Goal: Task Accomplishment & Management: Manage account settings

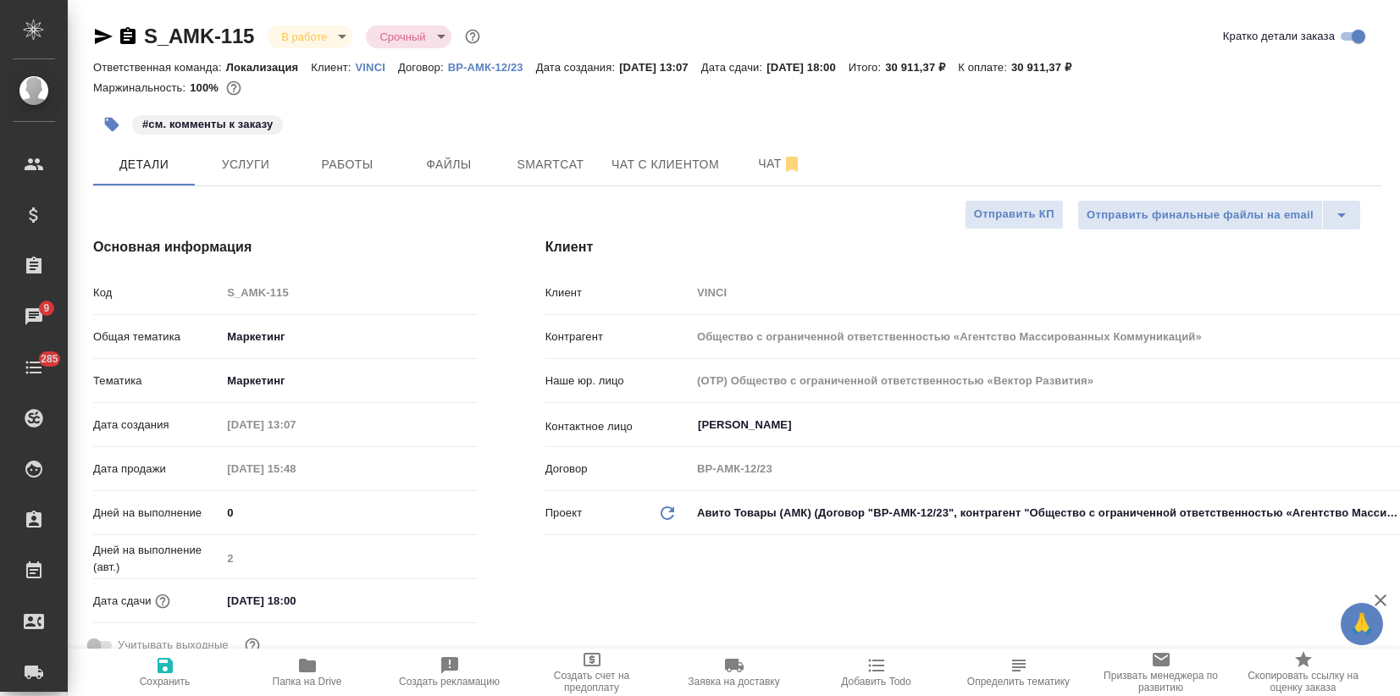
select select "RU"
drag, startPoint x: 259, startPoint y: 36, endPoint x: 142, endPoint y: 33, distance: 116.9
click at [142, 33] on div "S_AMK-115 В работе inProgress Срочный urgent" at bounding box center [288, 36] width 390 height 27
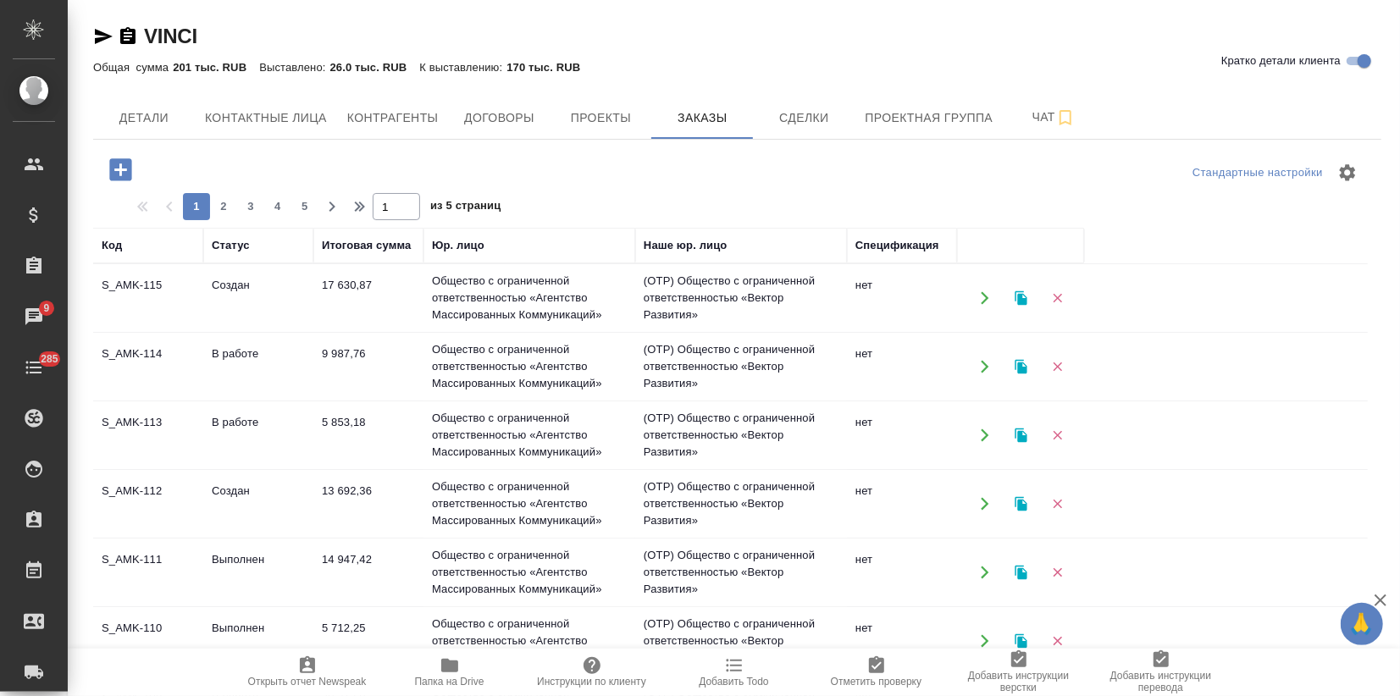
click at [249, 377] on td "В работе" at bounding box center [258, 366] width 110 height 59
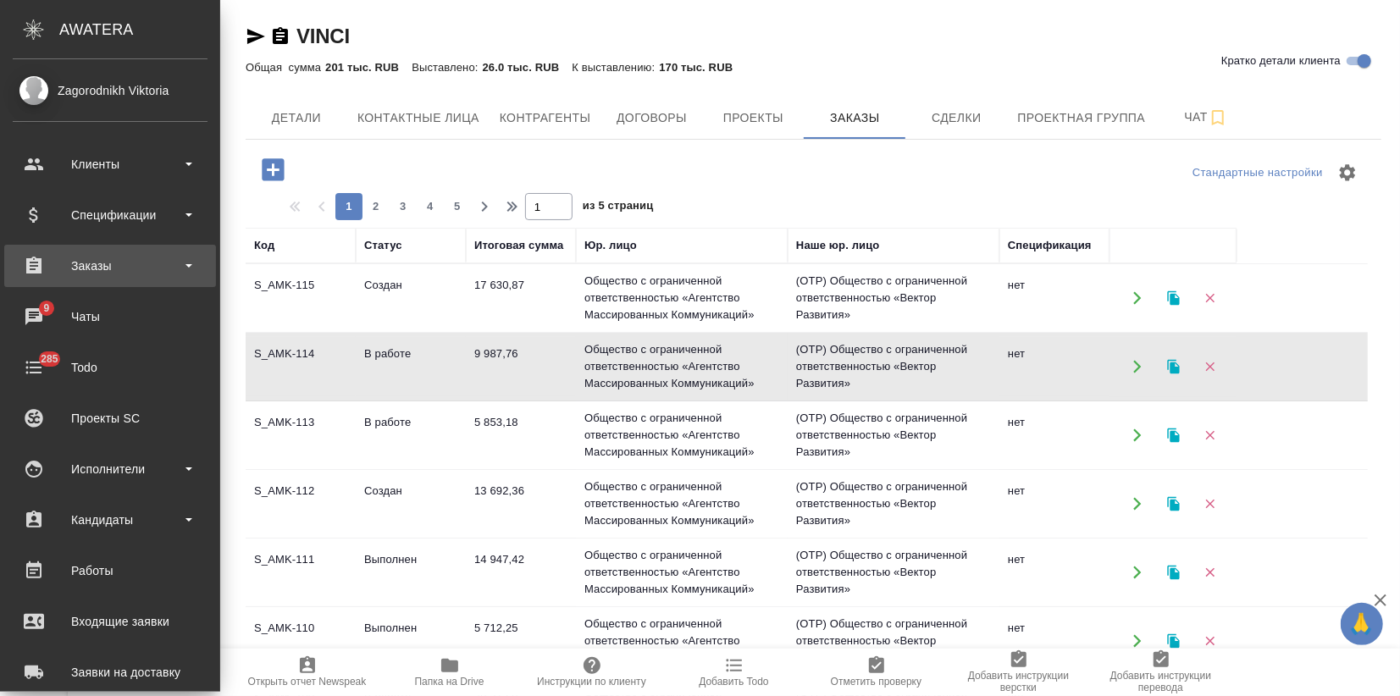
click at [74, 264] on div "Заказы" at bounding box center [110, 265] width 195 height 25
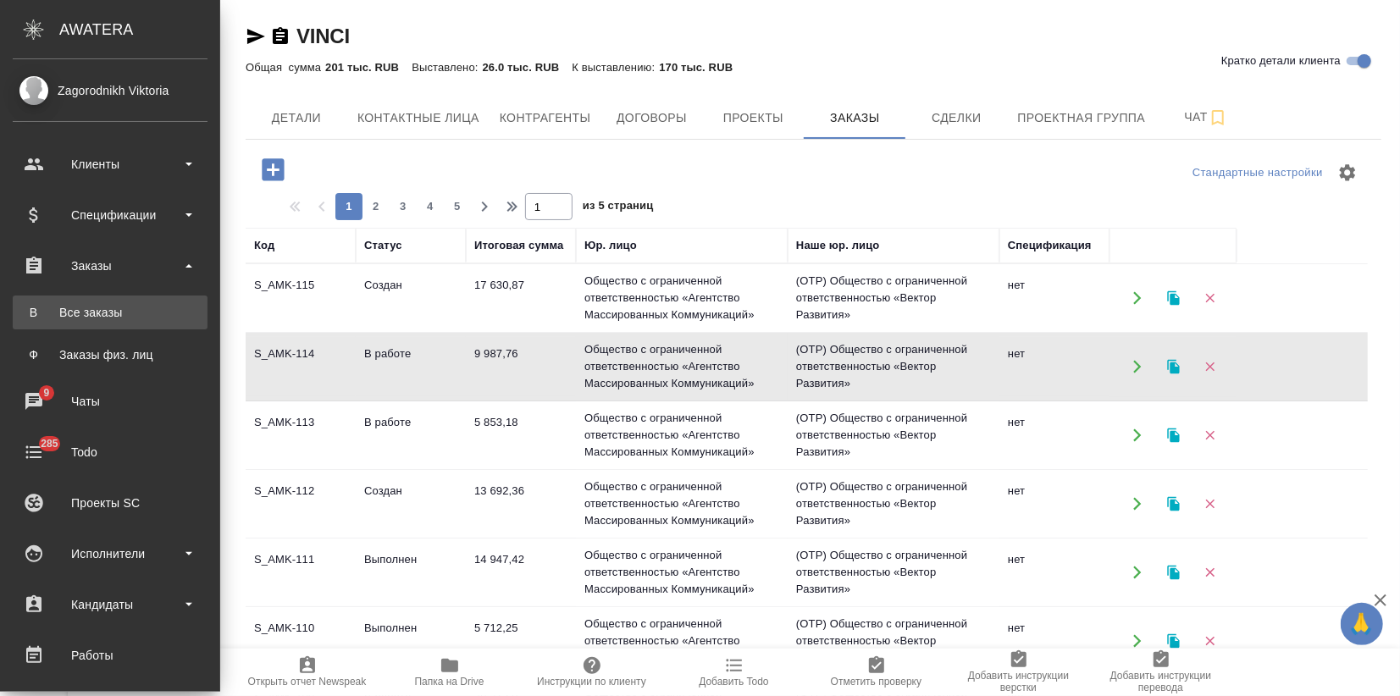
click at [94, 313] on div "Все заказы" at bounding box center [110, 312] width 178 height 17
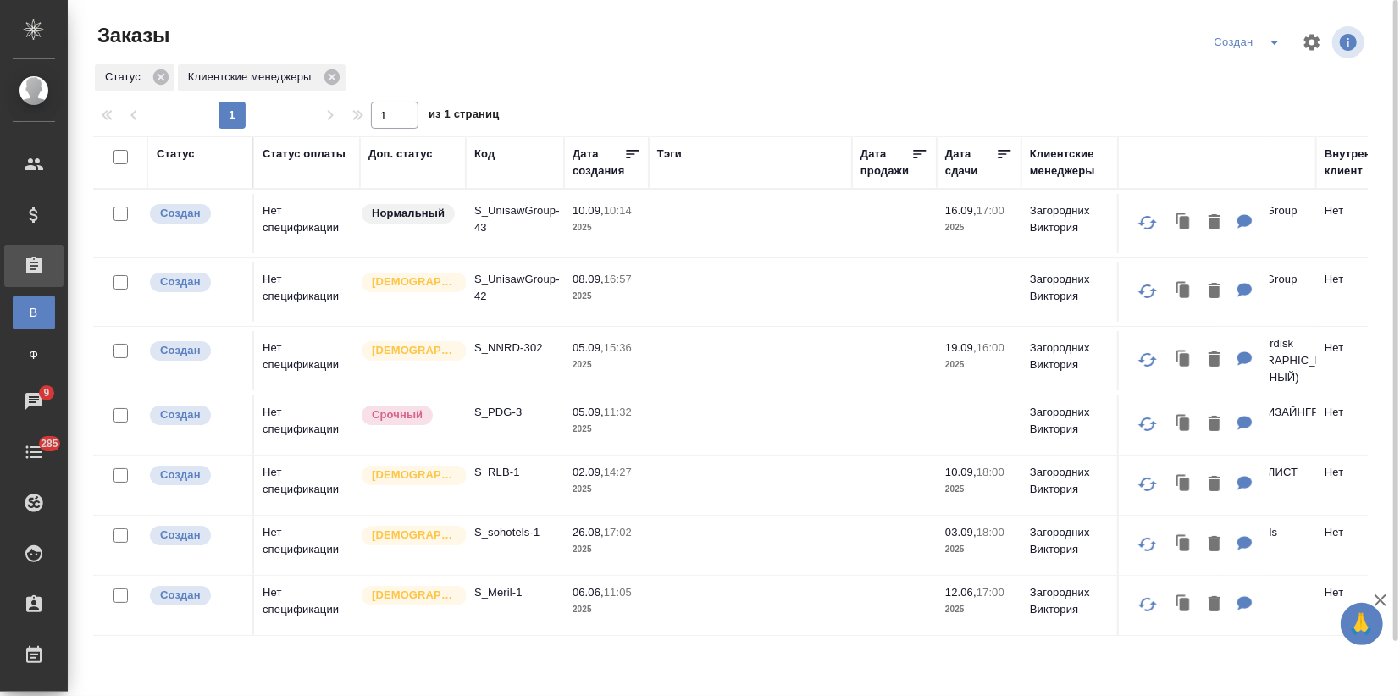
click at [282, 607] on td "Нет спецификации" at bounding box center [307, 605] width 106 height 59
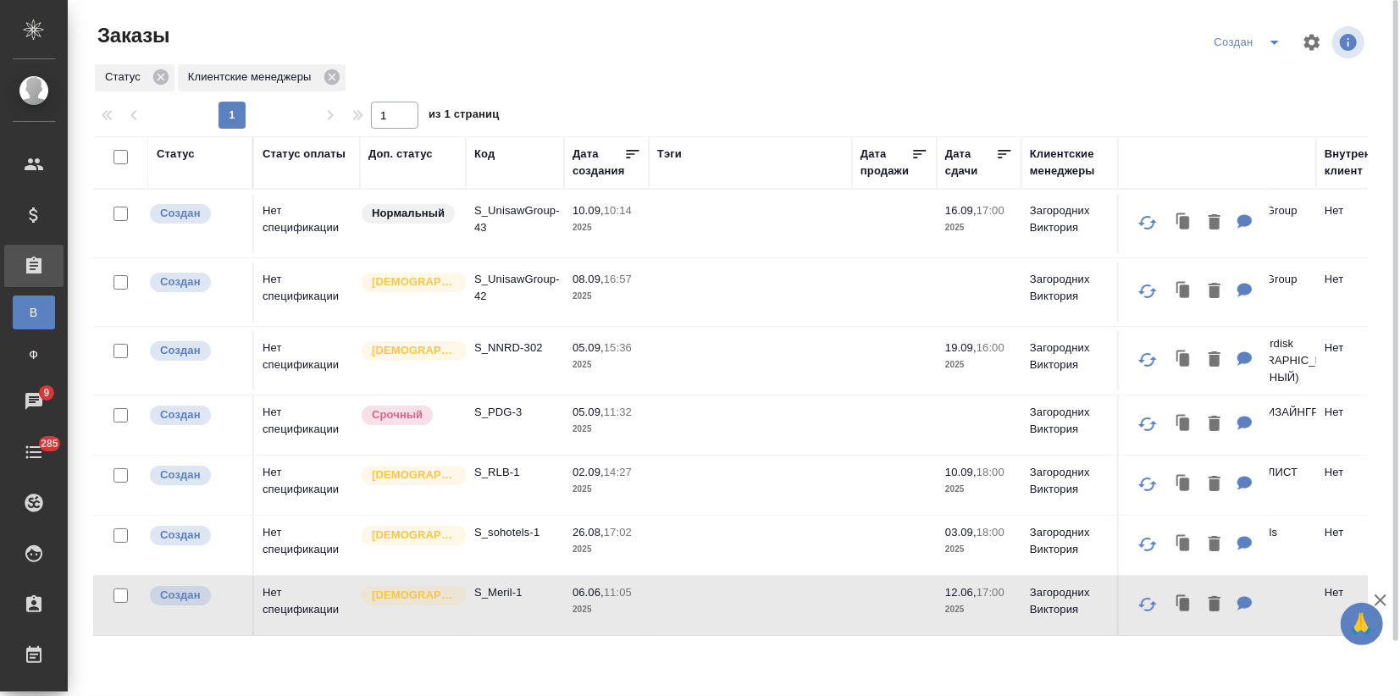
click at [282, 607] on td "Нет спецификации" at bounding box center [307, 605] width 106 height 59
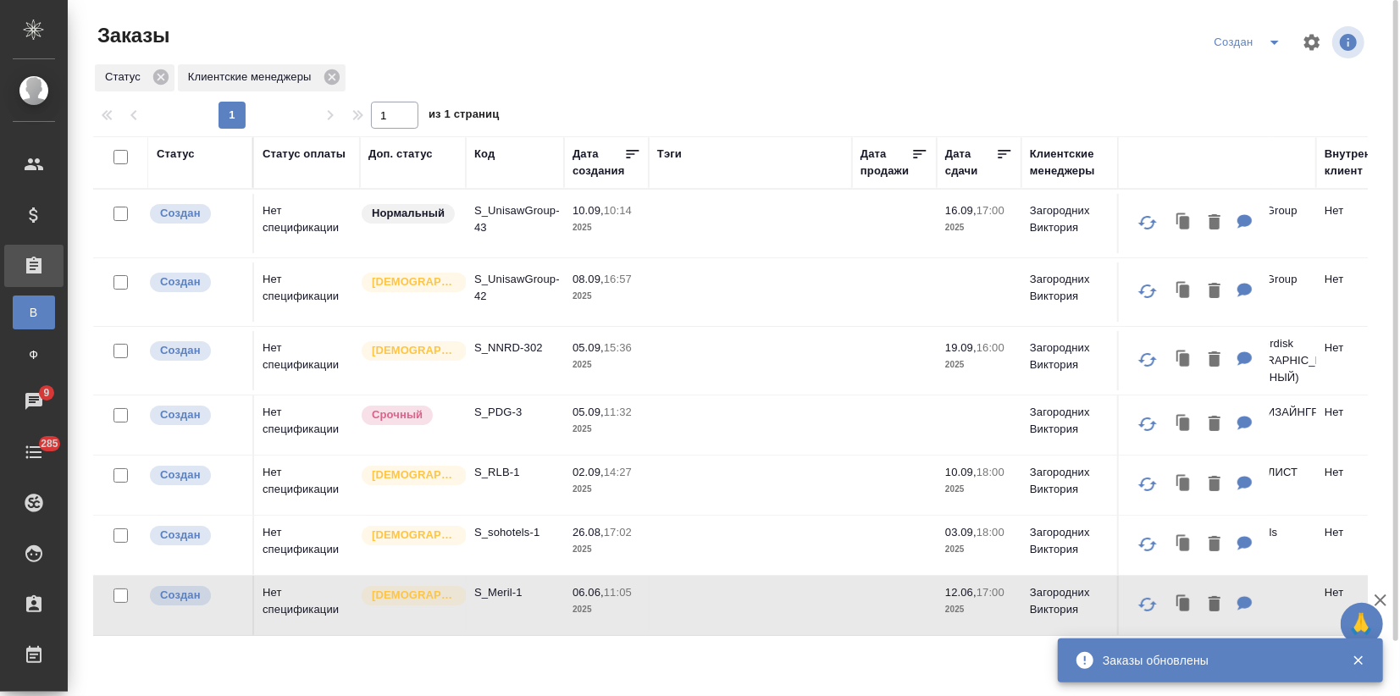
click at [314, 616] on td "Нет спецификации" at bounding box center [307, 605] width 106 height 59
click at [314, 617] on td "Нет спецификации" at bounding box center [307, 605] width 106 height 59
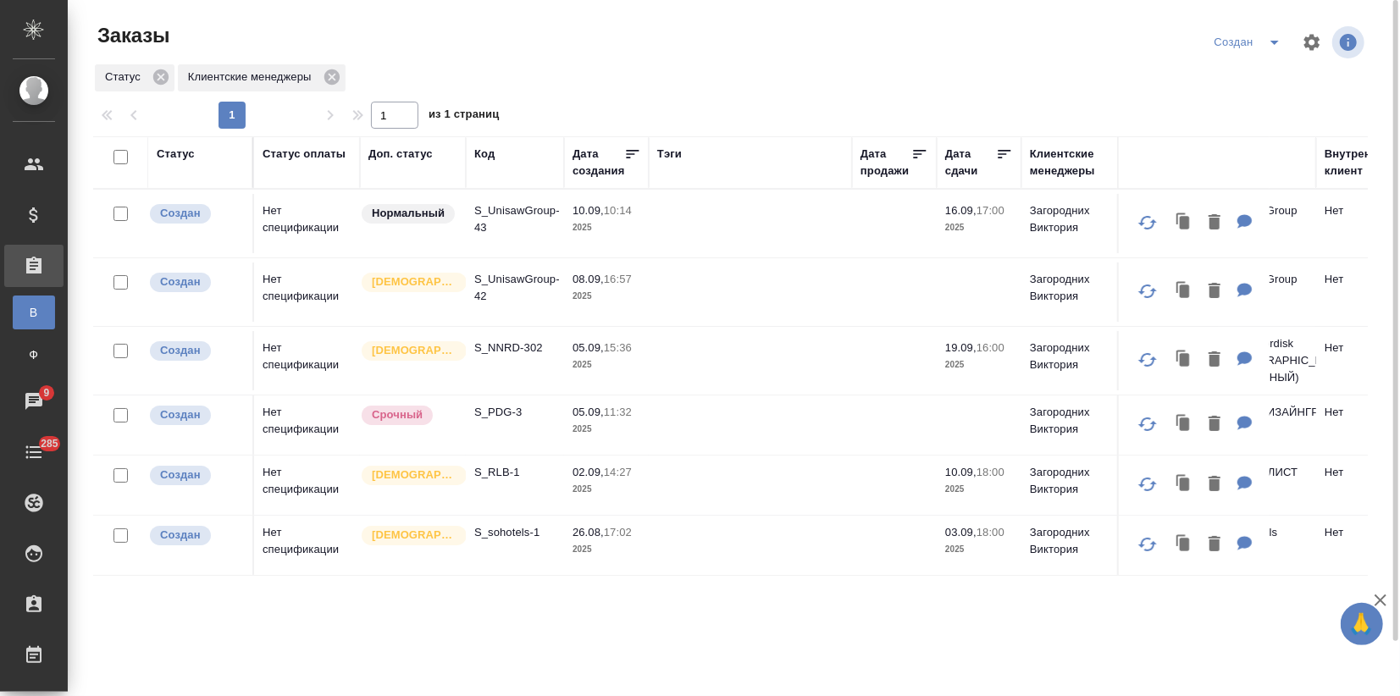
click at [480, 562] on td "S_sohotels-1" at bounding box center [515, 545] width 98 height 59
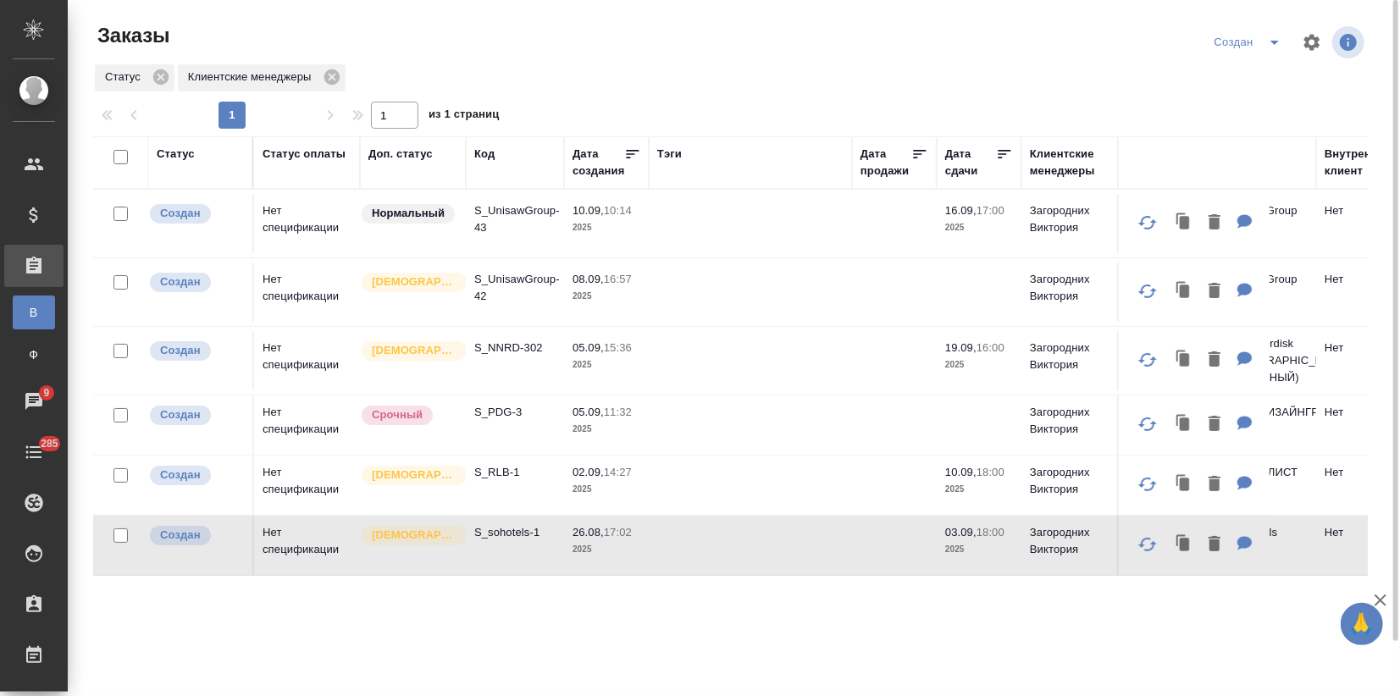
click at [480, 562] on td "S_sohotels-1" at bounding box center [515, 545] width 98 height 59
click at [500, 418] on p "S_PDG-3" at bounding box center [514, 412] width 81 height 17
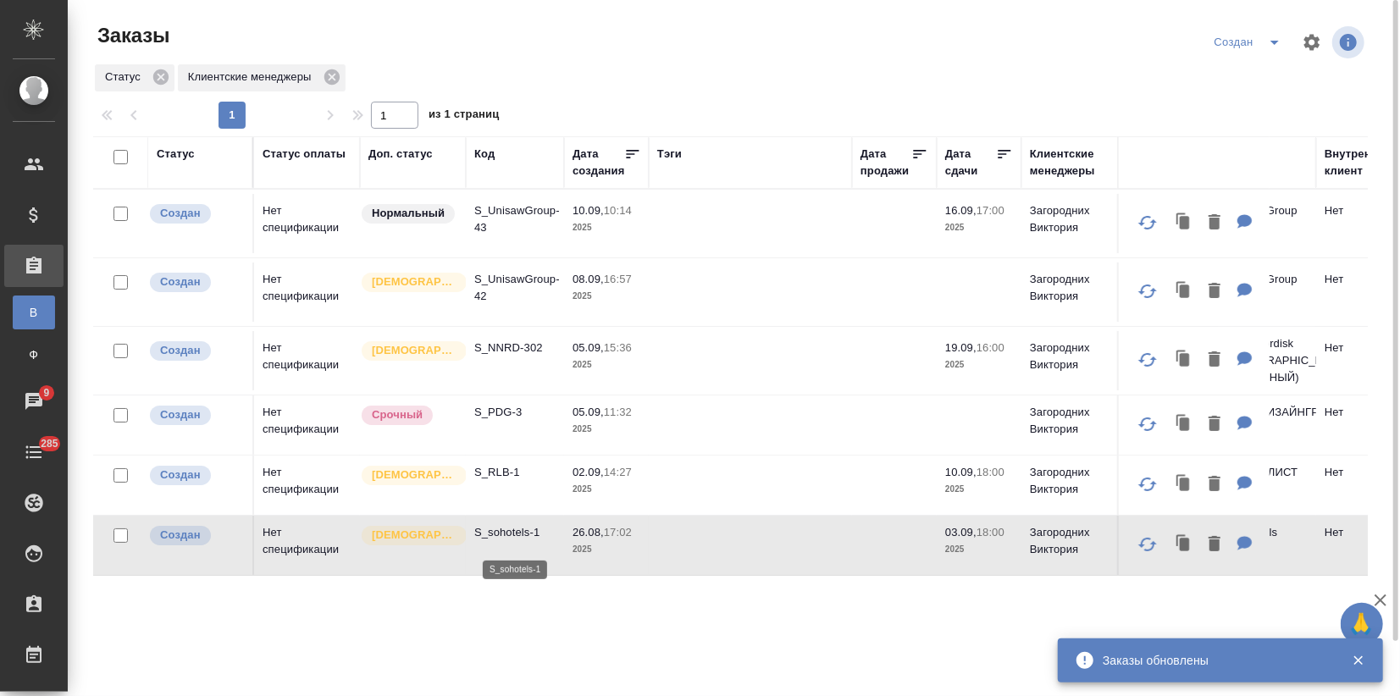
click at [490, 541] on p "S_sohotels-1" at bounding box center [514, 532] width 81 height 17
click at [304, 495] on td "Нет спецификации" at bounding box center [307, 485] width 106 height 59
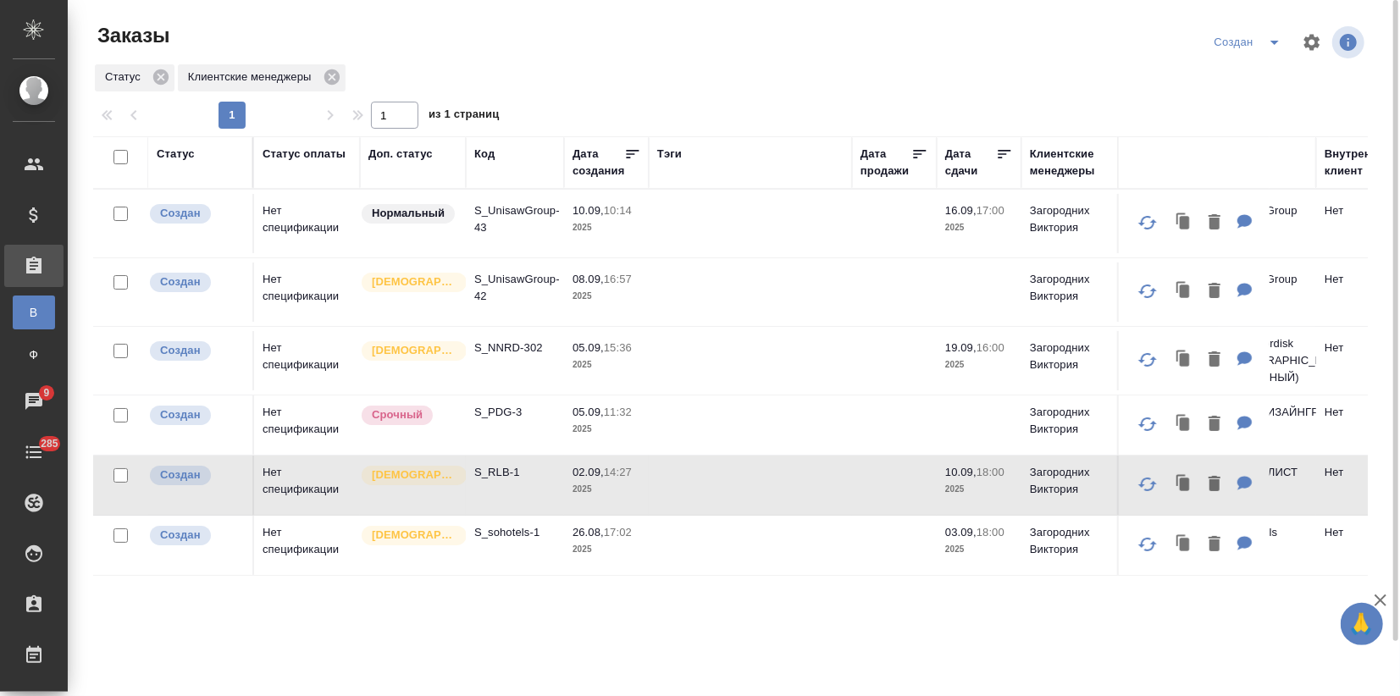
click at [497, 360] on td "S_NNRD-302" at bounding box center [515, 360] width 98 height 59
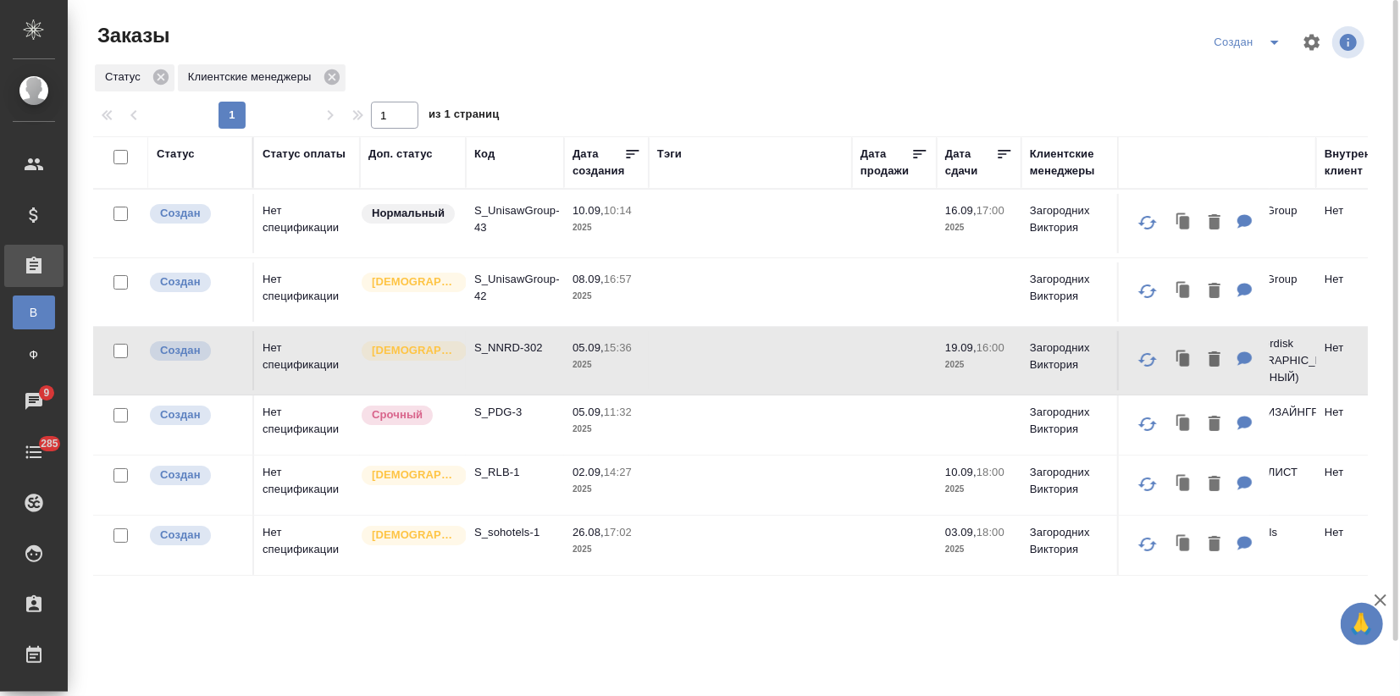
click at [497, 360] on td "S_NNRD-302" at bounding box center [515, 360] width 98 height 59
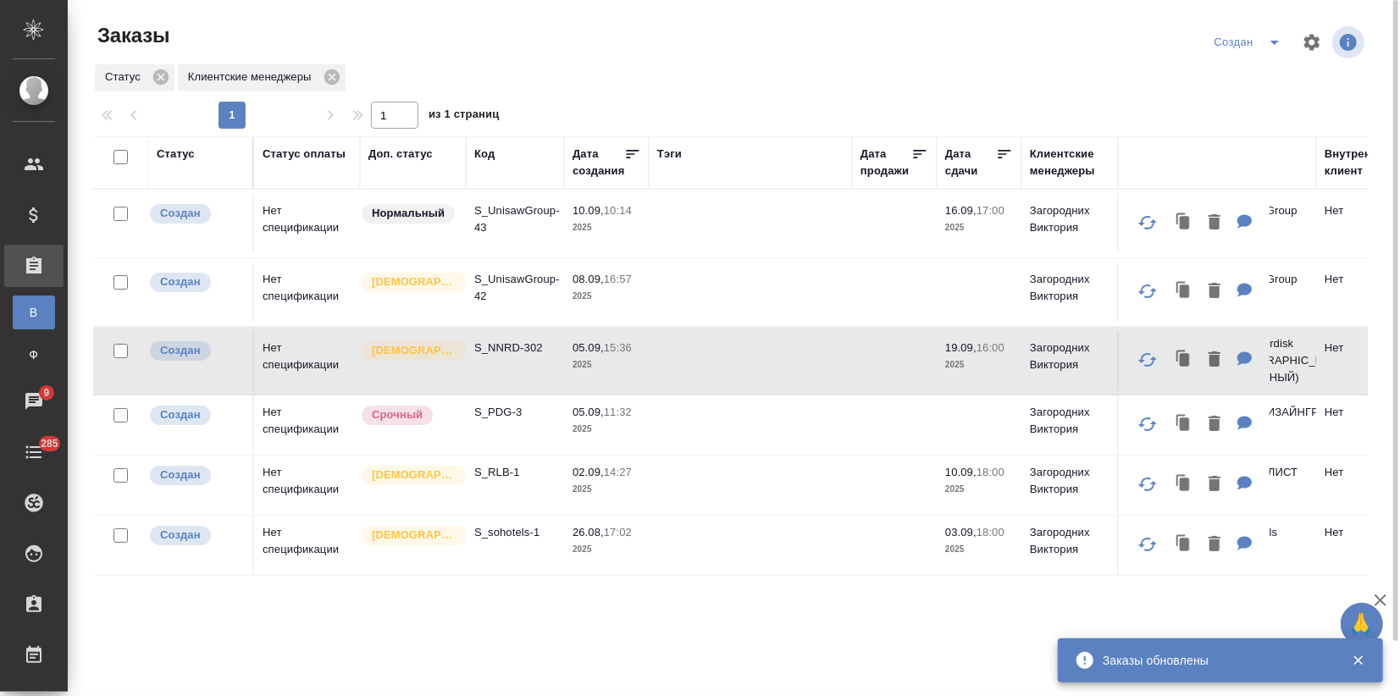
click at [509, 306] on td "S_UnisawGroup-42" at bounding box center [515, 292] width 98 height 59
click at [509, 307] on td "S_UnisawGroup-42" at bounding box center [515, 292] width 98 height 59
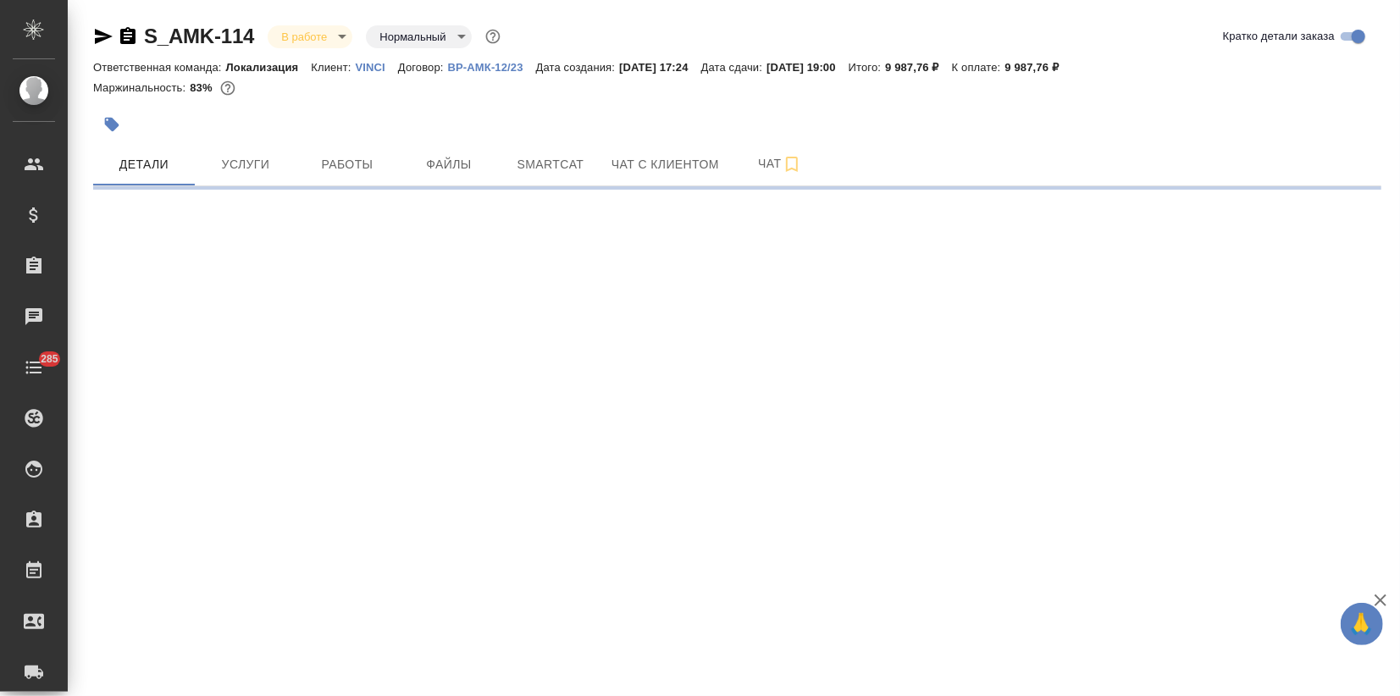
select select "RU"
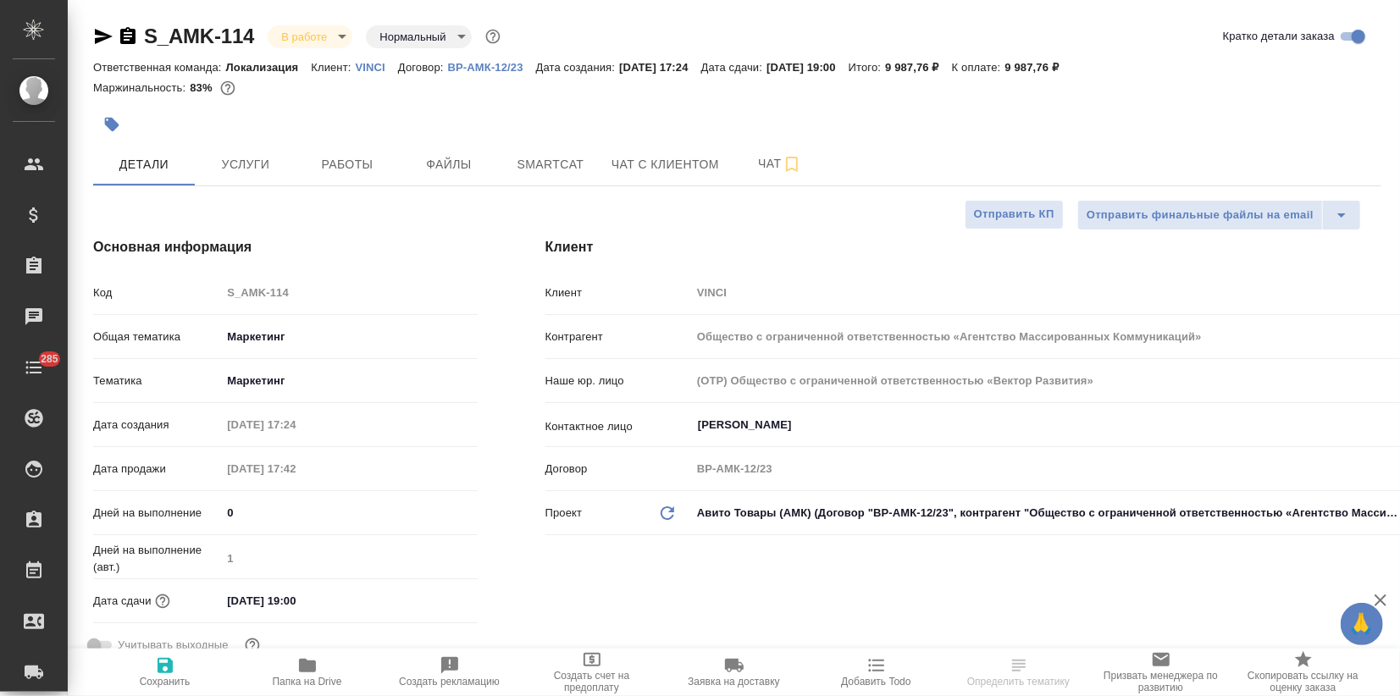
type textarea "x"
type input "Третьякова Ольга"
type input "Сеитов Павел"
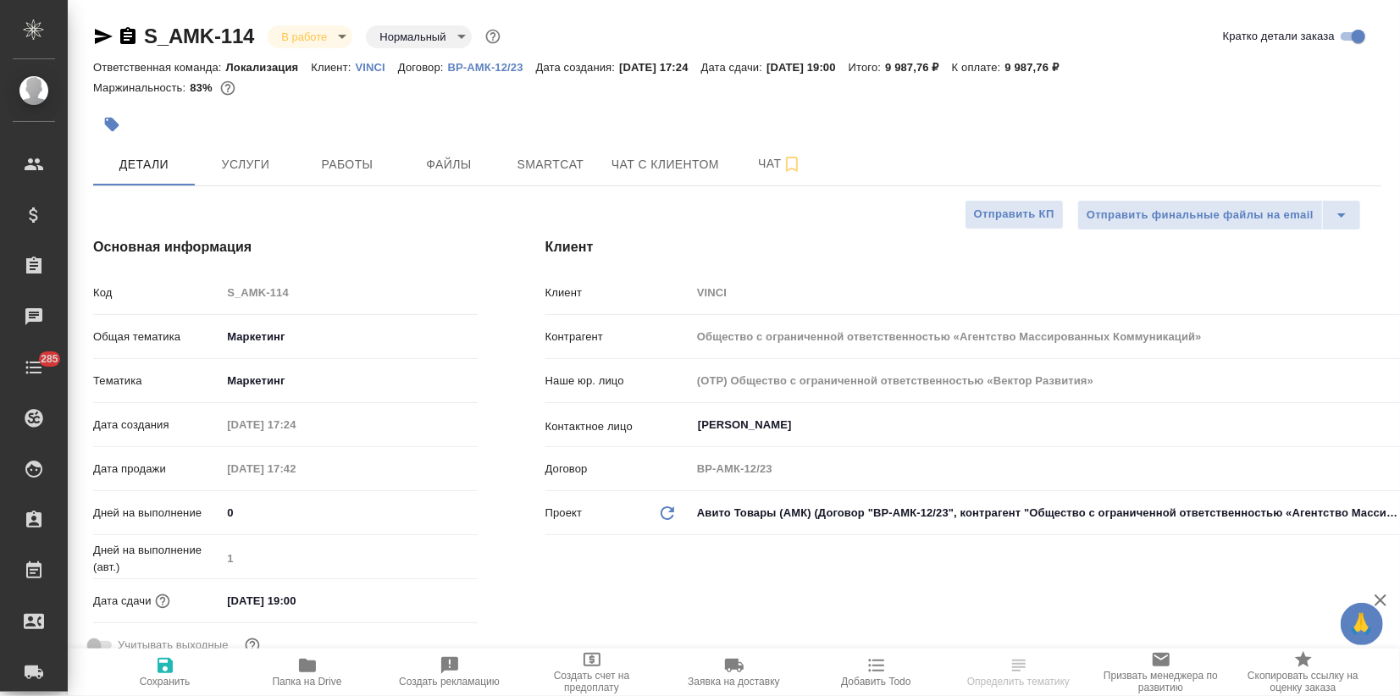
type textarea "x"
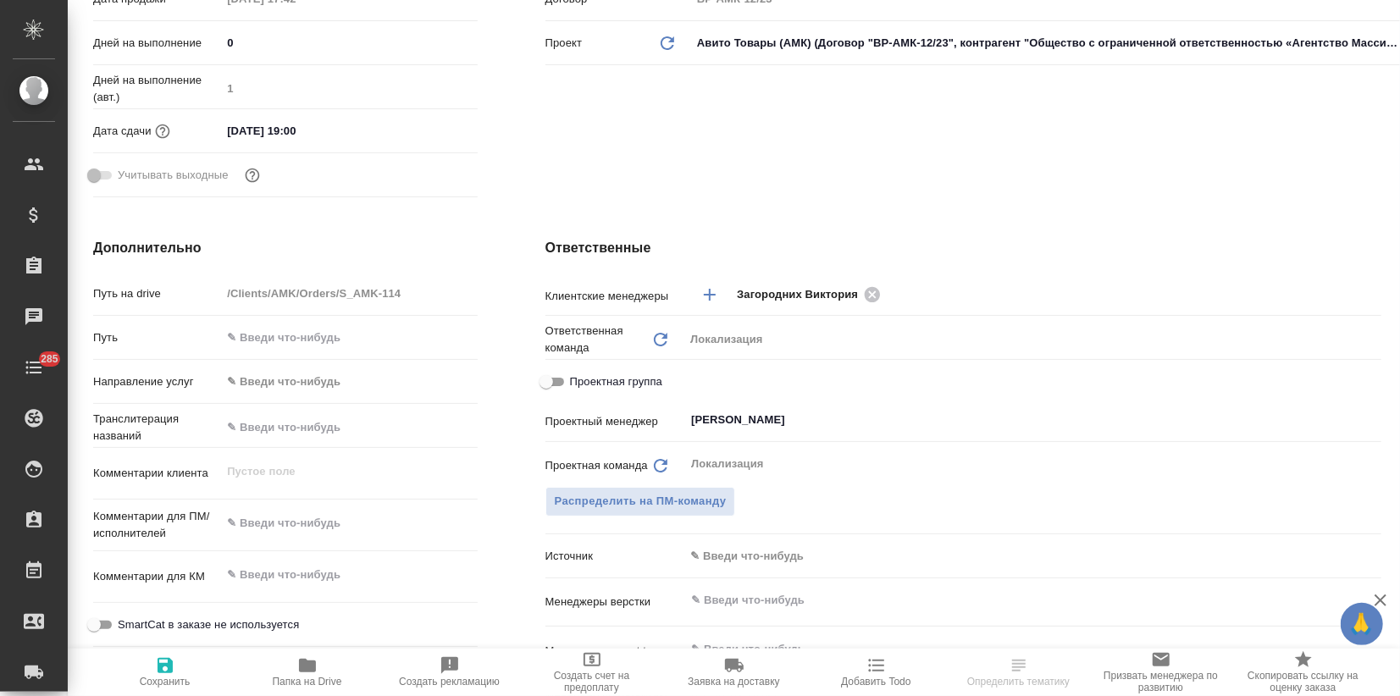
type textarea "x"
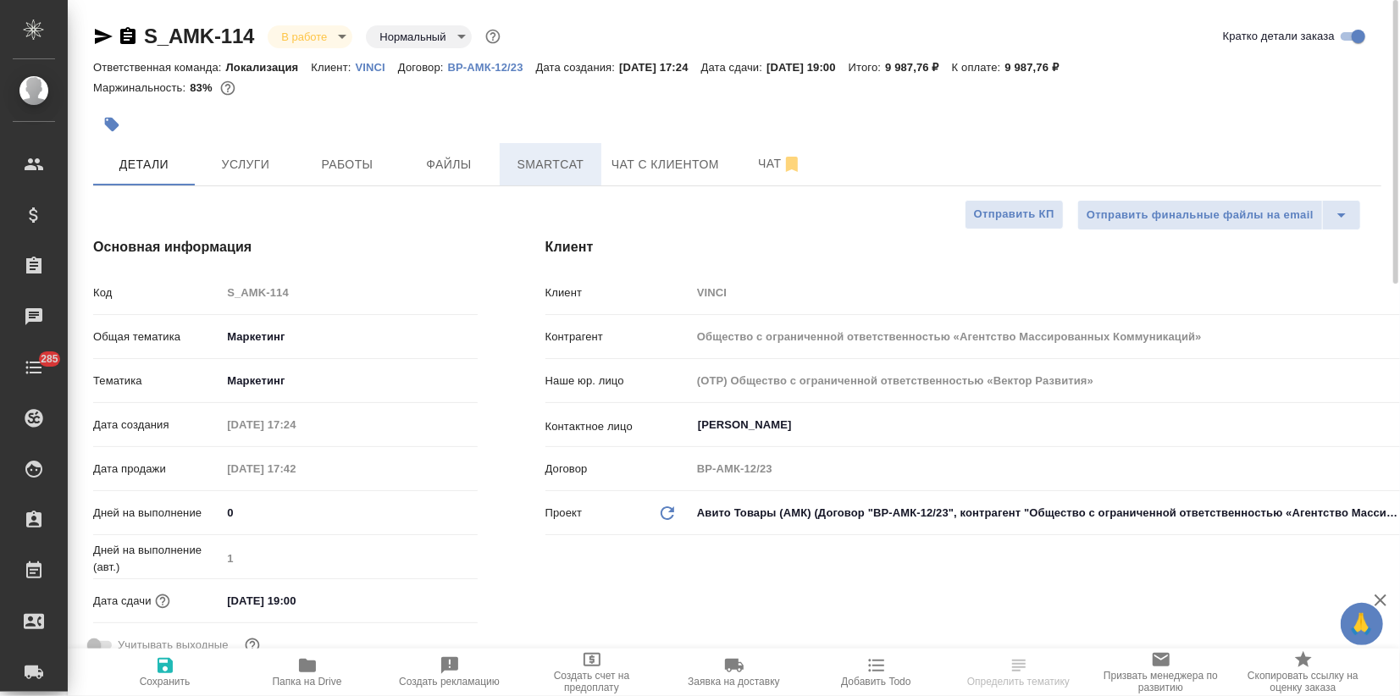
click at [558, 169] on span "Smartcat" at bounding box center [550, 164] width 81 height 21
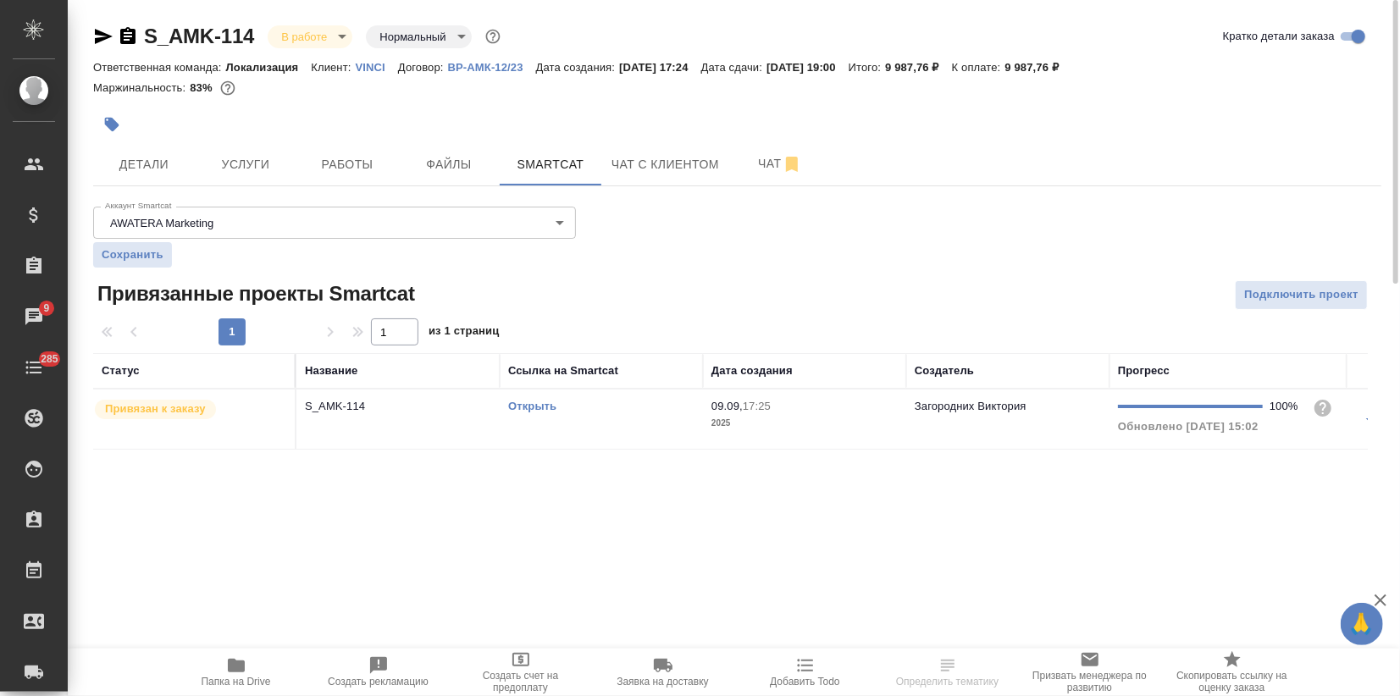
click at [529, 401] on link "Открыть" at bounding box center [532, 406] width 48 height 13
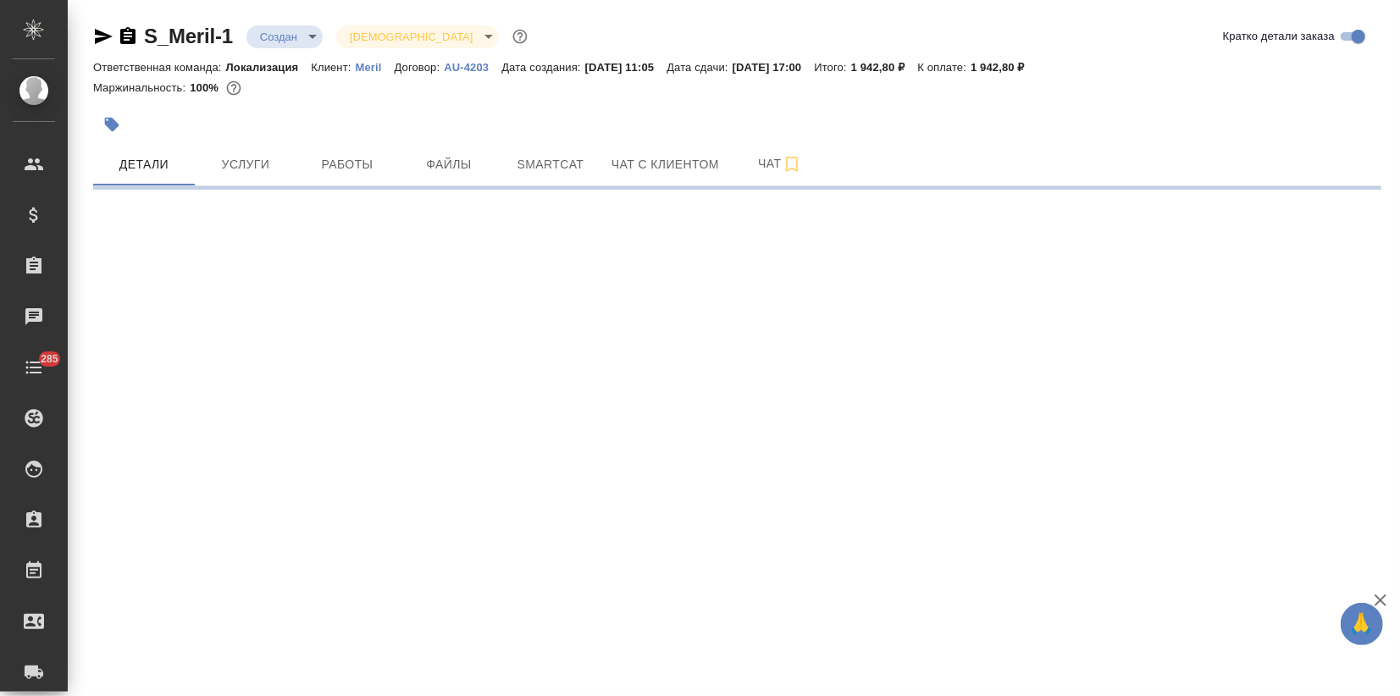
select select "RU"
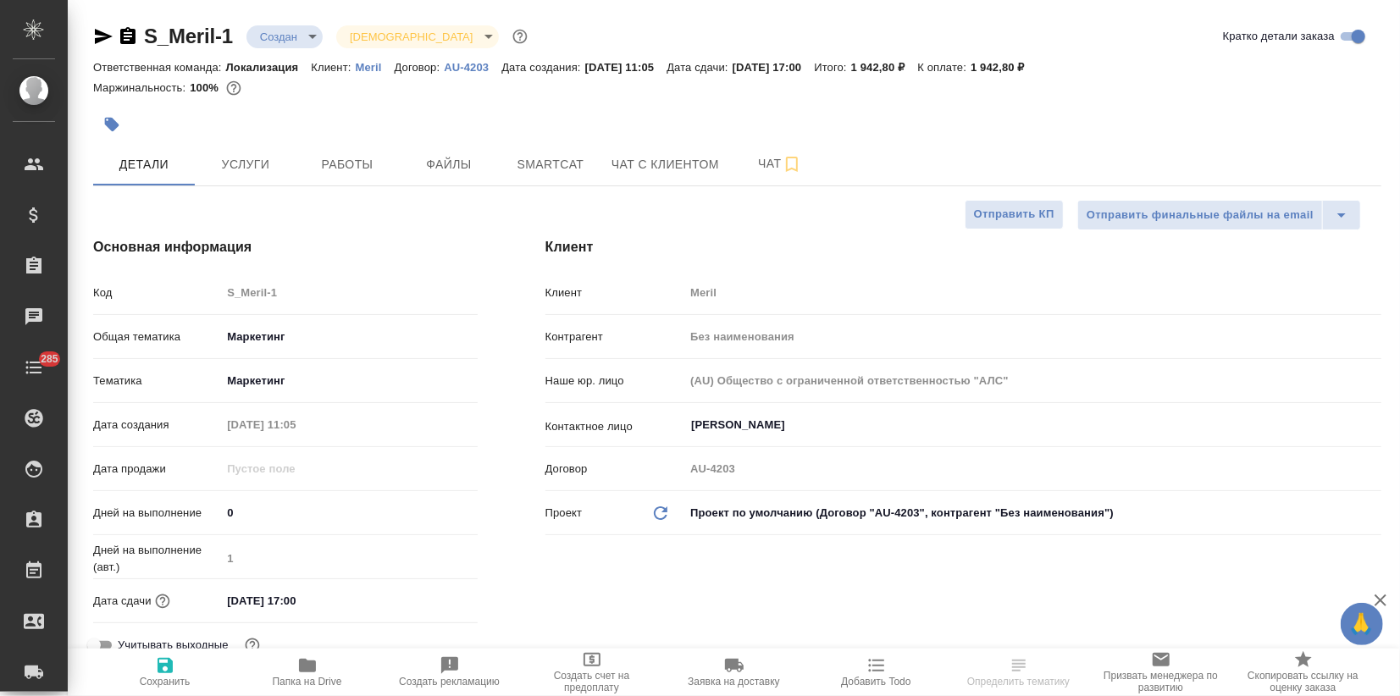
type textarea "x"
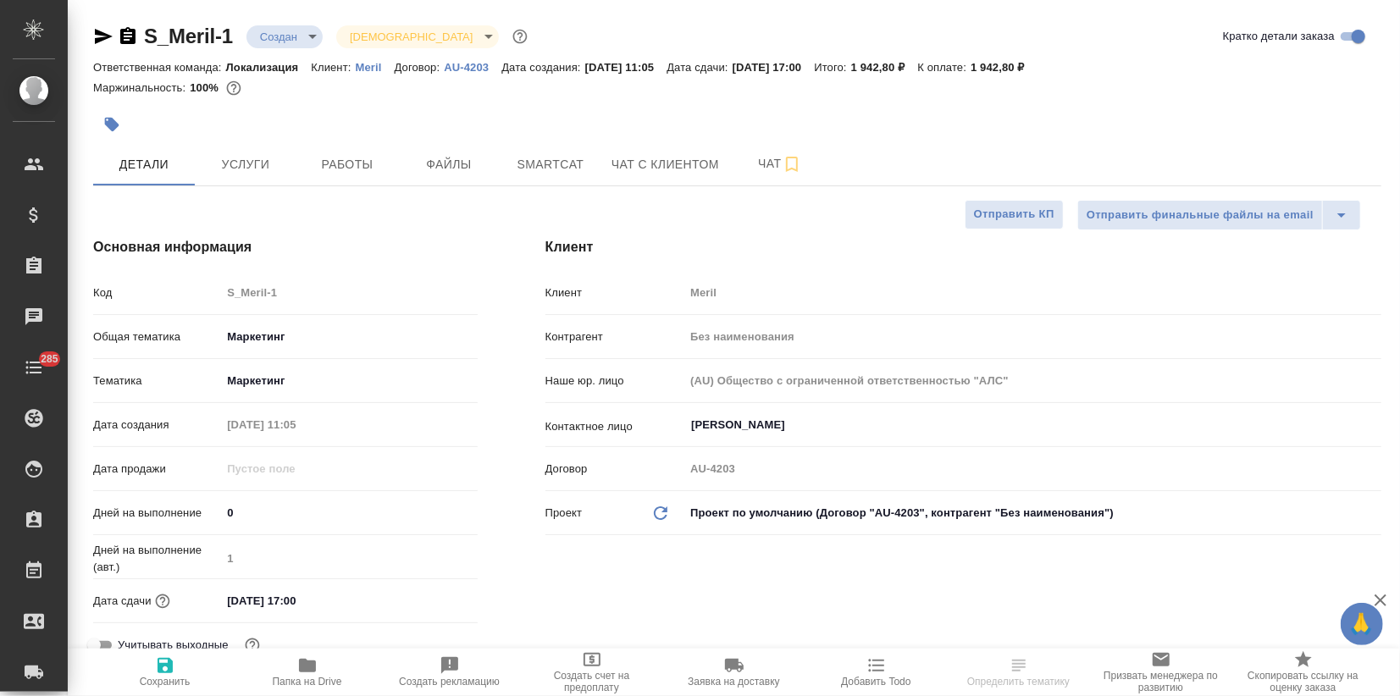
type textarea "x"
drag, startPoint x: 235, startPoint y: 34, endPoint x: 148, endPoint y: 34, distance: 87.2
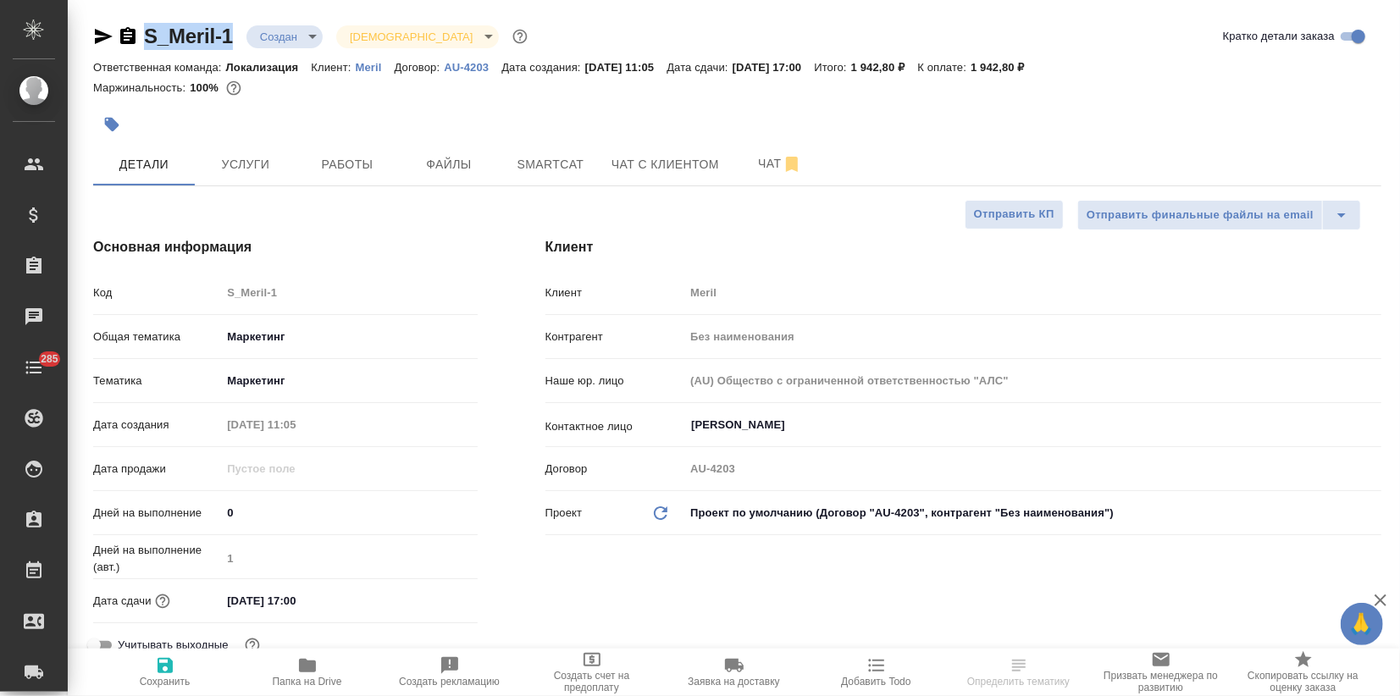
click at [148, 34] on div "S_Meril-1 Создан new [DEMOGRAPHIC_DATA] holyTrinity" at bounding box center [312, 36] width 438 height 27
copy link "S_Meril-1"
type textarea "x"
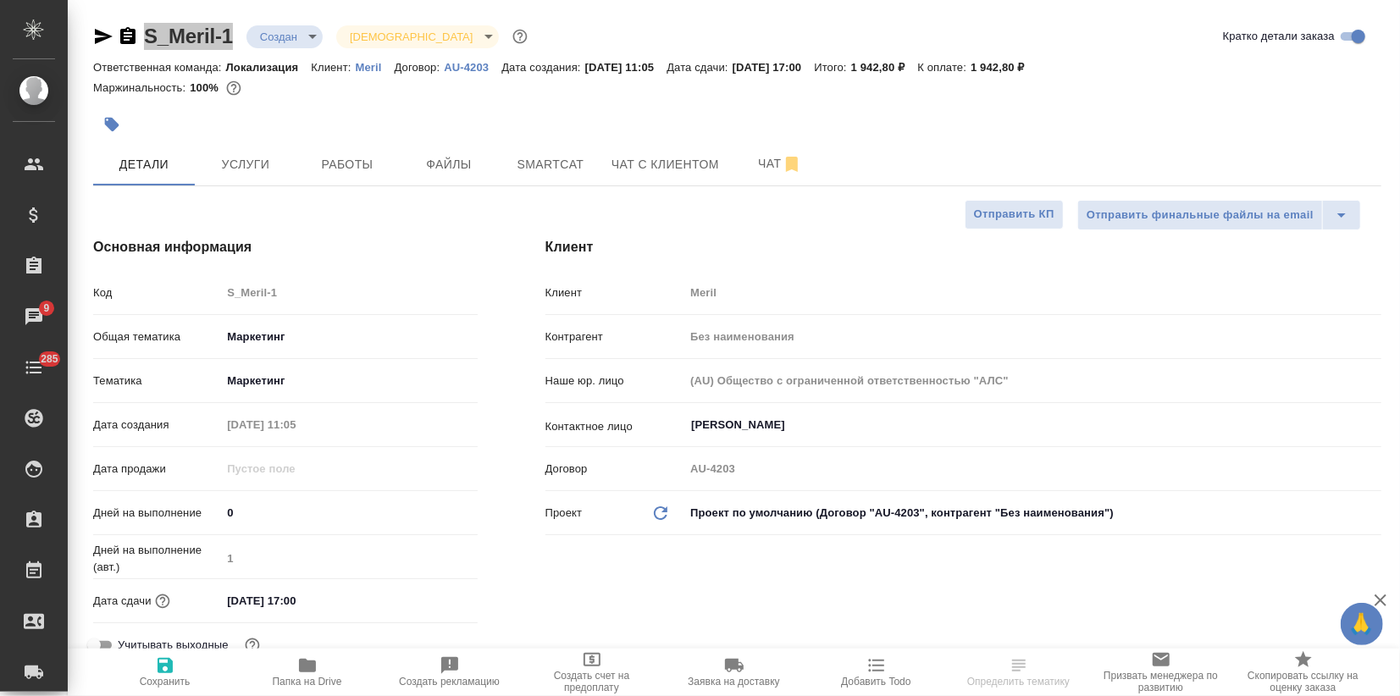
select select "RU"
type textarea "x"
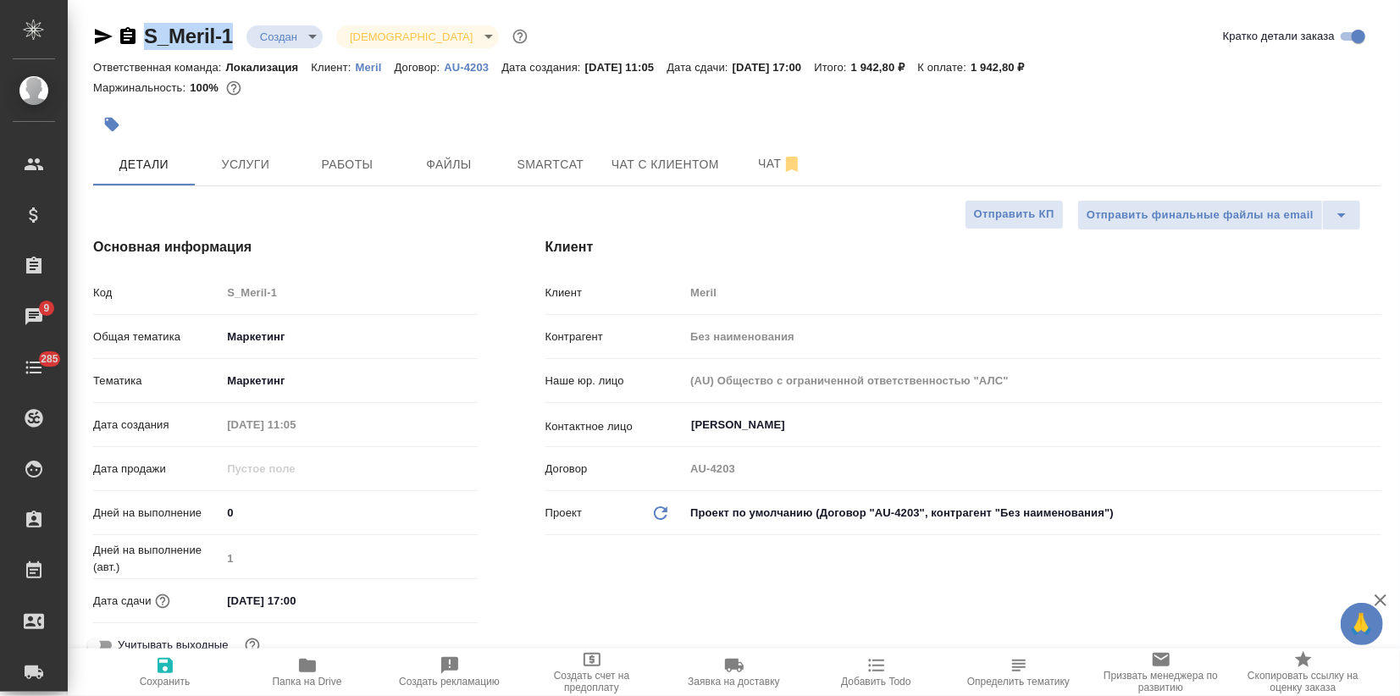
type textarea "x"
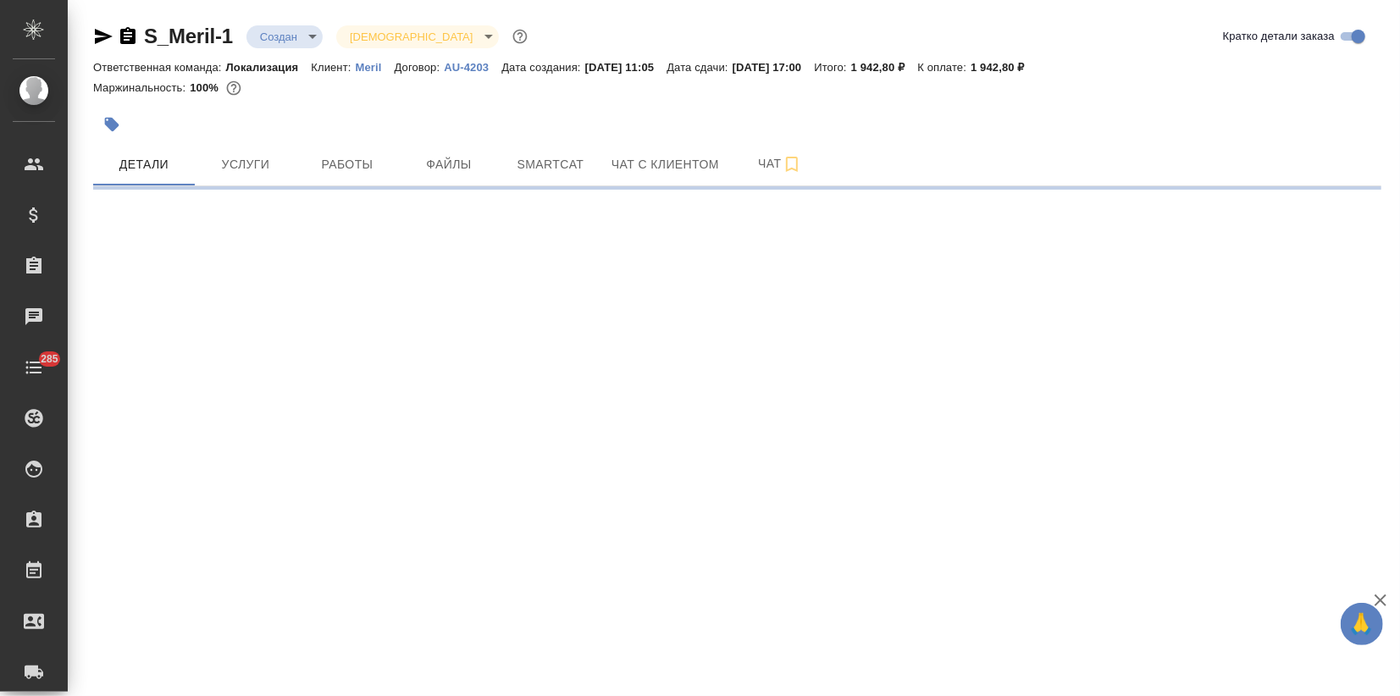
select select "RU"
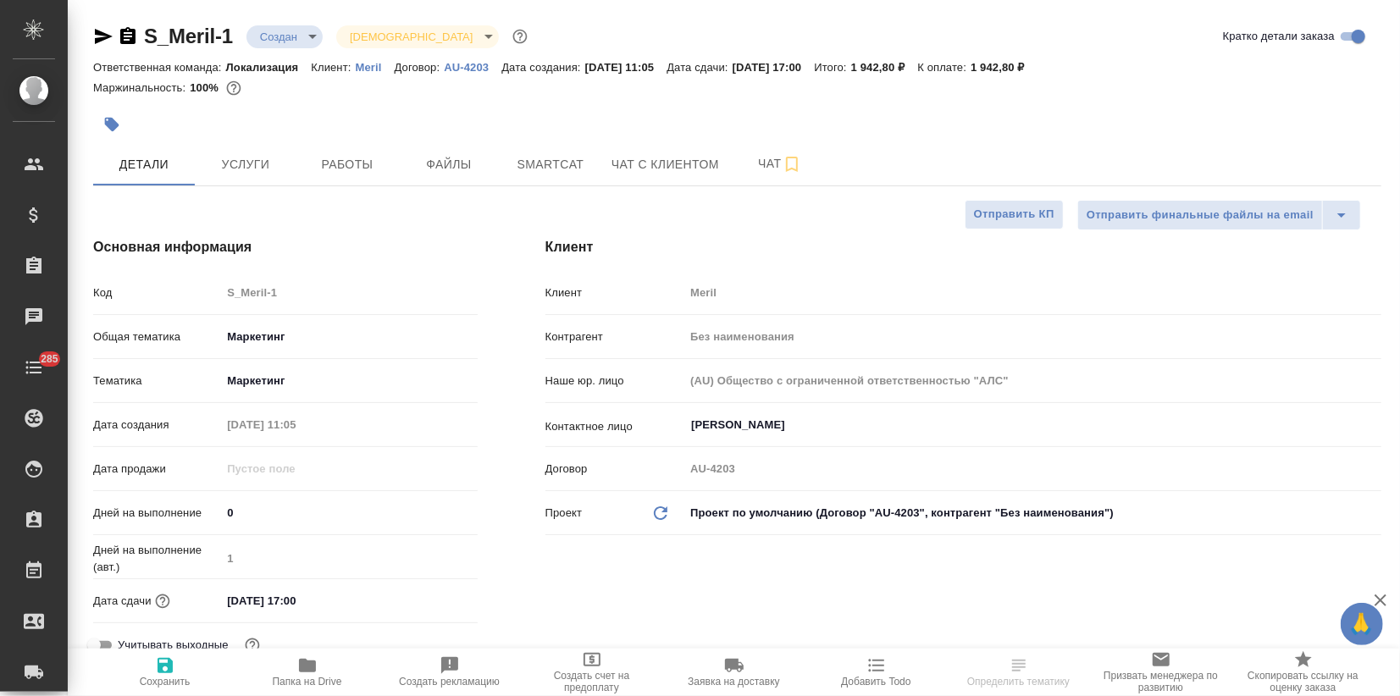
type textarea "x"
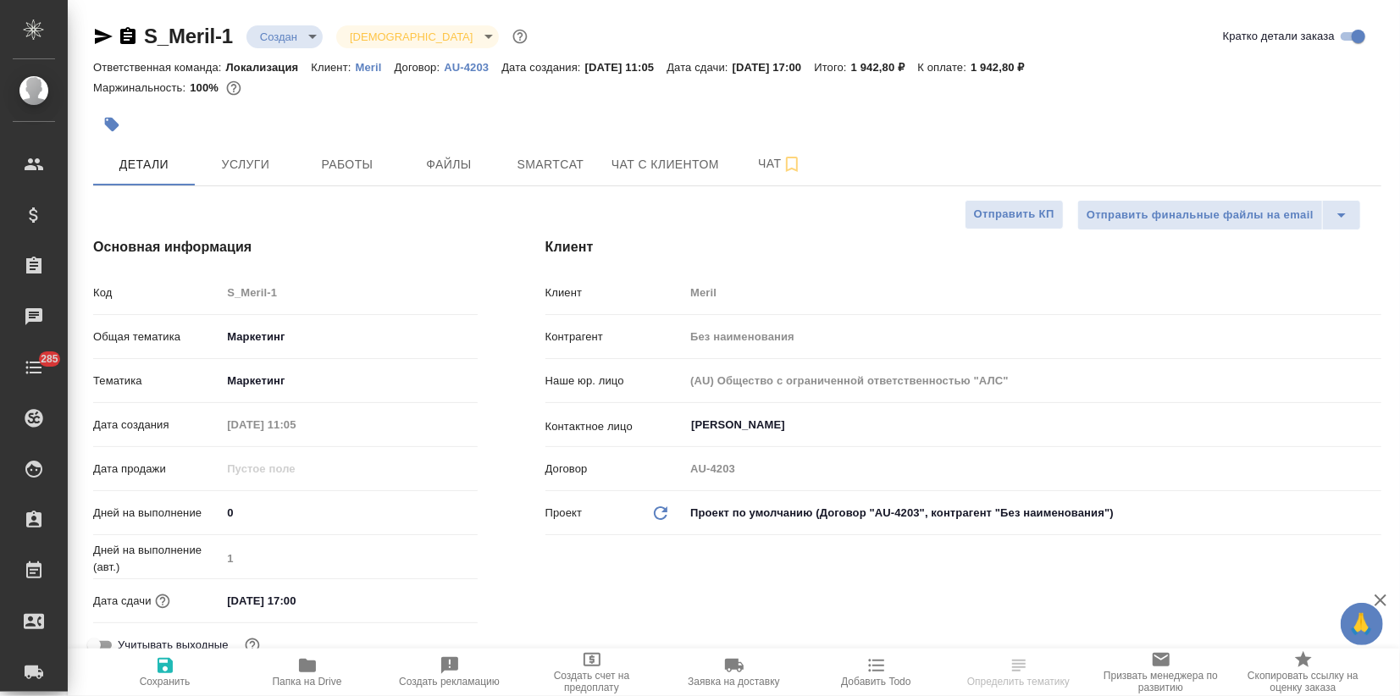
type textarea "x"
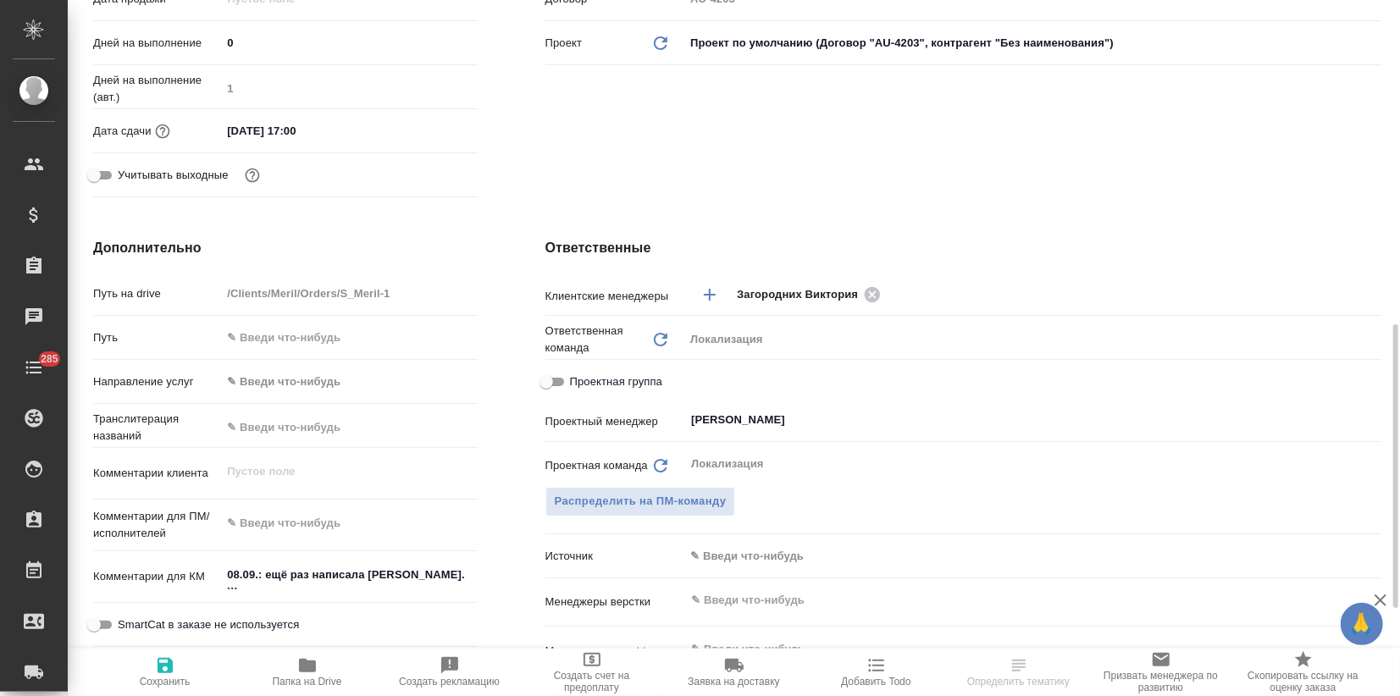
type textarea "x"
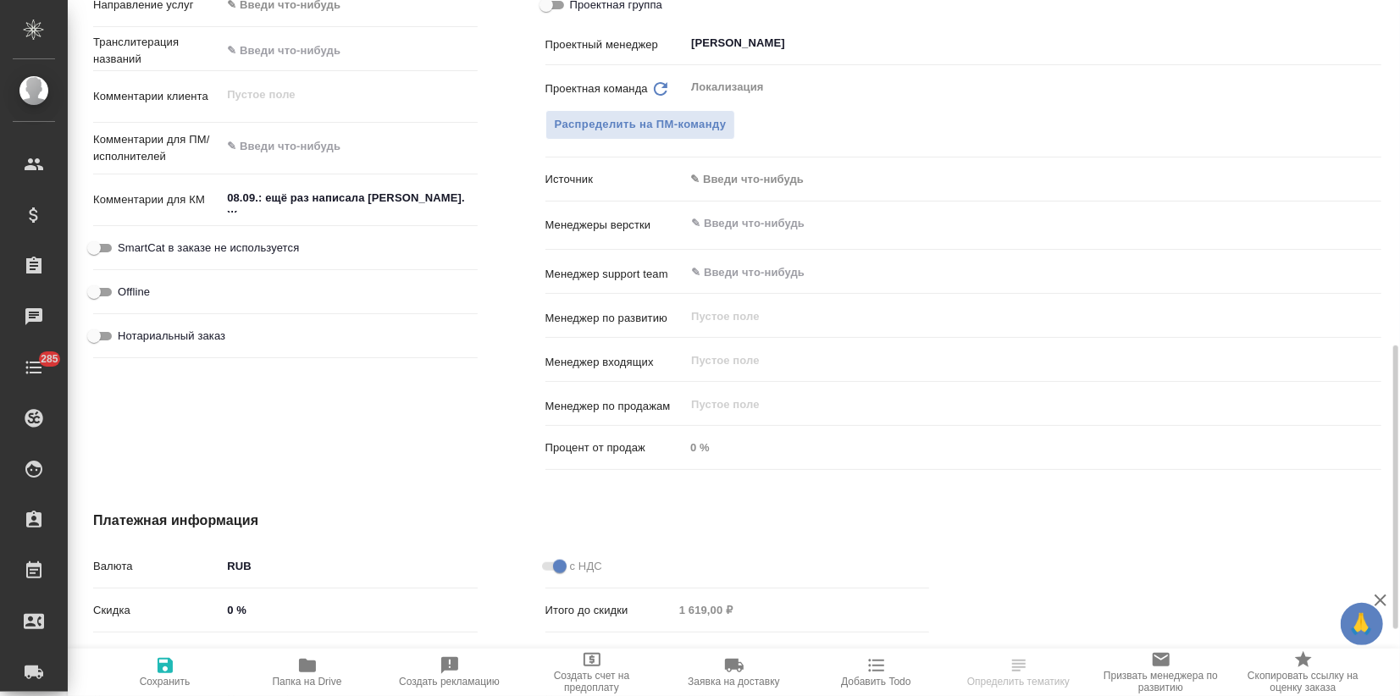
scroll to position [752, 0]
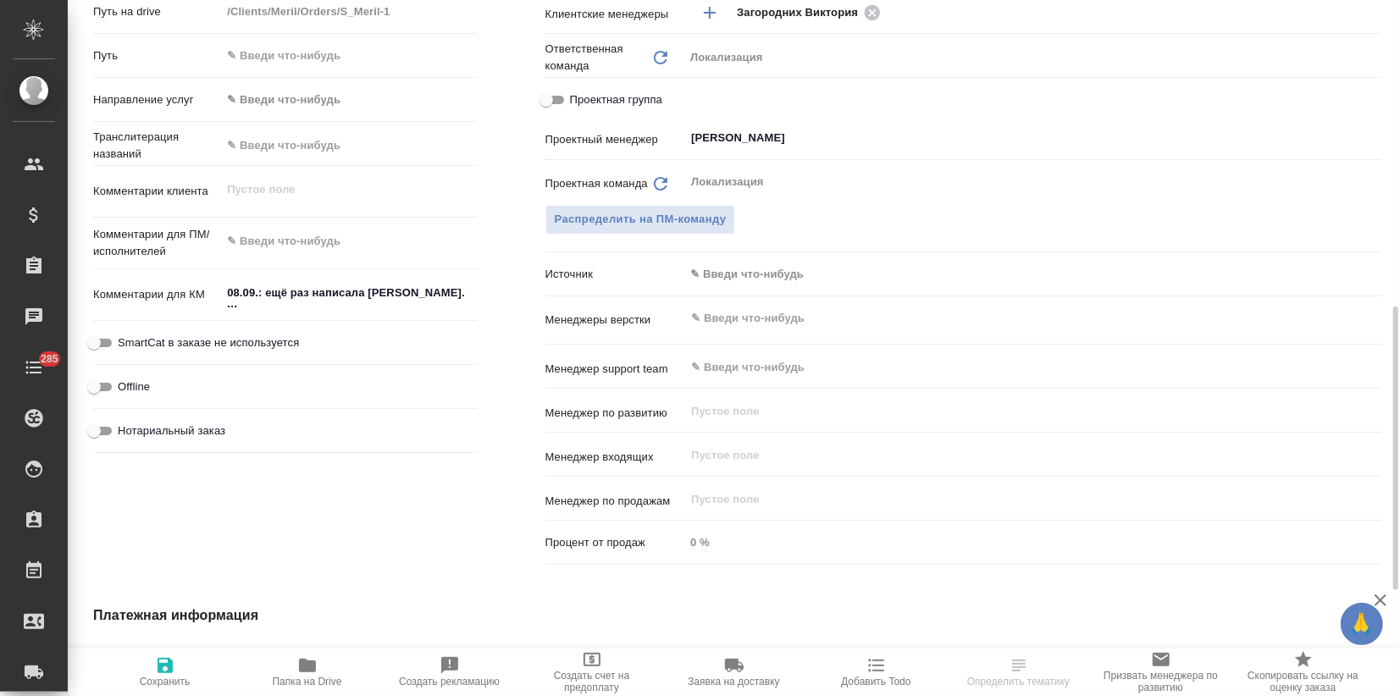
click at [492, 292] on div "Дополнительно Путь на drive /Clients/Meril/Orders/S_Meril-1 Путь Направление ус…" at bounding box center [285, 263] width 452 height 683
click at [479, 294] on div "Дополнительно Путь на drive /Clients/Meril/Orders/S_Meril-1 Путь Направление ус…" at bounding box center [285, 263] width 452 height 683
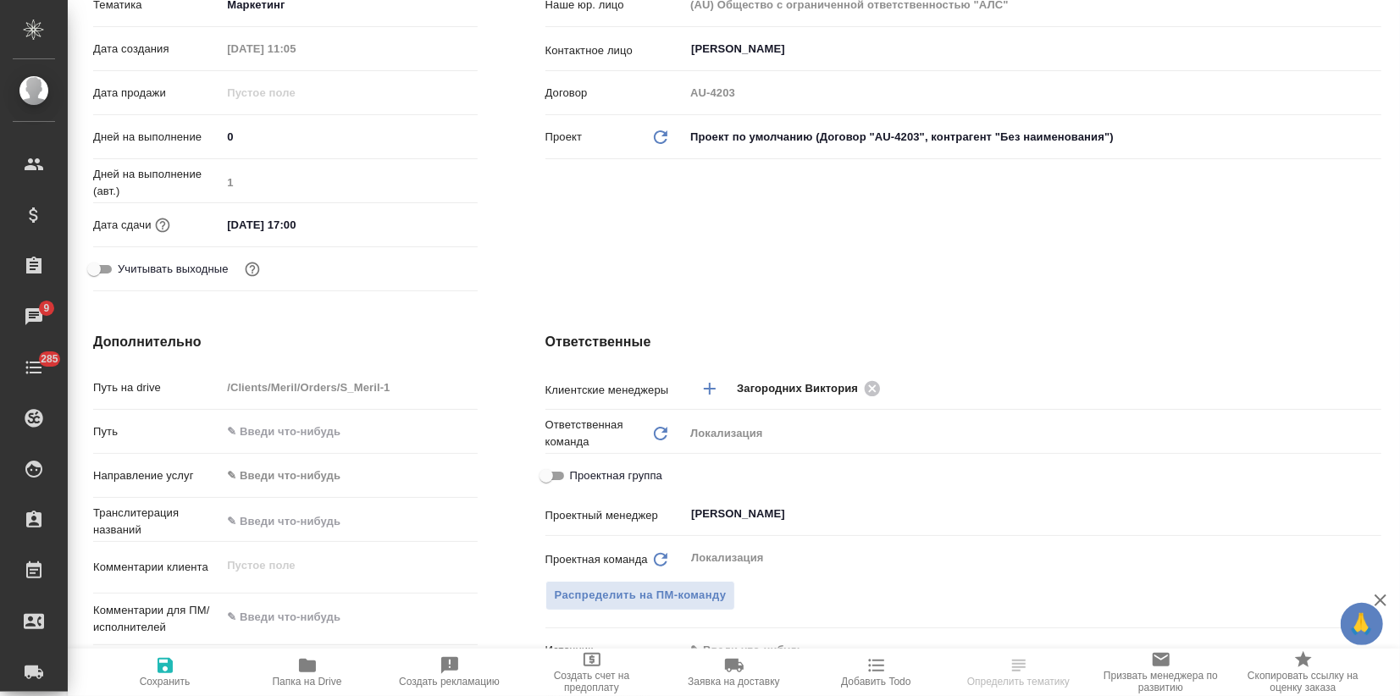
scroll to position [0, 0]
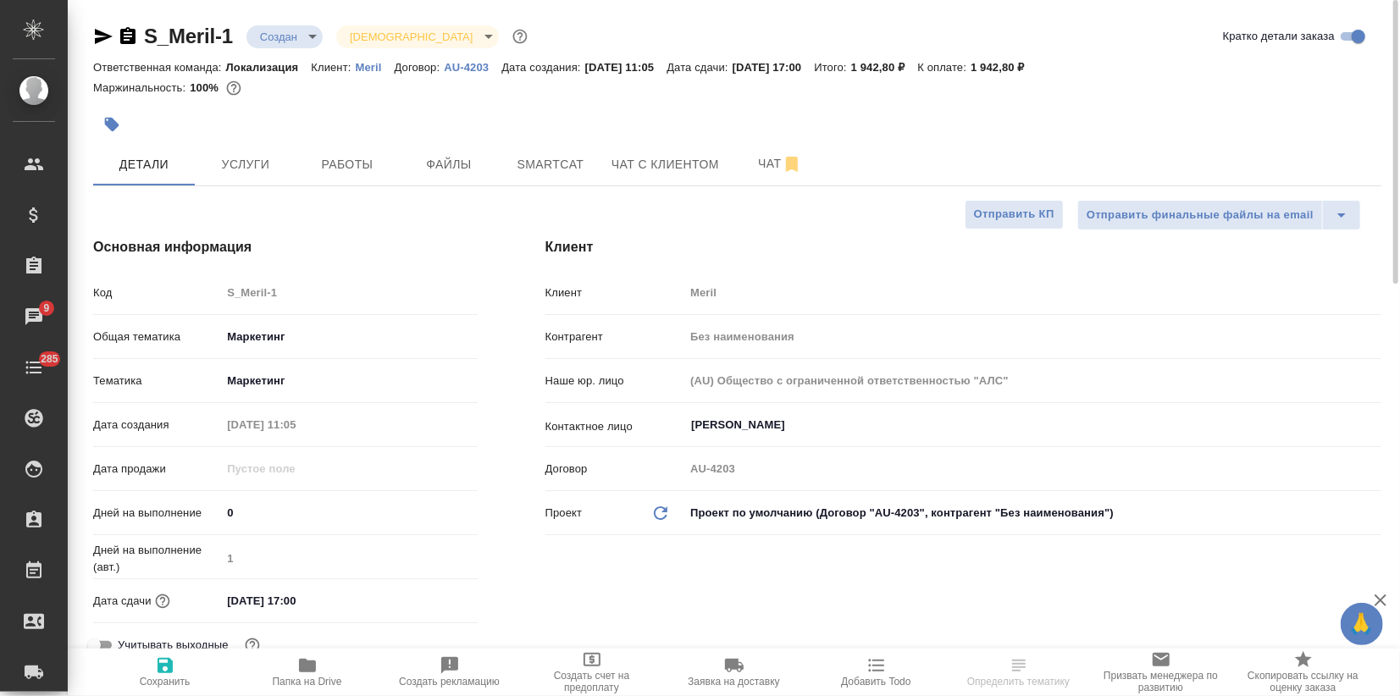
click at [287, 31] on body "🙏 .cls-1 fill:#fff; AWATERA Zagorodnikh [PERSON_NAME] Спецификации Заказы 9 Чат…" at bounding box center [700, 348] width 1400 height 696
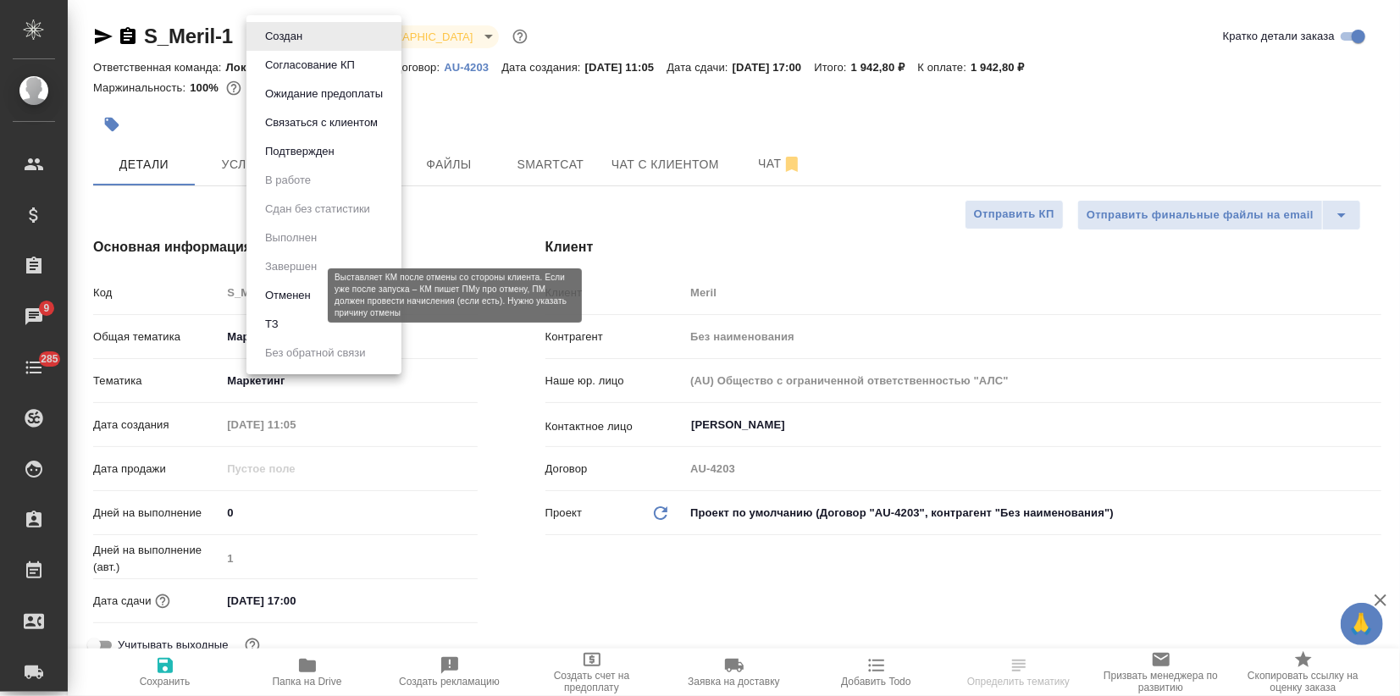
click at [288, 297] on button "Отменен" at bounding box center [288, 295] width 56 height 19
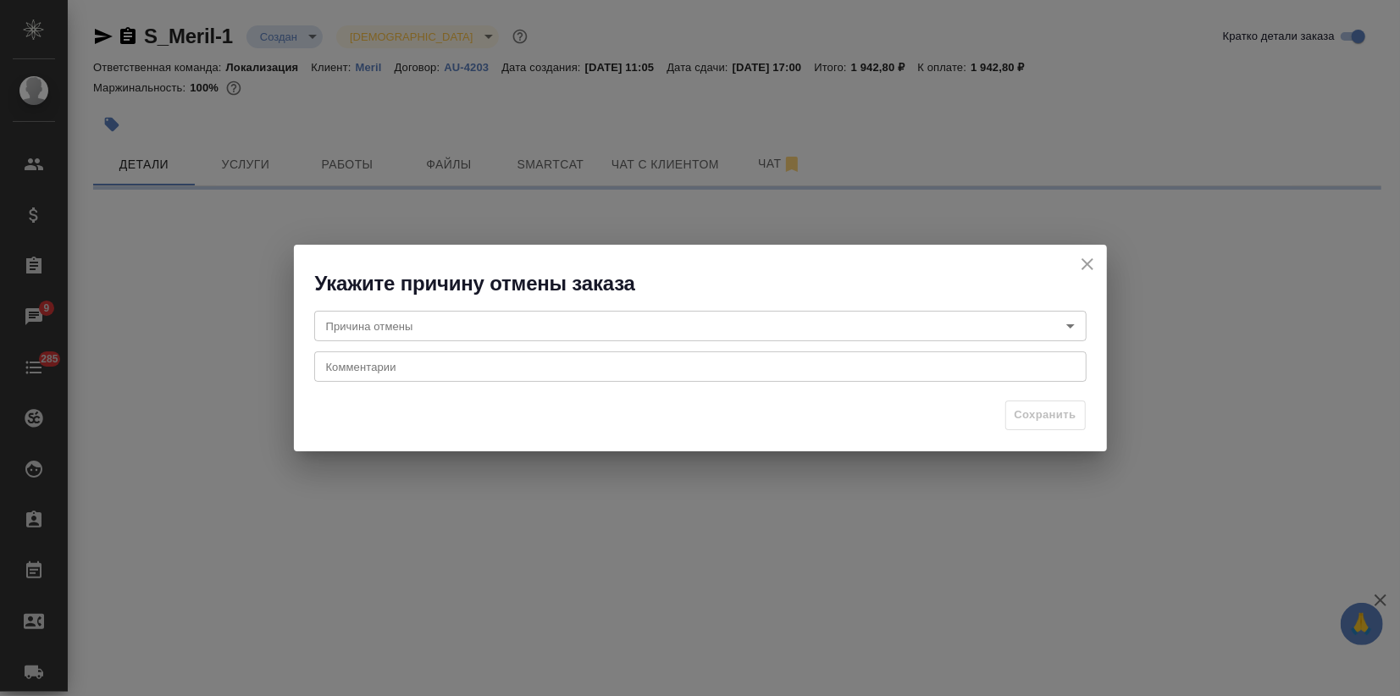
select select "RU"
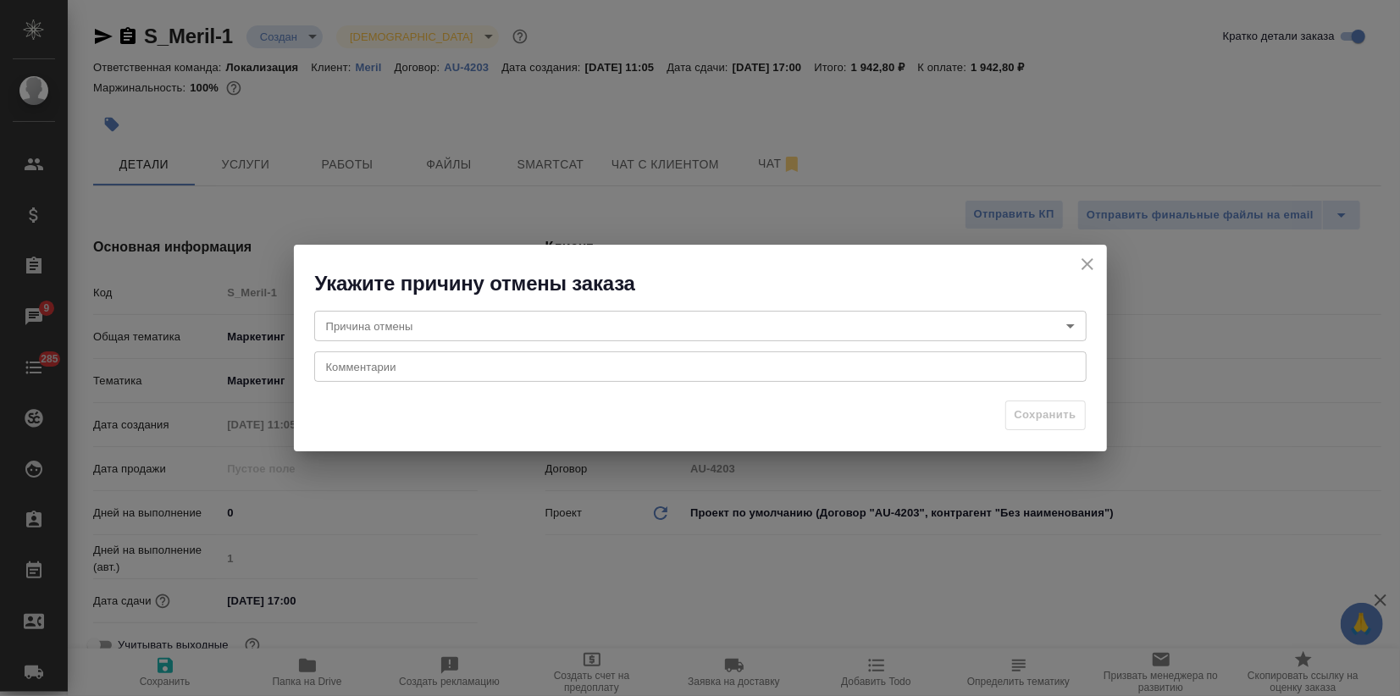
type textarea "x"
click at [373, 323] on body "🙏 .cls-1 fill:#fff; AWATERA Zagorodnikh Viktoria Клиенты Спецификации Заказы 9 …" at bounding box center [700, 348] width 1400 height 696
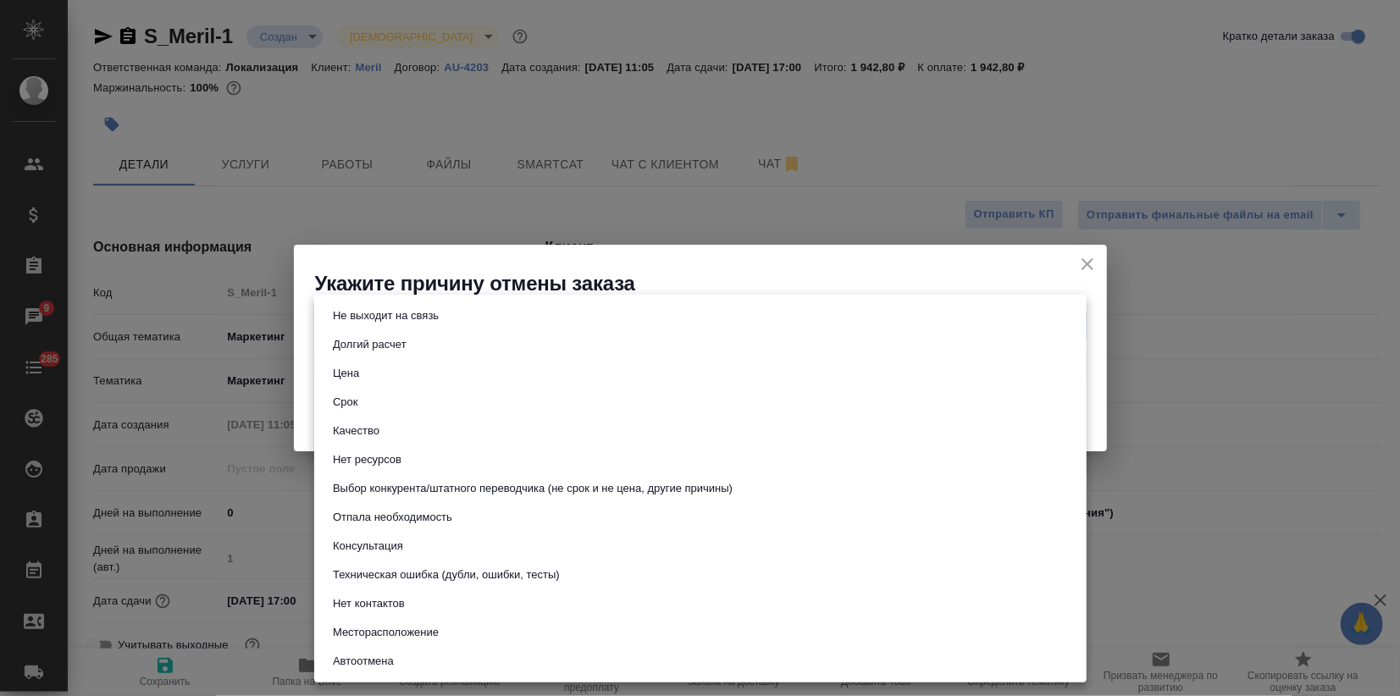
click at [377, 322] on button "Не выходит на связь" at bounding box center [386, 316] width 116 height 19
type input "stopContacting"
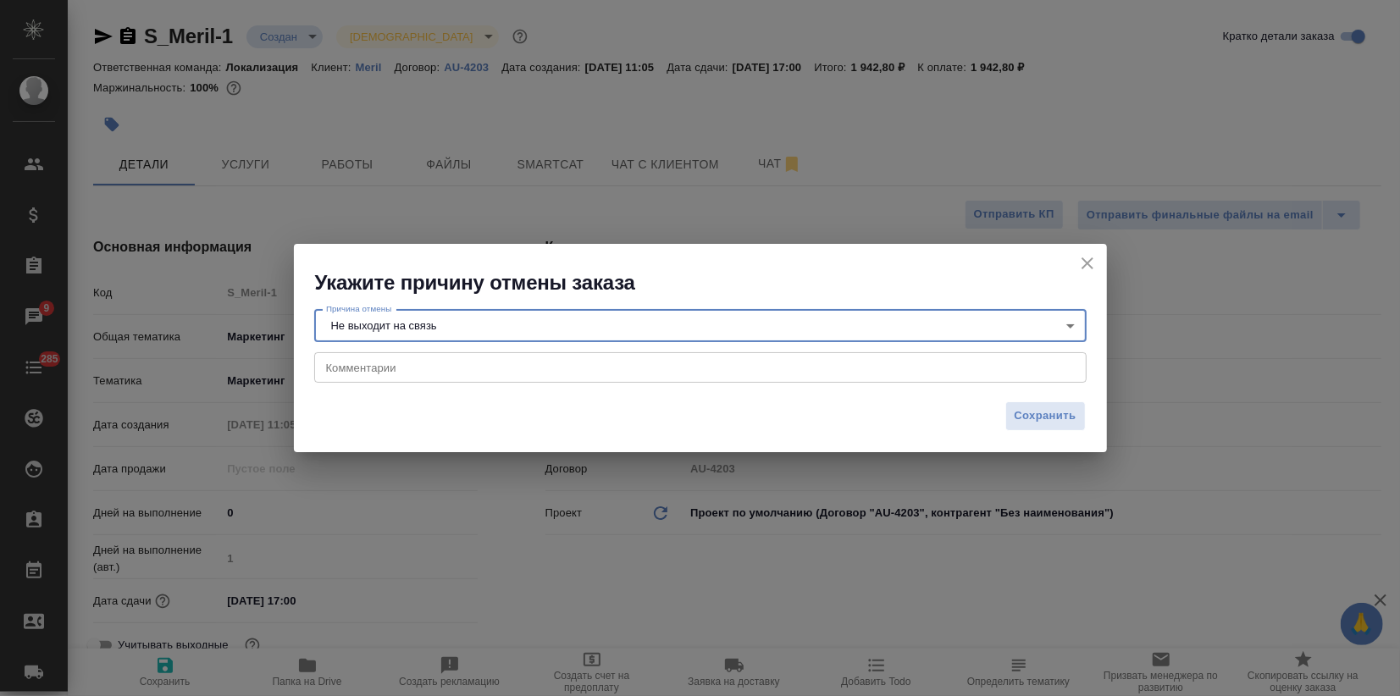
click at [368, 372] on textarea at bounding box center [700, 368] width 749 height 13
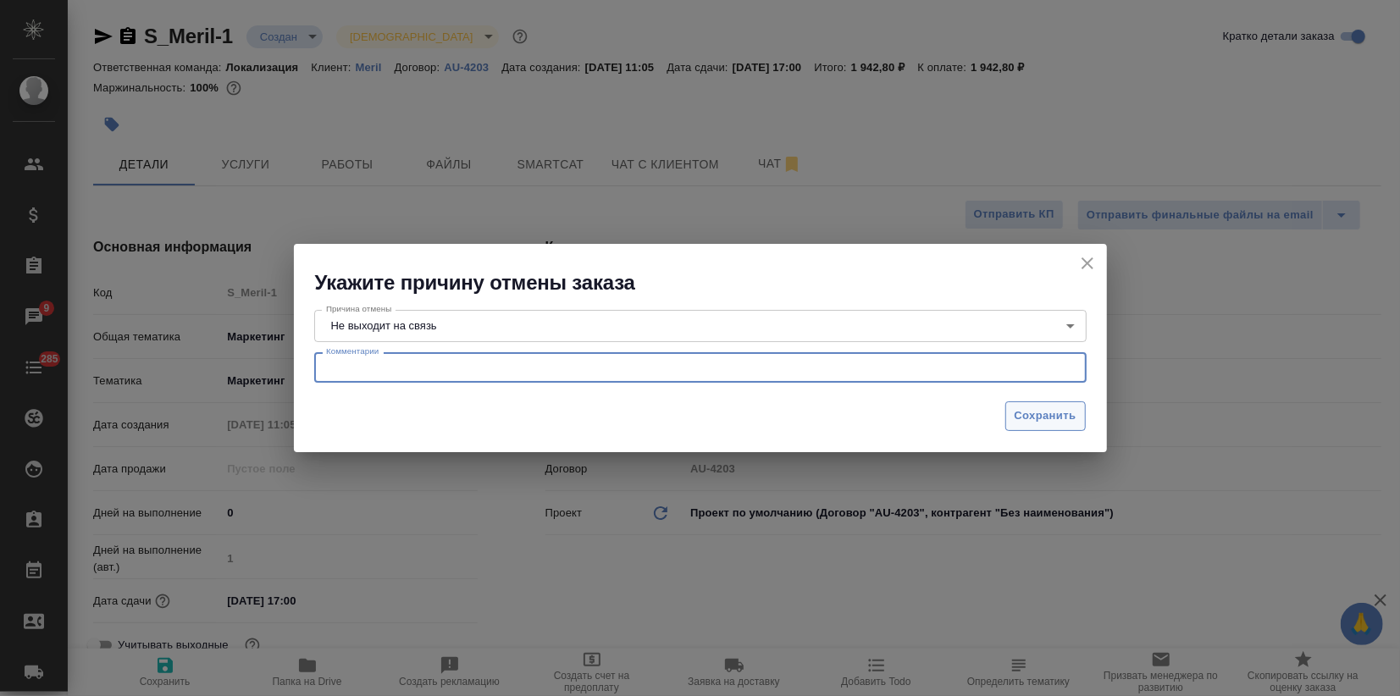
click at [1031, 426] on span "Сохранить" at bounding box center [1045, 415] width 62 height 19
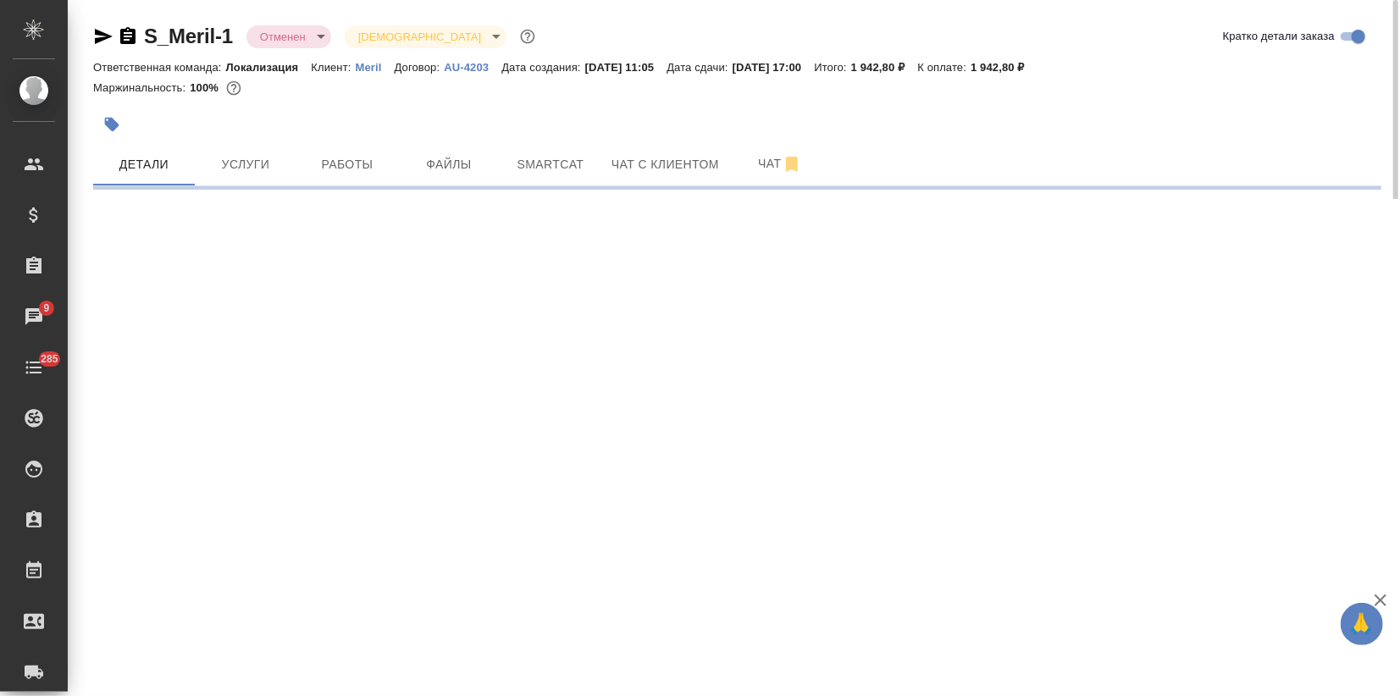
select select "RU"
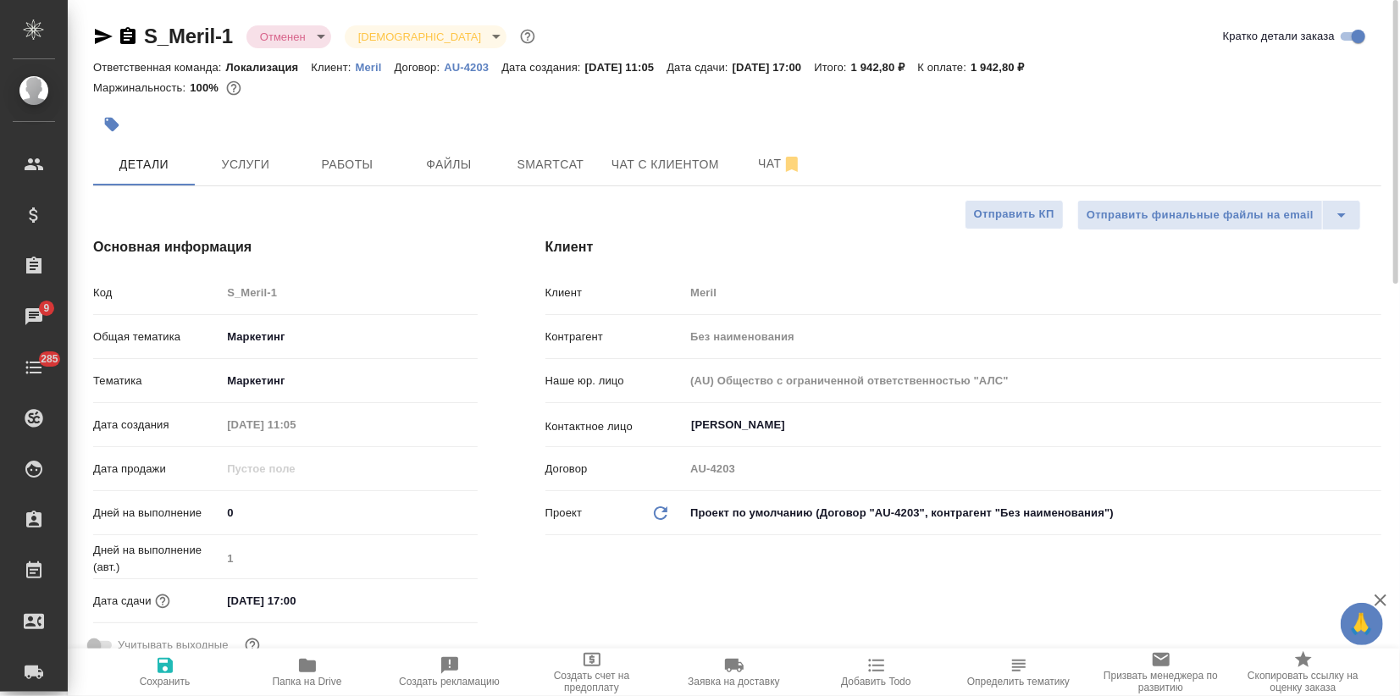
type textarea "x"
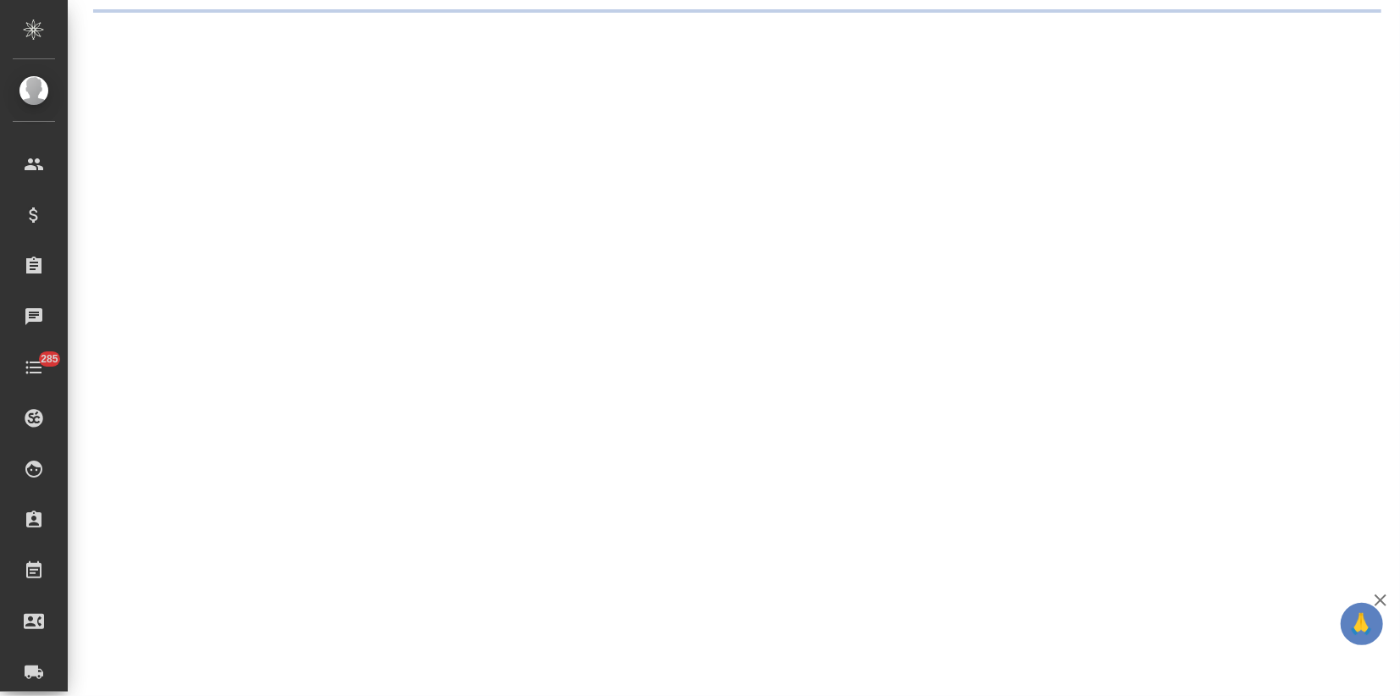
select select "RU"
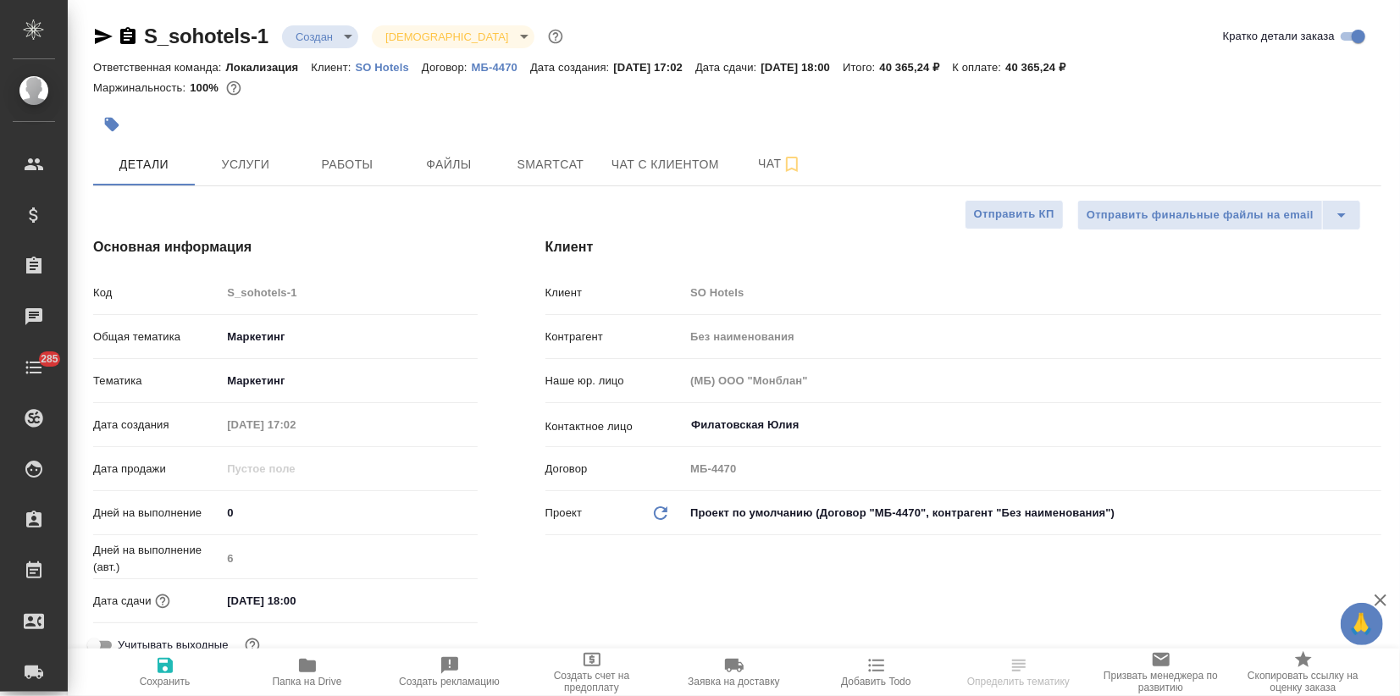
type textarea "x"
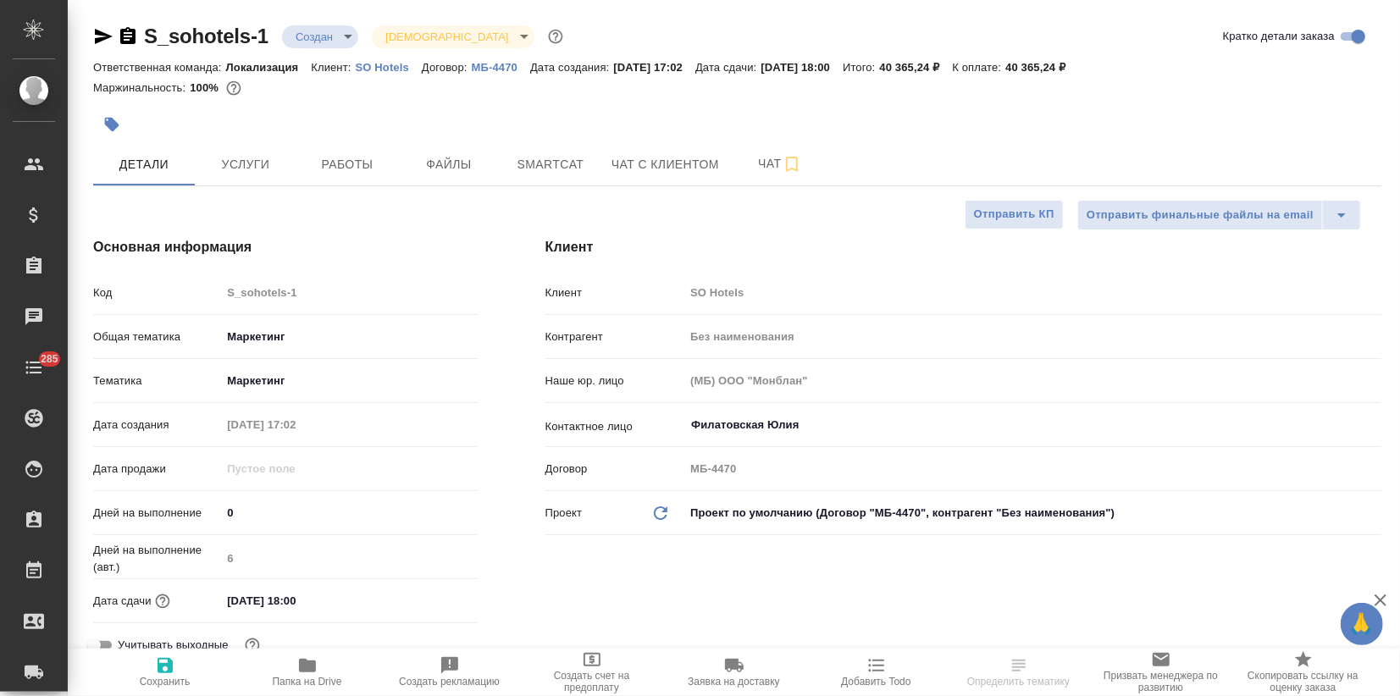
type textarea "x"
drag, startPoint x: 270, startPoint y: 34, endPoint x: 149, endPoint y: 40, distance: 121.2
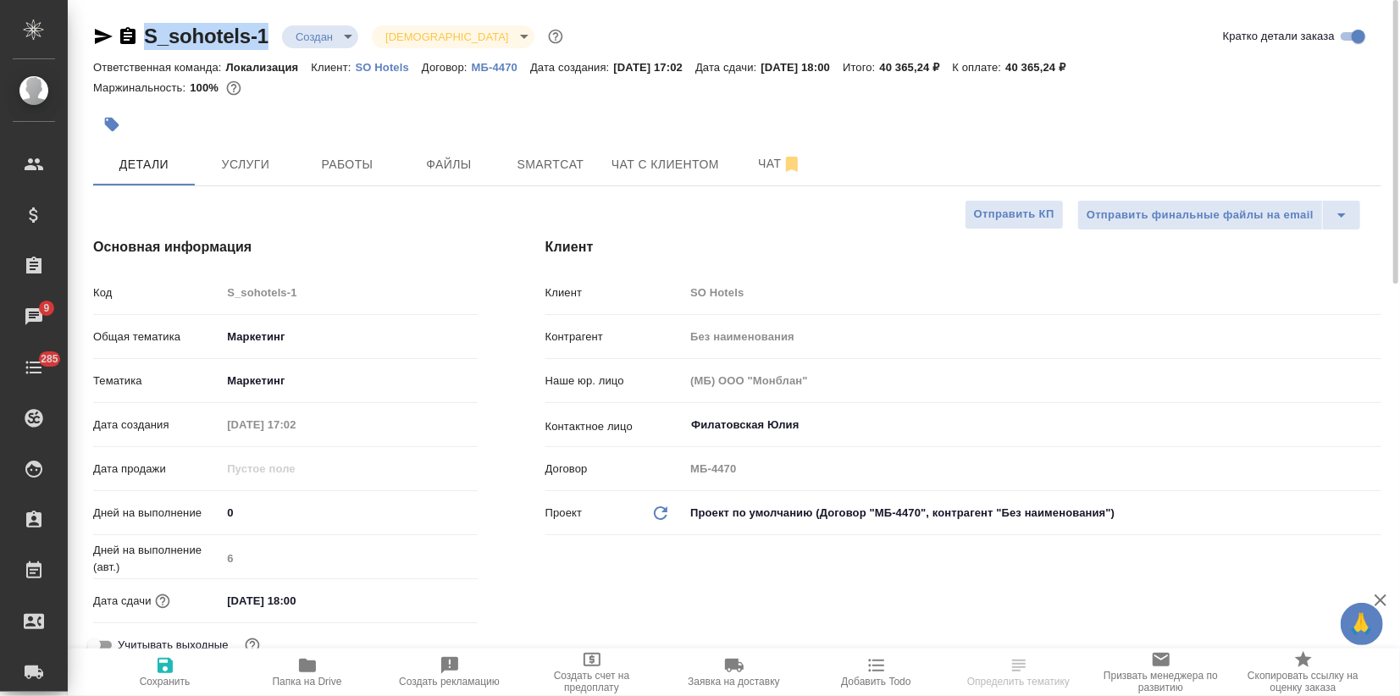
click at [149, 40] on div "S_sohotels-1 Создан new Святая троица holyTrinity" at bounding box center [329, 36] width 473 height 27
copy link "S_sohotels-1"
select select "RU"
type textarea "x"
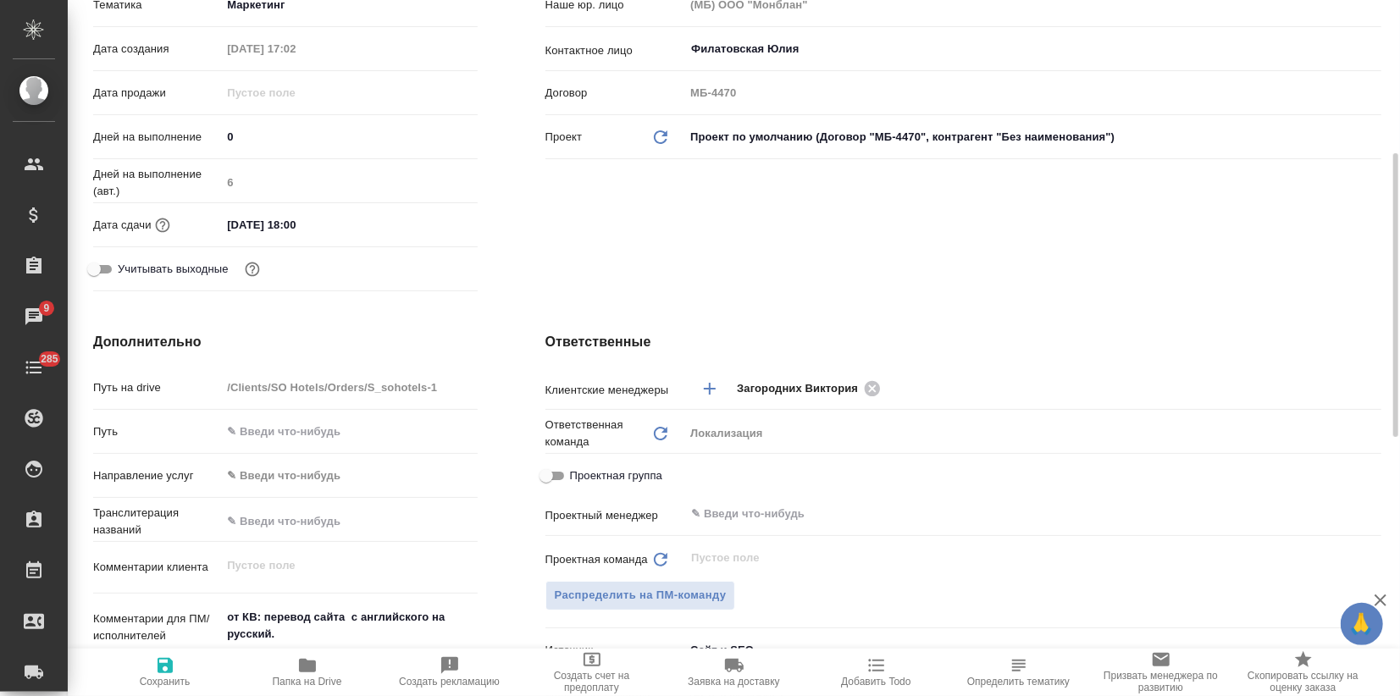
scroll to position [752, 0]
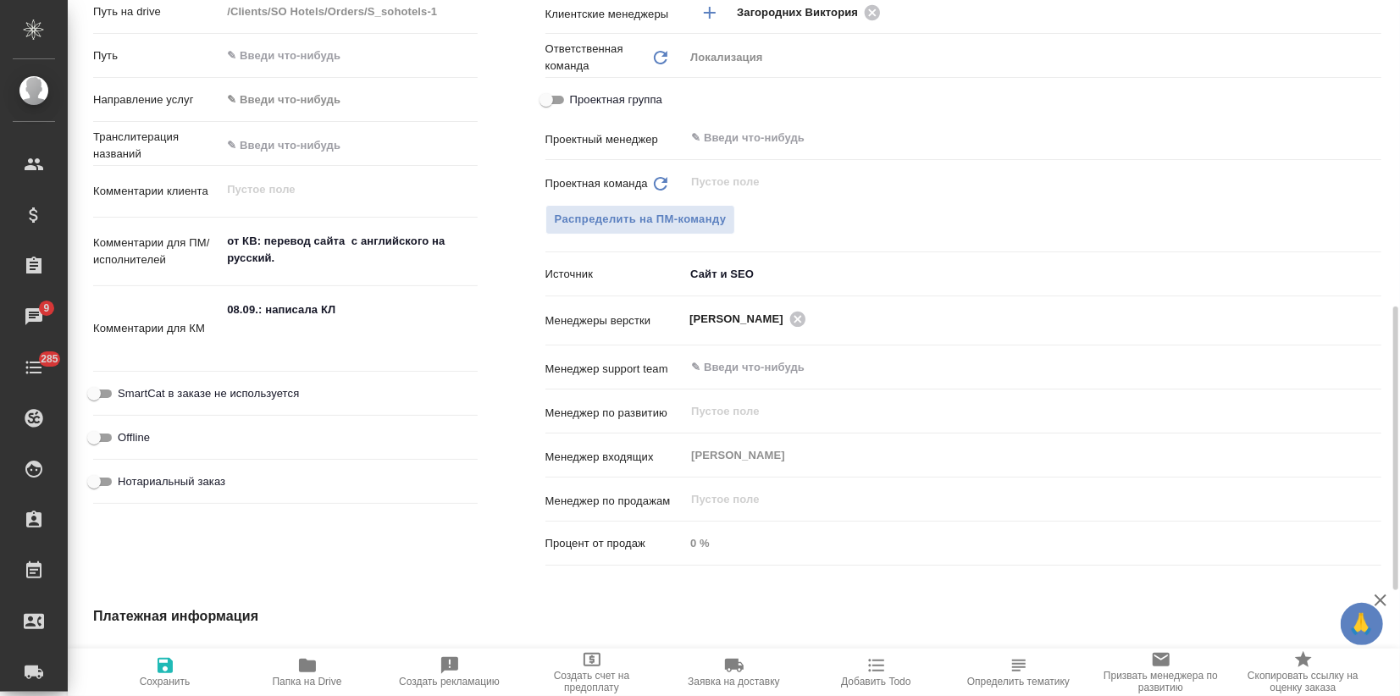
type textarea "x"
click at [253, 307] on textarea "08.09.: написала КЛ" at bounding box center [349, 327] width 254 height 63
drag, startPoint x: 342, startPoint y: 310, endPoint x: 213, endPoint y: 308, distance: 129.6
click at [213, 308] on div "Комментарии для КМ 08.09.: написала КЛ x" at bounding box center [285, 329] width 384 height 73
click at [237, 346] on textarea "08.09.: написала КЛ" at bounding box center [349, 327] width 254 height 63
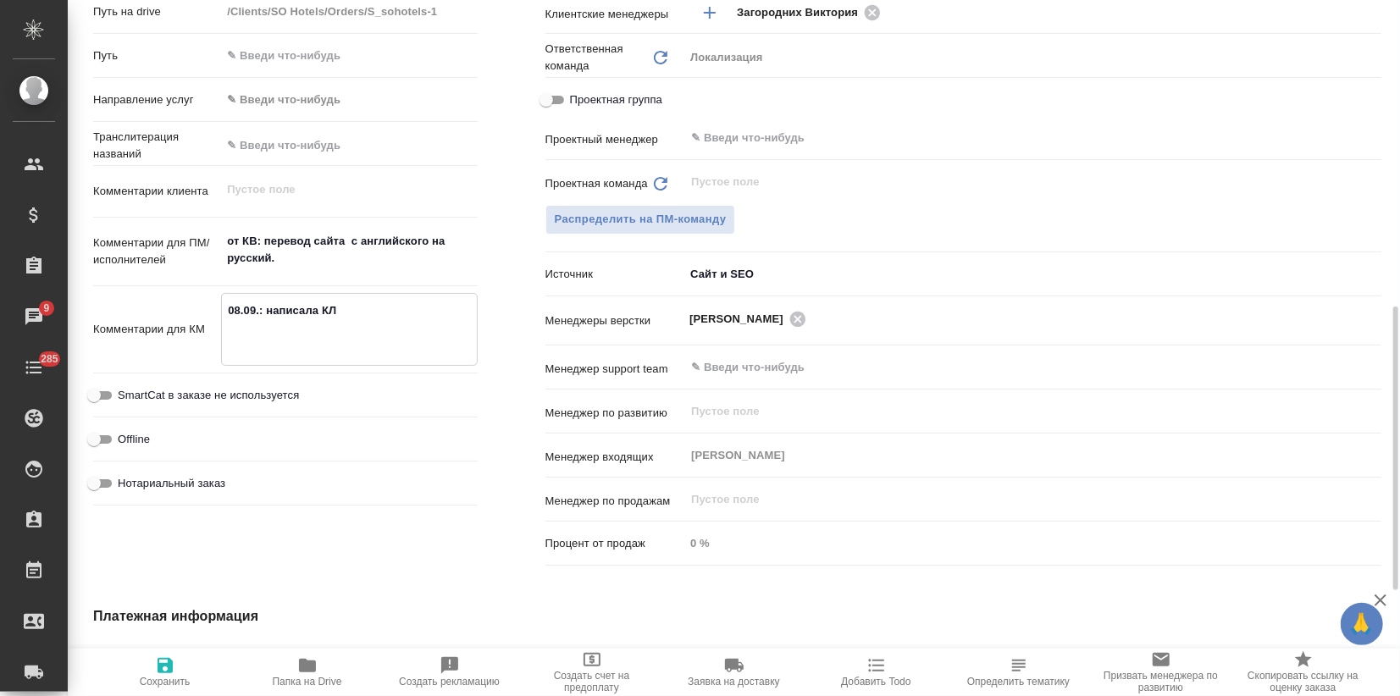
click at [238, 334] on textarea "08.09.: написала КЛ" at bounding box center [349, 327] width 254 height 63
paste textarea "08.09.: написала КЛ"
type textarea "x"
type textarea "08.09.: написала КЛ 08.09.: написала КЛ"
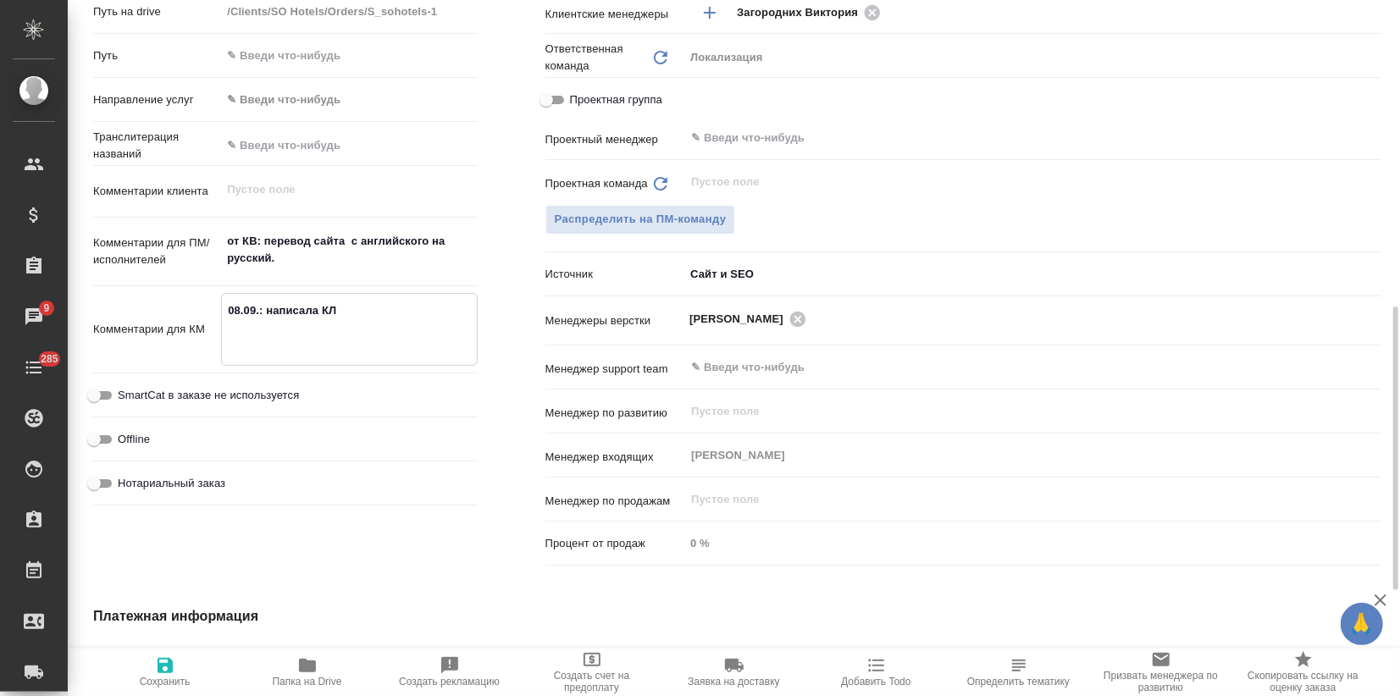
type textarea "x"
drag, startPoint x: 230, startPoint y: 324, endPoint x: 240, endPoint y: 327, distance: 10.5
click at [240, 327] on textarea "08.09.: написала КЛ 08.09.: написала КЛ" at bounding box center [349, 327] width 254 height 63
type textarea "x"
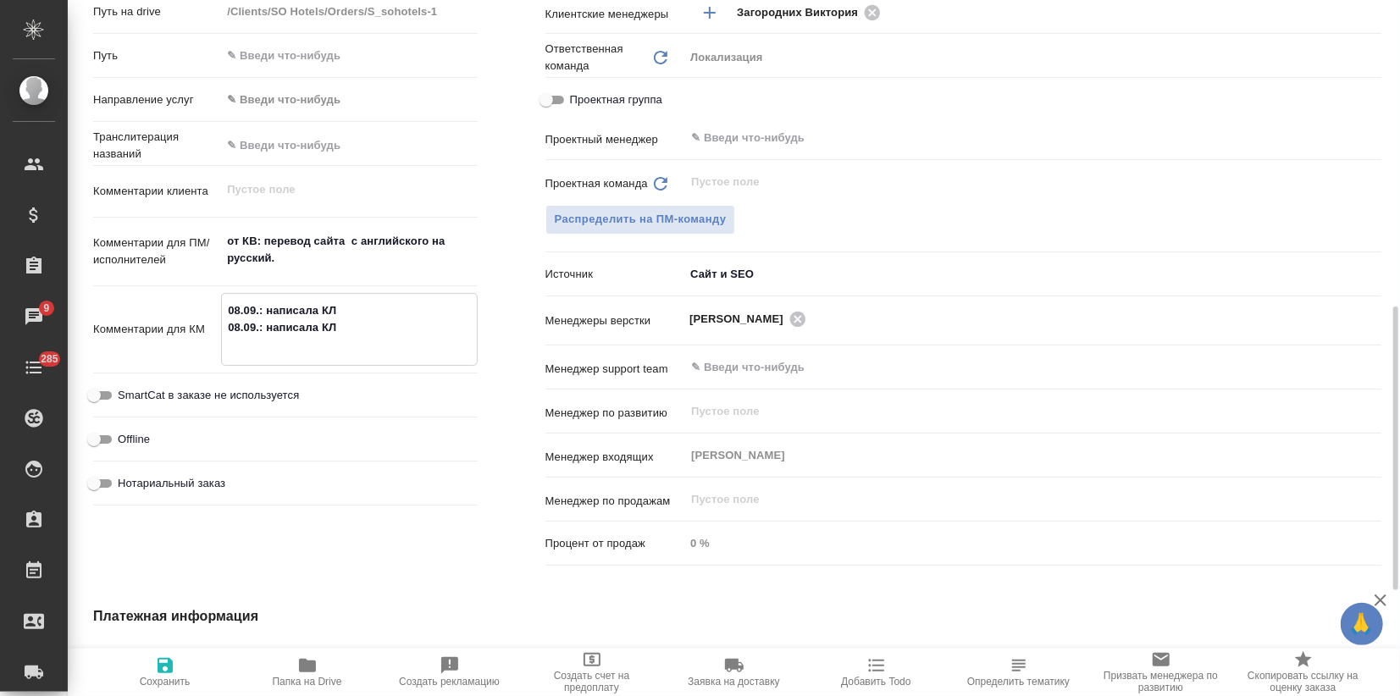
type textarea "08.09.: написала КЛ 1.09.: написала КЛ"
type textarea "x"
type textarea "08.09.: написала КЛ 10.09.: написала КЛ"
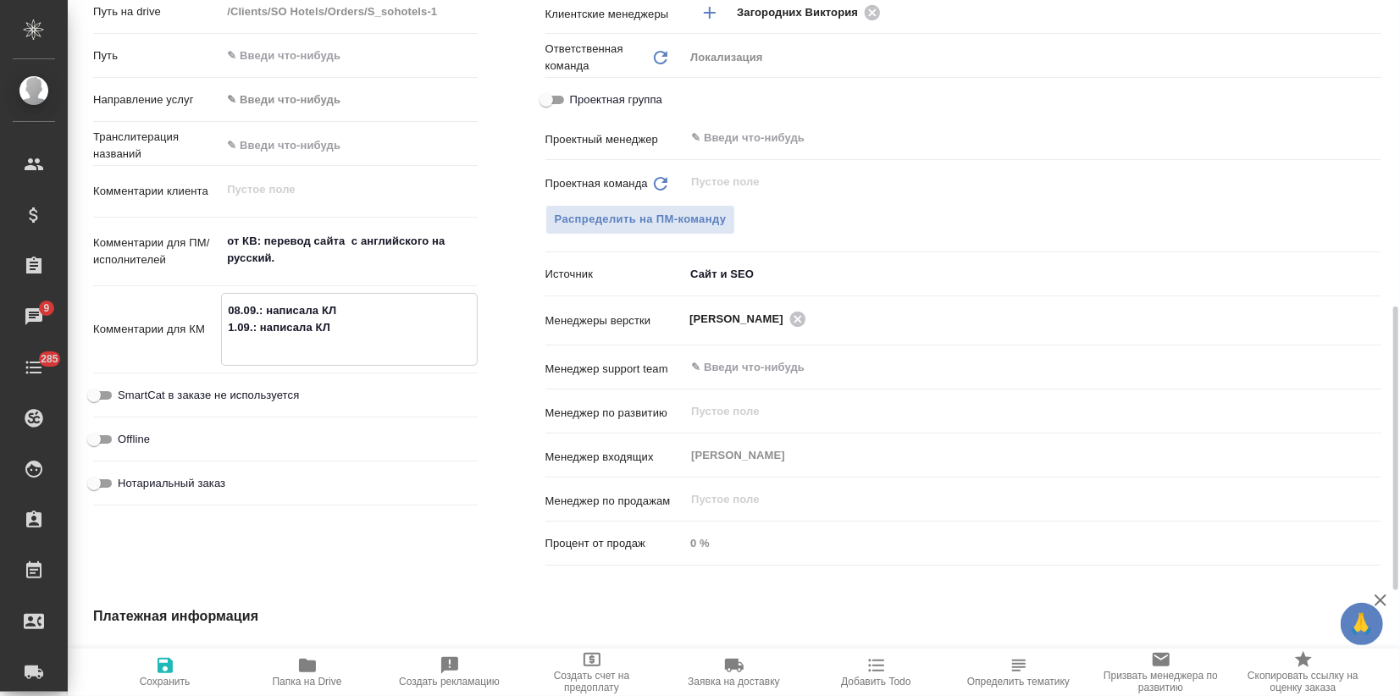
type textarea "x"
type textarea "08.09.: написала КЛ 10.09.: написала КЛ"
type textarea "x"
click at [179, 671] on span "Сохранить" at bounding box center [165, 671] width 122 height 32
type textarea "x"
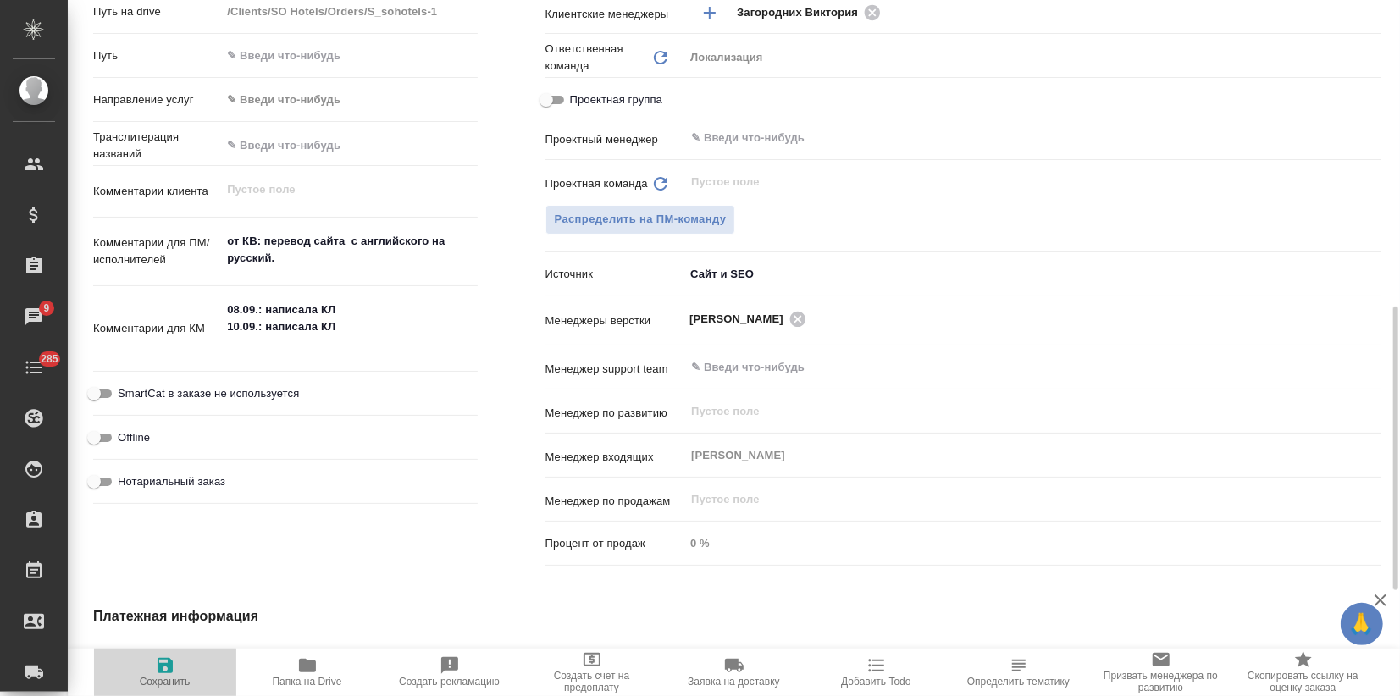
type textarea "x"
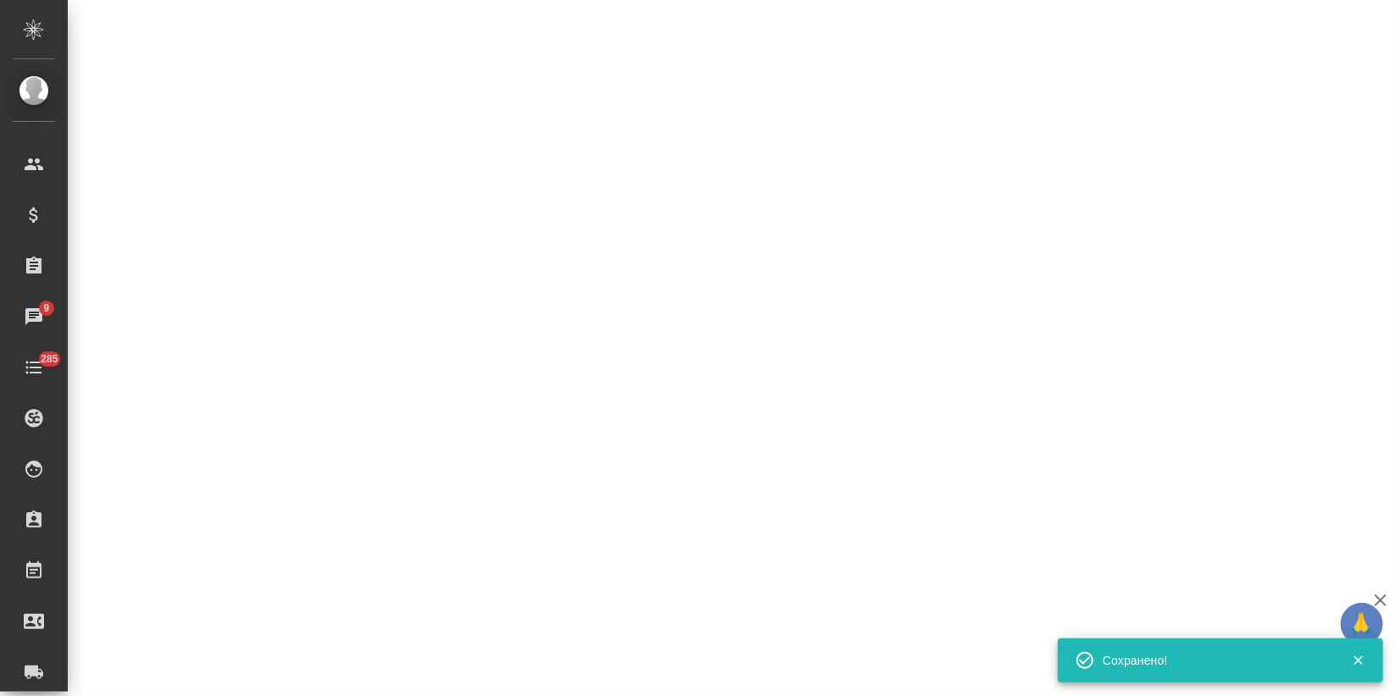
select select "RU"
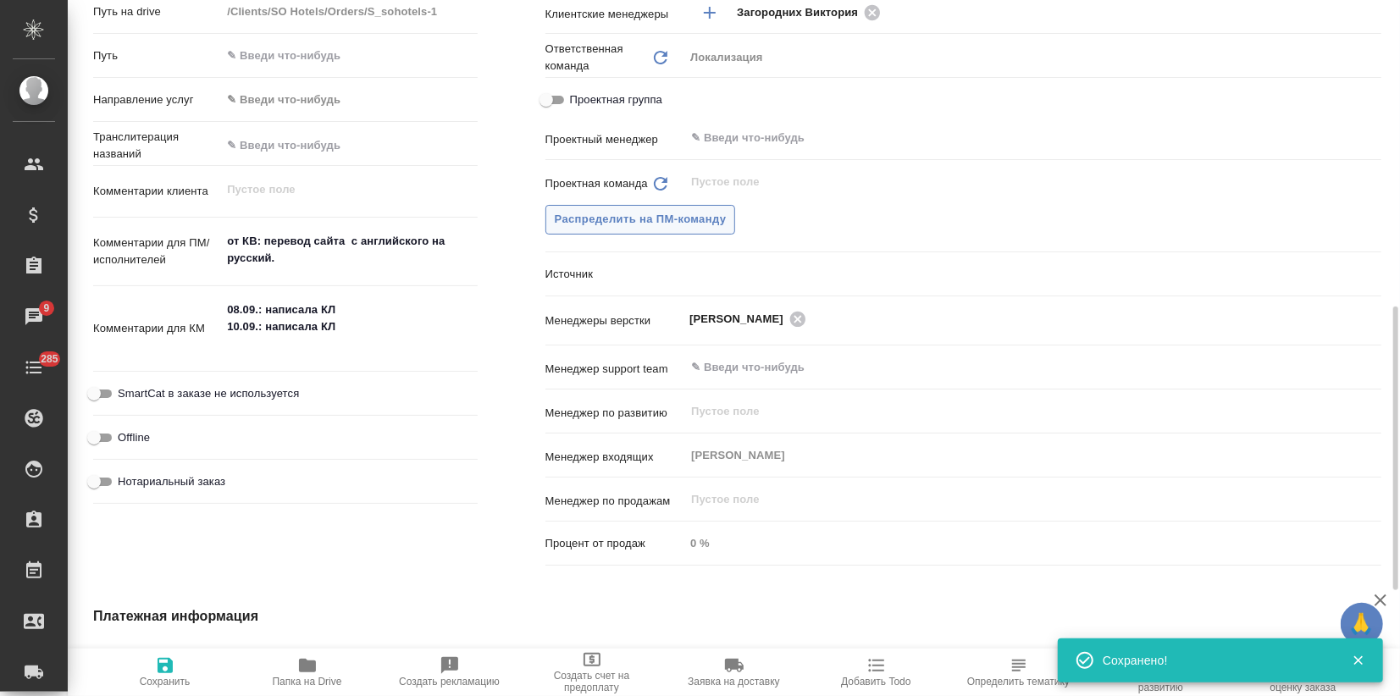
type textarea "x"
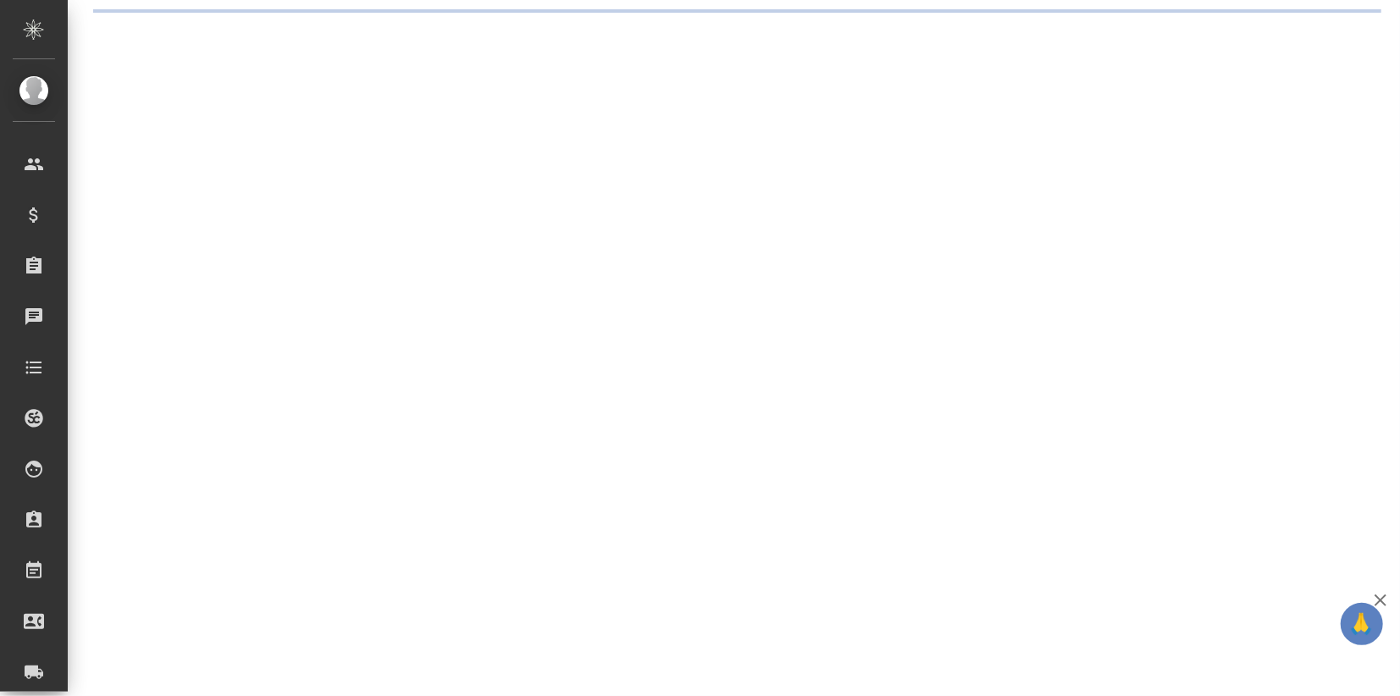
select select "RU"
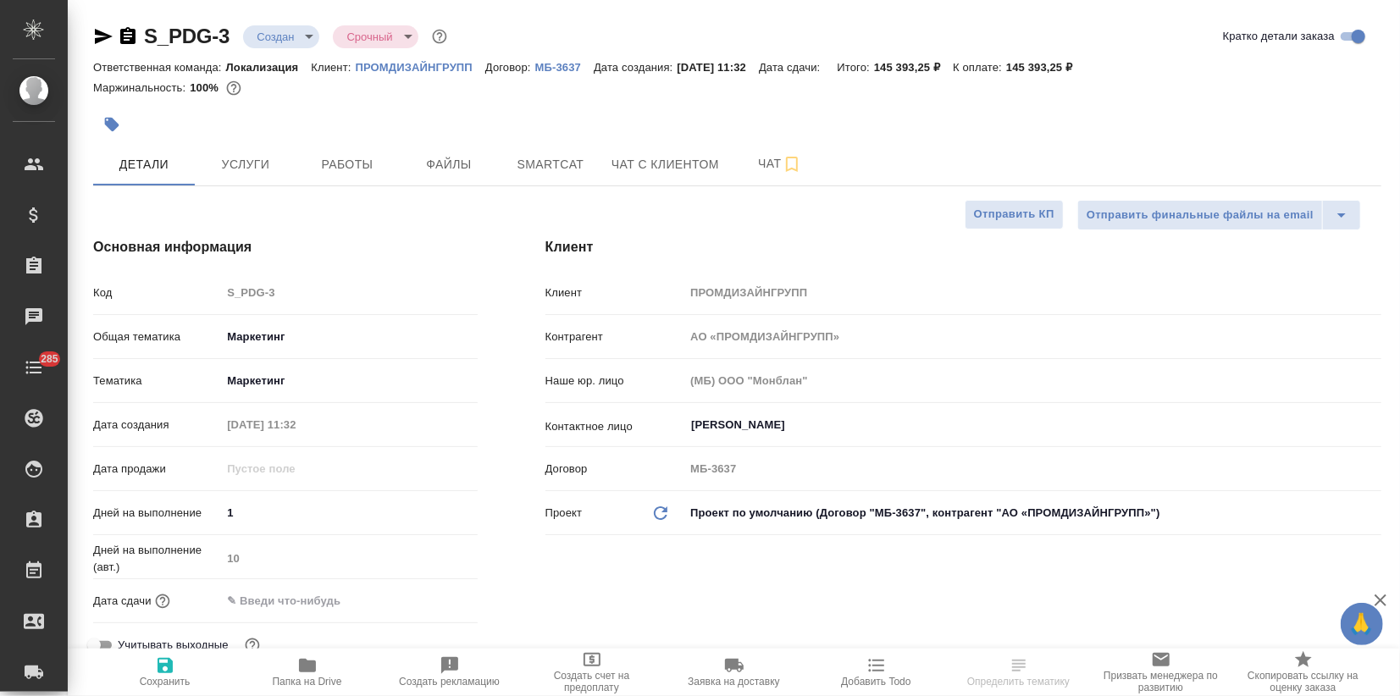
type textarea "x"
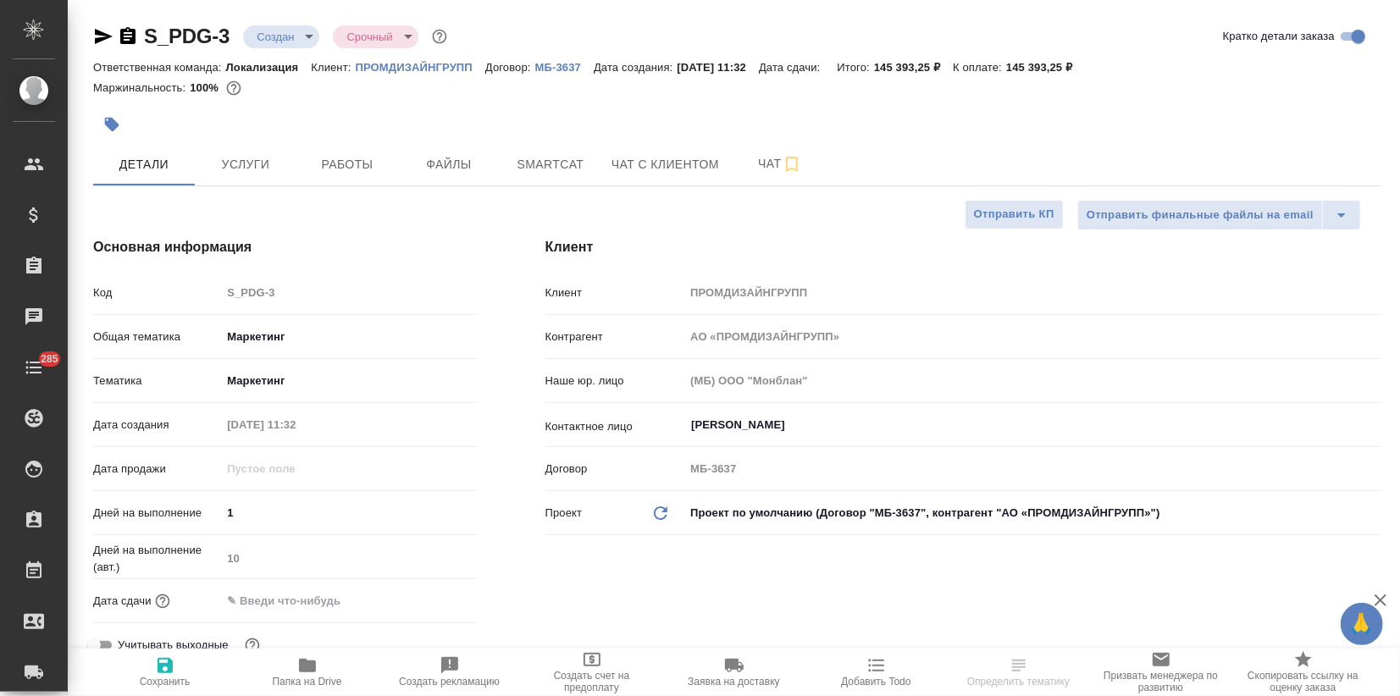
type textarea "x"
drag, startPoint x: 233, startPoint y: 33, endPoint x: 134, endPoint y: 29, distance: 99.2
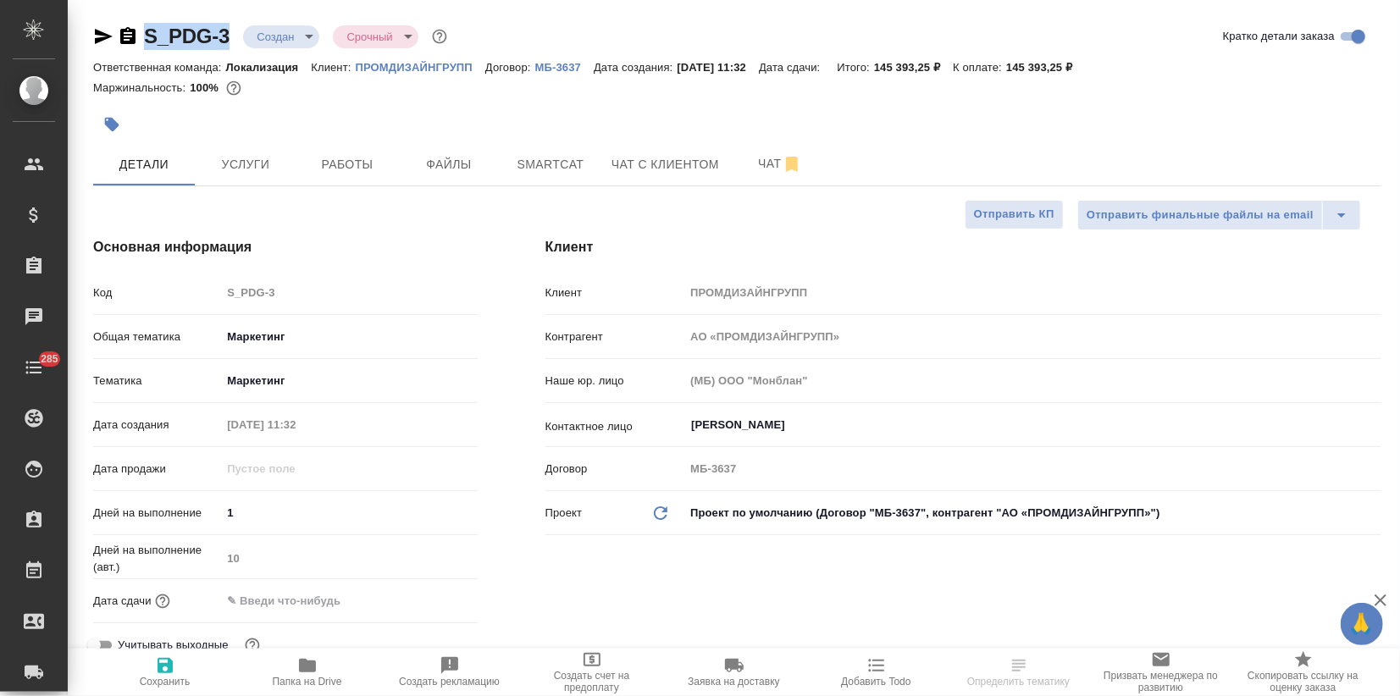
click at [134, 29] on div "S_PDG-3 Создан new Срочный urgent" at bounding box center [271, 36] width 357 height 27
type textarea "x"
select select "RU"
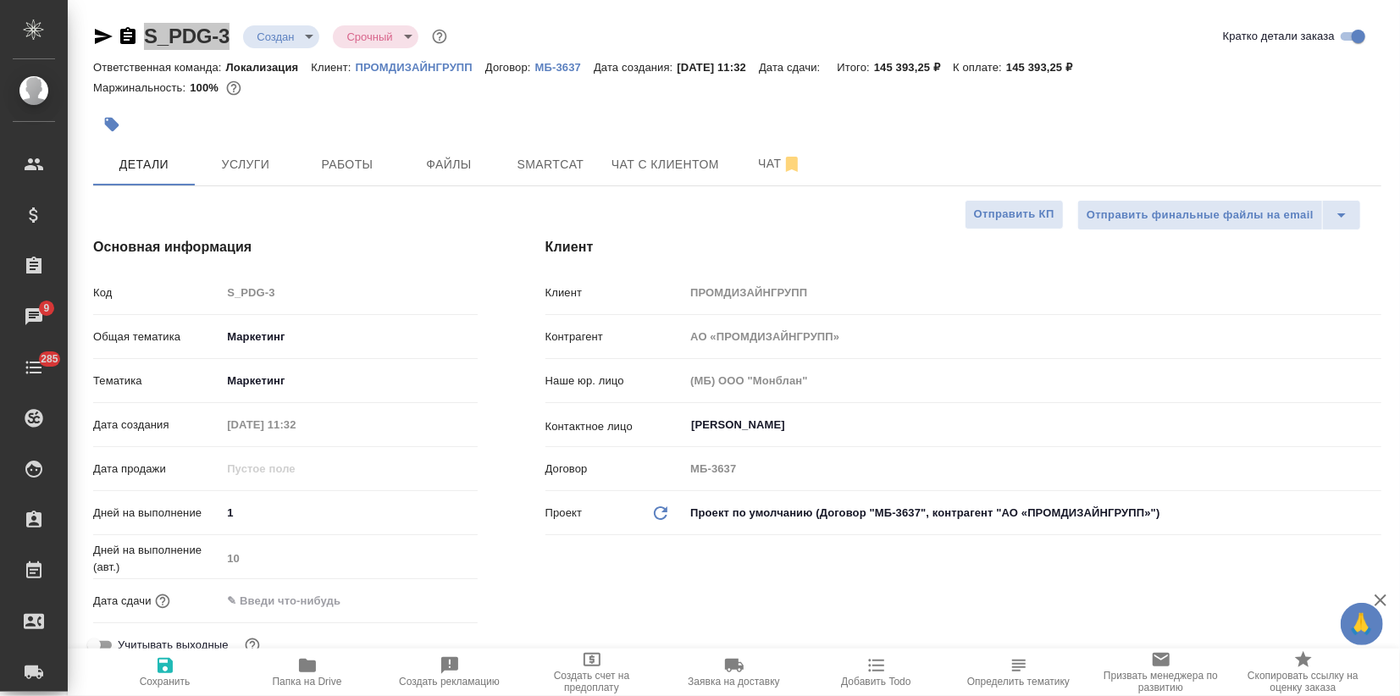
type textarea "x"
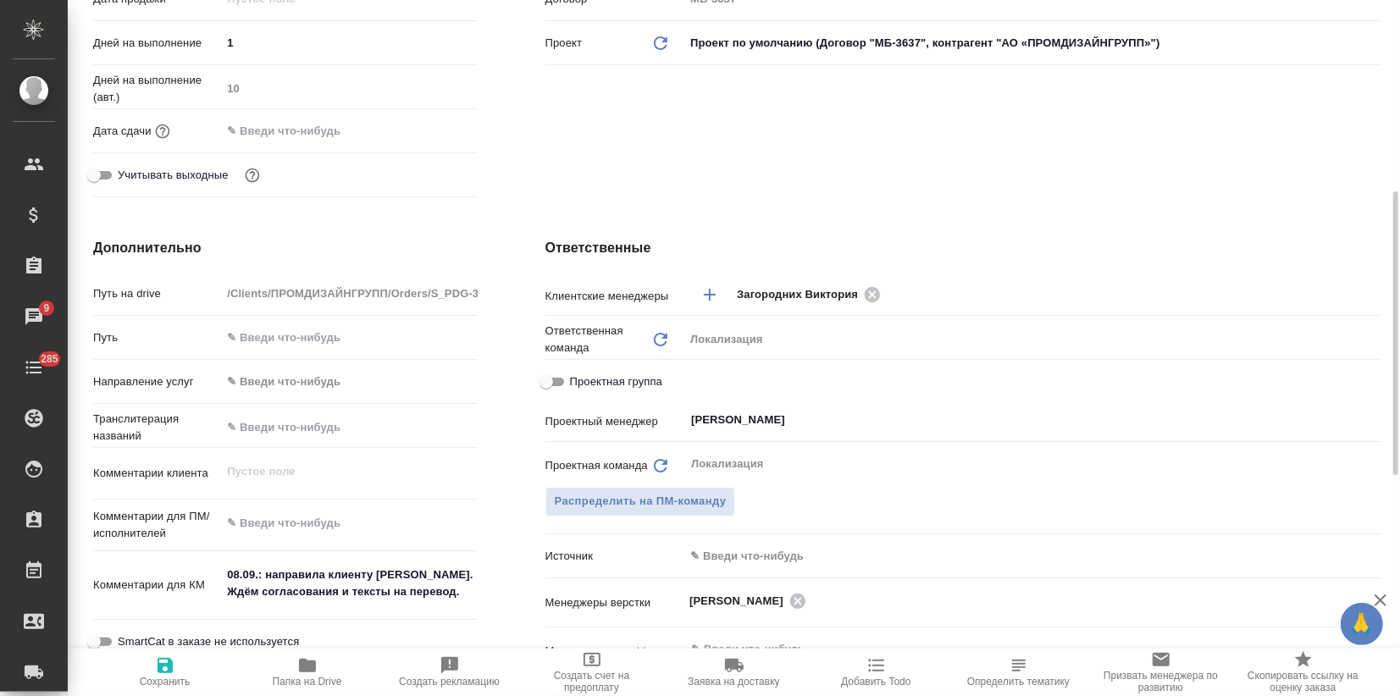
scroll to position [658, 0]
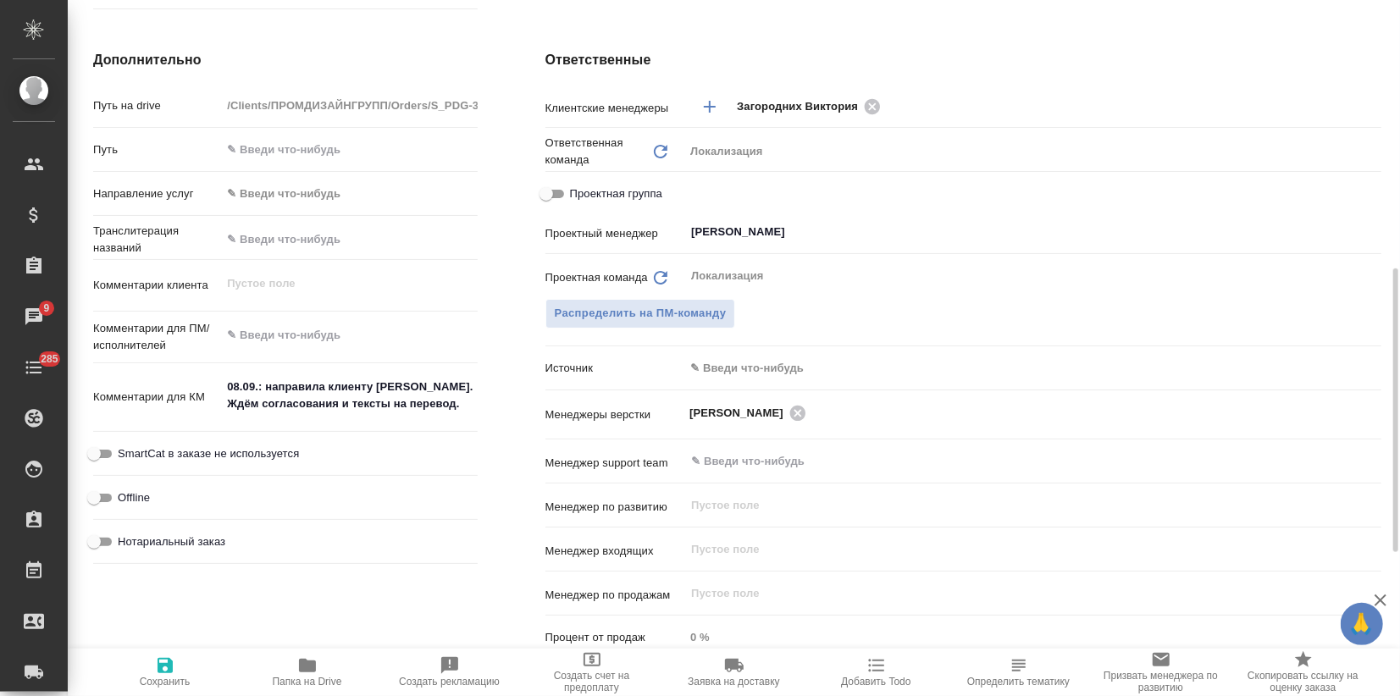
type textarea "x"
click at [427, 401] on textarea "08.09.: направила клиенту NDA. Ждём согласования и тексты на перевод." at bounding box center [349, 396] width 254 height 46
type textarea "x"
type textarea "08.09.: направила клиенту NDA. Ждём согласования и тексты на перевод."
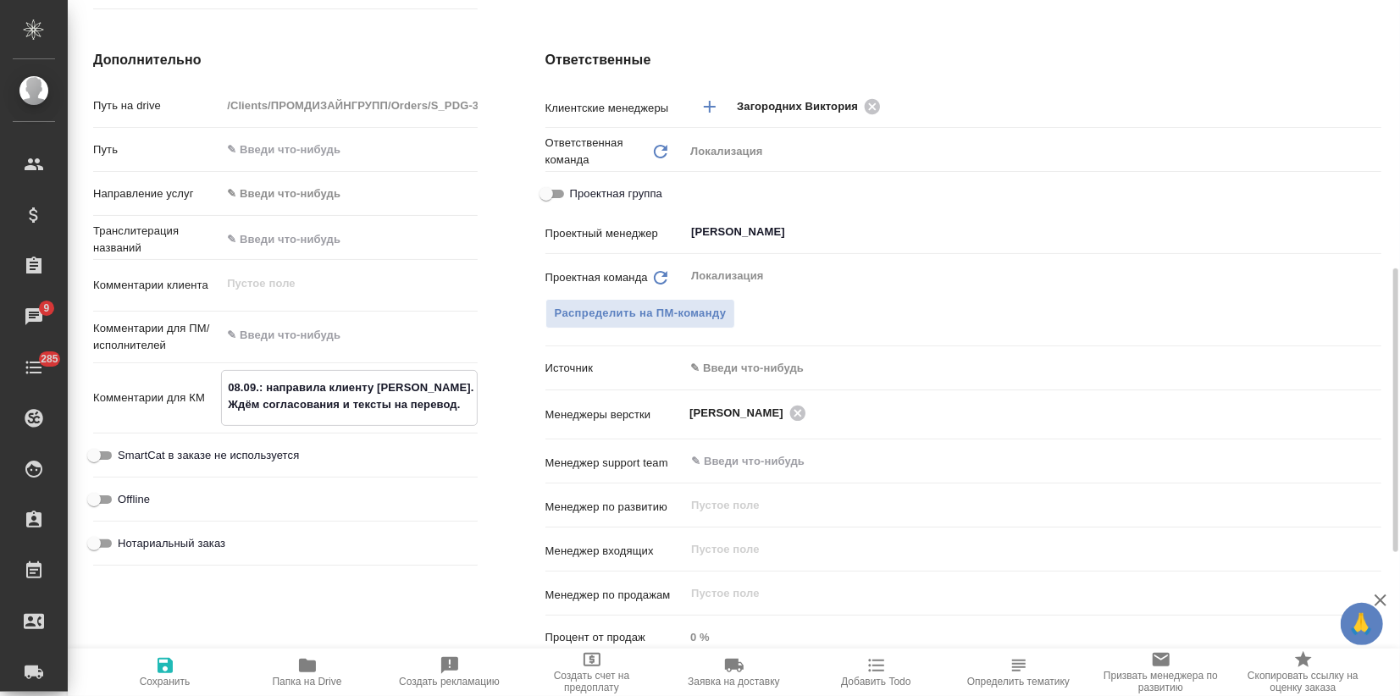
type textarea "x"
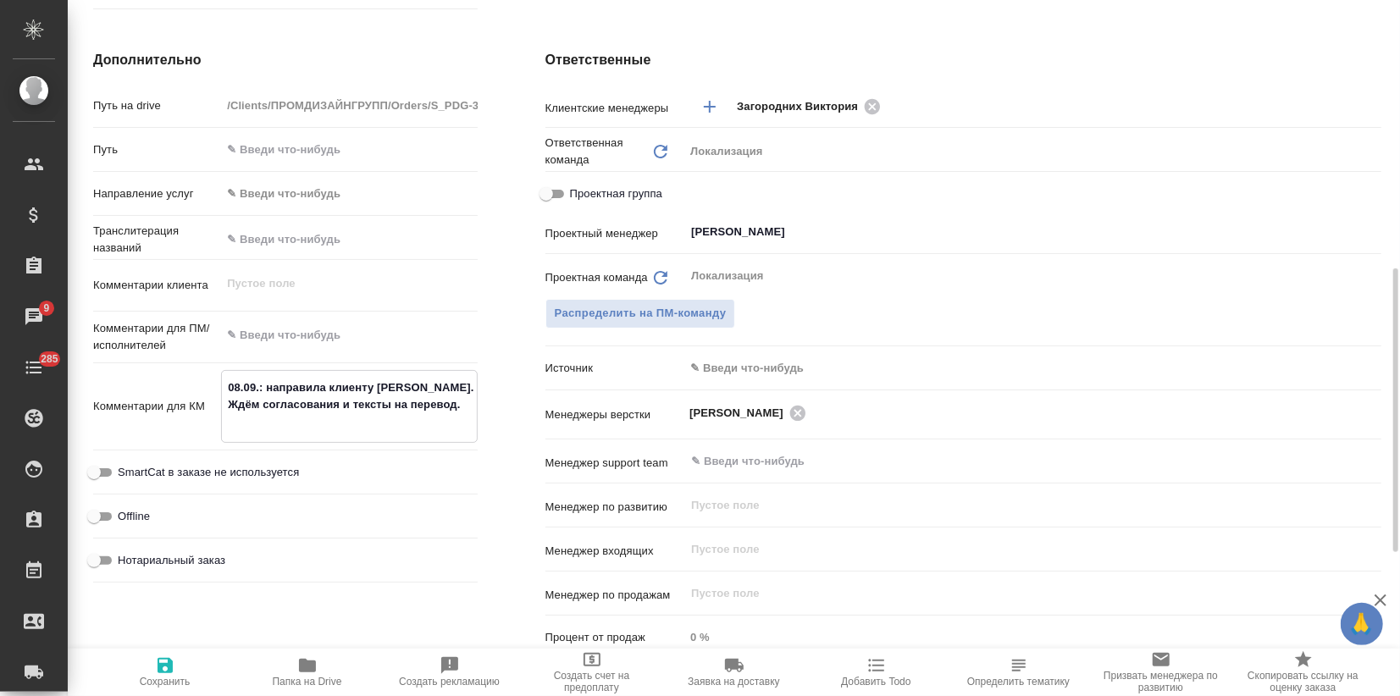
type textarea "x"
type textarea "08.09.: направила клиенту NDA. Ждём согласования и тексты на перевод. 0"
type textarea "x"
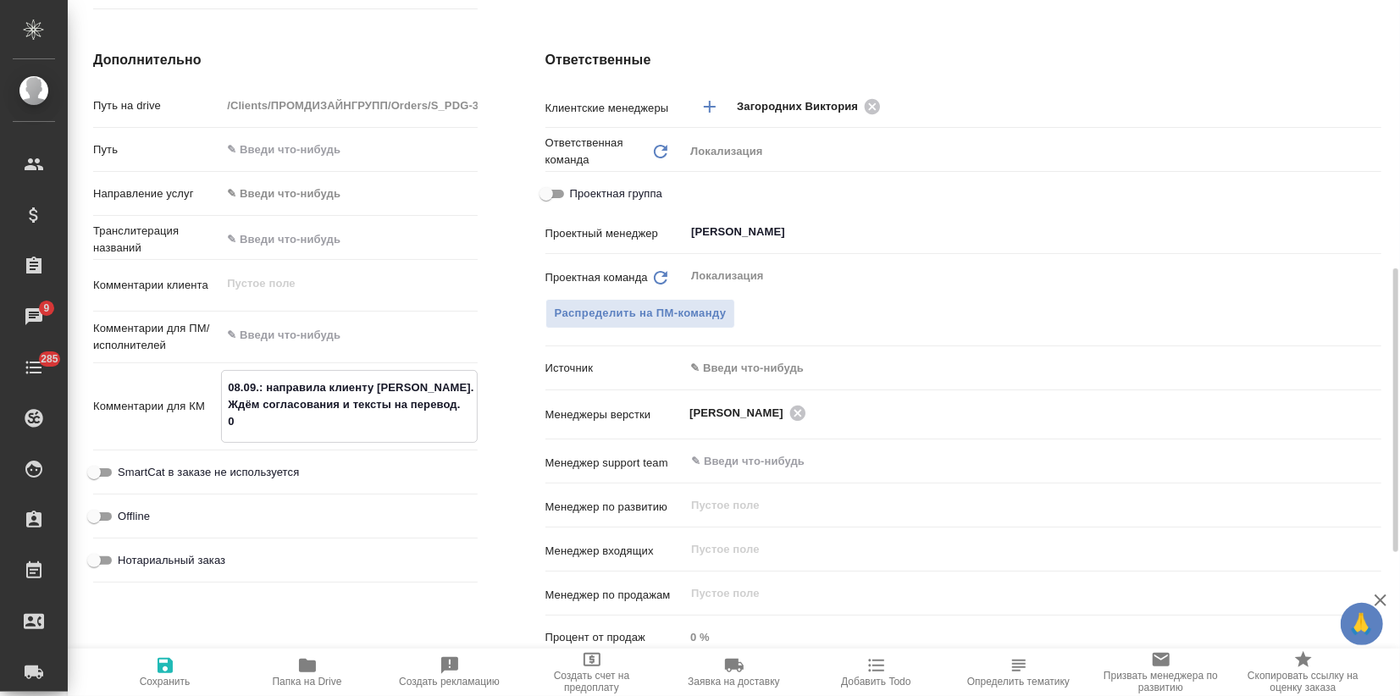
type textarea "x"
type textarea "08.09.: направила клиенту NDA. Ждём согласования и тексты на перевод. 09"
type textarea "x"
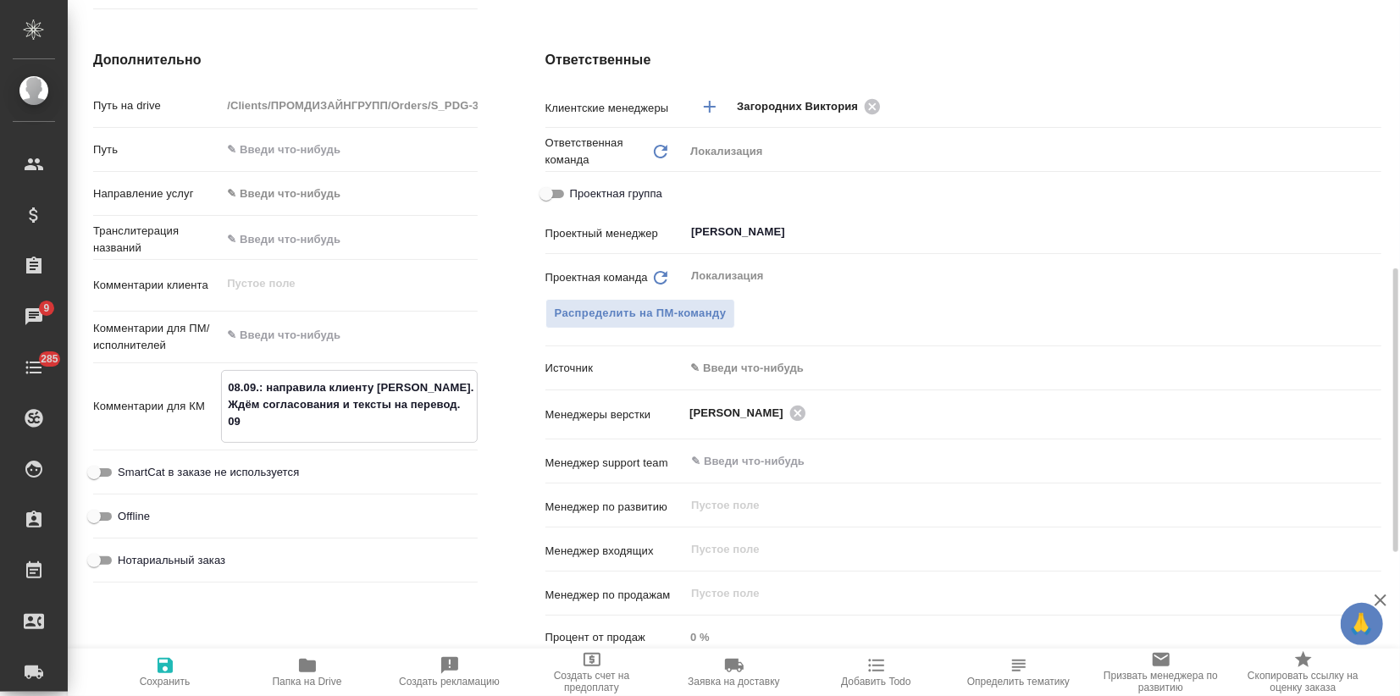
type textarea "08.09.: направила клиенту NDA. Ждём согласования и тексты на перевод. 09."
type textarea "x"
type textarea "08.09.: направила клиенту NDA. Ждём согласования и тексты на перевод. 09.1"
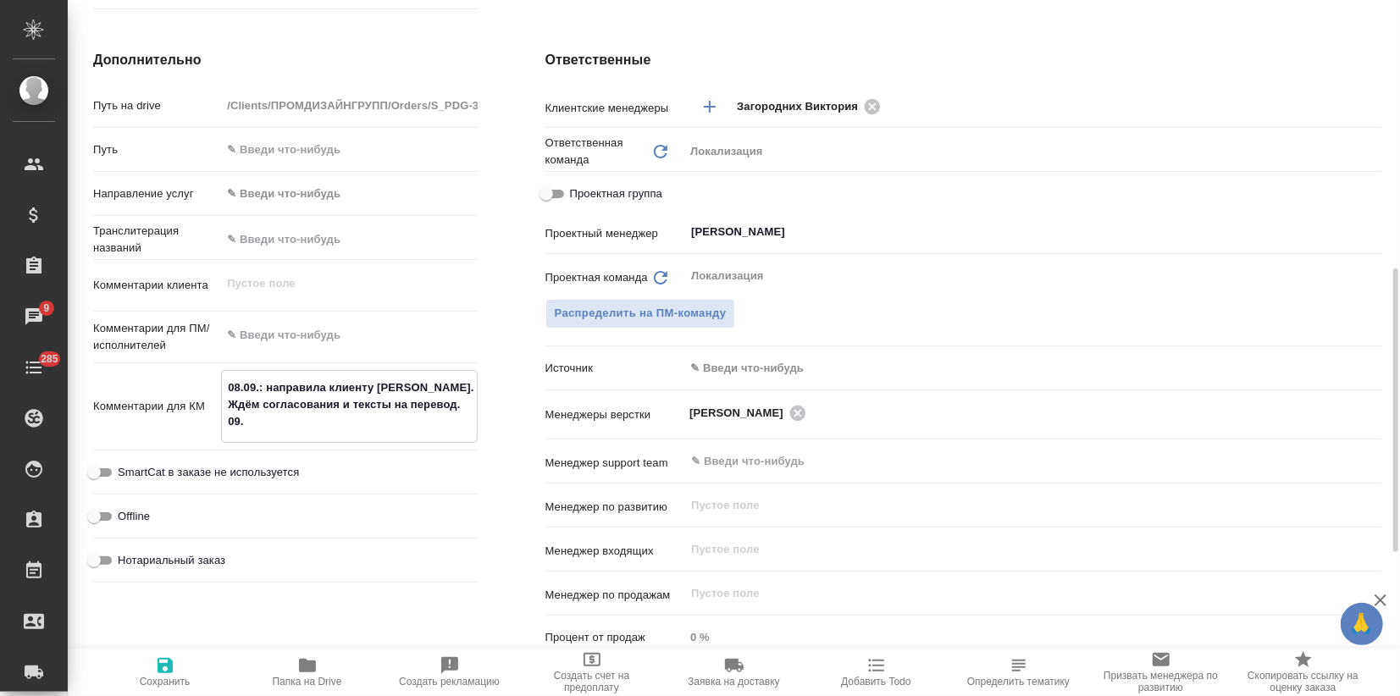
type textarea "x"
type textarea "08.09.: направила клиенту NDA. Ждём согласования и тексты на перевод. 09."
type textarea "x"
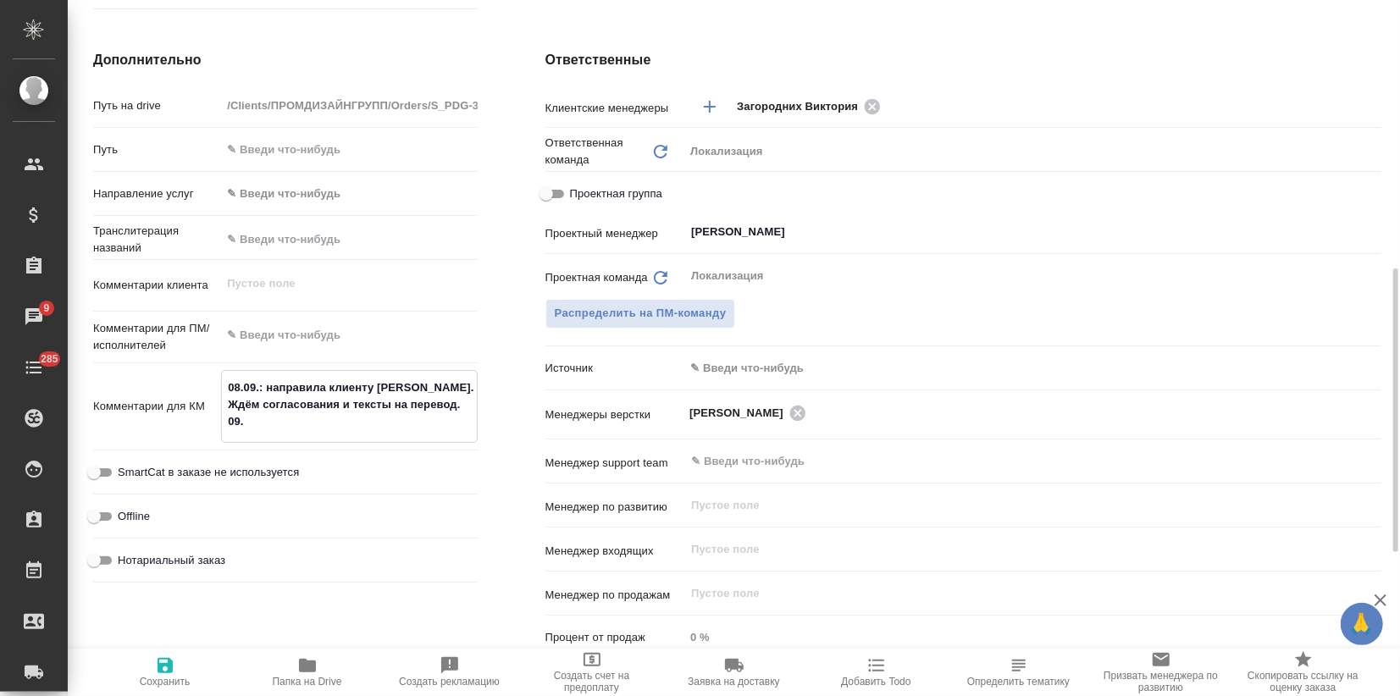
type textarea "x"
type textarea "08.09.: направила клиенту NDA. Ждём согласования и тексты на перевод. 09.9"
type textarea "x"
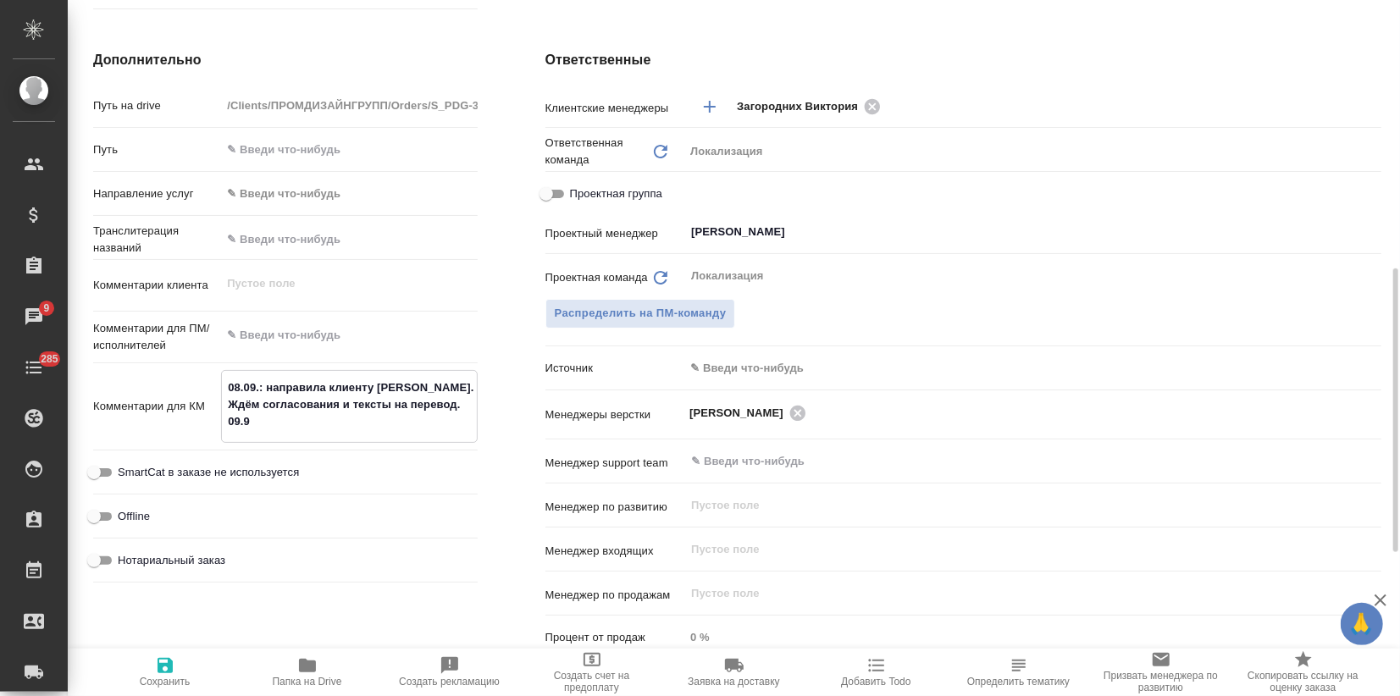
type textarea "x"
type textarea "08.09.: направила клиенту NDA. Ждём согласования и тексты на перевод. 09.9."
type textarea "x"
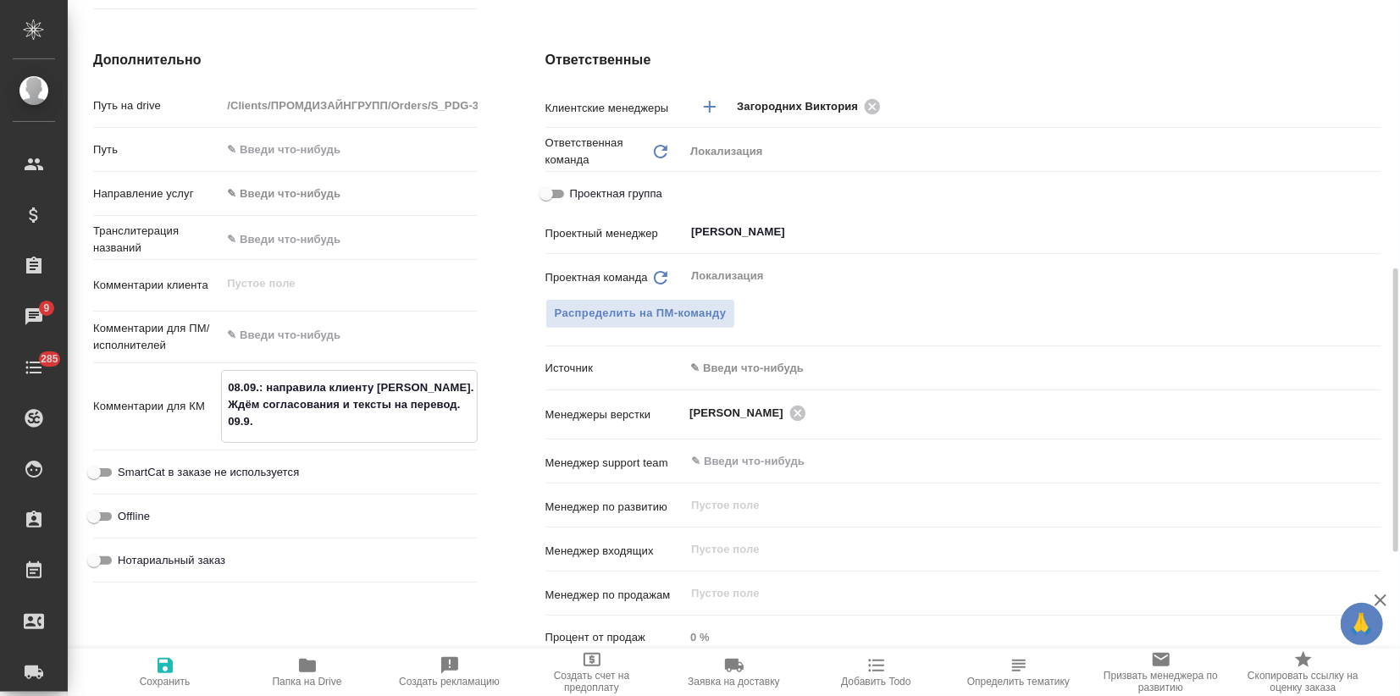
type textarea "08.09.: направила клиенту NDA. Ждём согласования и тексты на перевод. 09.9"
type textarea "x"
type textarea "08.09.: направила клиенту NDA. Ждём согласования и тексты на перевод. 09."
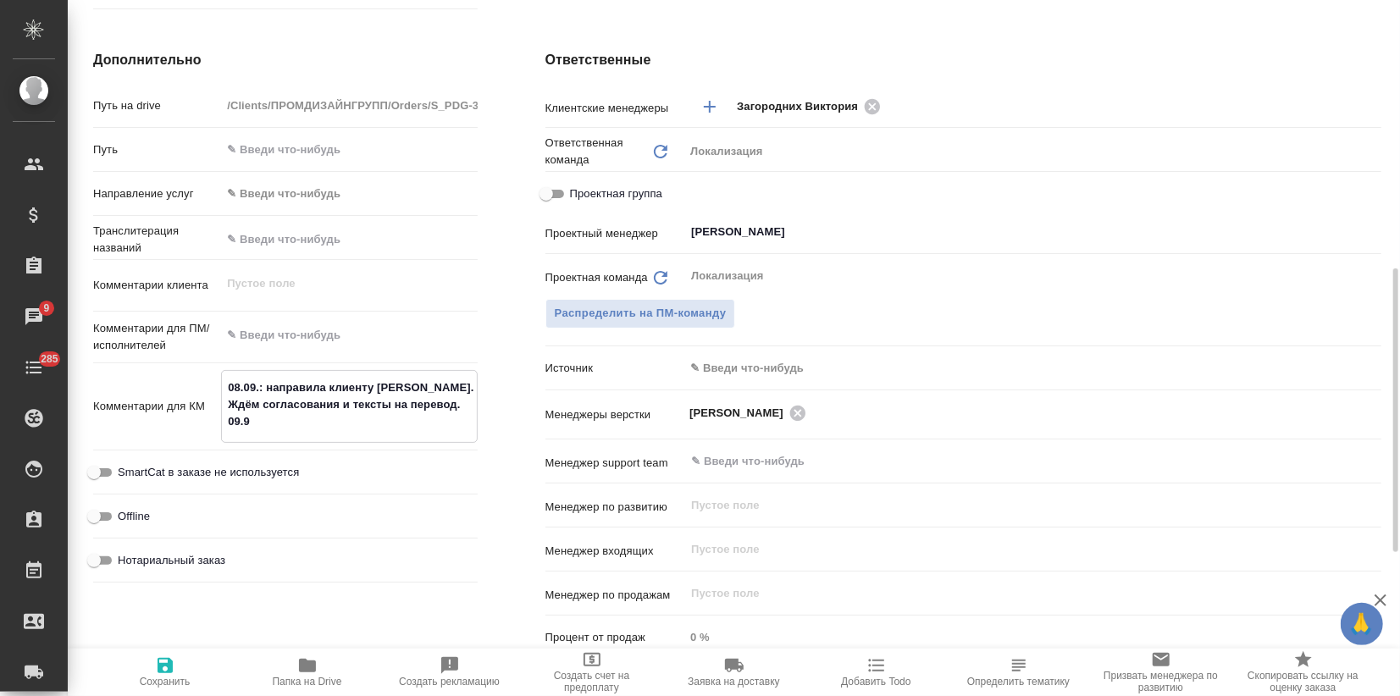
type textarea "x"
type textarea "08.09.: направила клиенту NDA. Ждём согласования и тексты на перевод. 09.0"
type textarea "x"
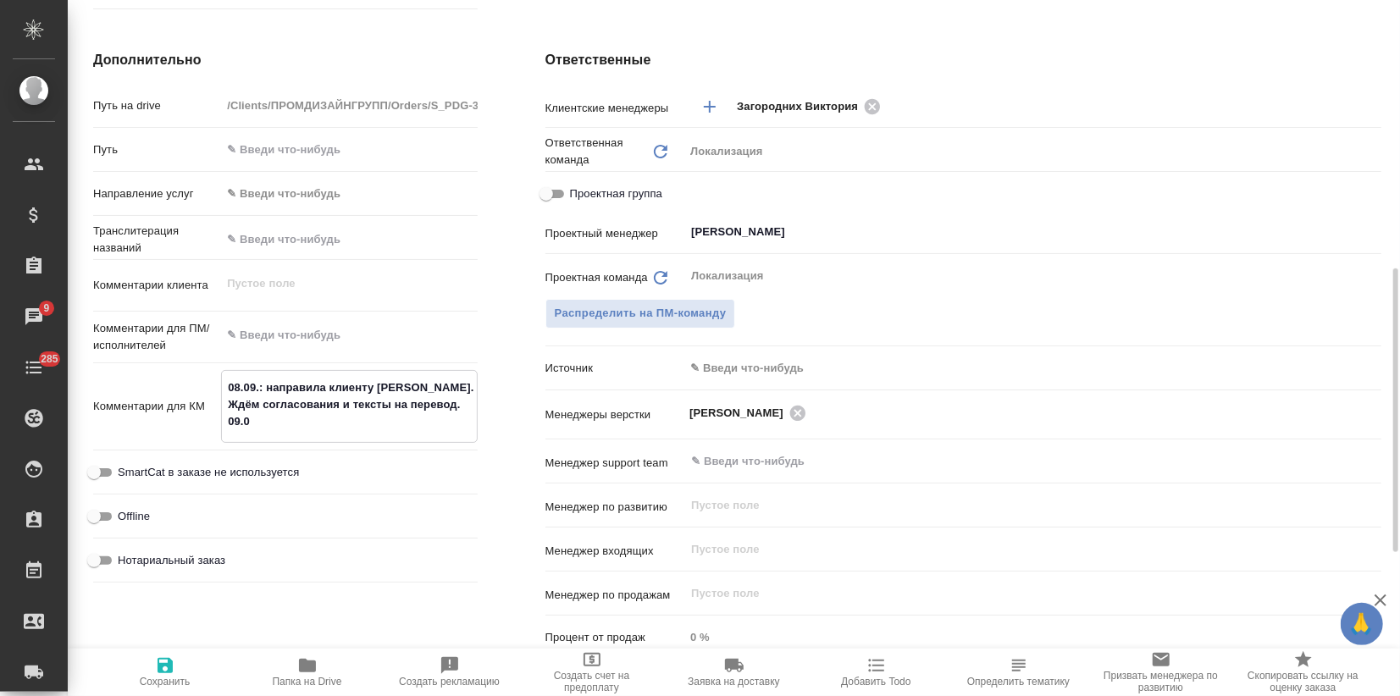
type textarea "x"
type textarea "08.09.: направила клиенту NDA. Ждём согласования и тексты на перевод. 09.09"
type textarea "x"
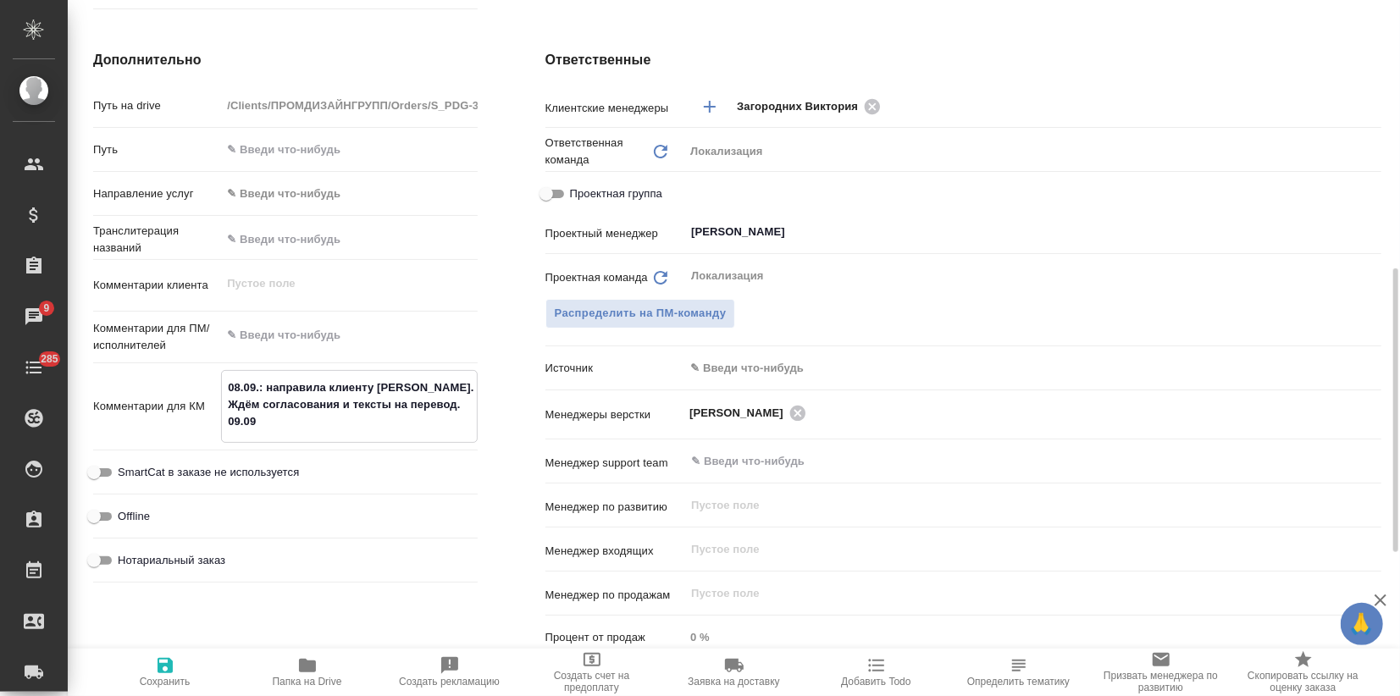
type textarea "x"
type textarea "08.09.: направила клиенту NDA. Ждём согласования и тексты на перевод. 09.09."
type textarea "x"
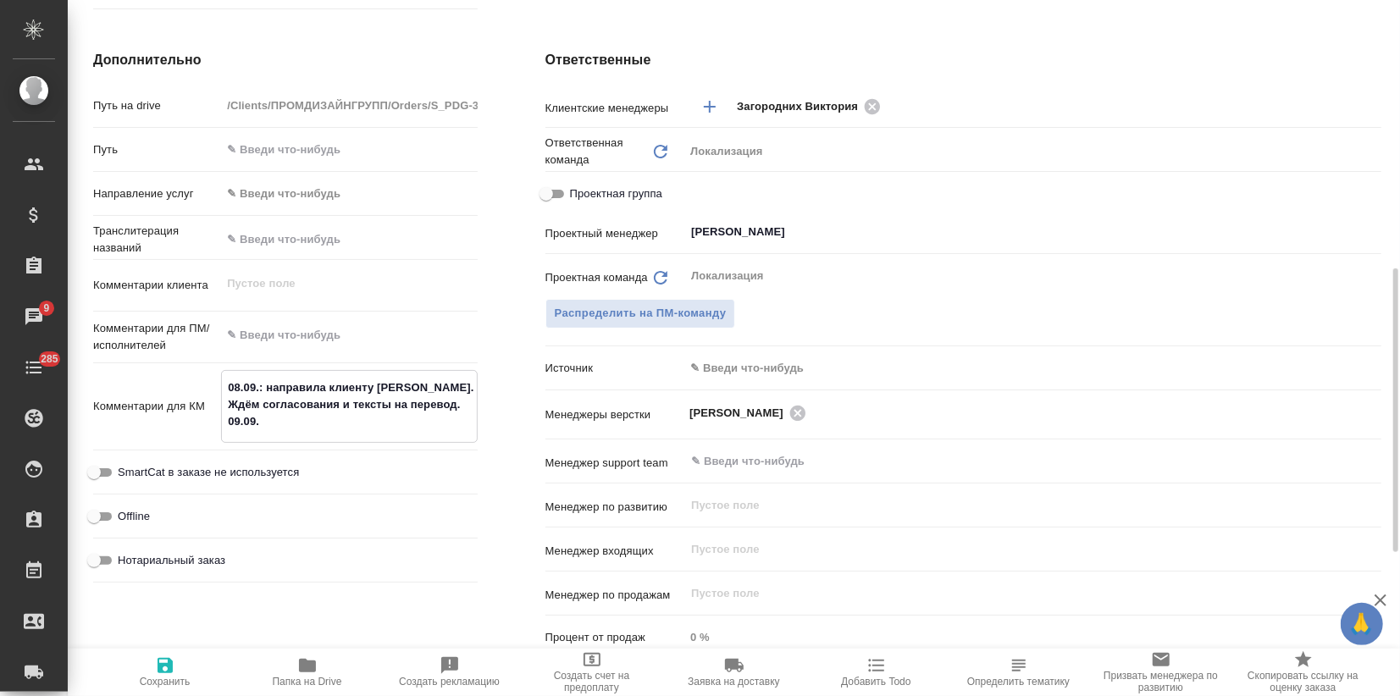
type textarea "08.09.: направила клиенту NDA. Ждём согласования и тексты на перевод. 09.09.:"
type textarea "x"
type textarea "08.09.: направила клиенту NDA. Ждём согласования и тексты на перевод. 09.09.:"
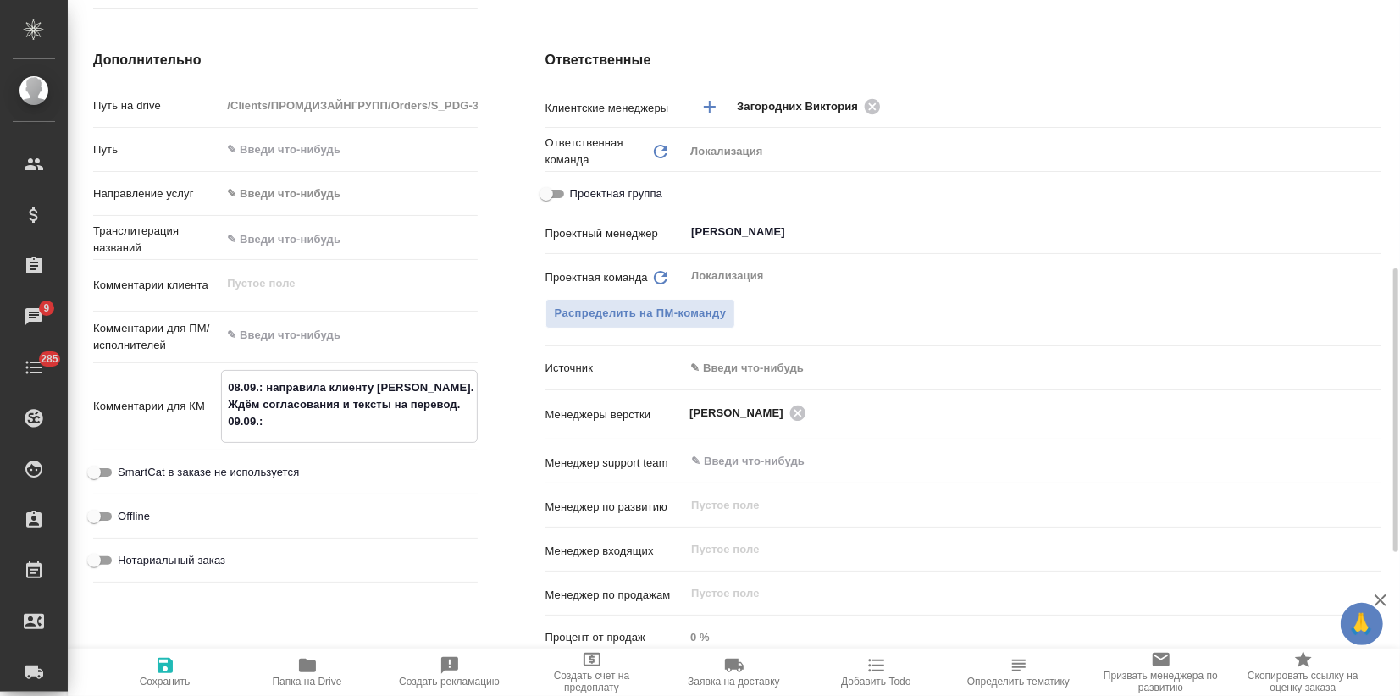
type textarea "x"
type textarea "08.09.: направила клиенту NDA. Ждём согласования и тексты на перевод. 09.09.: о"
type textarea "x"
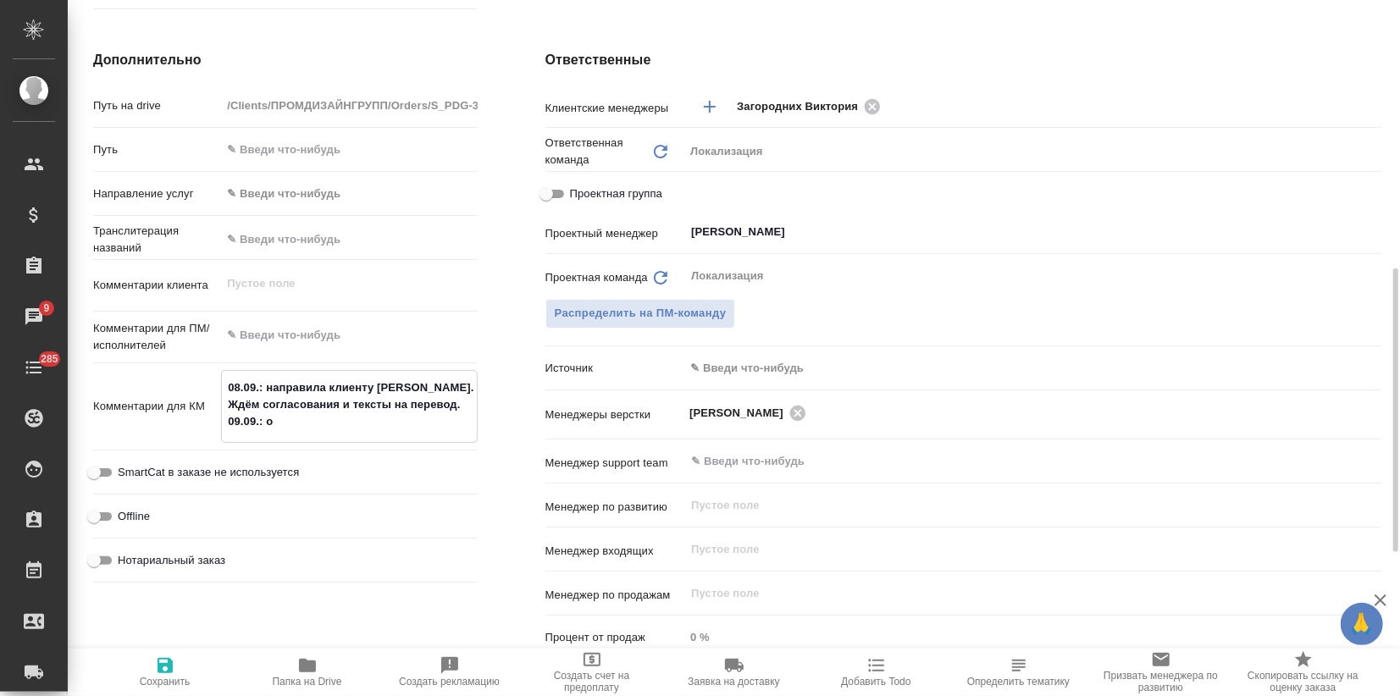
type textarea "x"
type textarea "08.09.: направила клиенту NDA. Ждём согласования и тексты на перевод. 09.09.: от"
type textarea "x"
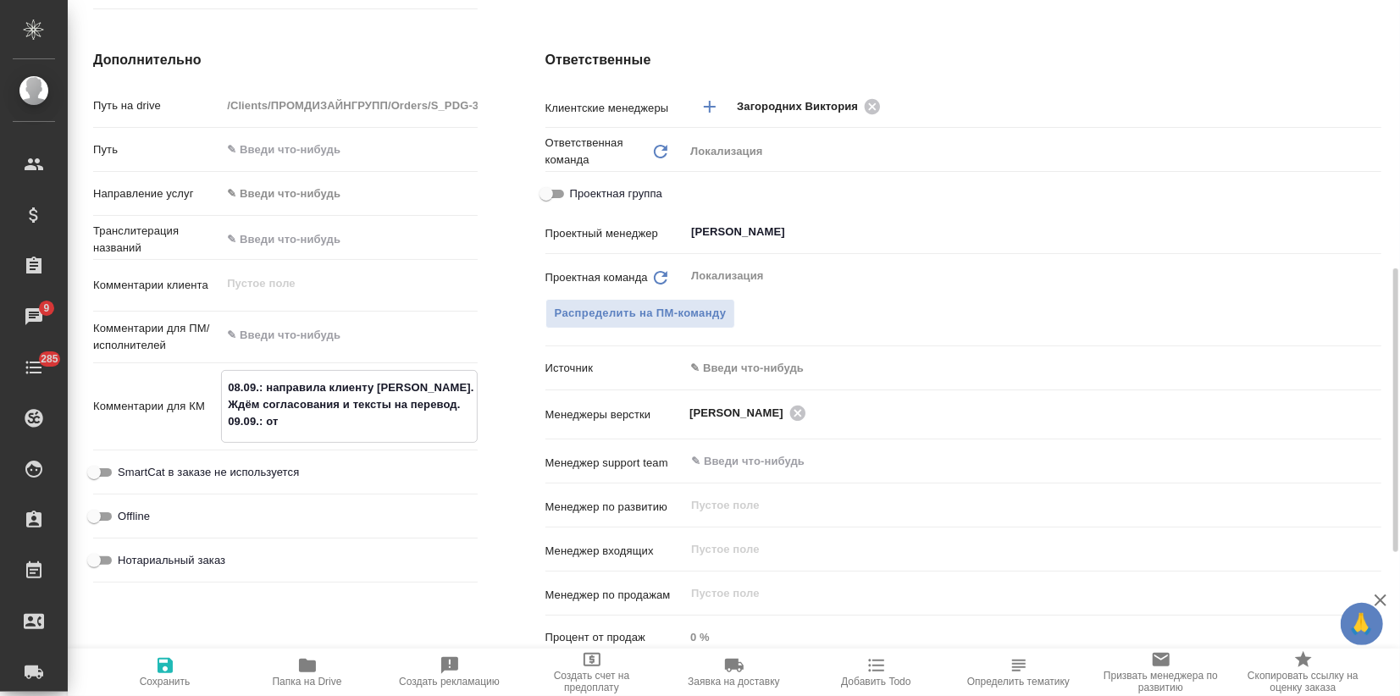
type textarea "x"
type textarea "08.09.: направила клиенту NDA. Ждём согласования и тексты на перевод. 09.09.: о…"
type textarea "x"
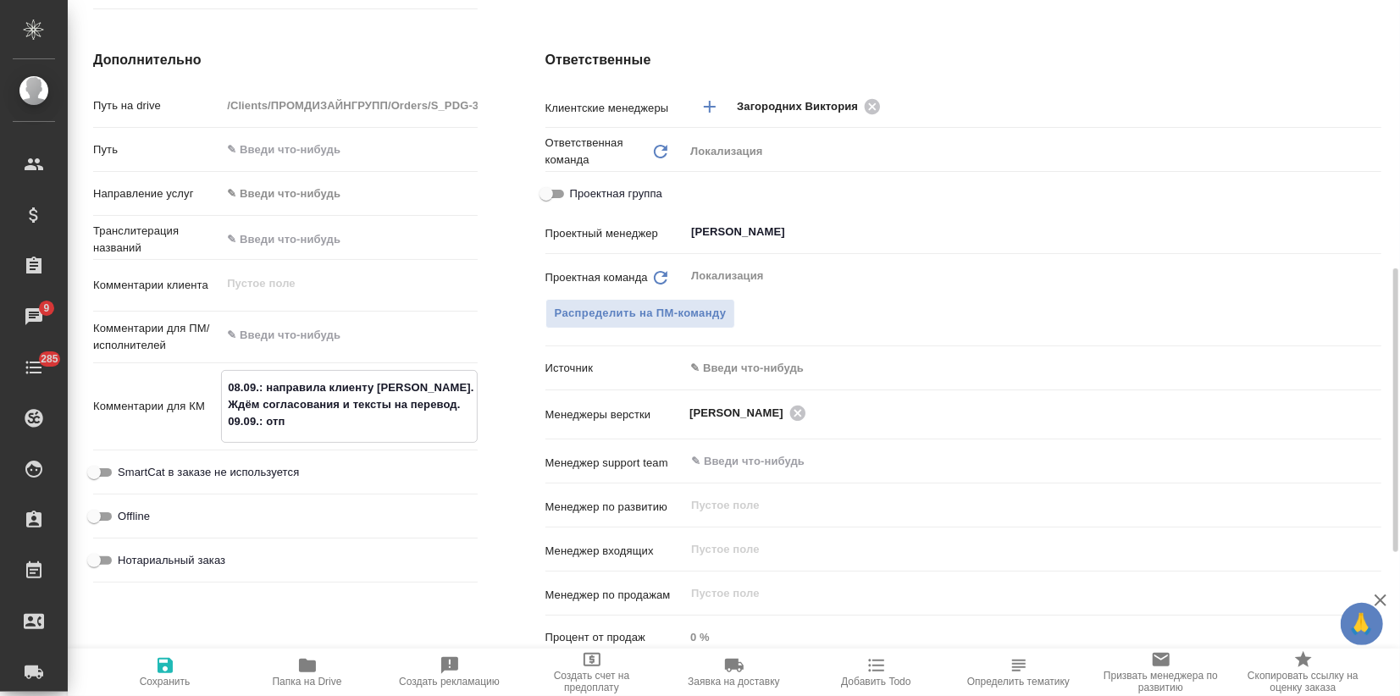
type textarea "08.09.: направила клиенту NDA. Ждём согласования и тексты на перевод. 09.09.: о…"
type textarea "x"
type textarea "08.09.: направила клиенту NDA. Ждём согласования и тексты на перевод. 09.09.: о…"
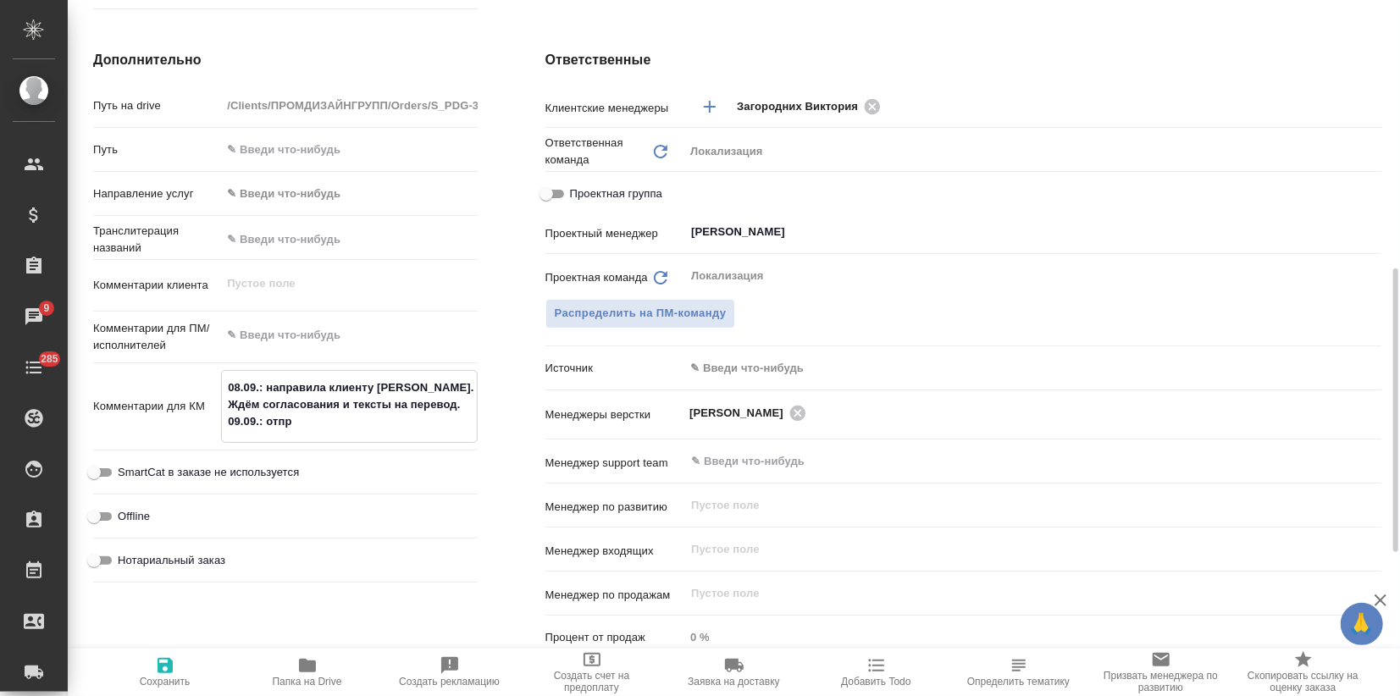
type textarea "x"
type textarea "08.09.: направила клиенту NDA. Ждём согласования и тексты на перевод. 09.09.: о…"
type textarea "x"
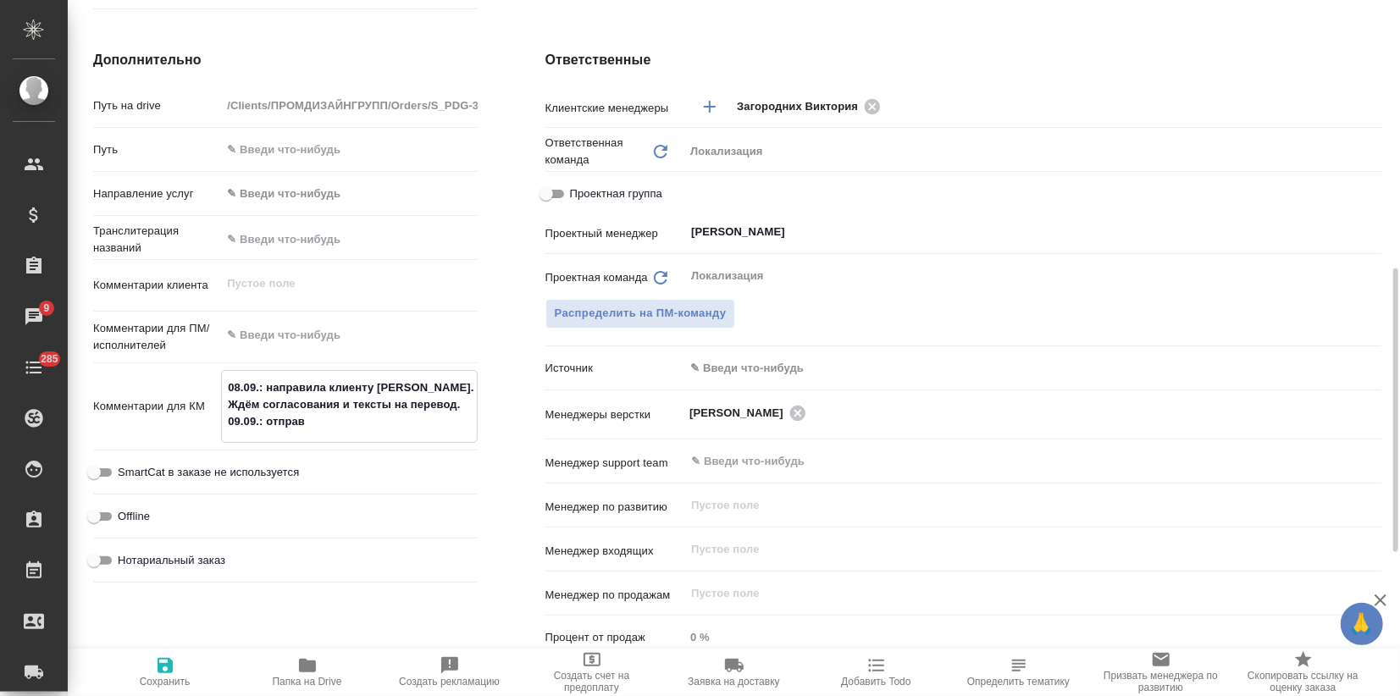
type textarea "x"
type textarea "08.09.: направила клиенту NDA. Ждём согласования и тексты на перевод. 09.09.: о…"
type textarea "x"
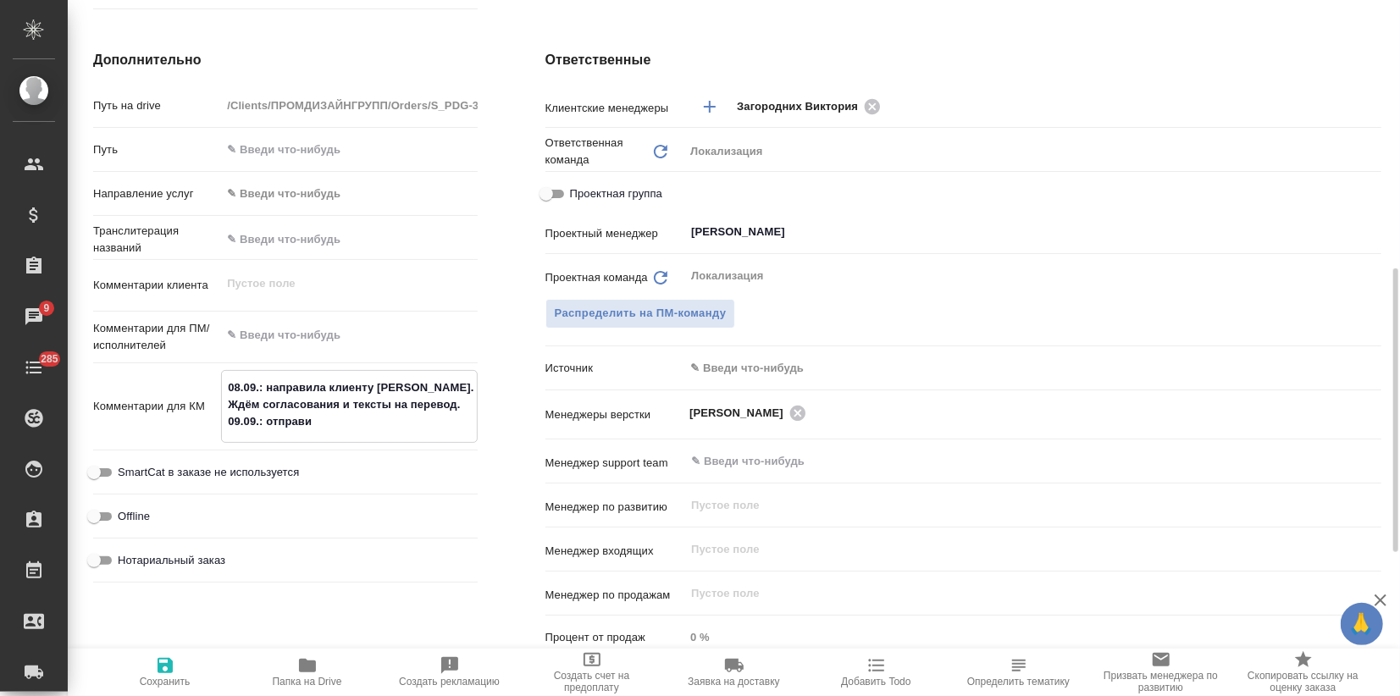
type textarea "x"
type textarea "08.09.: направила клиенту NDA. Ждём согласования и тексты на перевод. 09.09.: о…"
type textarea "x"
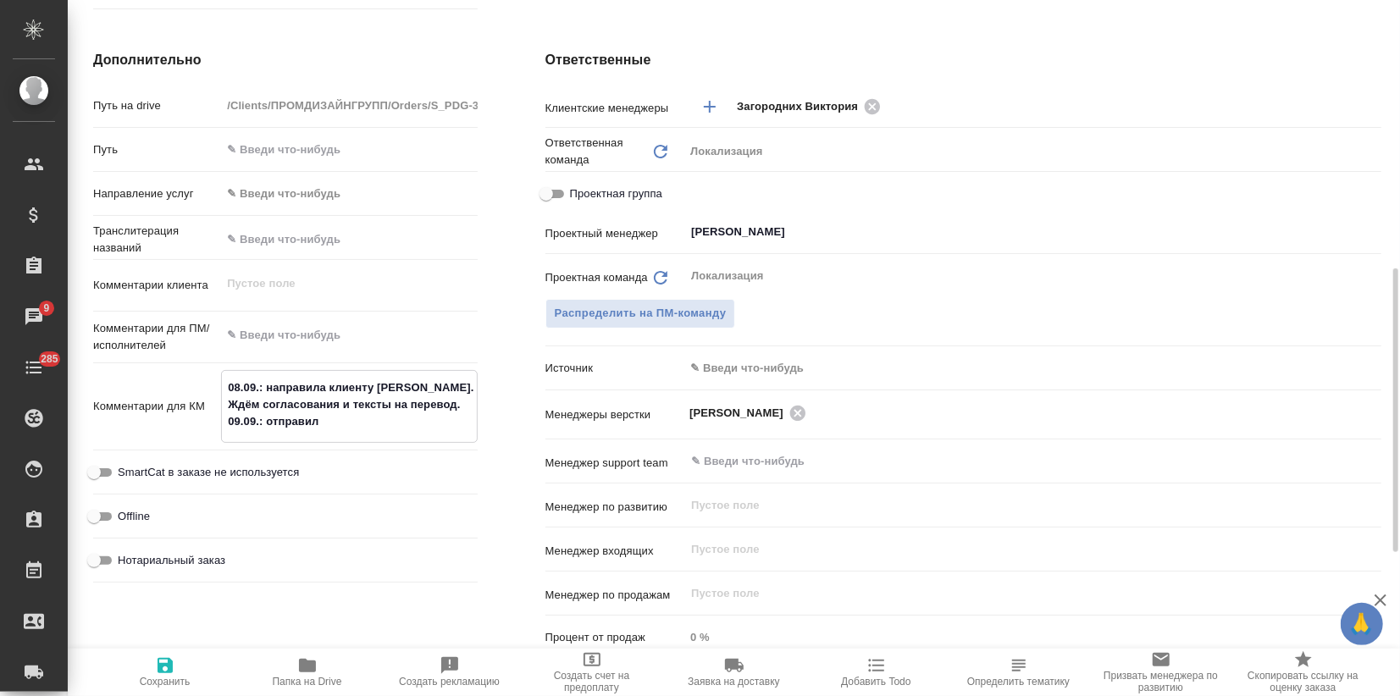
type textarea "08.09.: направила клиенту NDA. Ждём согласования и тексты на перевод. 09.09.: о…"
type textarea "x"
type textarea "08.09.: направила клиенту NDA. Ждём согласования и тексты на перевод. 09.09.: о…"
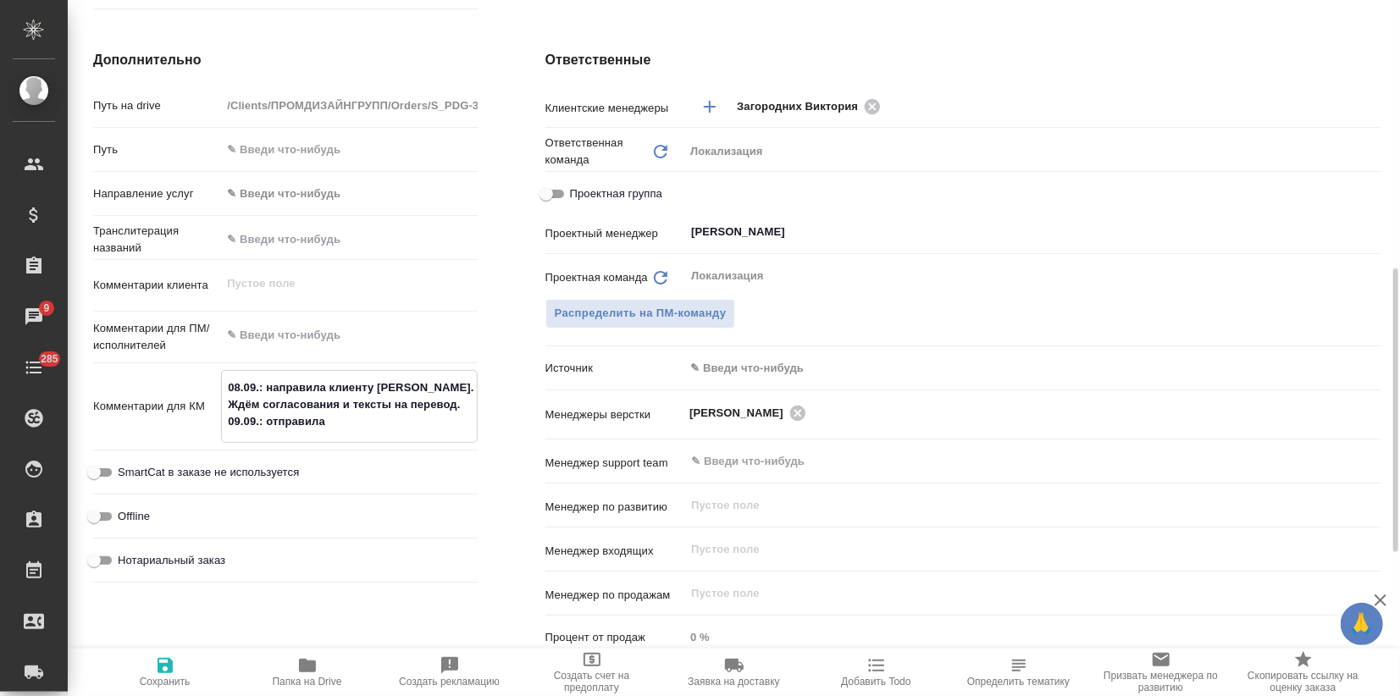
type textarea "x"
type textarea "08.09.: направила клиенту NDA. Ждём согласования и тексты на перевод. 09.09.: о…"
type textarea "x"
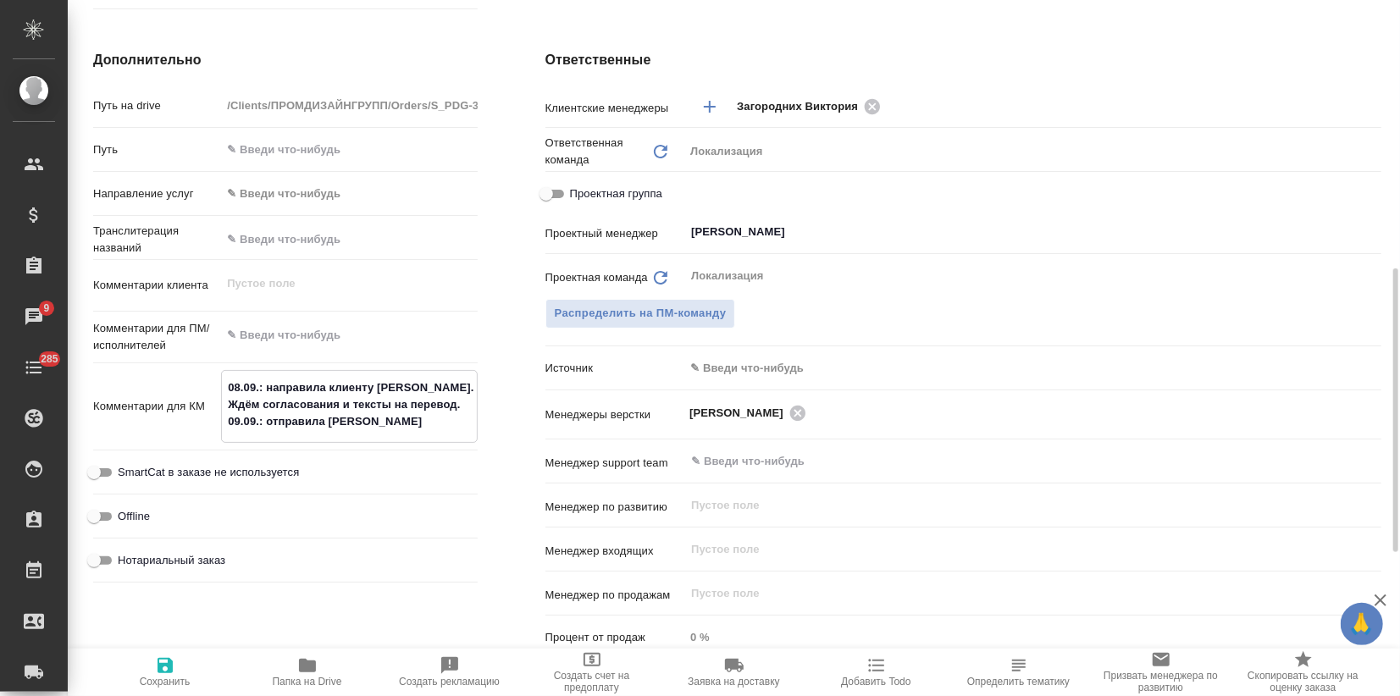
type textarea "x"
type textarea "08.09.: направила клиенту NDA. Ждём согласования и тексты на перевод. 09.09.: о…"
type textarea "x"
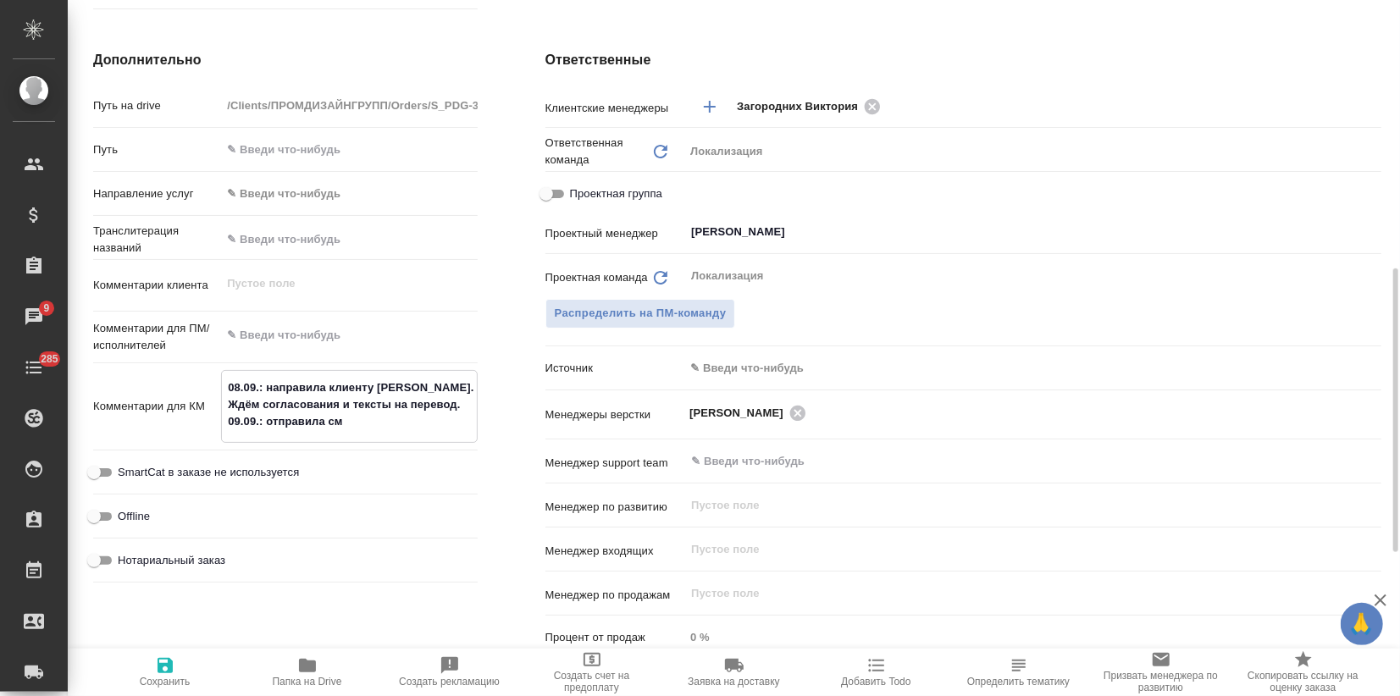
type textarea "x"
type textarea "08.09.: направила клиенту NDA. Ждём согласования и тексты на перевод. 09.09.: о…"
type textarea "x"
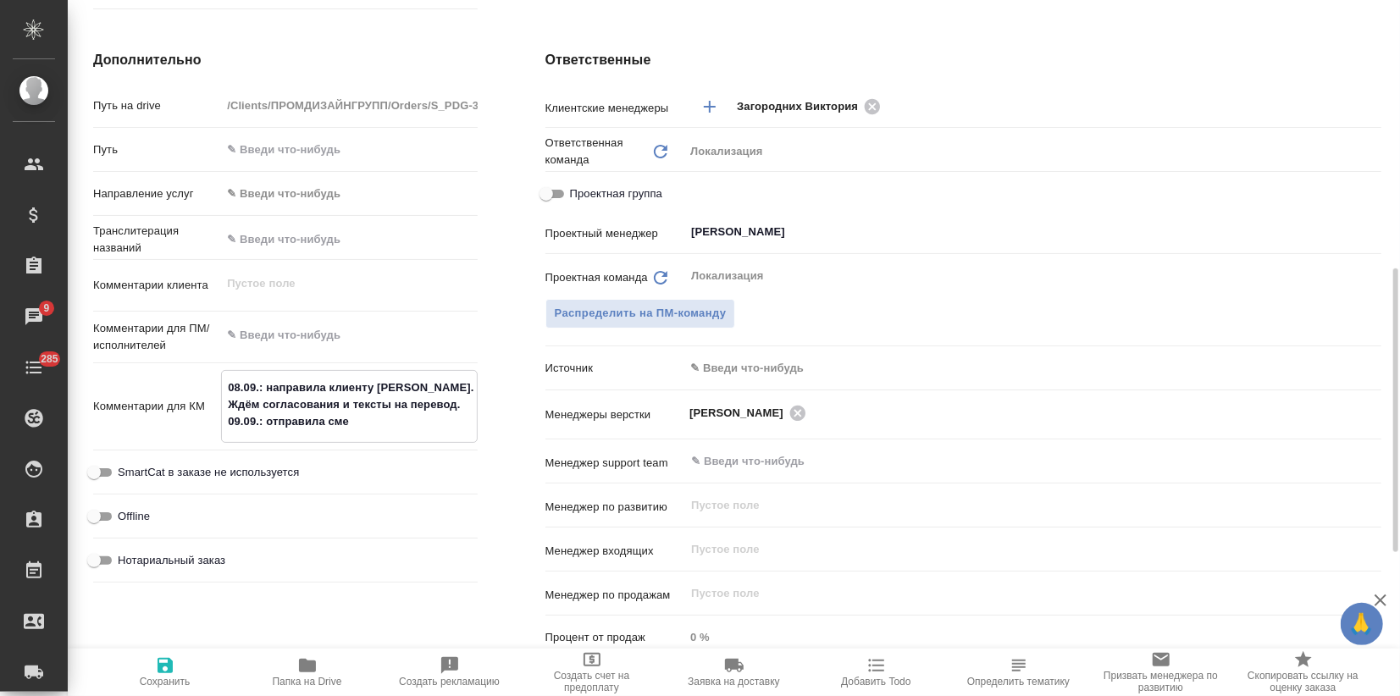
type textarea "08.09.: направила клиенту NDA. Ждём согласования и тексты на перевод. 09.09.: о…"
type textarea "x"
type textarea "08.09.: направила клиенту NDA. Ждём согласования и тексты на перевод. 09.09.: о…"
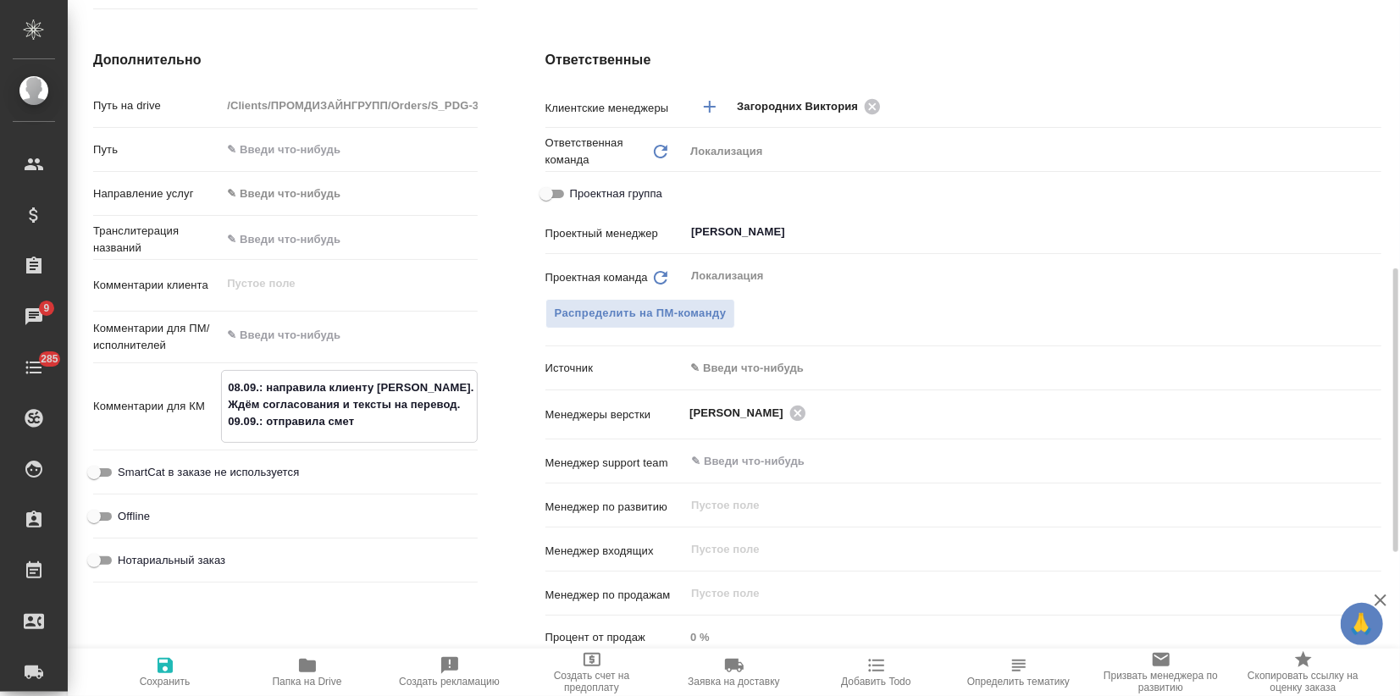
type textarea "x"
type textarea "08.09.: направила клиенту NDA. Ждём согласования и тексты на перевод. 09.09.: о…"
type textarea "x"
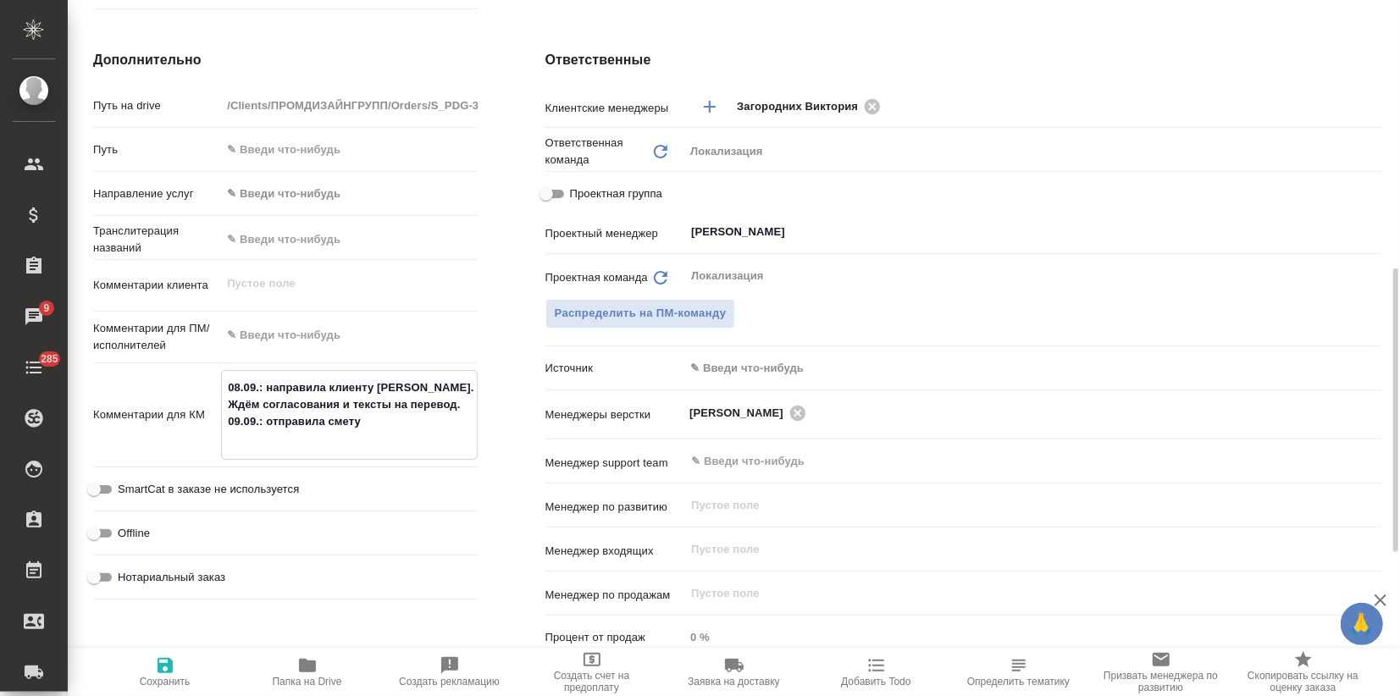
type textarea "08.09.: направила клиенту NDA. Ждём согласования и тексты на перевод. 09.09.: о…"
type textarea "x"
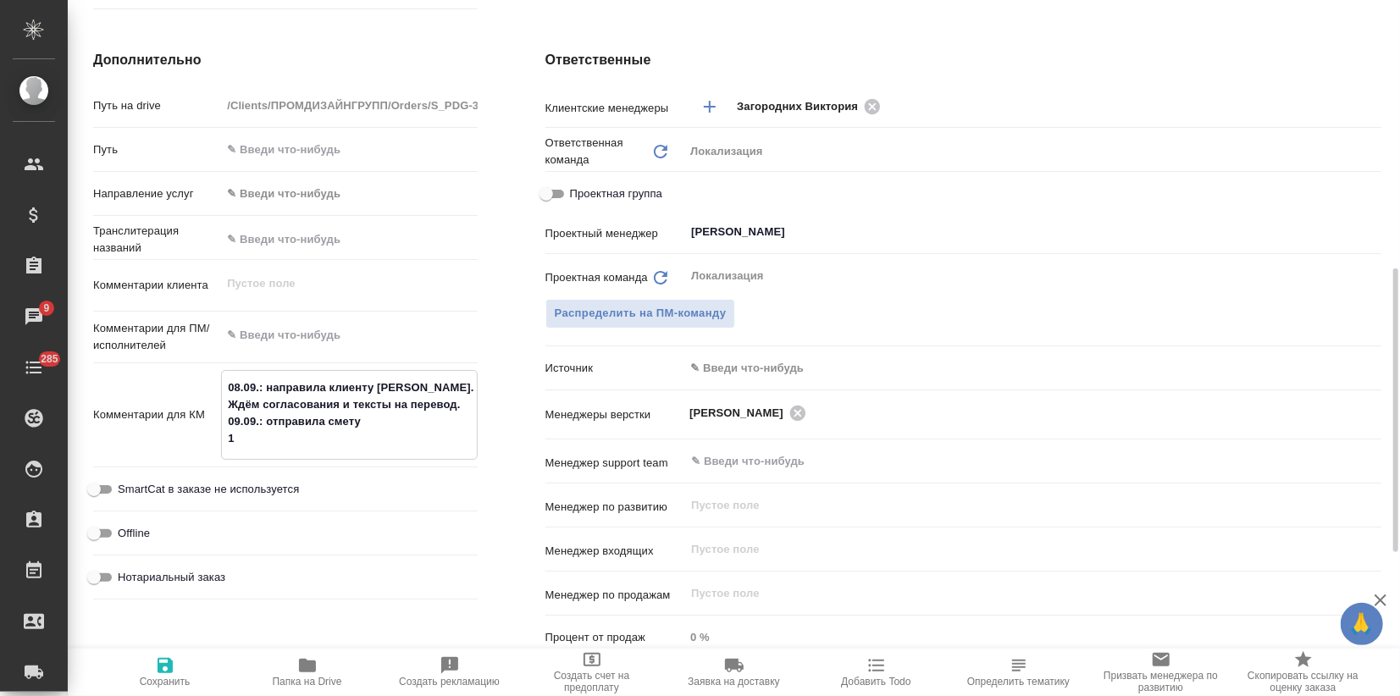
type textarea "x"
type textarea "08.09.: направила клиенту NDA. Ждём согласования и тексты на перевод. 09.09.: о…"
type textarea "x"
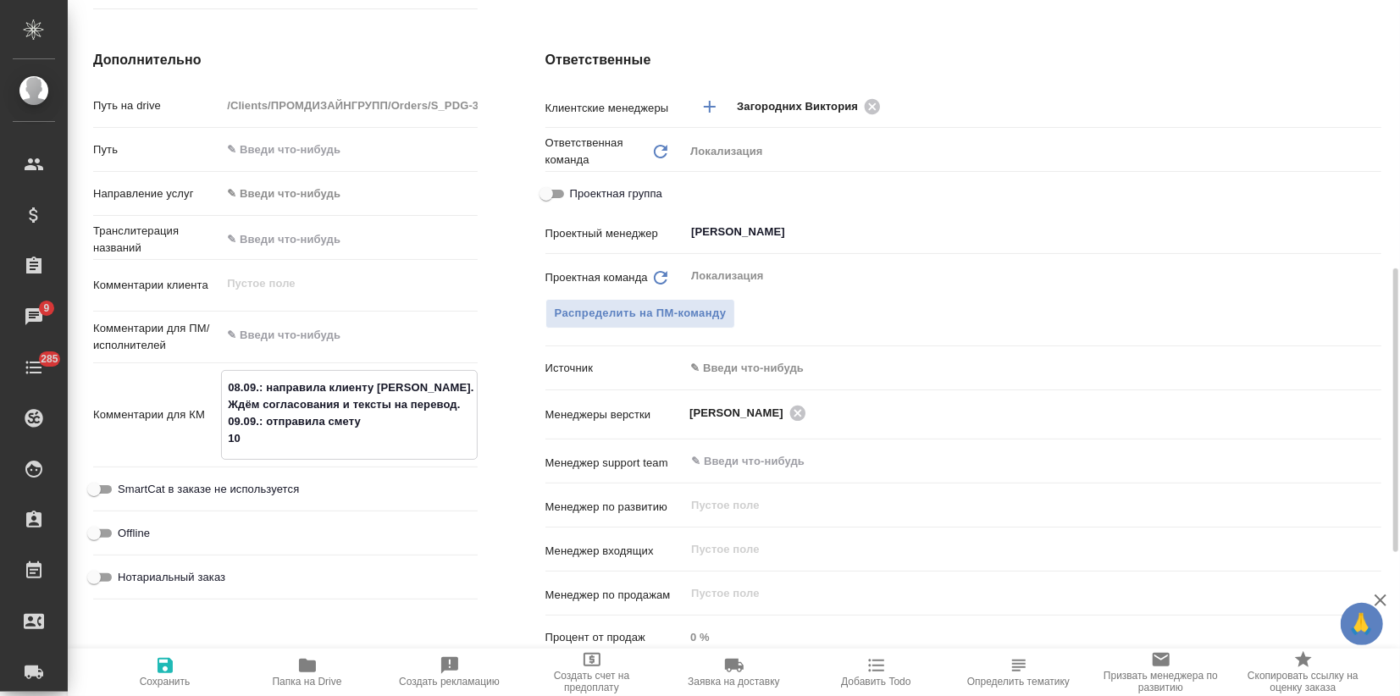
type textarea "08.09.: направила клиенту NDA. Ждём согласования и тексты на перевод. 09.09.: о…"
type textarea "x"
type textarea "08.09.: направила клиенту NDA. Ждём согласования и тексты на перевод. 09.09.: о…"
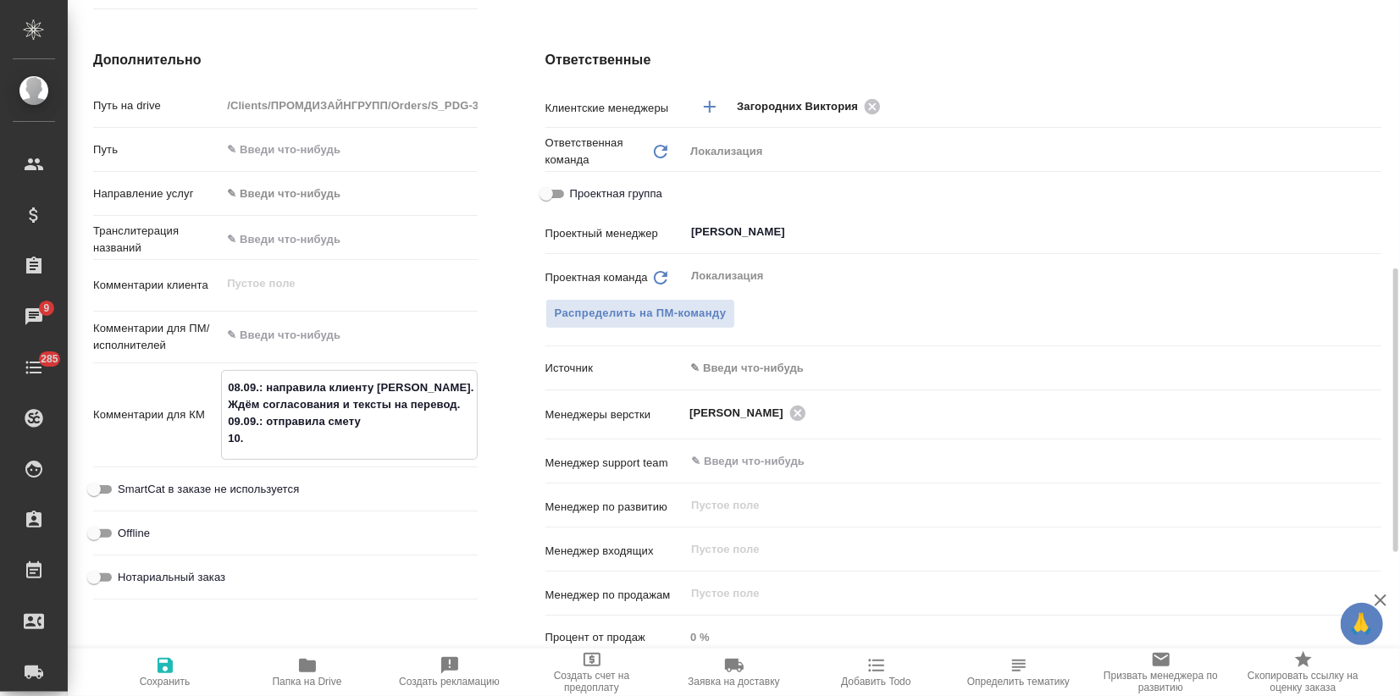
type textarea "x"
type textarea "08.09.: направила клиенту NDA. Ждём согласования и тексты на перевод. 09.09.: о…"
type textarea "x"
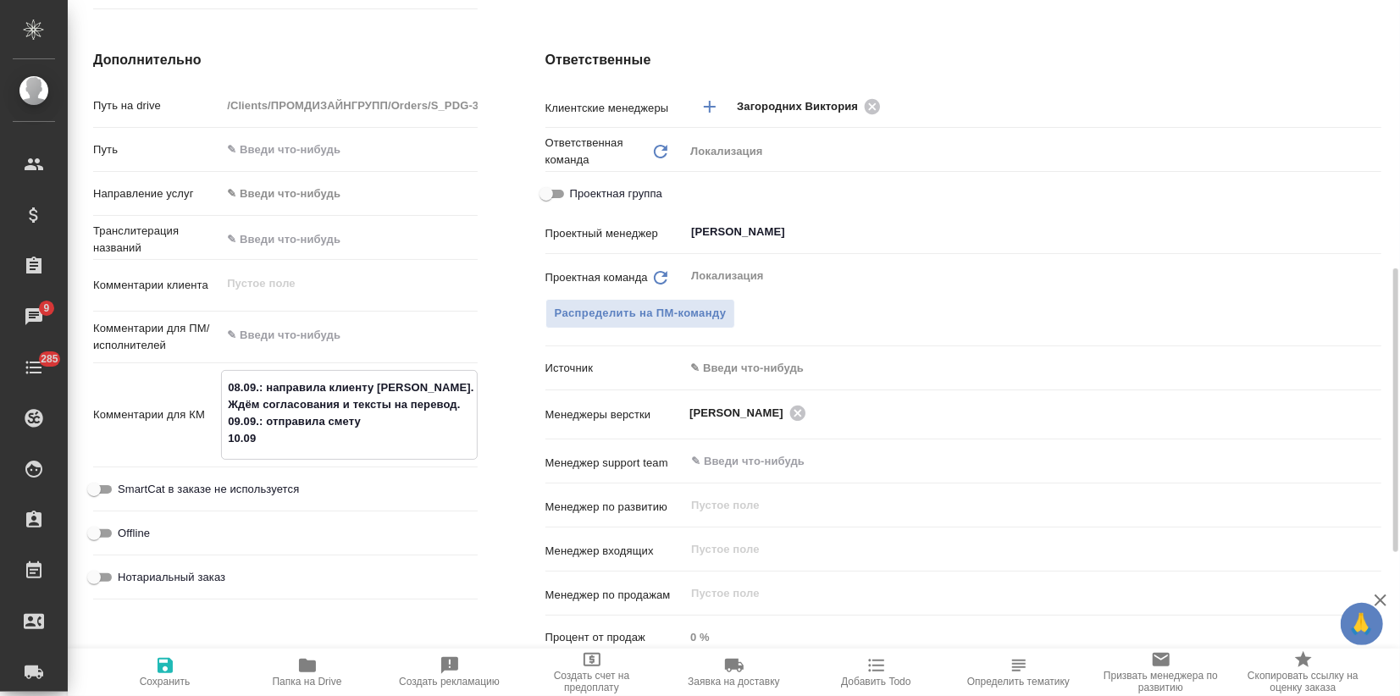
type textarea "x"
type textarea "08.09.: направила клиенту NDA. Ждём согласования и тексты на перевод. 09.09.: о…"
type textarea "x"
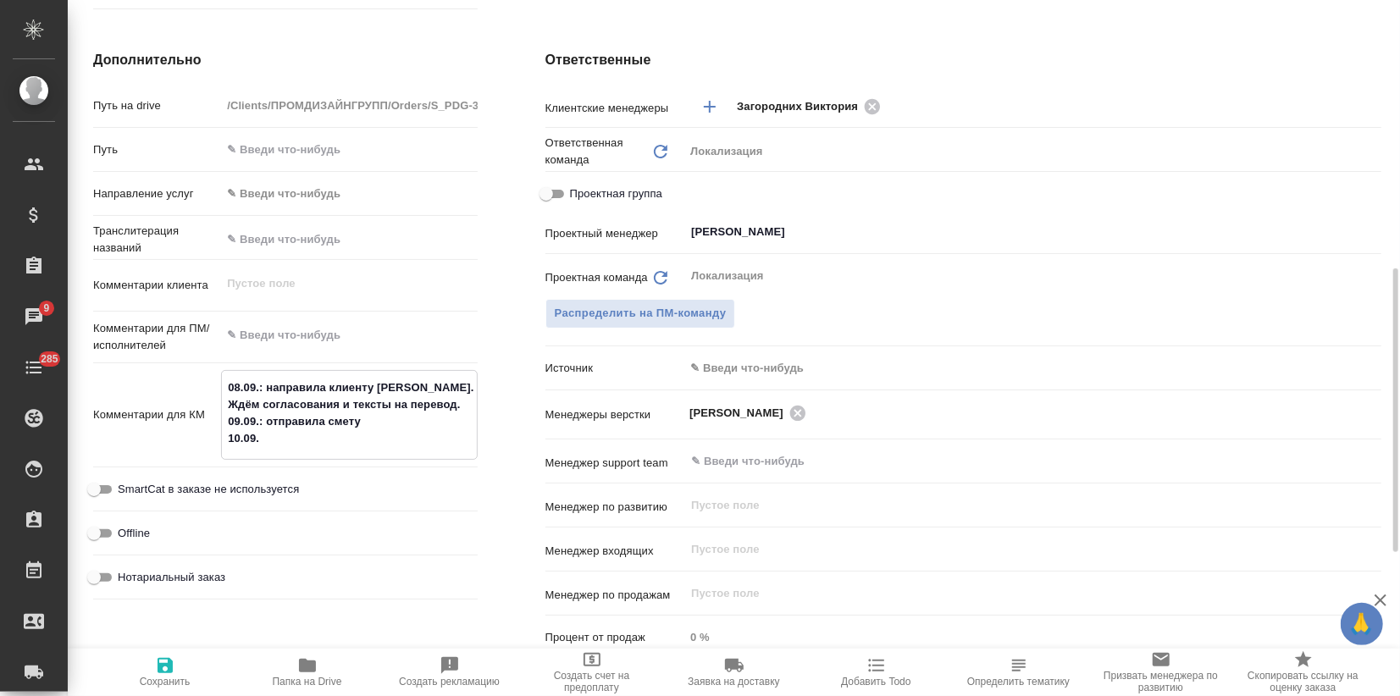
type textarea "x"
type textarea "08.09.: направила клиенту NDA. Ждём согласования и тексты на перевод. 09.09.: о…"
type textarea "x"
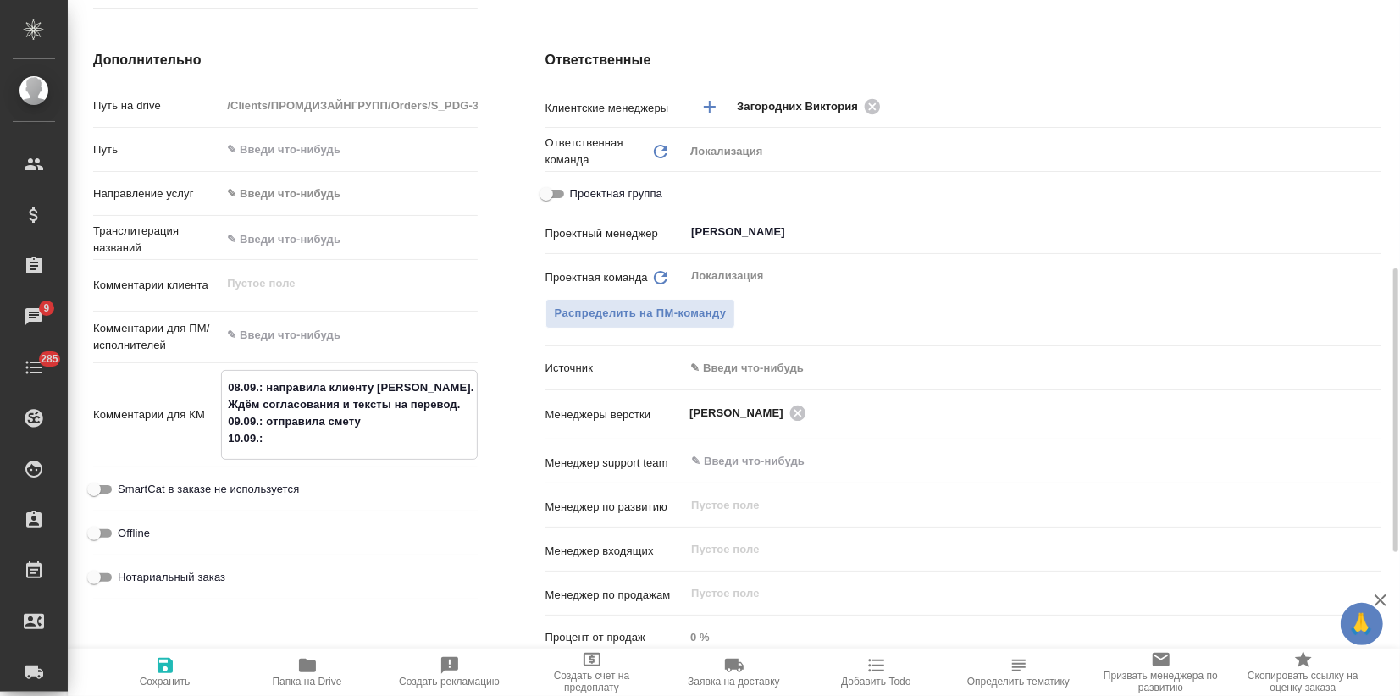
type textarea "08.09.: направила клиенту NDA. Ждём согласования и тексты на перевод. 09.09.: о…"
type textarea "x"
type textarea "08.09.: направила клиенту NDA. Ждём согласования и тексты на перевод. 09.09.: о…"
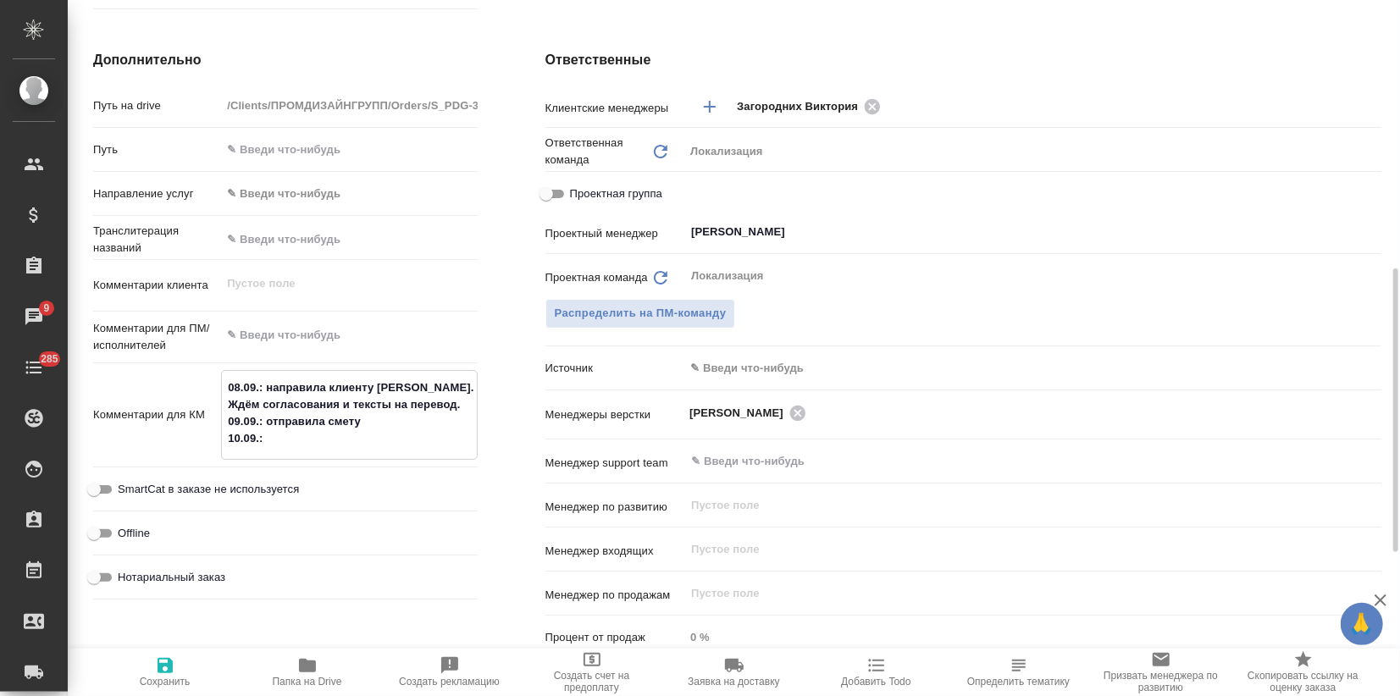
type textarea "x"
type textarea "08.09.: направила клиенту NDA. Ждём согласования и тексты на перевод. 09.09.: о…"
type textarea "x"
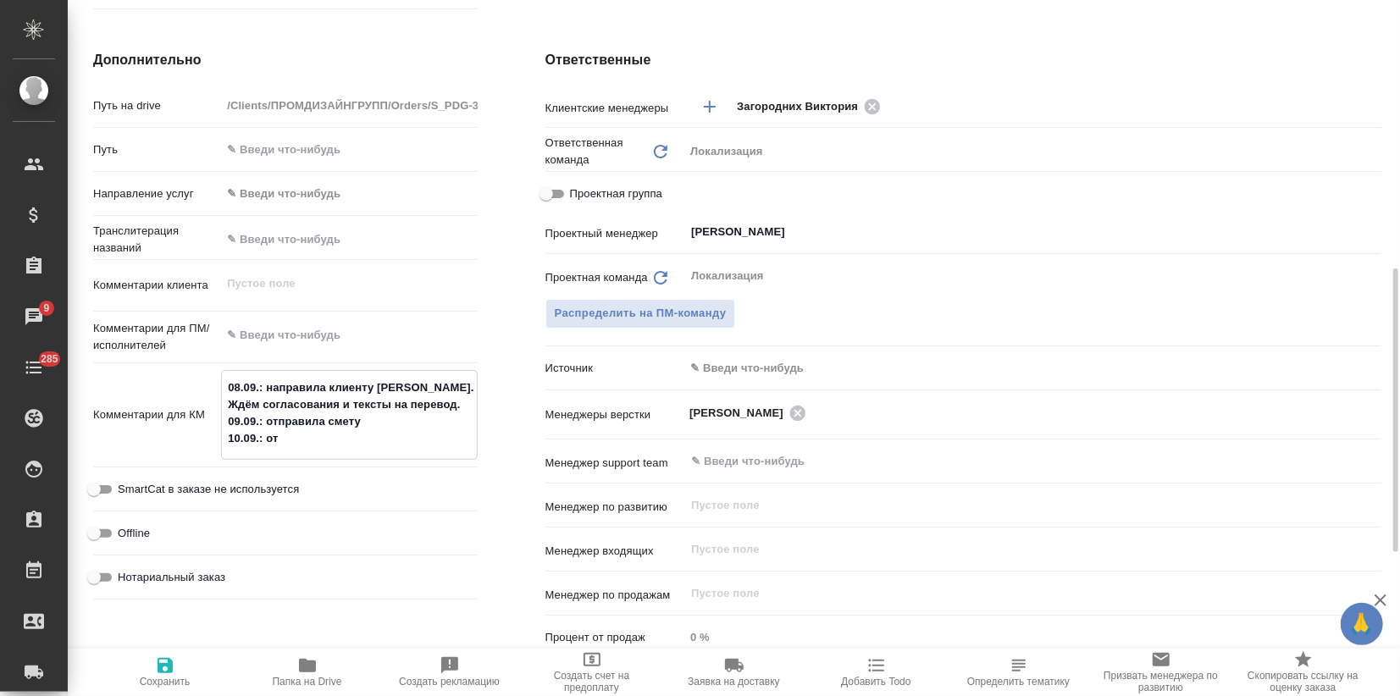
type textarea "x"
type textarea "08.09.: направила клиенту NDA. Ждём согласования и тексты на перевод. 09.09.: о…"
type textarea "x"
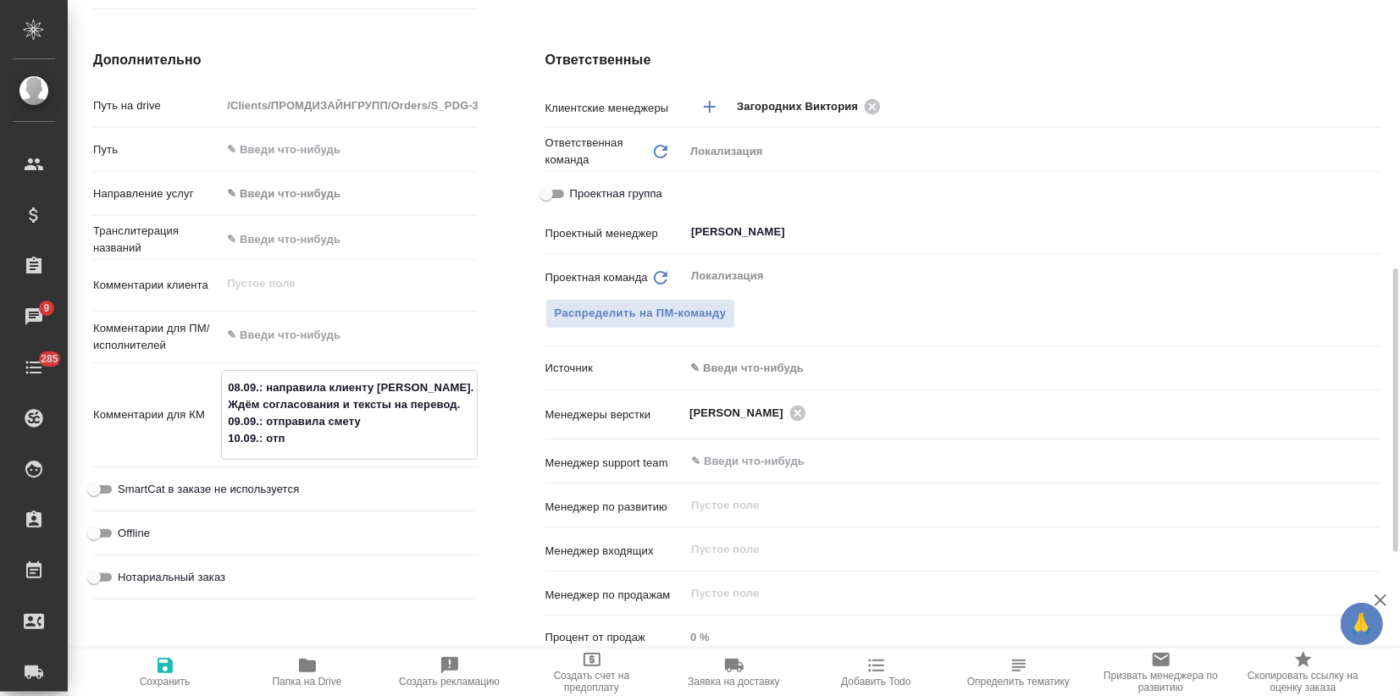
type textarea "x"
type textarea "08.09.: направила клиенту NDA. Ждём согласования и тексты на перевод. 09.09.: о…"
type textarea "x"
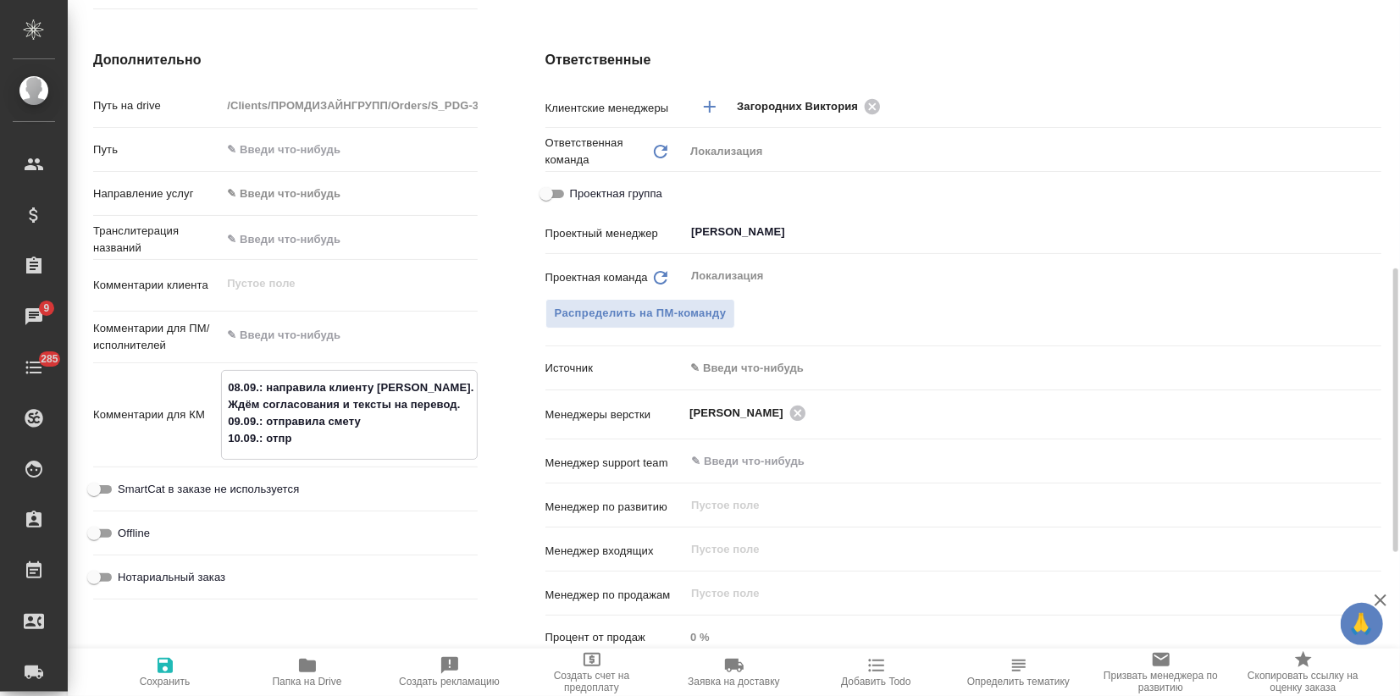
type textarea "08.09.: направила клиенту NDA. Ждём согласования и тексты на перевод. 09.09.: о…"
type textarea "x"
type textarea "08.09.: направила клиенту NDA. Ждём согласования и тексты на перевод. 09.09.: о…"
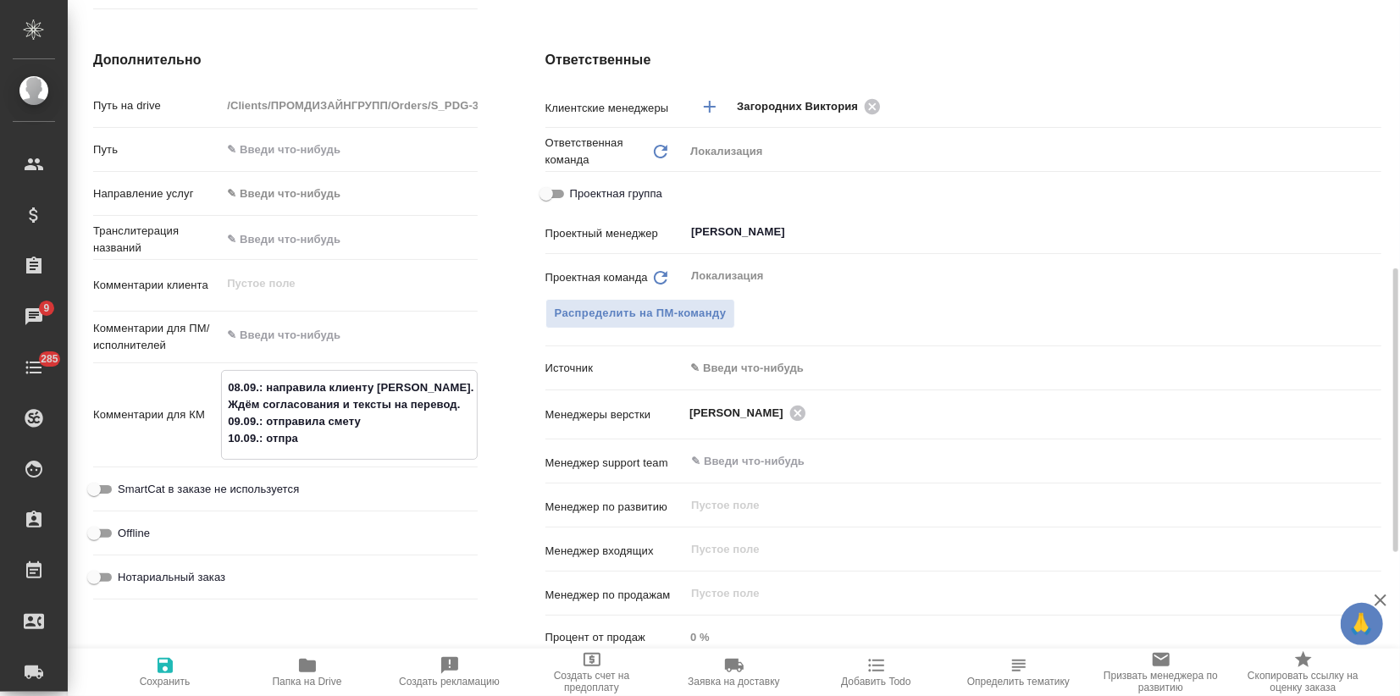
type textarea "x"
click at [174, 649] on button "Сохранить" at bounding box center [165, 672] width 142 height 47
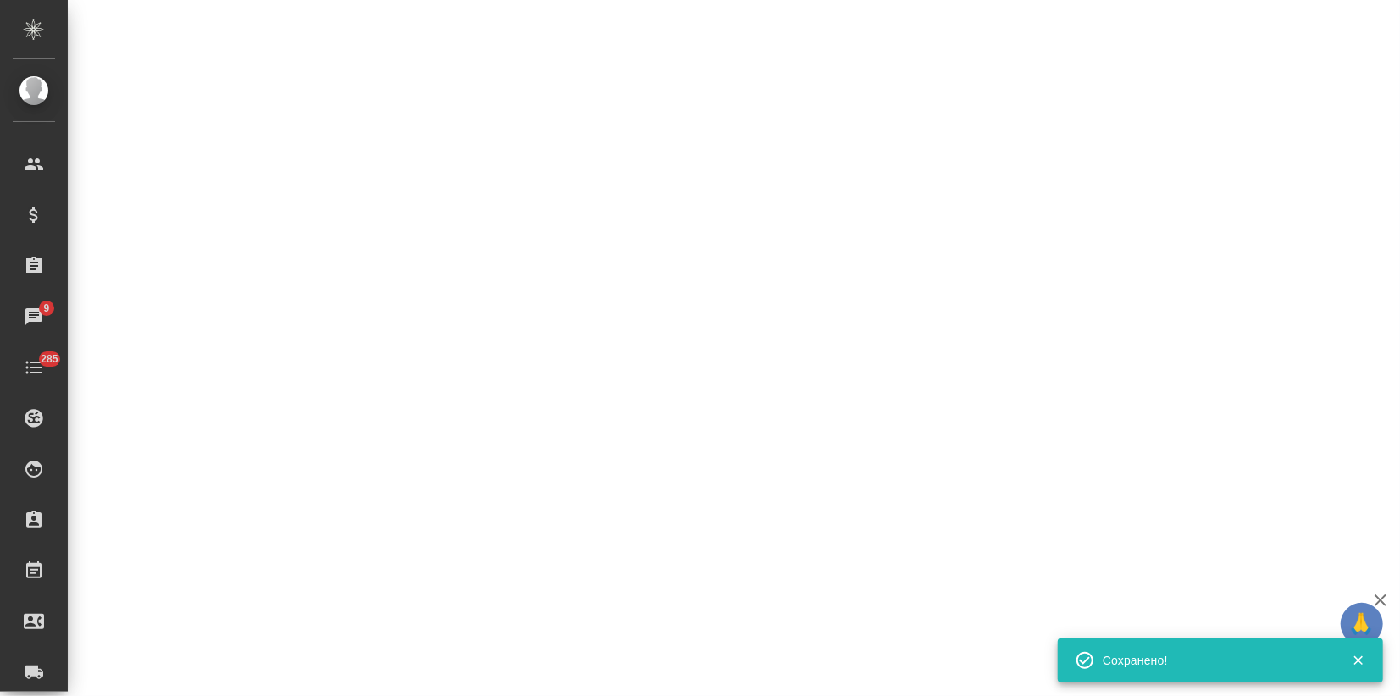
click at [169, 658] on div ".cls-1 fill:#fff; AWATERA Zagorodnikh Viktoria Клиенты Спецификации Заказы 9 Ча…" at bounding box center [700, 348] width 1400 height 696
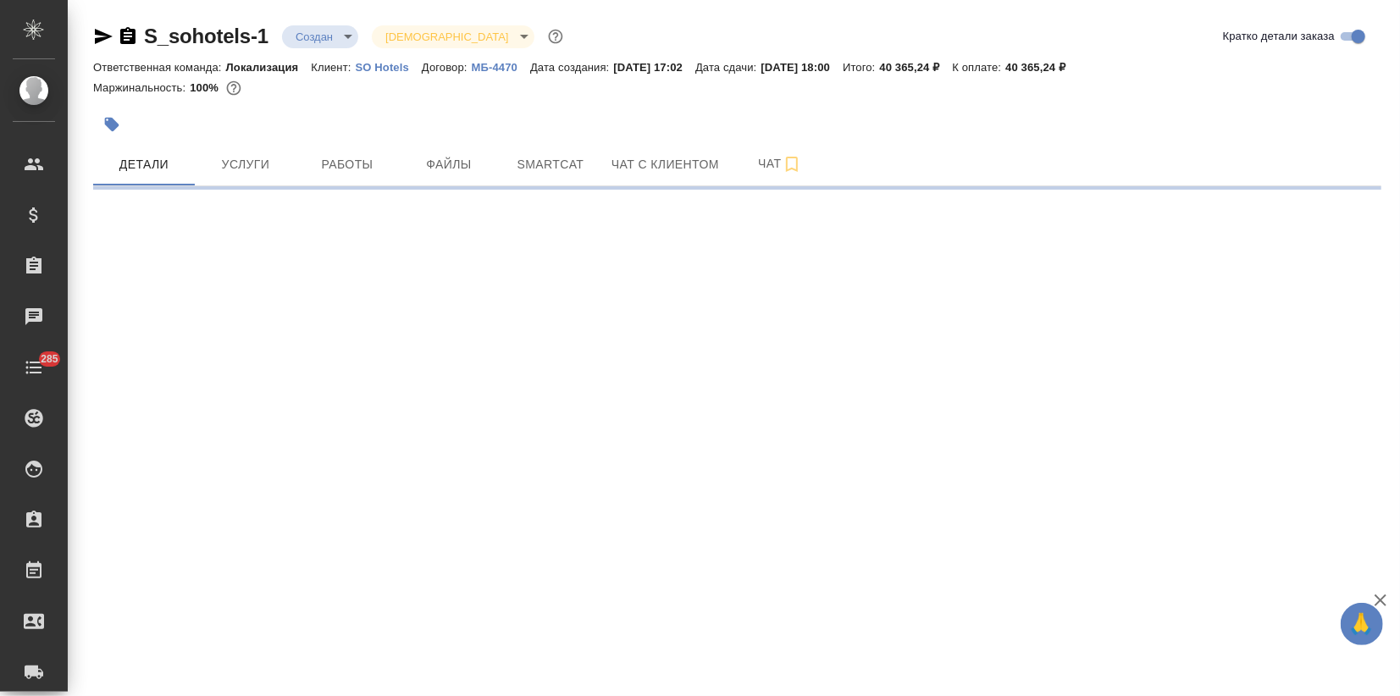
select select "RU"
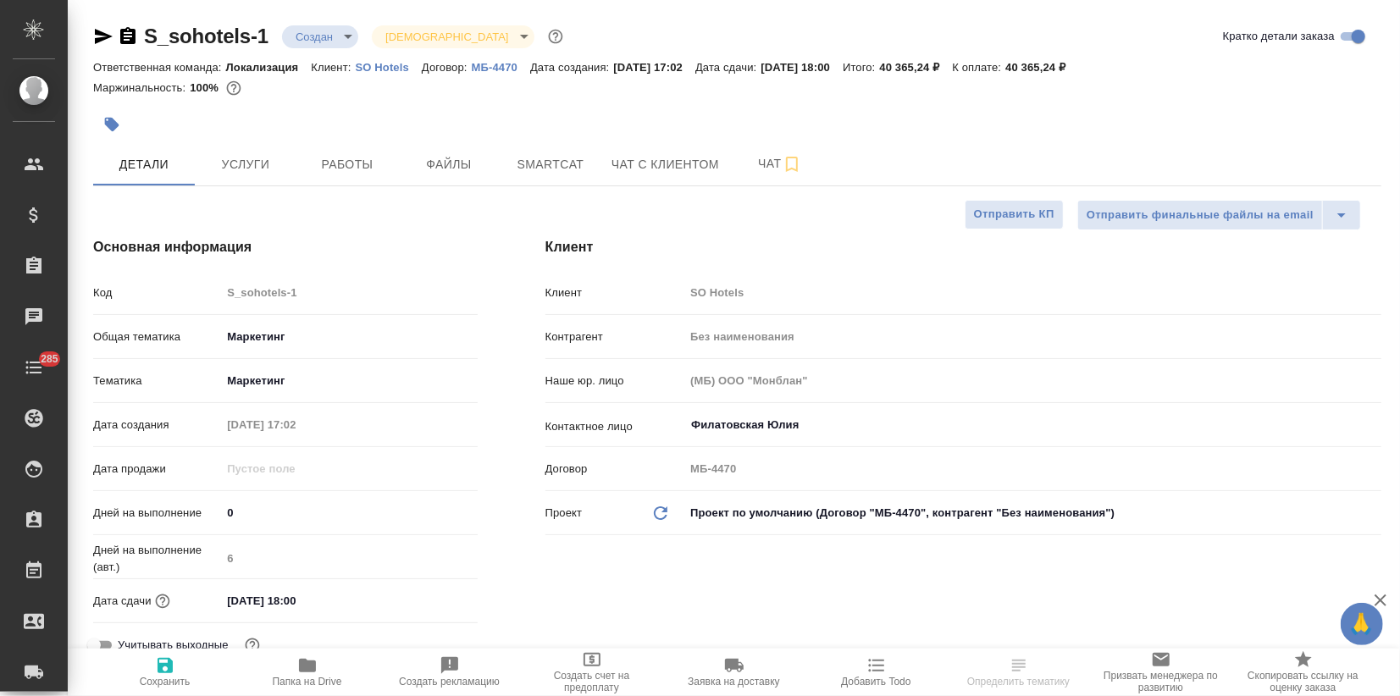
type textarea "x"
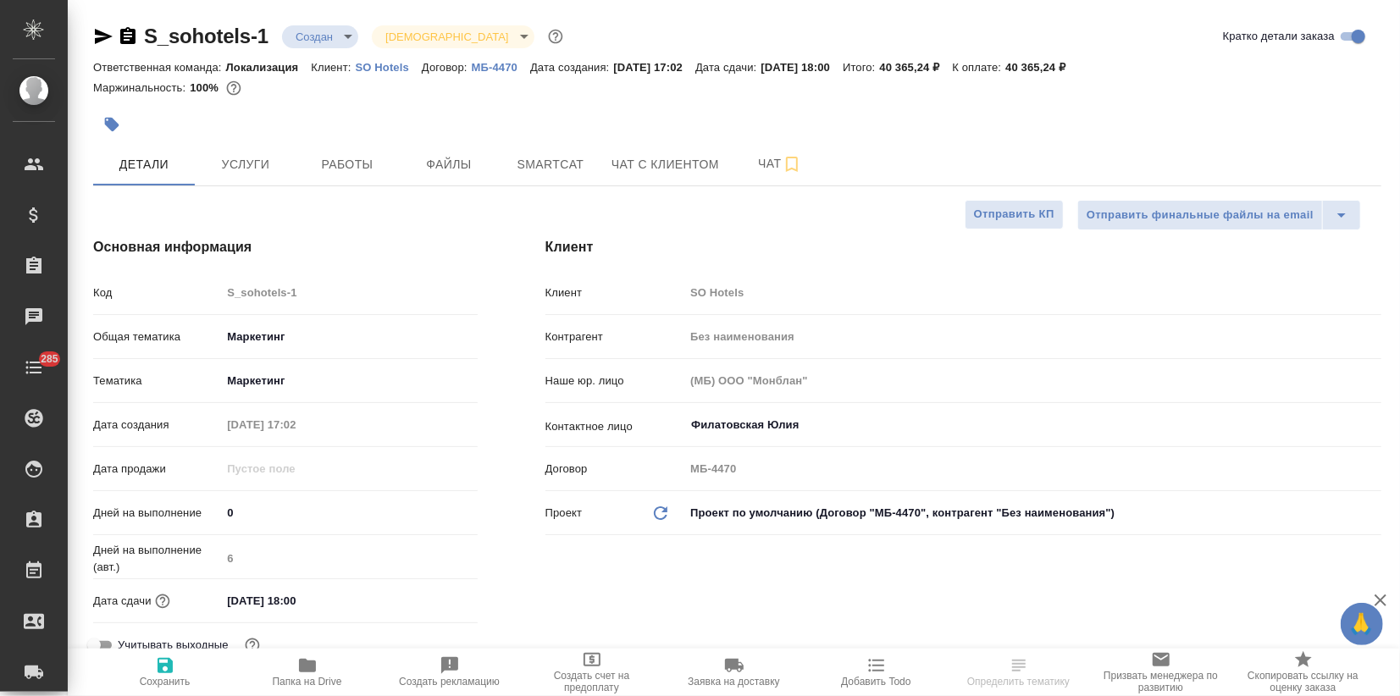
type textarea "x"
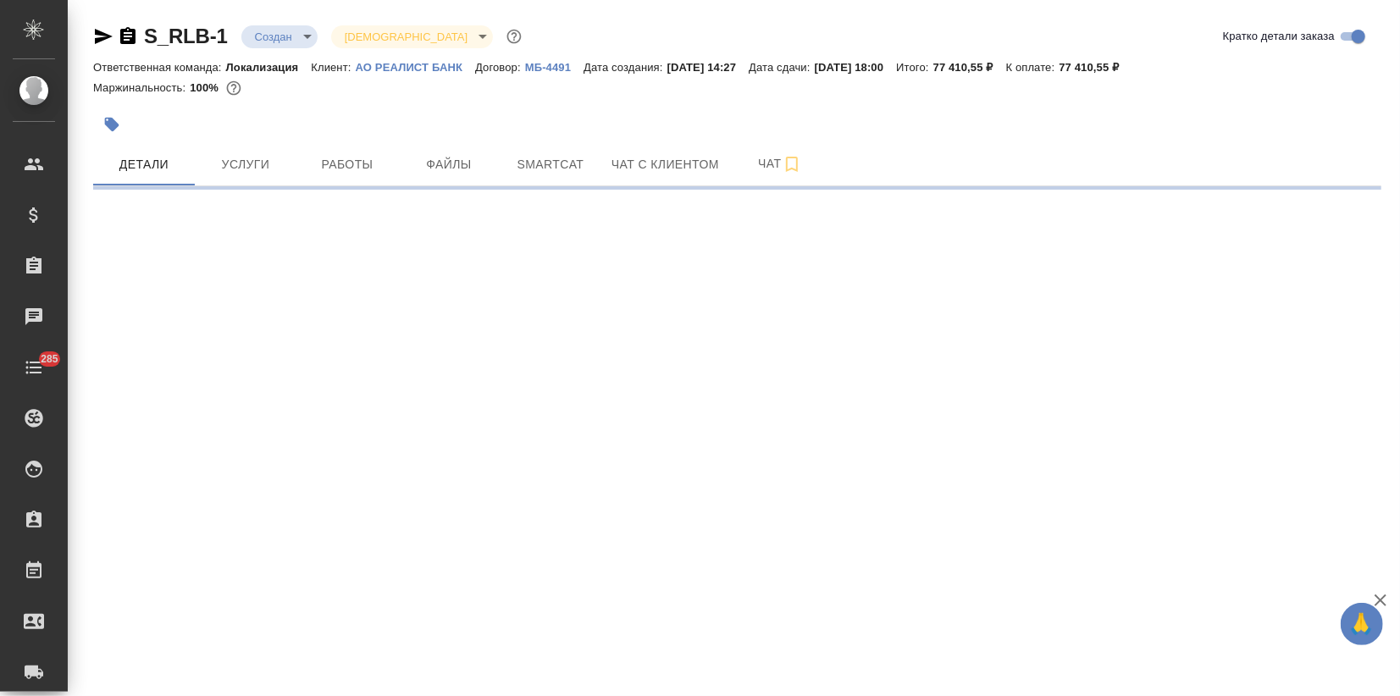
select select "RU"
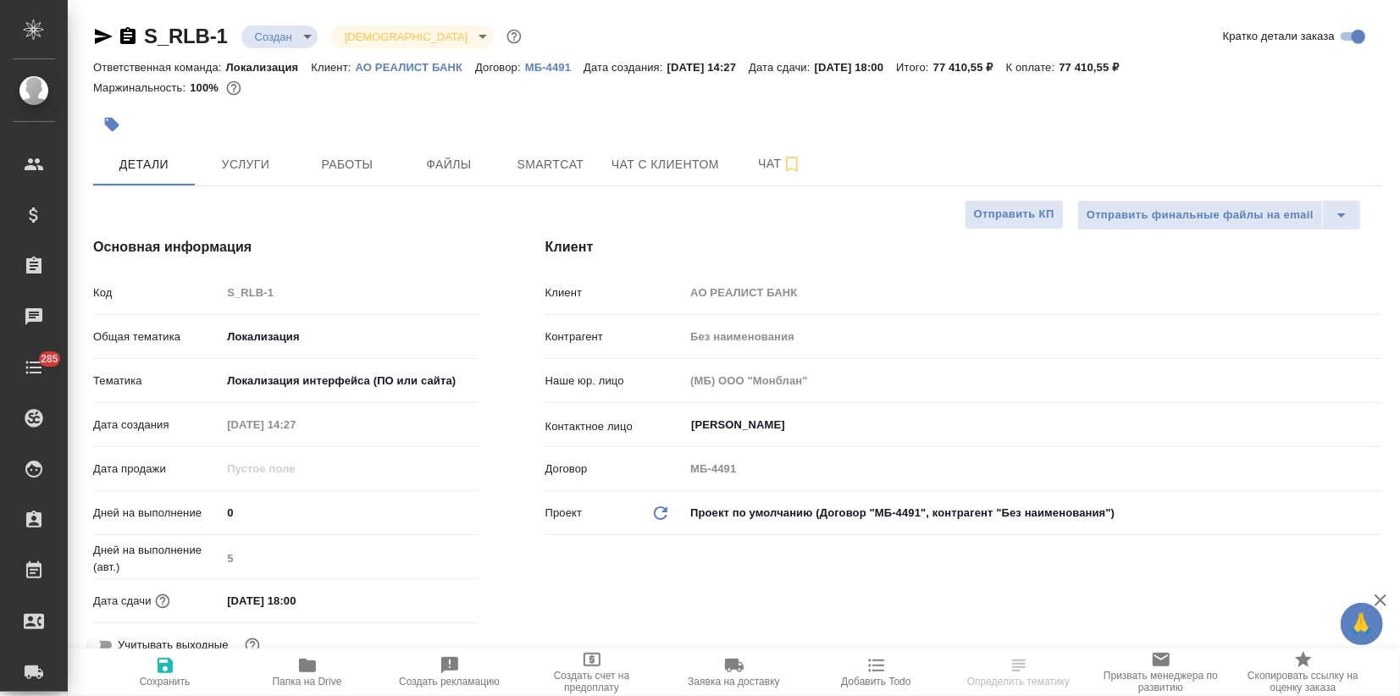
type textarea "x"
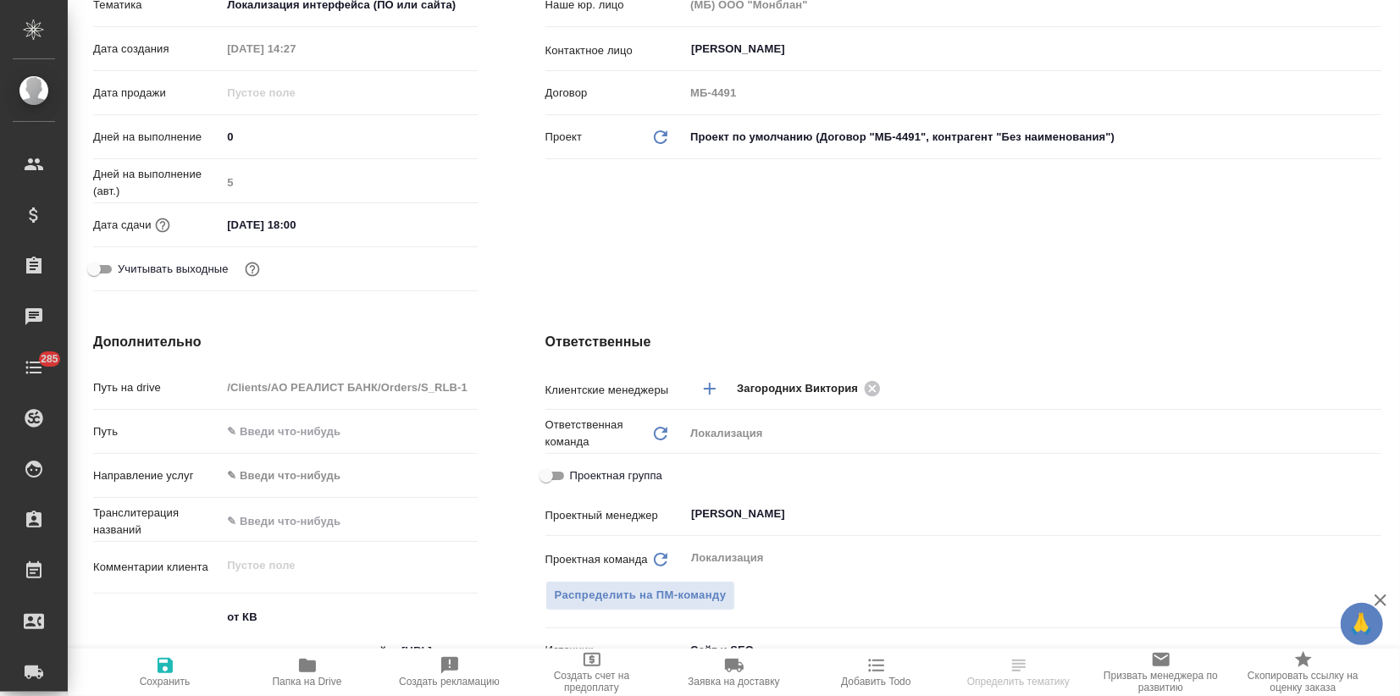
type textarea "x"
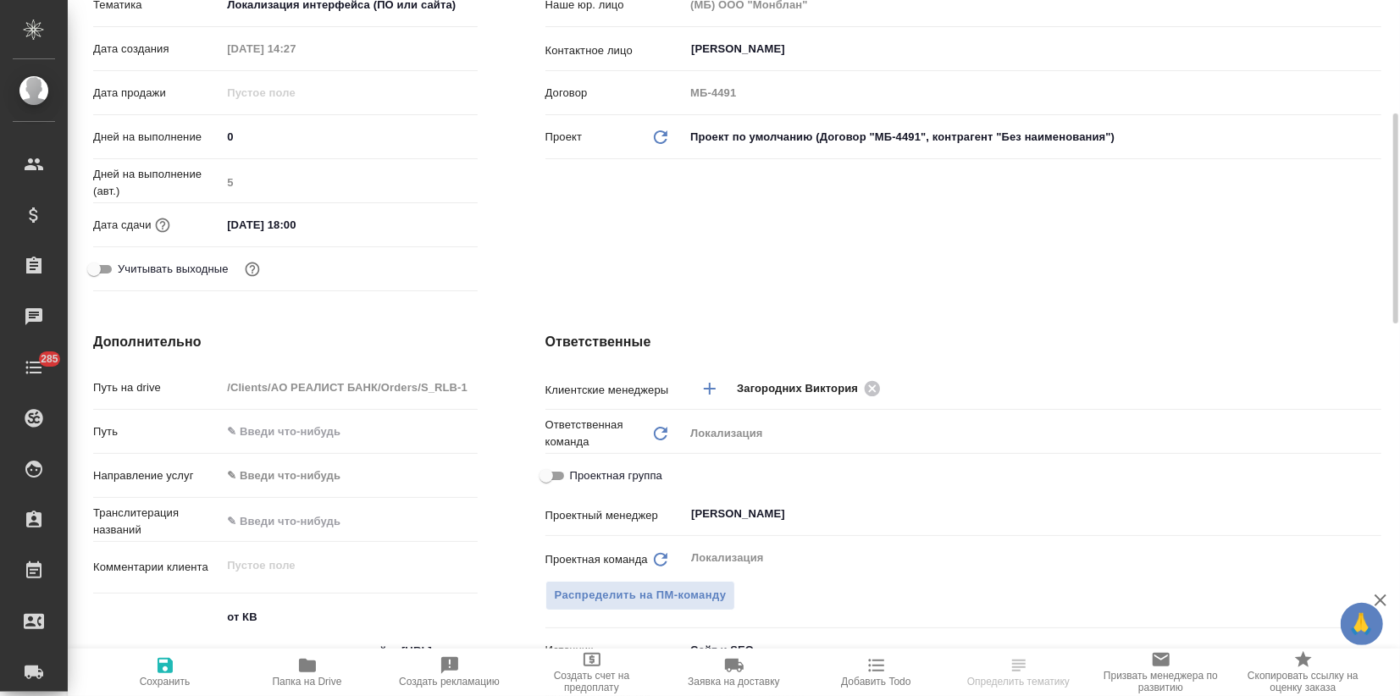
type textarea "x"
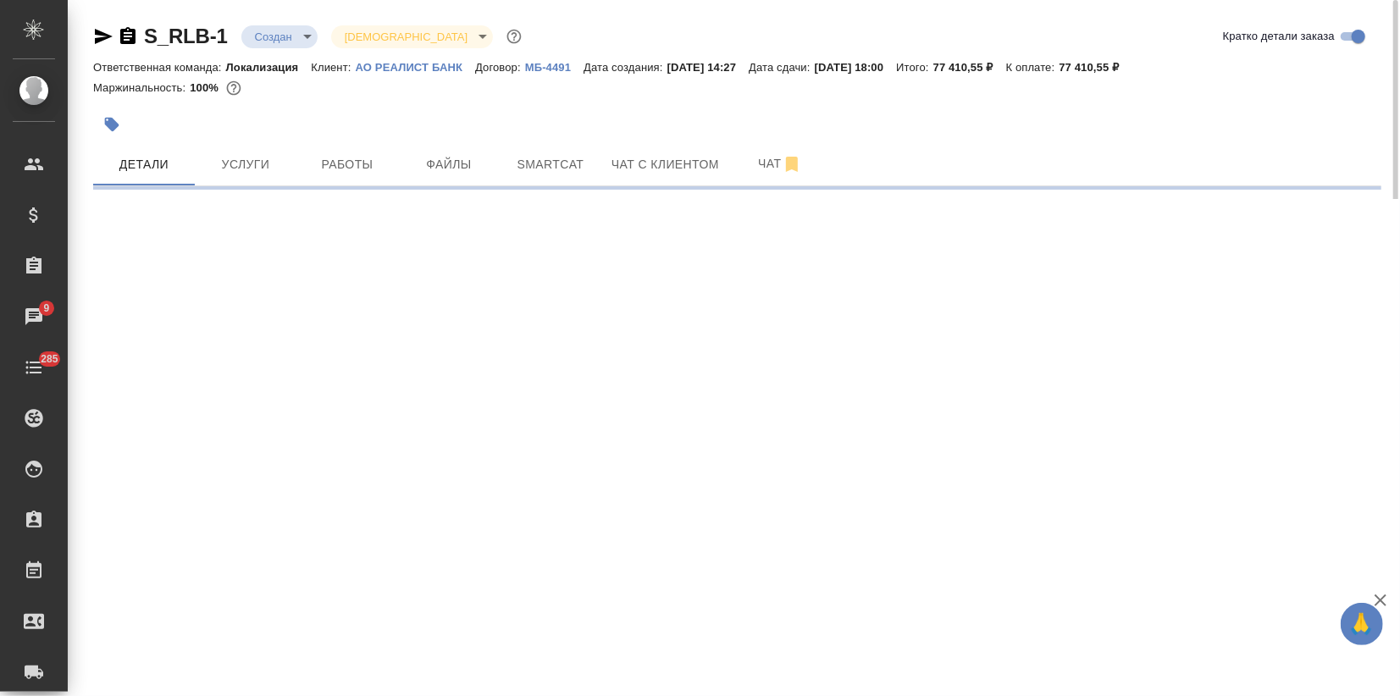
select select "RU"
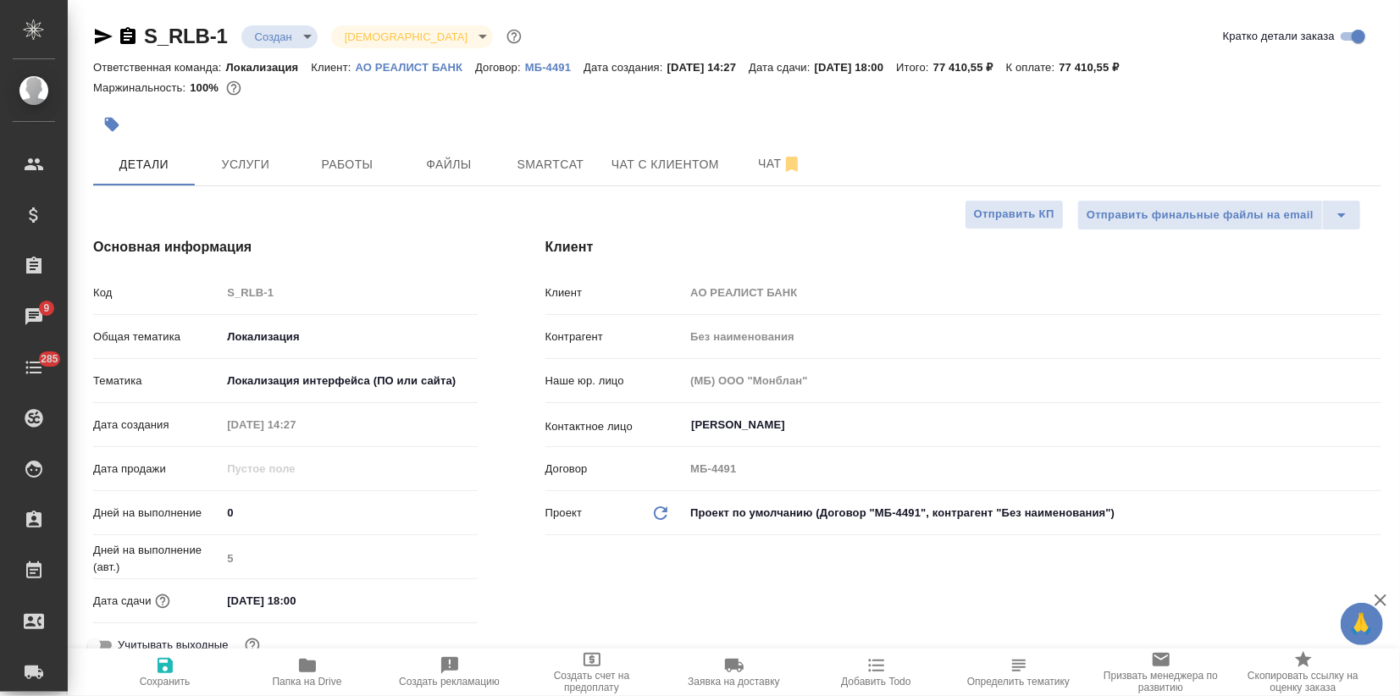
type textarea "x"
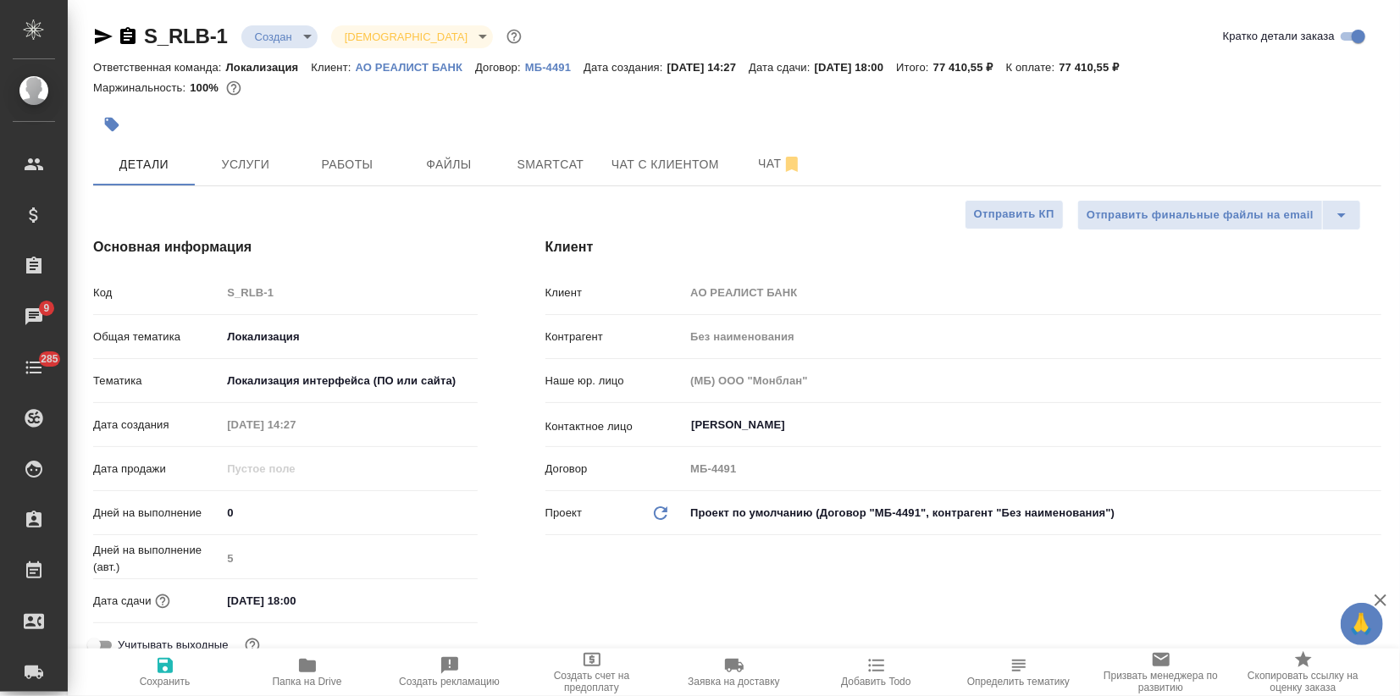
type textarea "x"
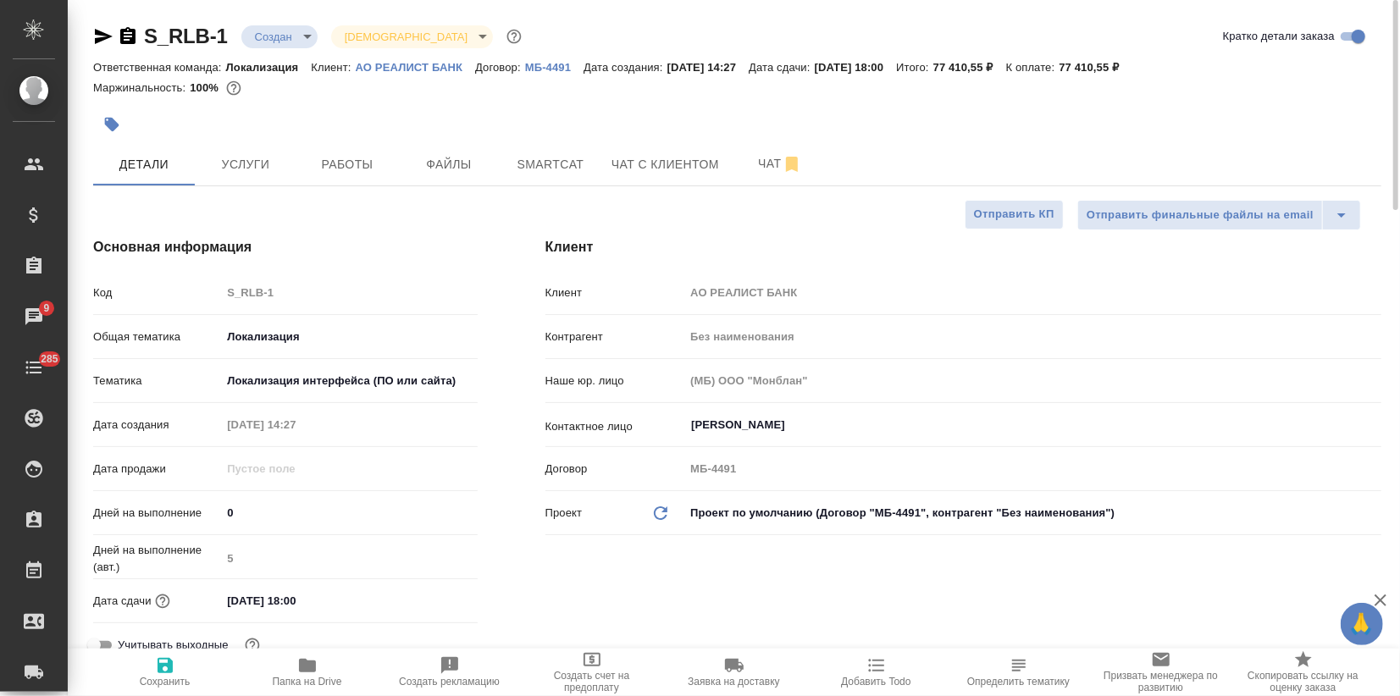
type textarea "x"
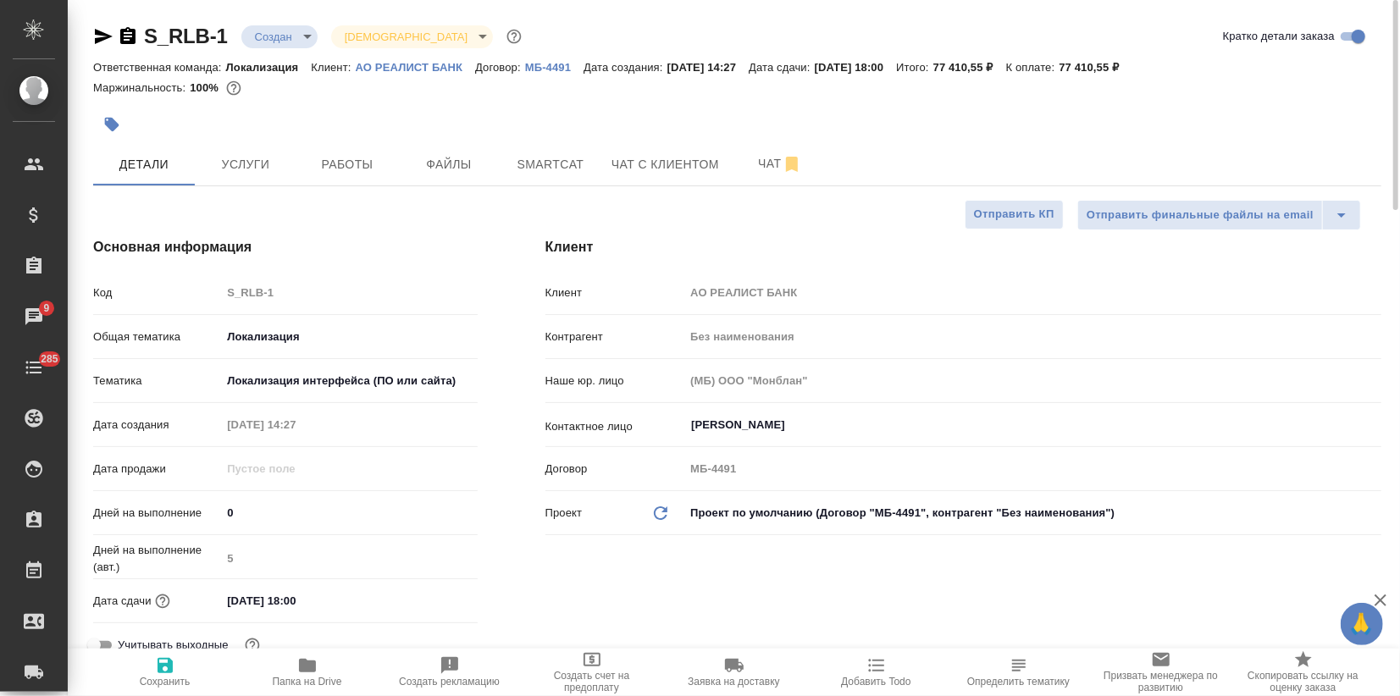
type textarea "x"
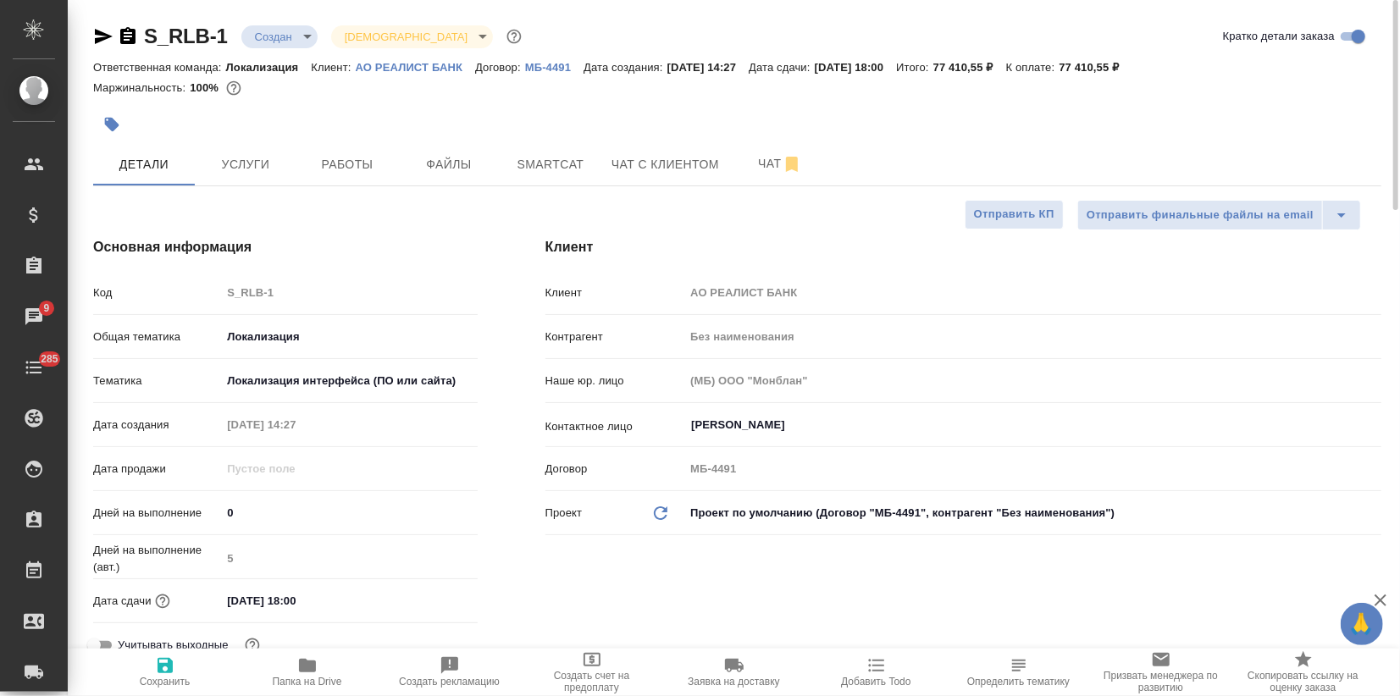
type textarea "x"
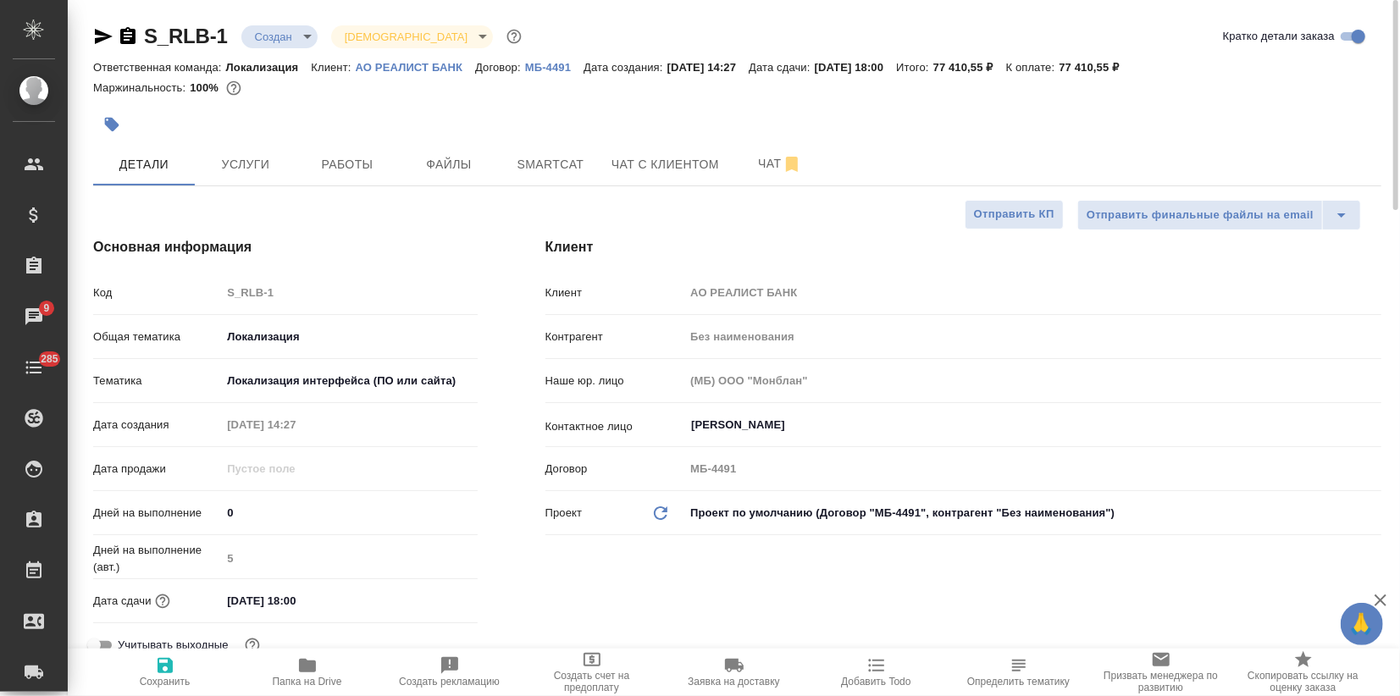
type textarea "x"
click at [420, 65] on p "АО РЕАЛИСТ БАНК" at bounding box center [416, 67] width 120 height 13
type textarea "x"
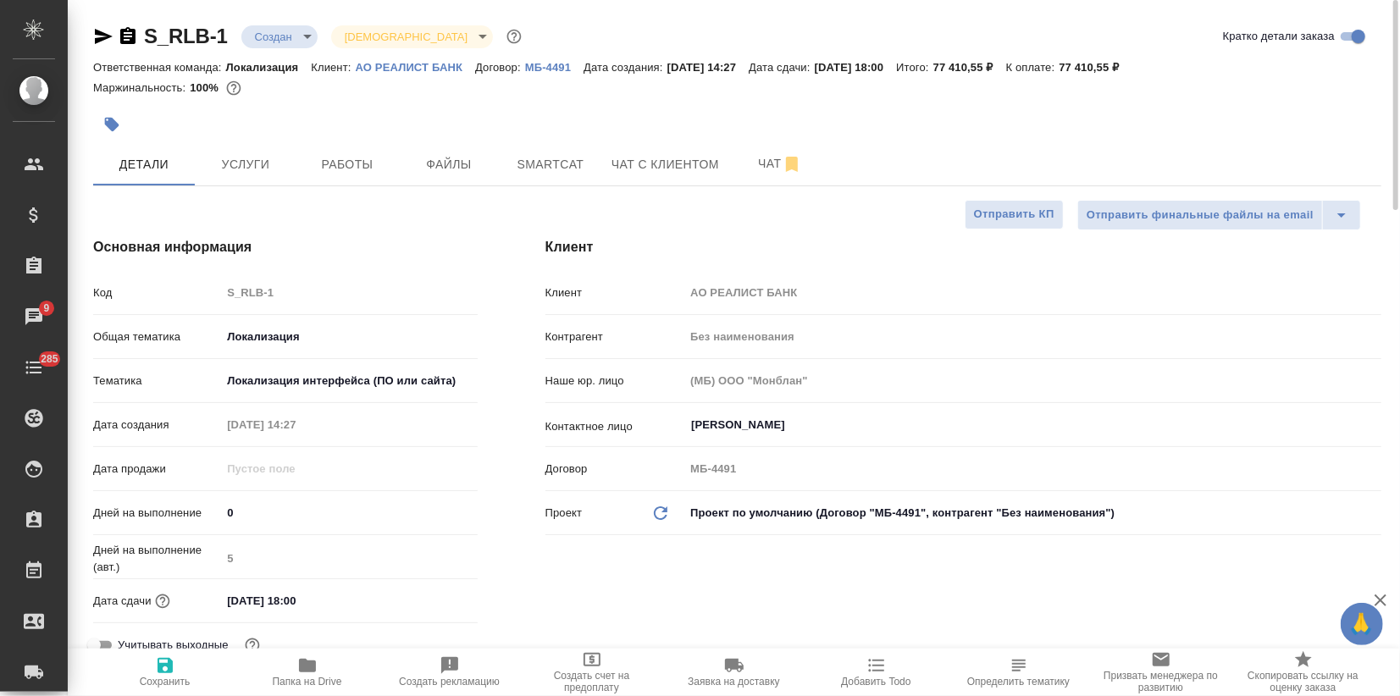
type textarea "x"
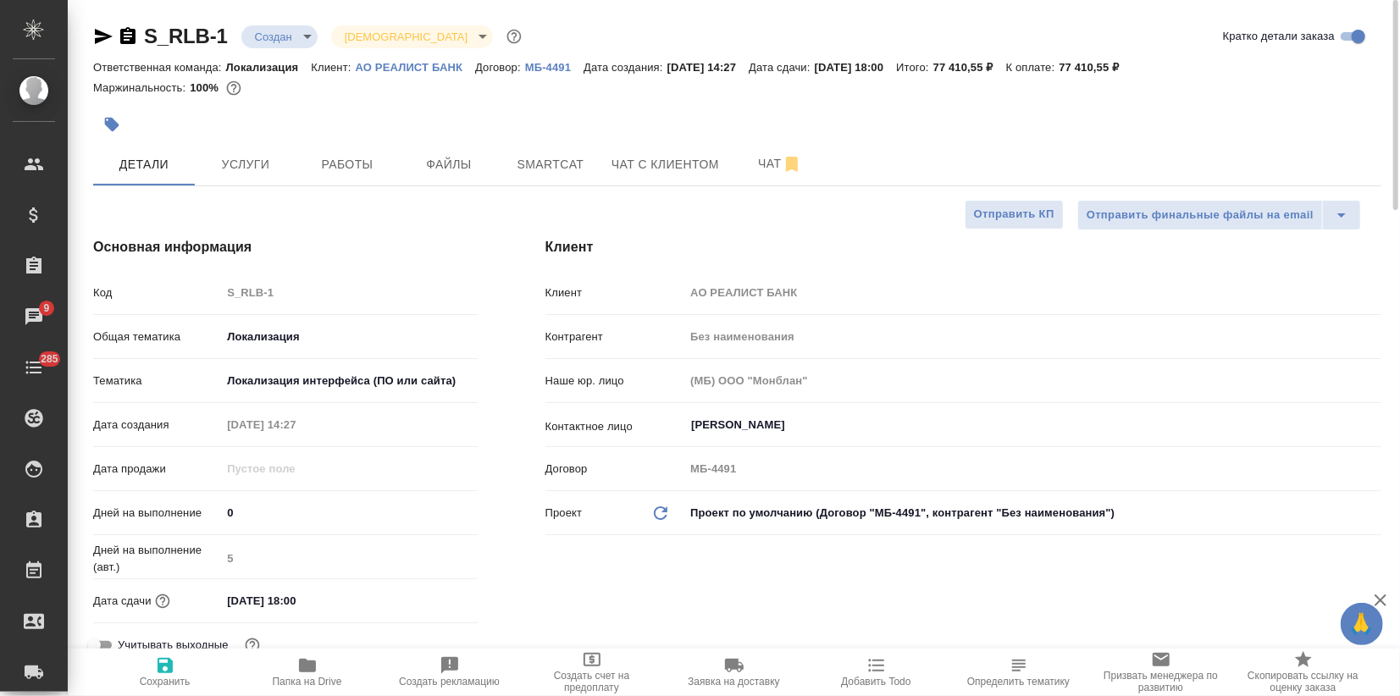
type textarea "x"
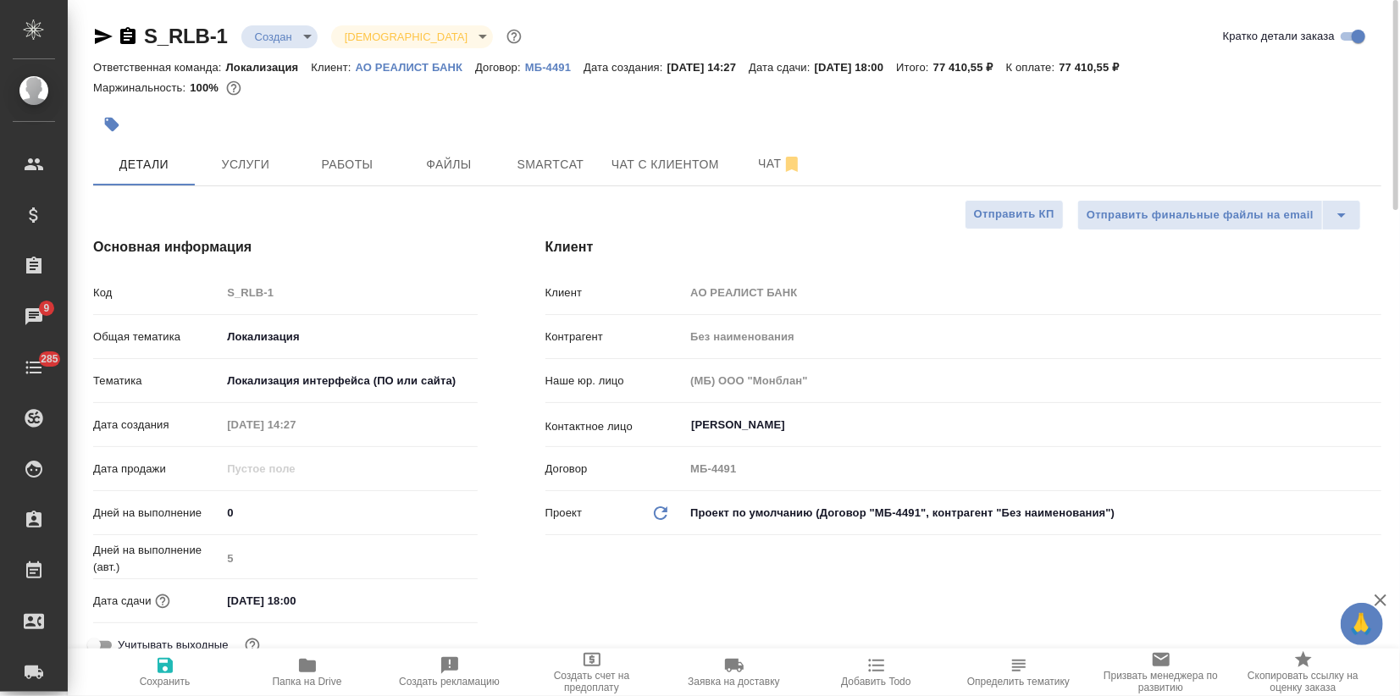
type textarea "x"
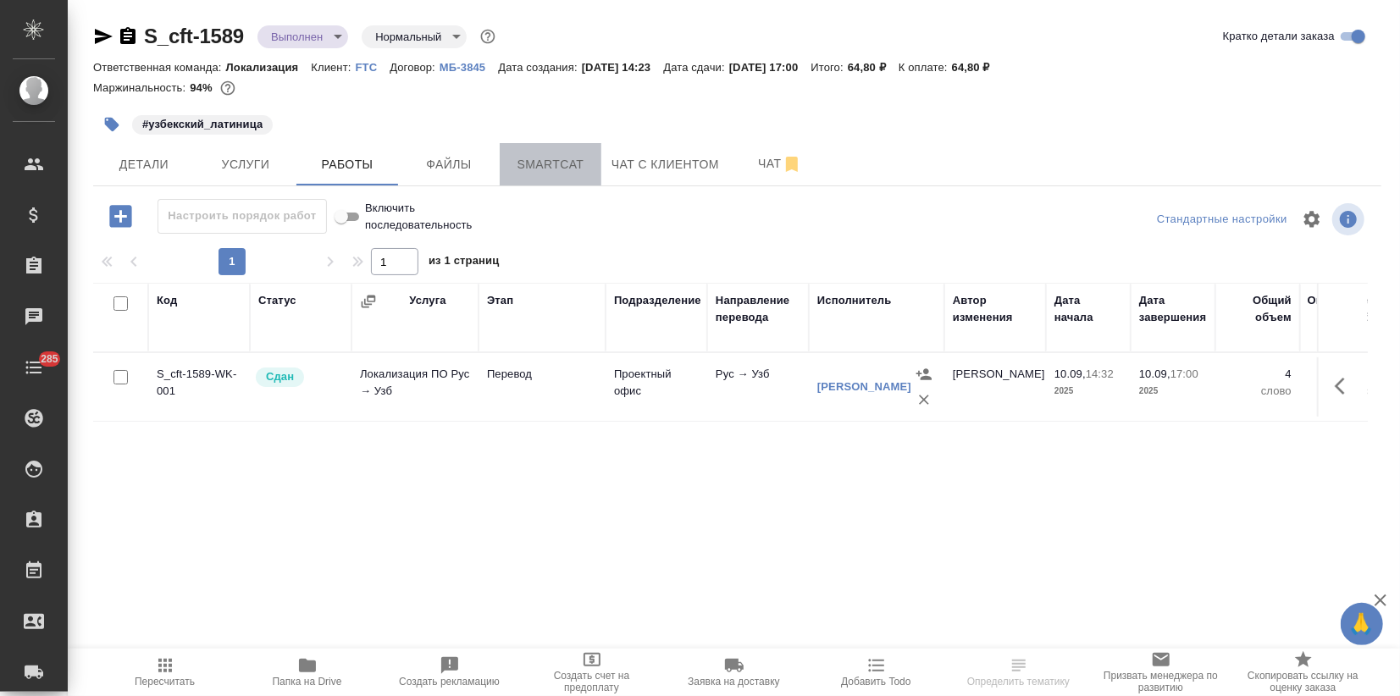
click at [539, 163] on span "Smartcat" at bounding box center [550, 164] width 81 height 21
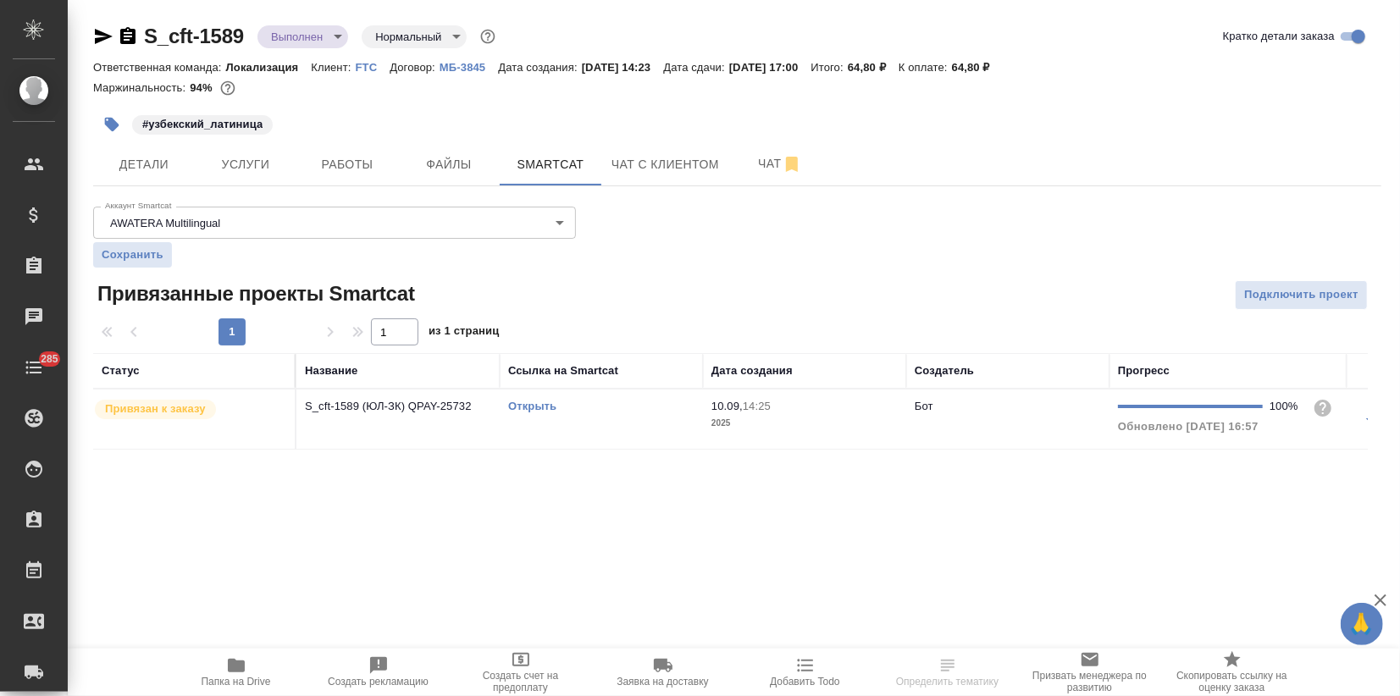
click at [532, 412] on link "Открыть" at bounding box center [532, 406] width 48 height 13
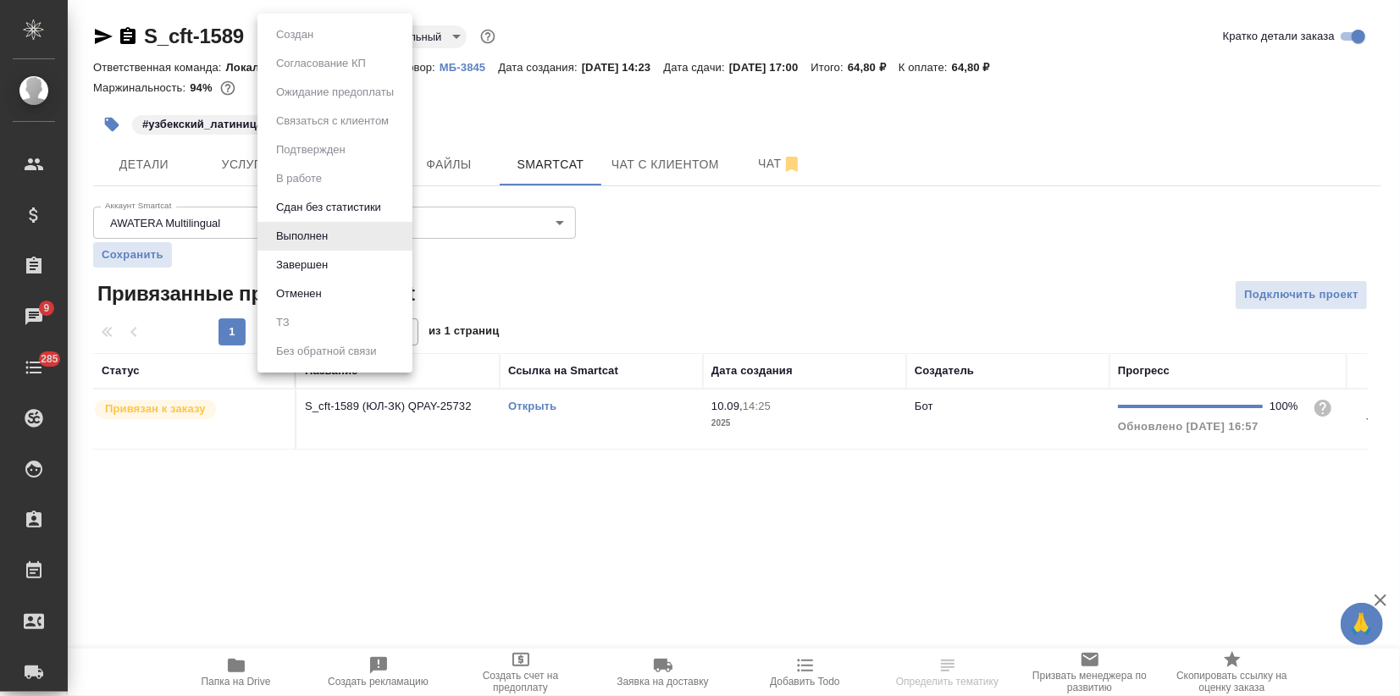
click at [290, 44] on body "🙏 .cls-1 fill:#fff; AWATERA Zagorodnikh [PERSON_NAME] Спецификации Заказы 9 Чат…" at bounding box center [700, 348] width 1400 height 696
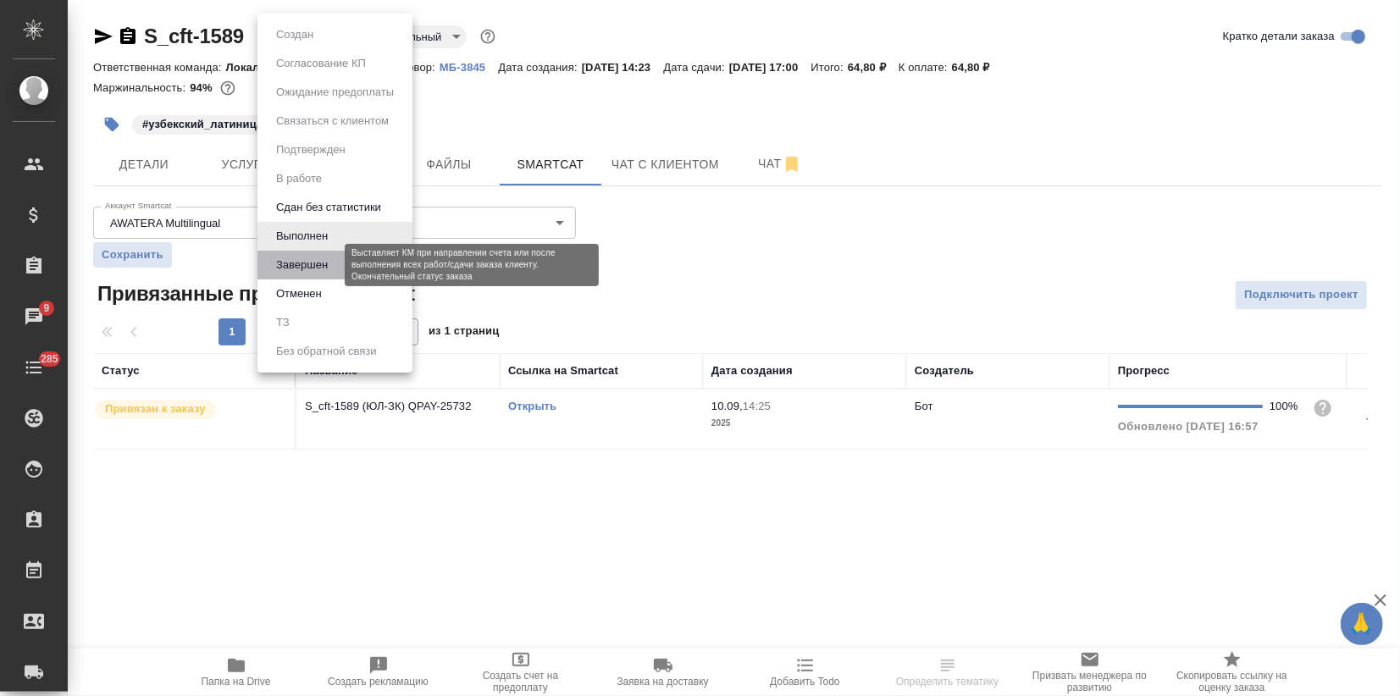
click at [325, 257] on button "Завершен" at bounding box center [302, 265] width 62 height 19
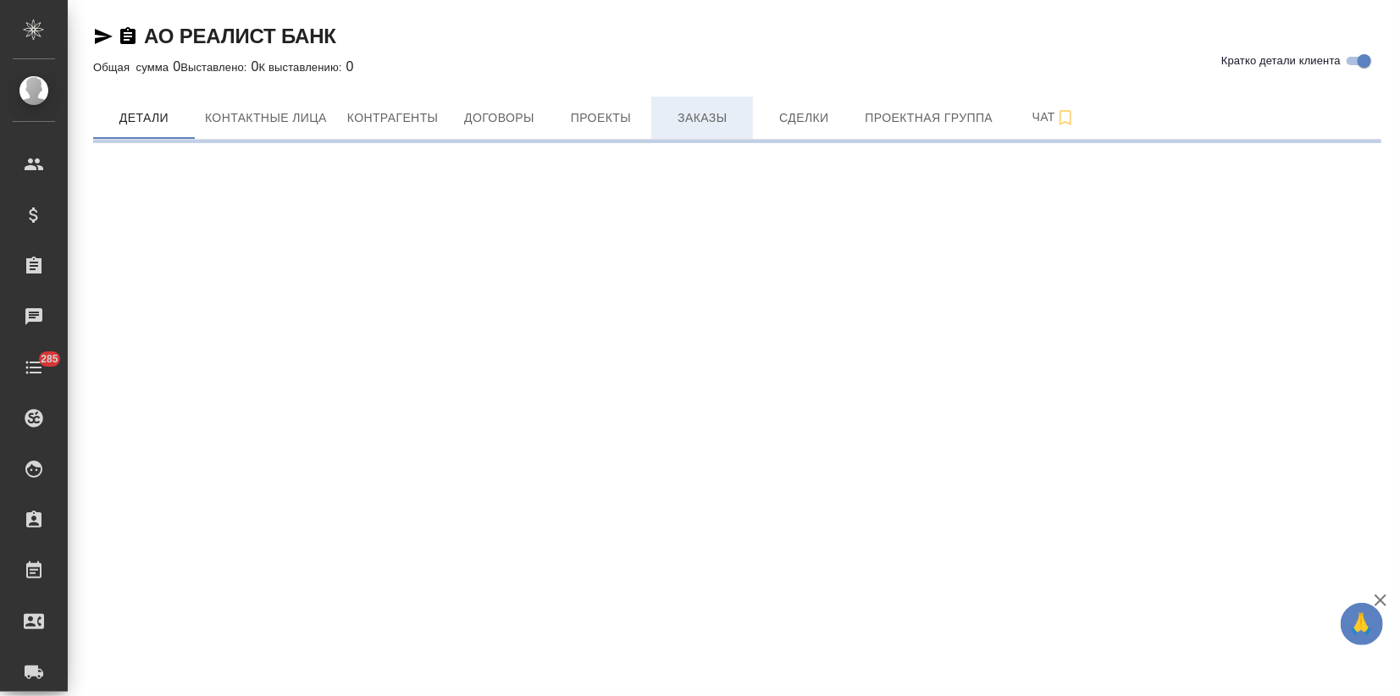
click at [662, 119] on span "Заказы" at bounding box center [701, 118] width 81 height 21
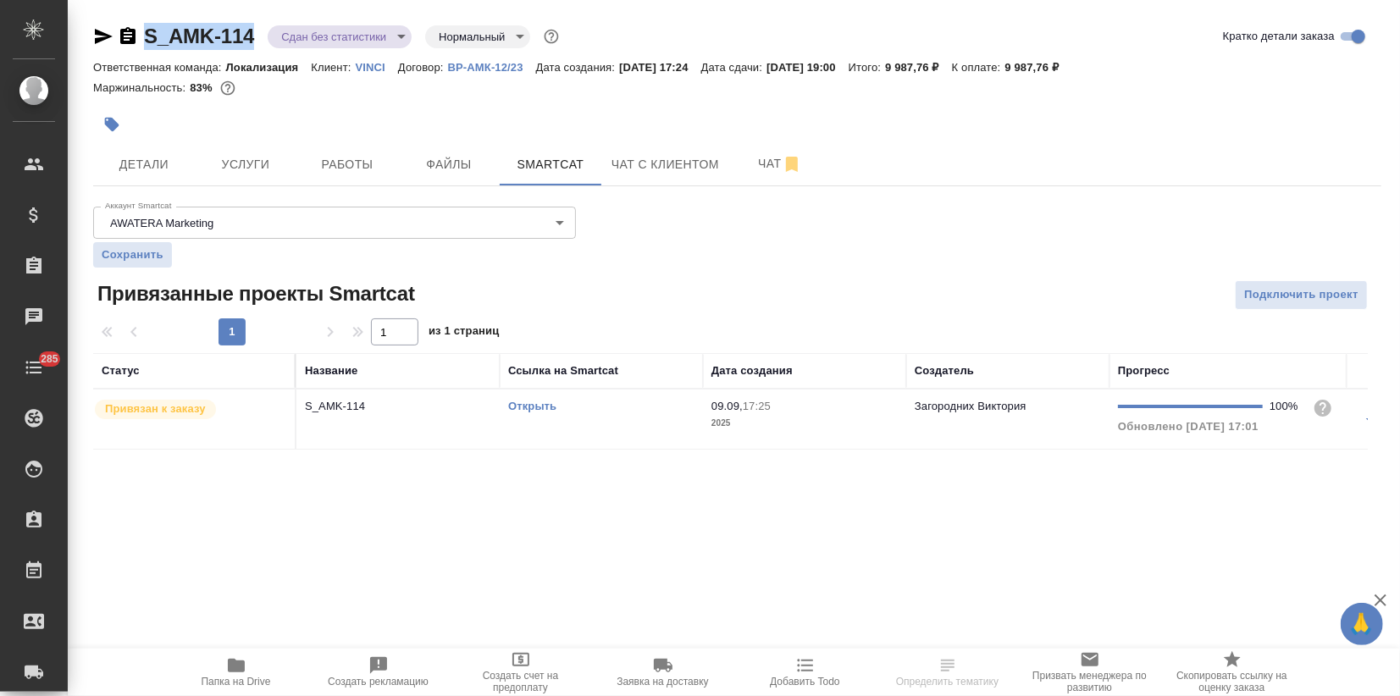
drag, startPoint x: 257, startPoint y: 41, endPoint x: 149, endPoint y: 55, distance: 108.4
click at [149, 55] on div "S_AMK-114 Сдан без статистики distributed Нормальный normal Кратко детали заказа" at bounding box center [737, 40] width 1288 height 34
copy link "S_AMK-114"
click at [271, 660] on span "Папка на Drive" at bounding box center [236, 671] width 122 height 32
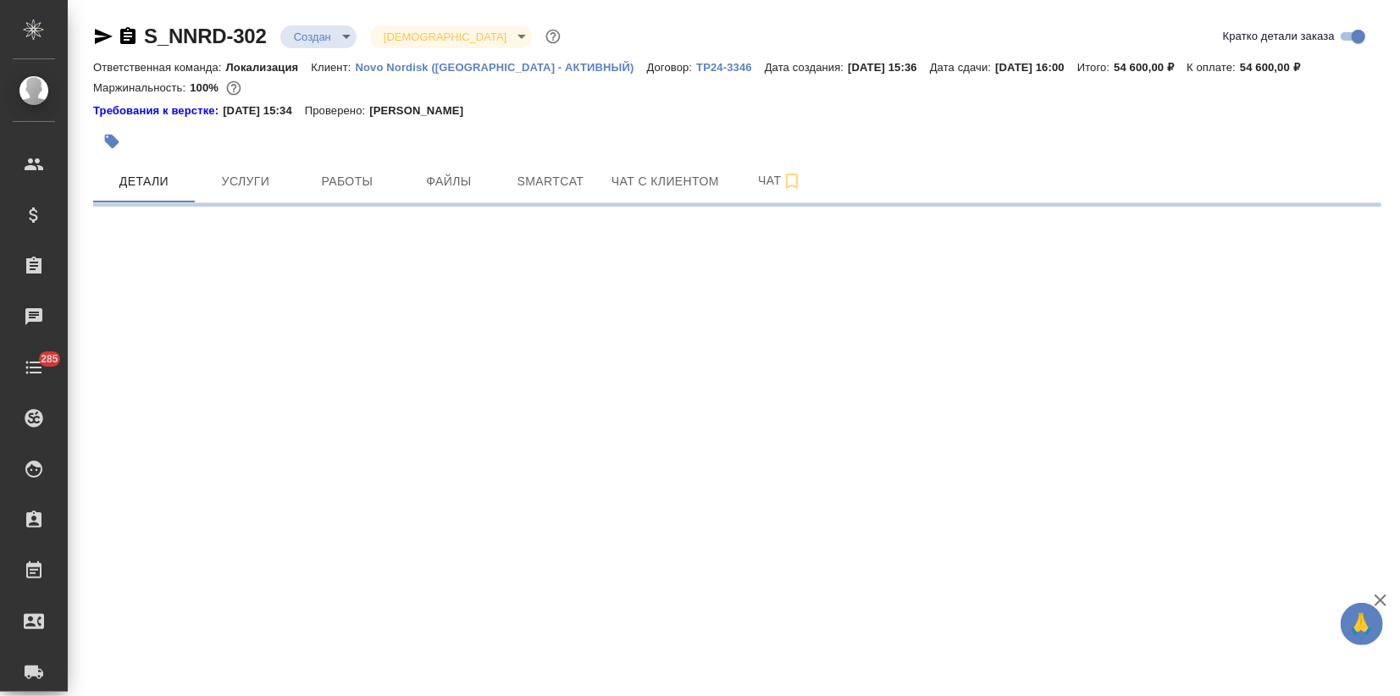
select select "RU"
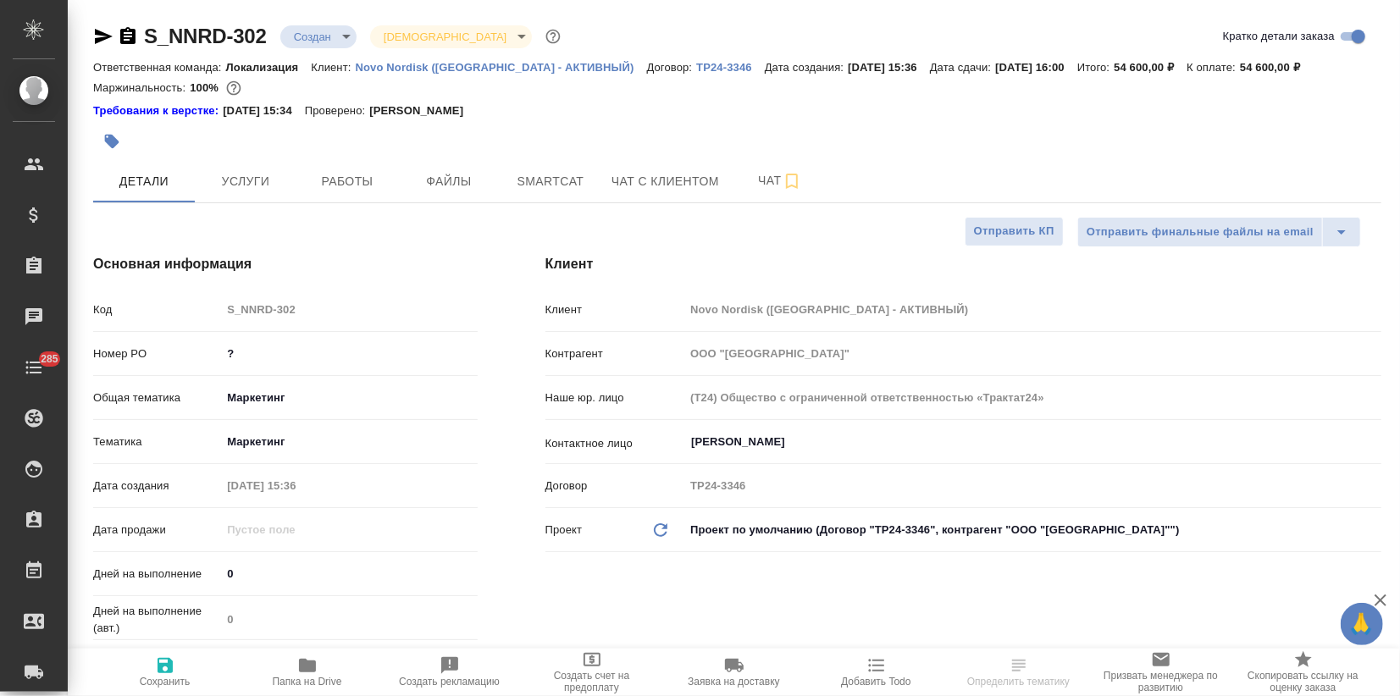
type textarea "x"
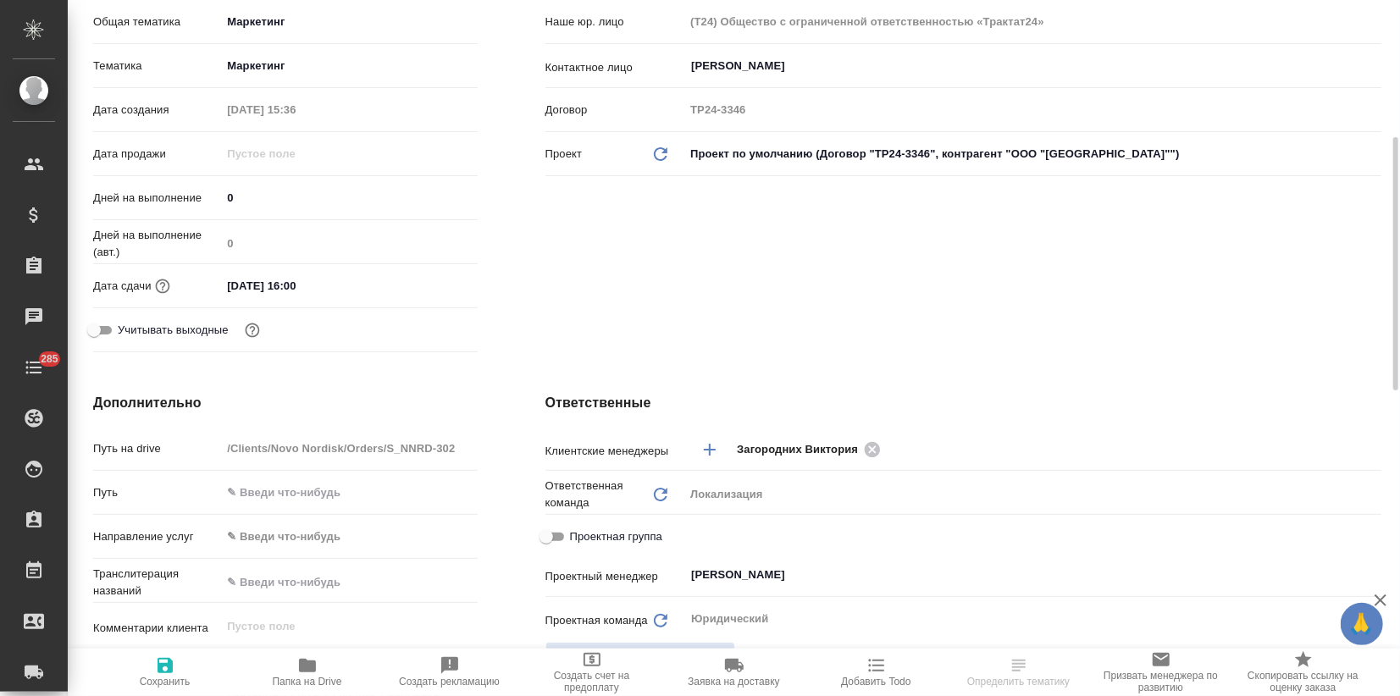
type textarea "x"
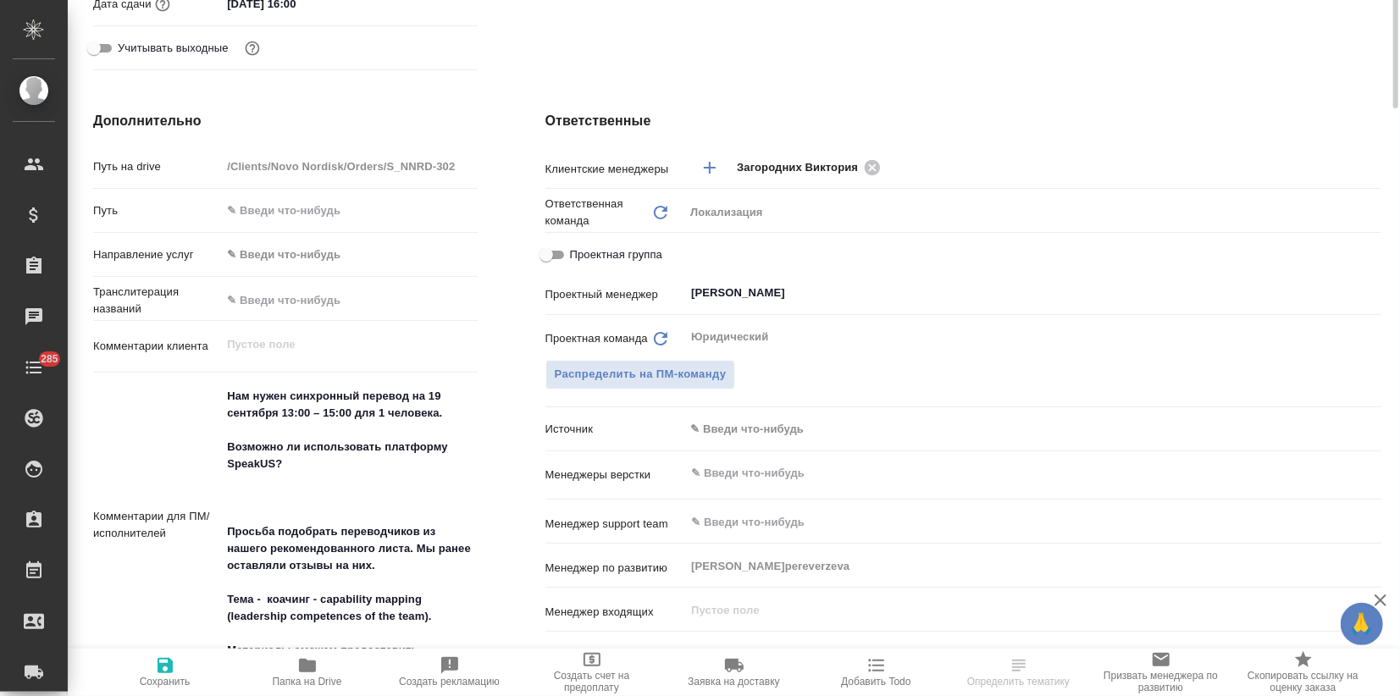
type textarea "x"
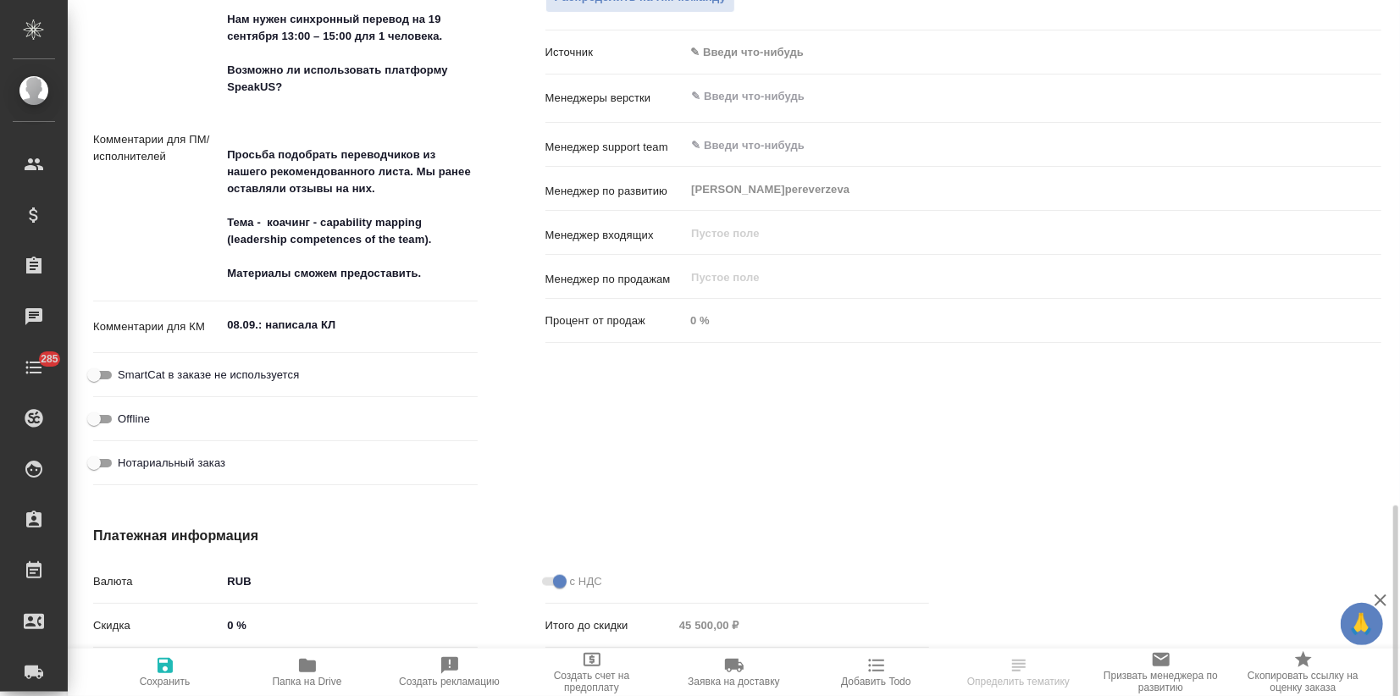
scroll to position [1213, 0]
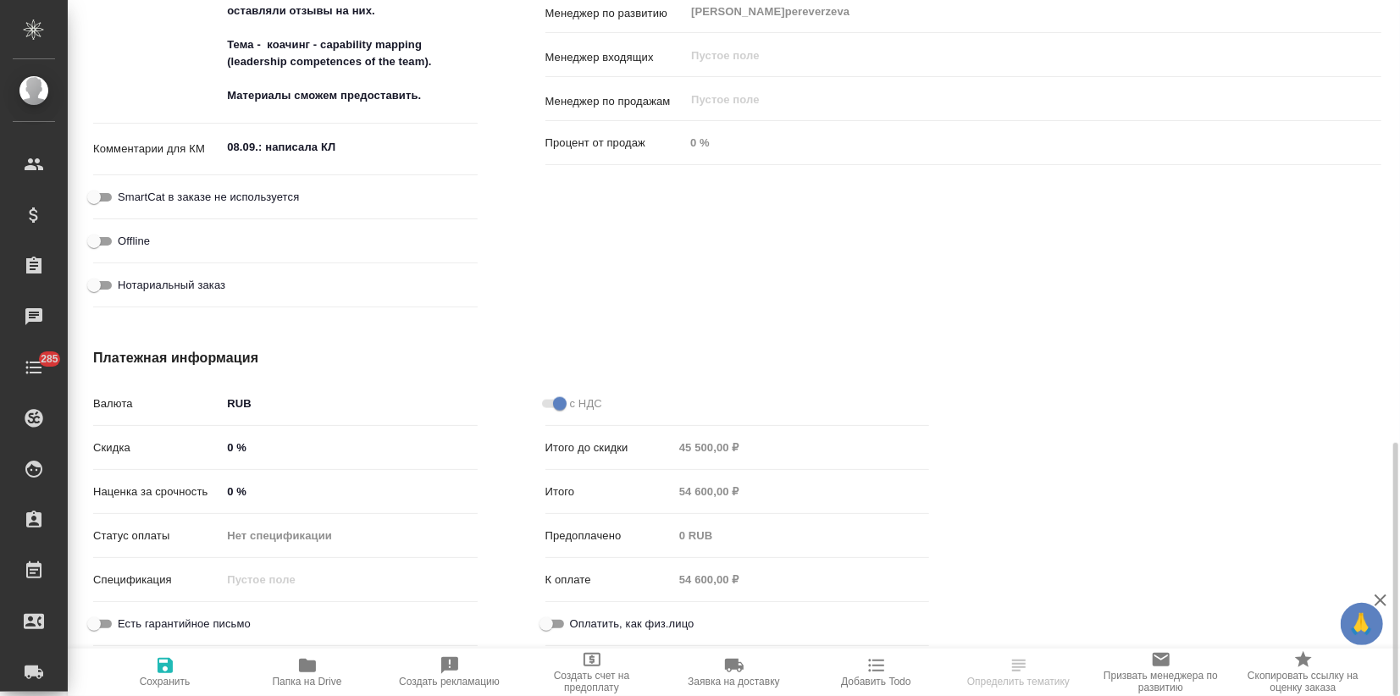
type textarea "x"
click at [353, 147] on textarea "08.09.: написала КЛ" at bounding box center [349, 147] width 256 height 29
type textarea "x"
type textarea "08.09.: написала КЛ"
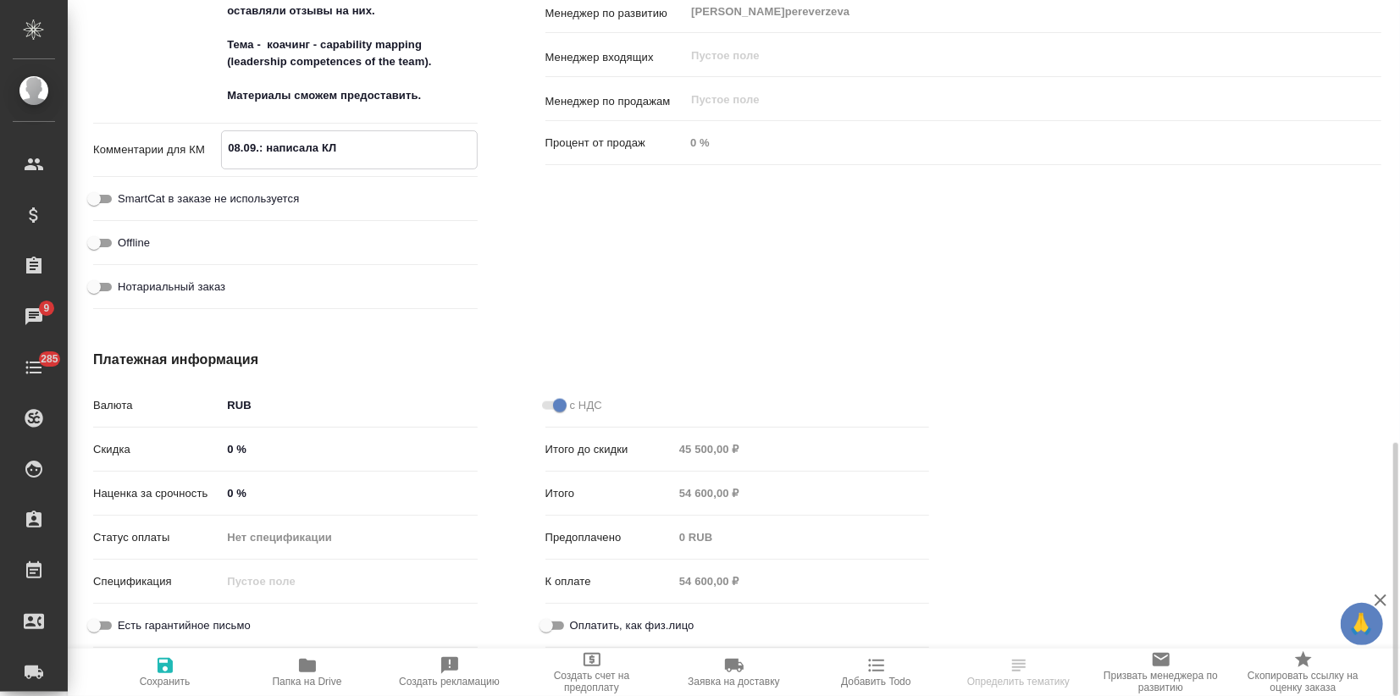
type textarea "x"
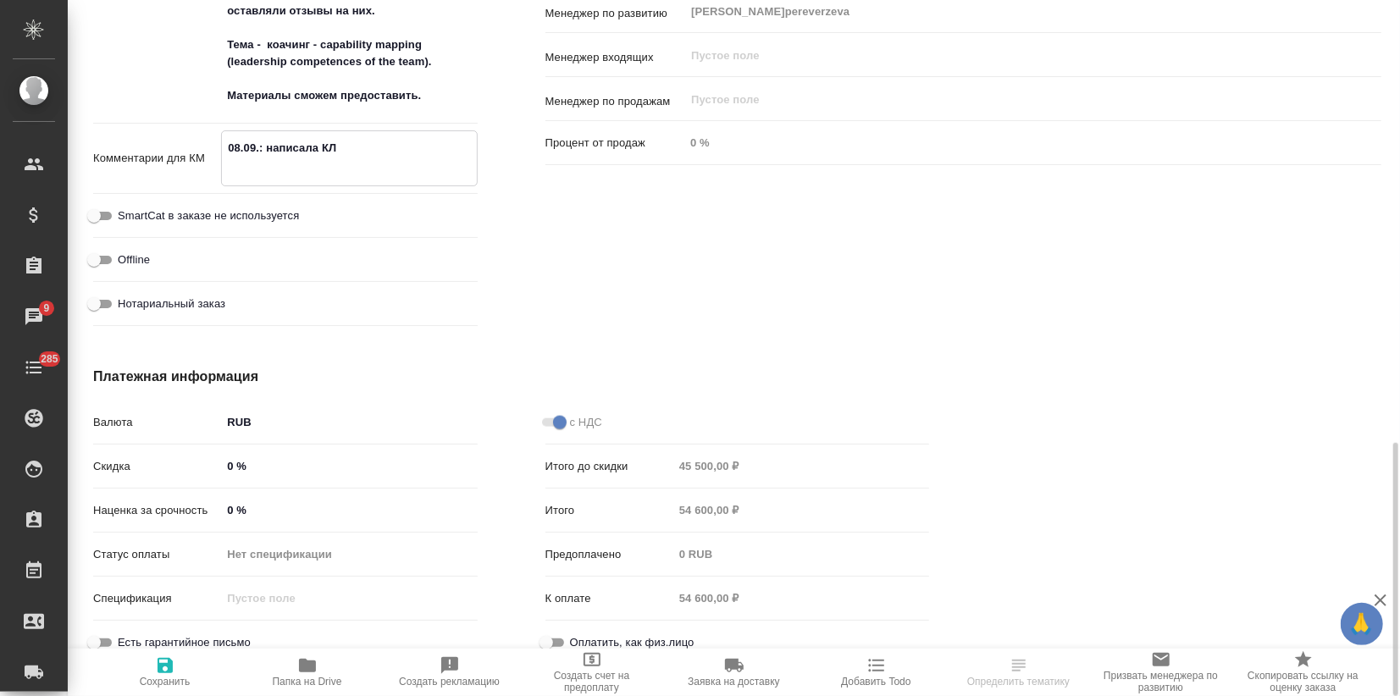
type textarea "x"
type textarea "08.09.: написала КЛ 1"
type textarea "x"
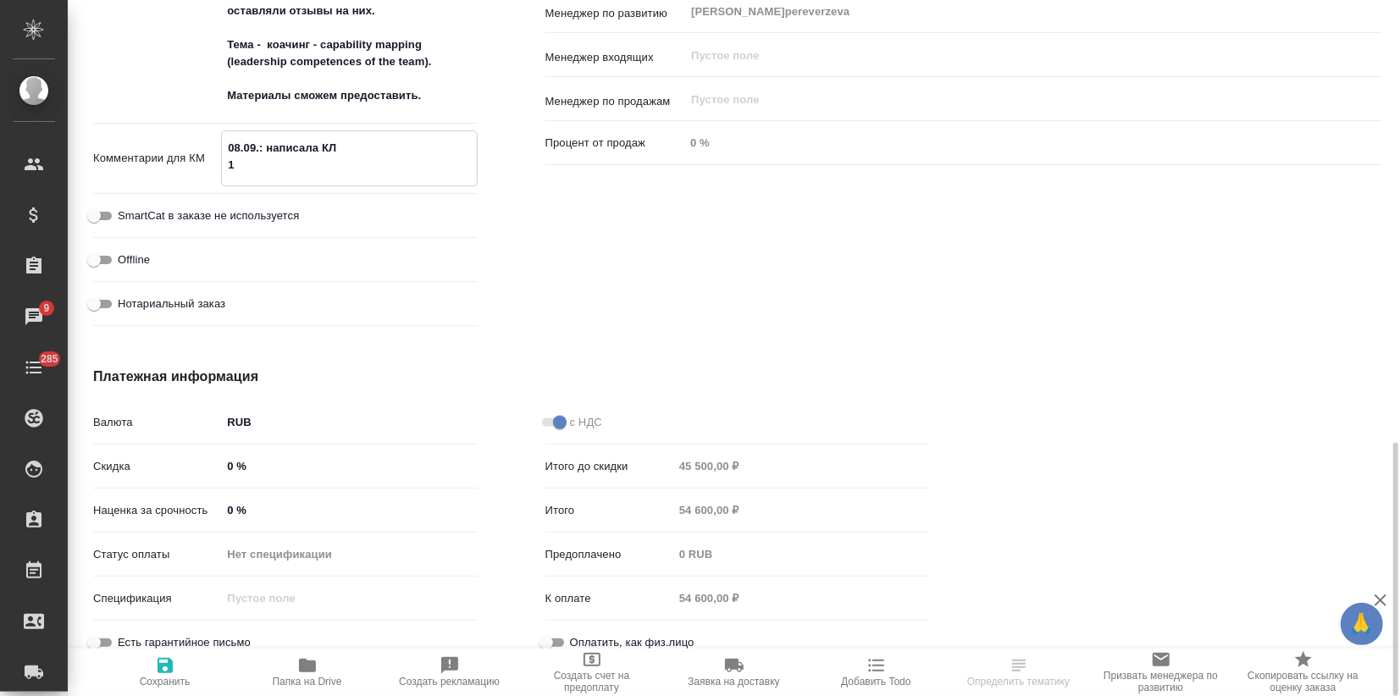
type textarea "x"
type textarea "08.09.: написала КЛ 10"
type textarea "x"
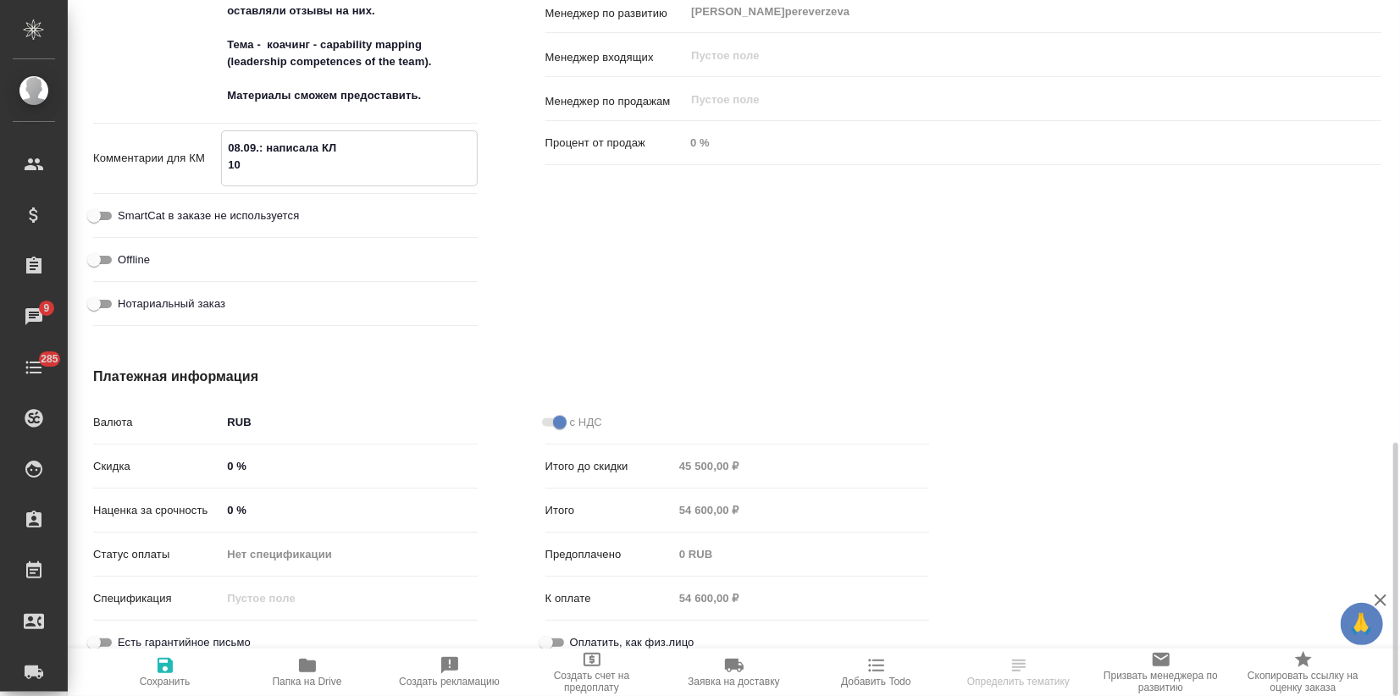
type textarea "08.09.: написала КЛ 10."
type textarea "x"
type textarea "08.09.: написала КЛ 10.0"
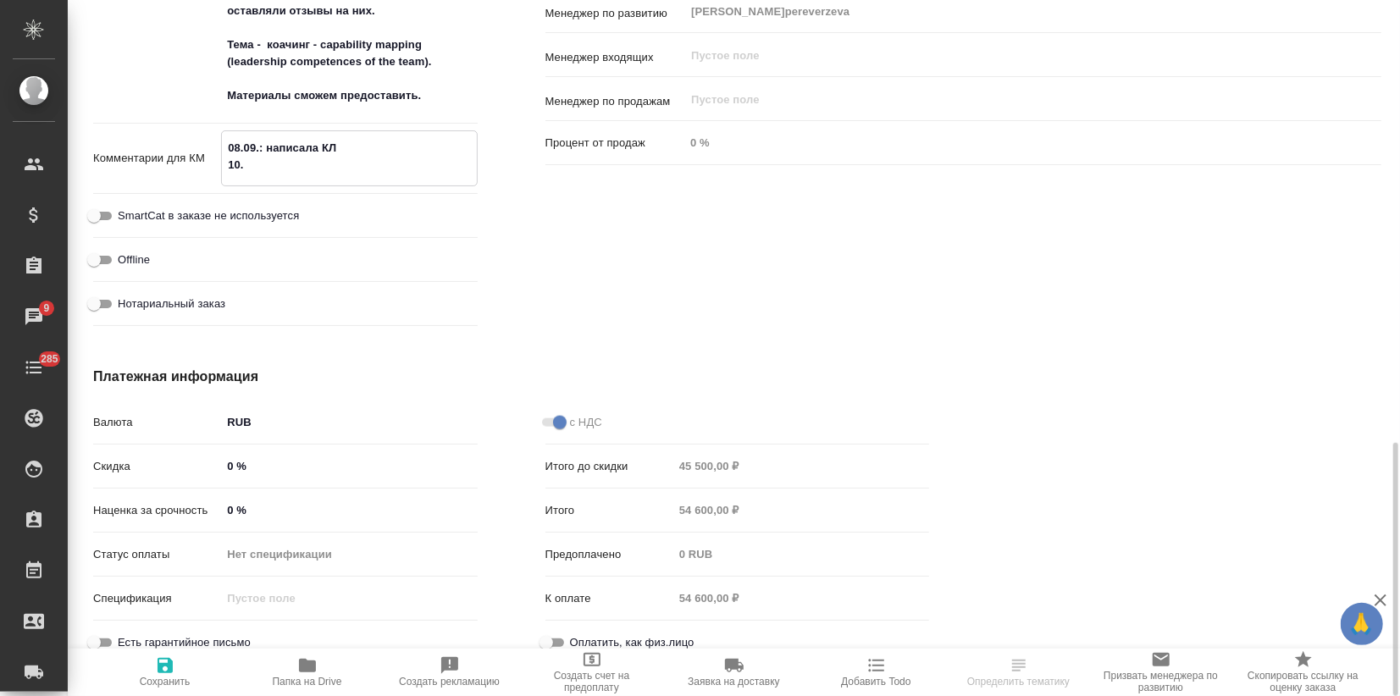
type textarea "x"
type textarea "08.09.: написала КЛ 10.09"
type textarea "x"
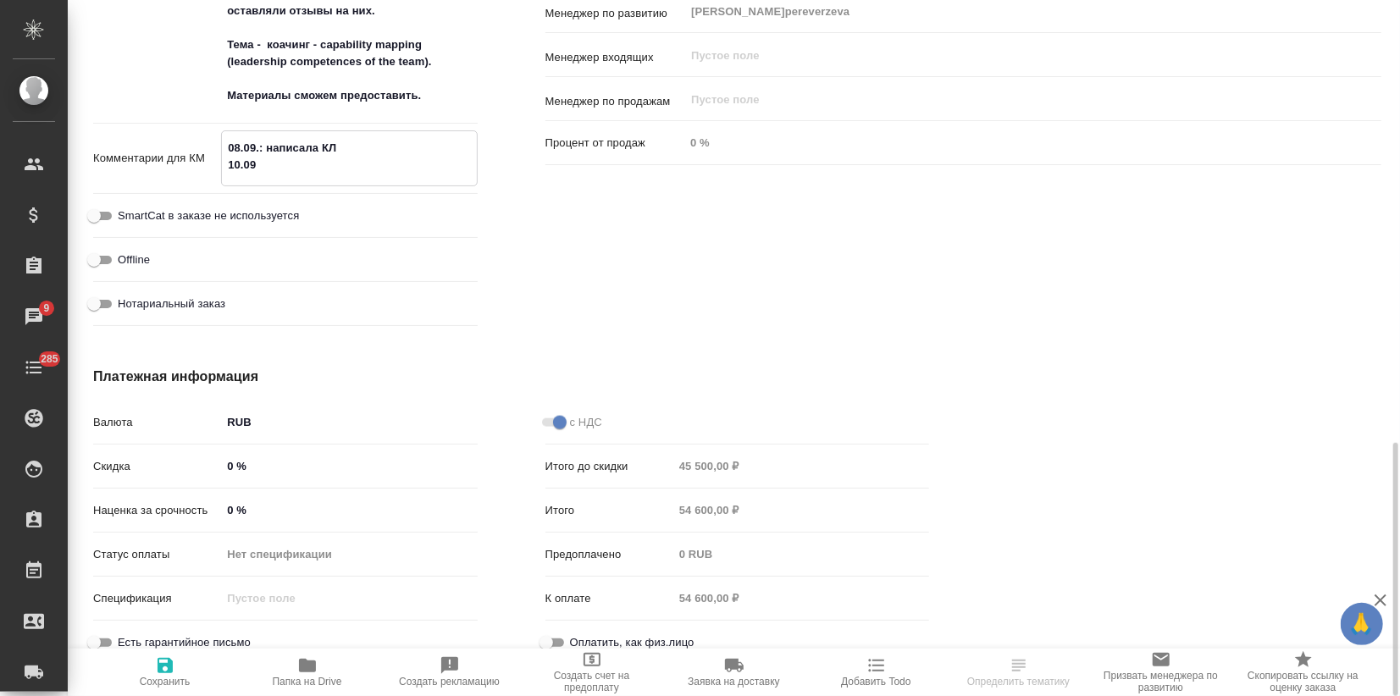
type textarea "08.09.: написала КЛ 10.09."
type textarea "x"
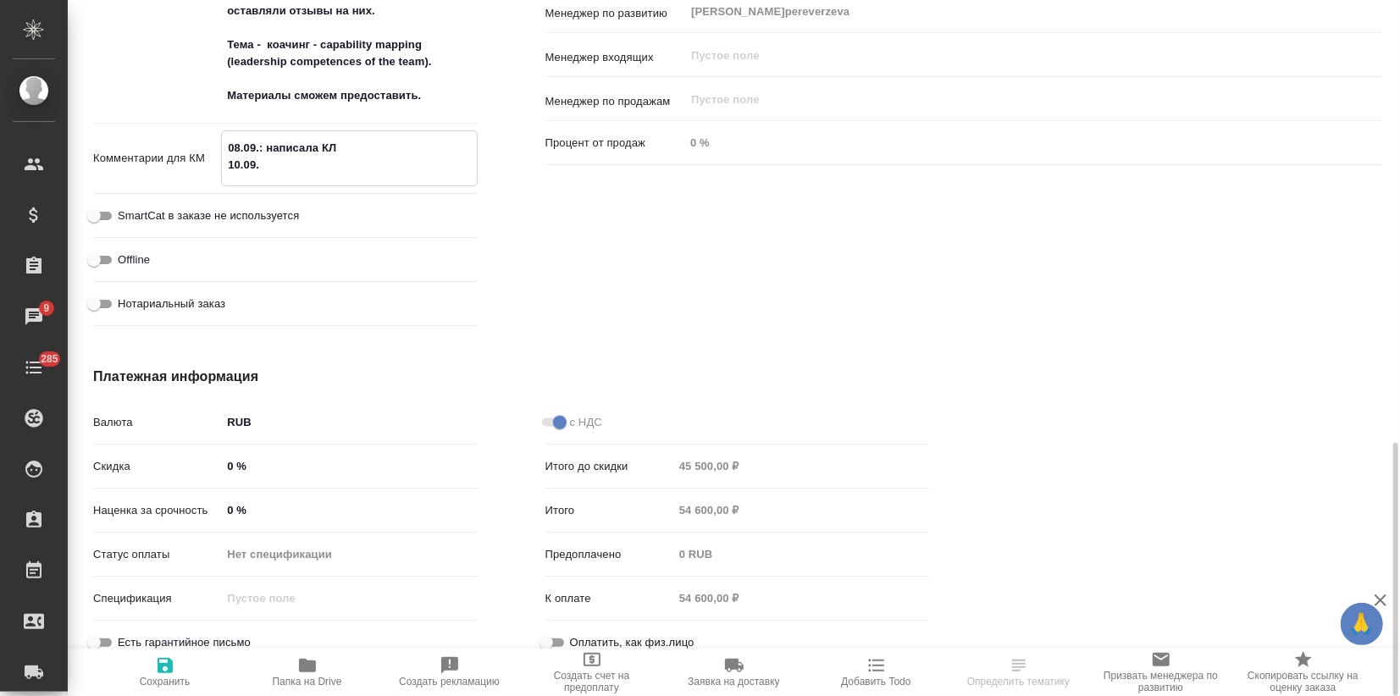
type textarea "x"
type textarea "08.09.: написала КЛ 10.09.:"
type textarea "x"
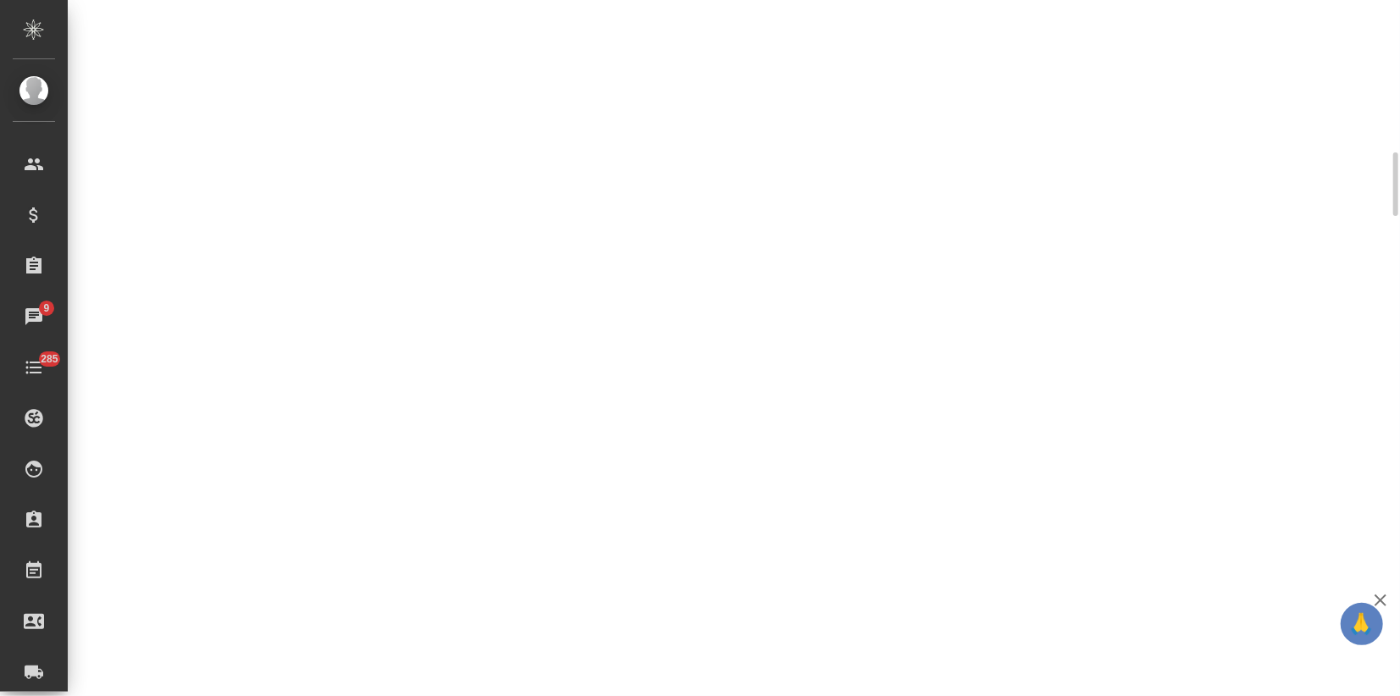
scroll to position [515, 0]
select select "RU"
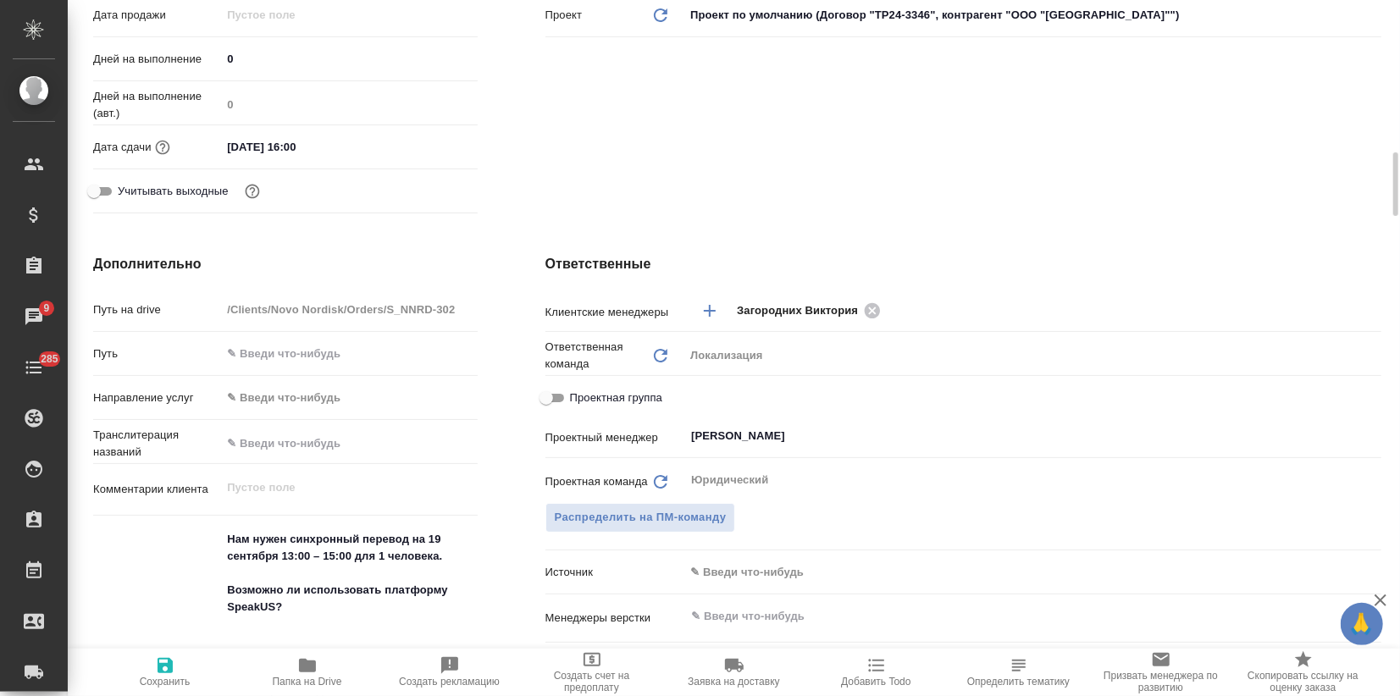
type textarea "x"
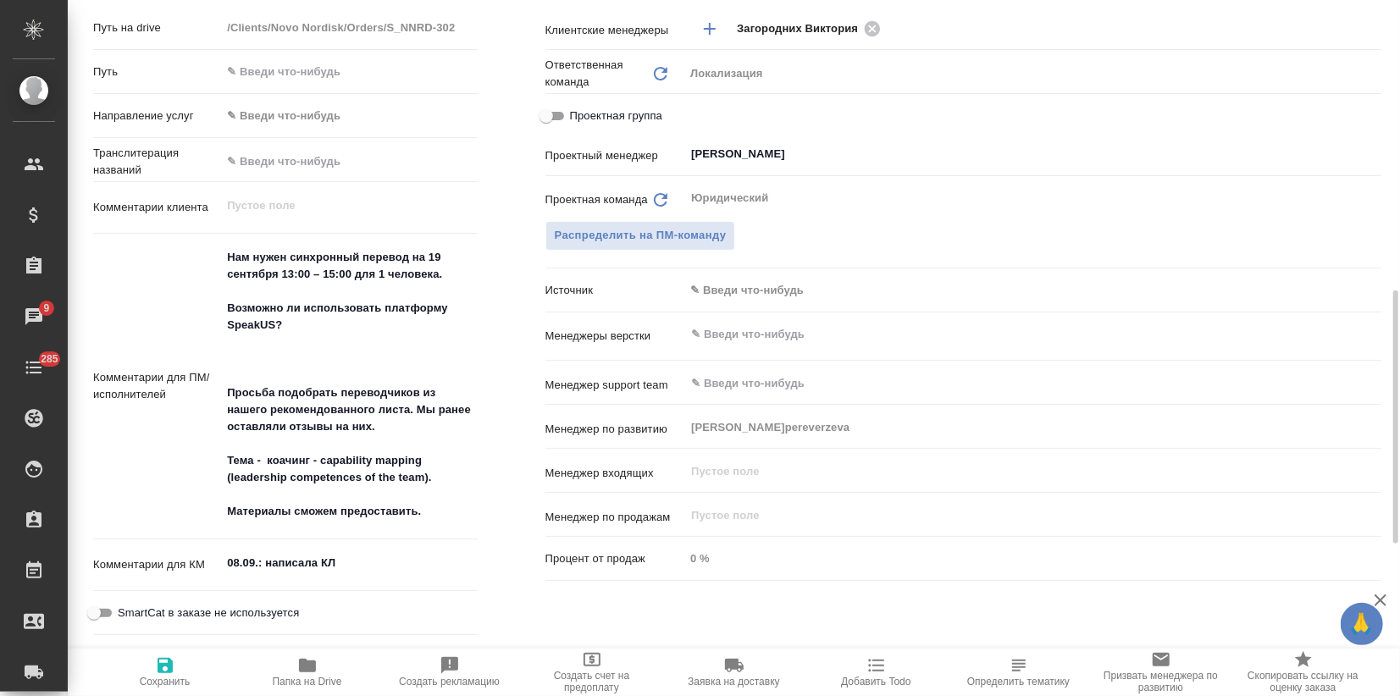
scroll to position [891, 0]
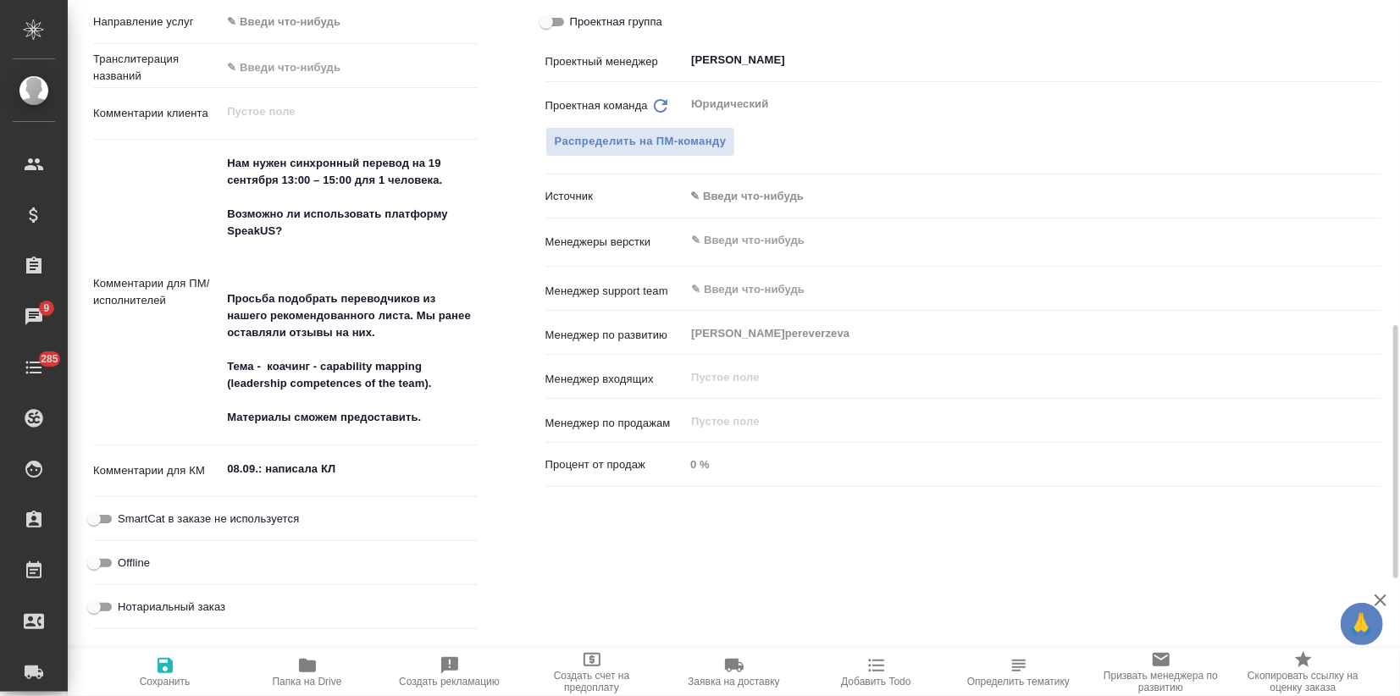
type textarea "x"
click at [354, 481] on textarea "08.09.: написала КЛ" at bounding box center [349, 469] width 256 height 29
type textarea "x"
type textarea "08.09.: написала КЛ"
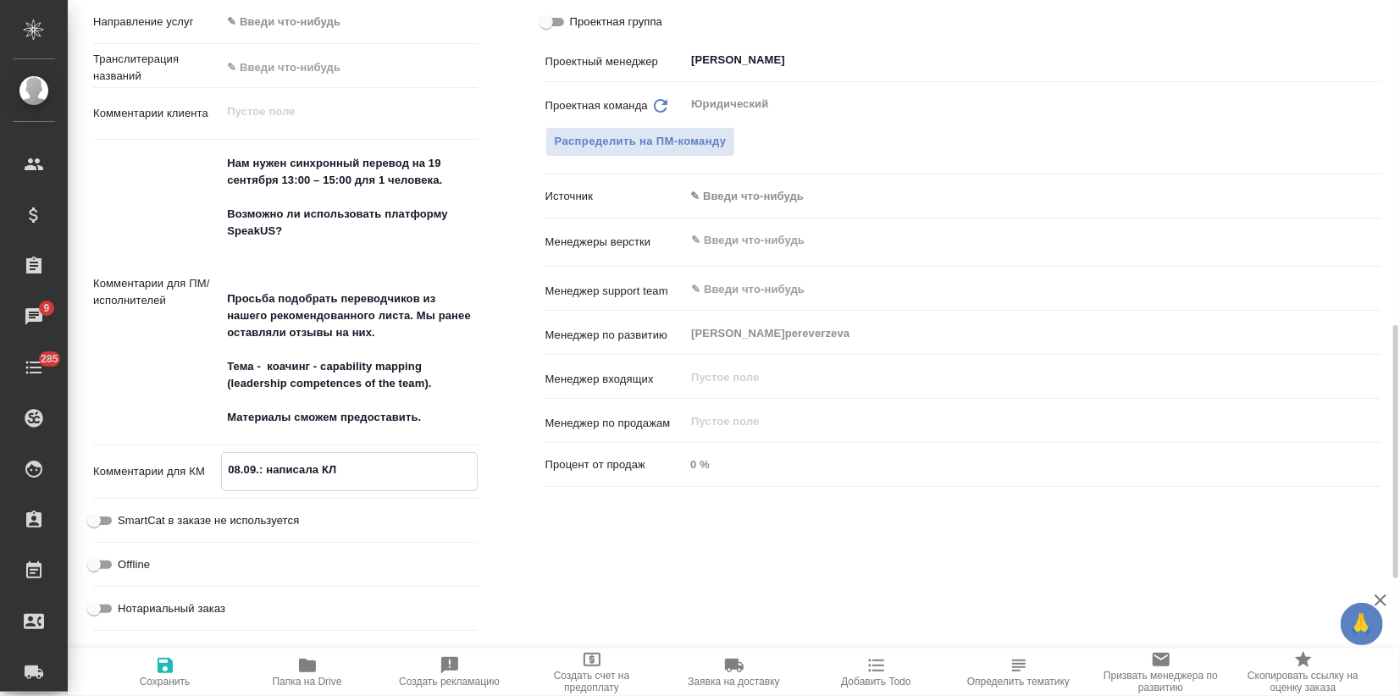
type textarea "x"
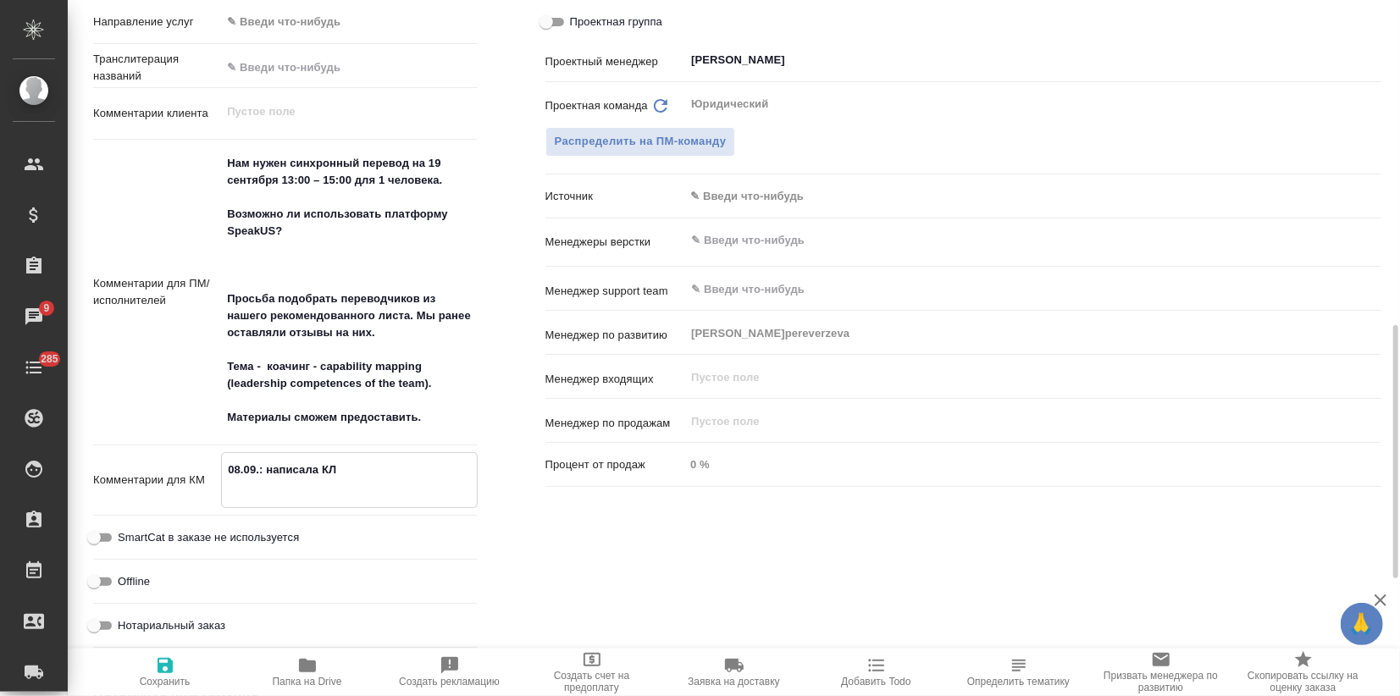
type textarea "x"
type textarea "08.09.: написала КЛ 1"
type textarea "x"
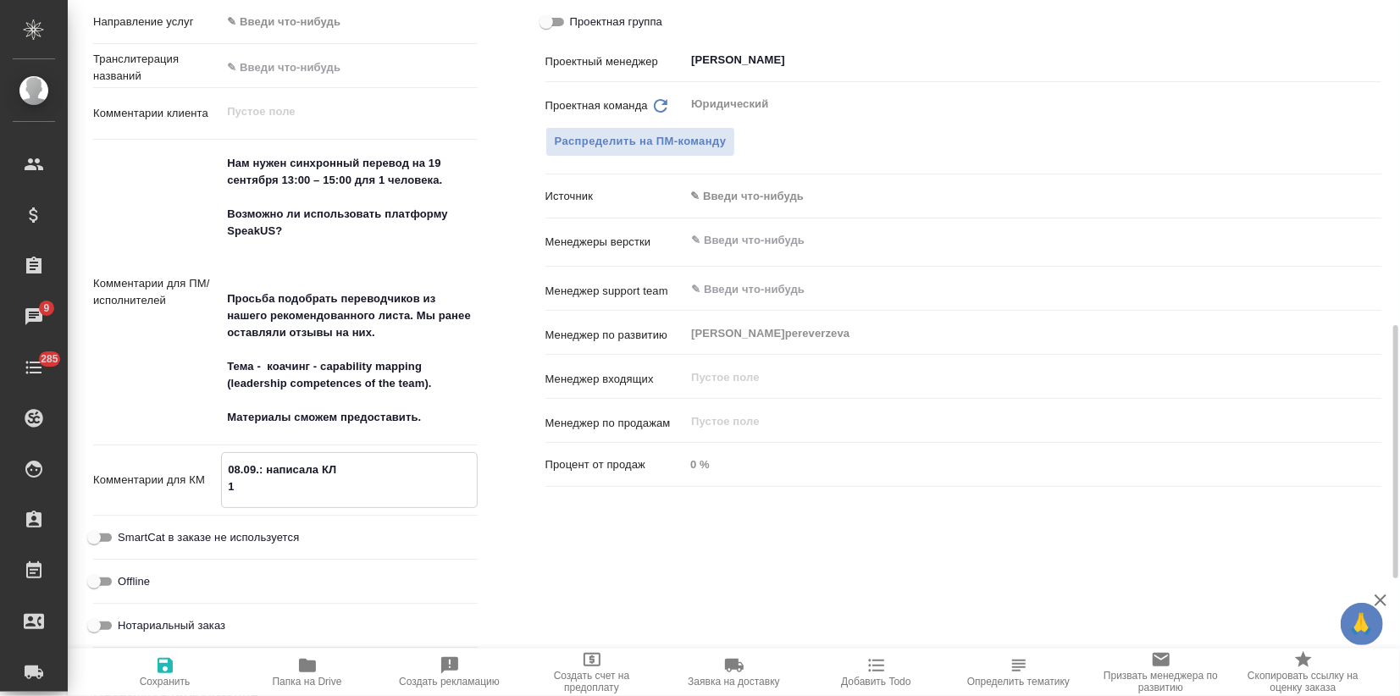
type textarea "x"
type textarea "08.09.: написала КЛ 10"
type textarea "x"
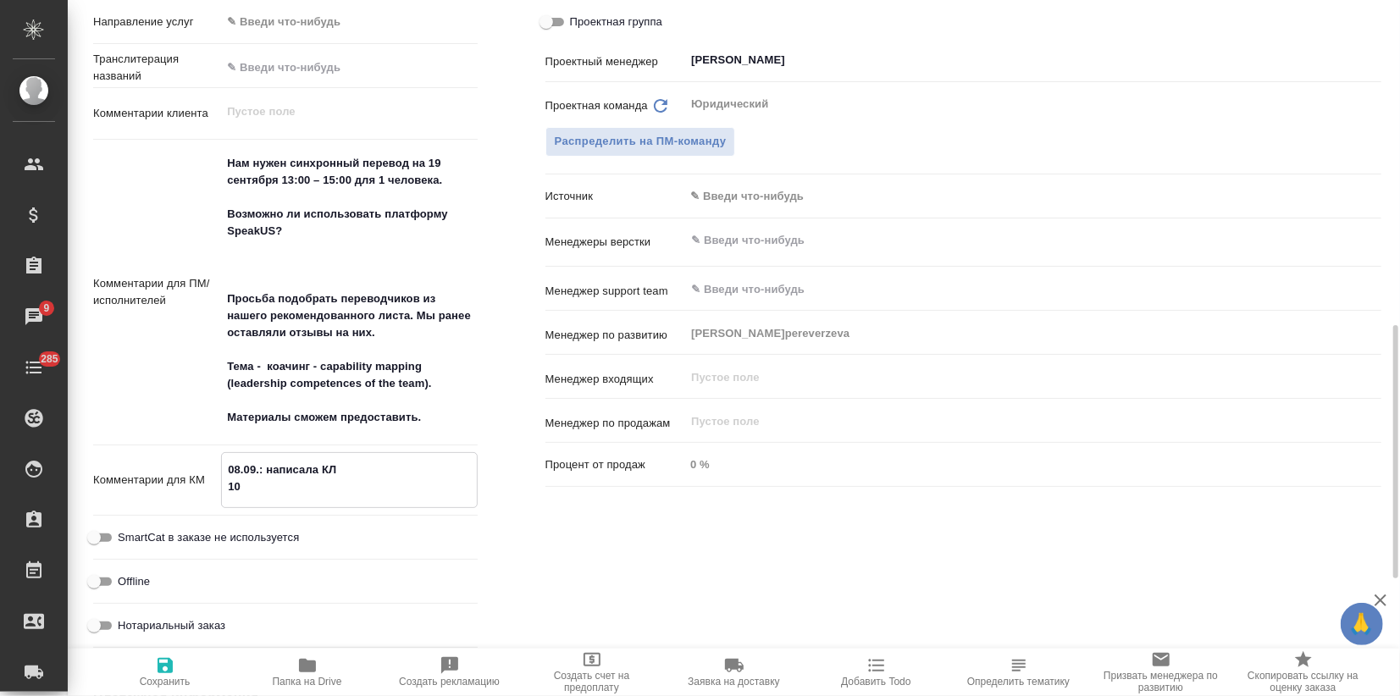
type textarea "08.09.: написала КЛ 10."
type textarea "x"
type textarea "08.09.: написала КЛ 10.0"
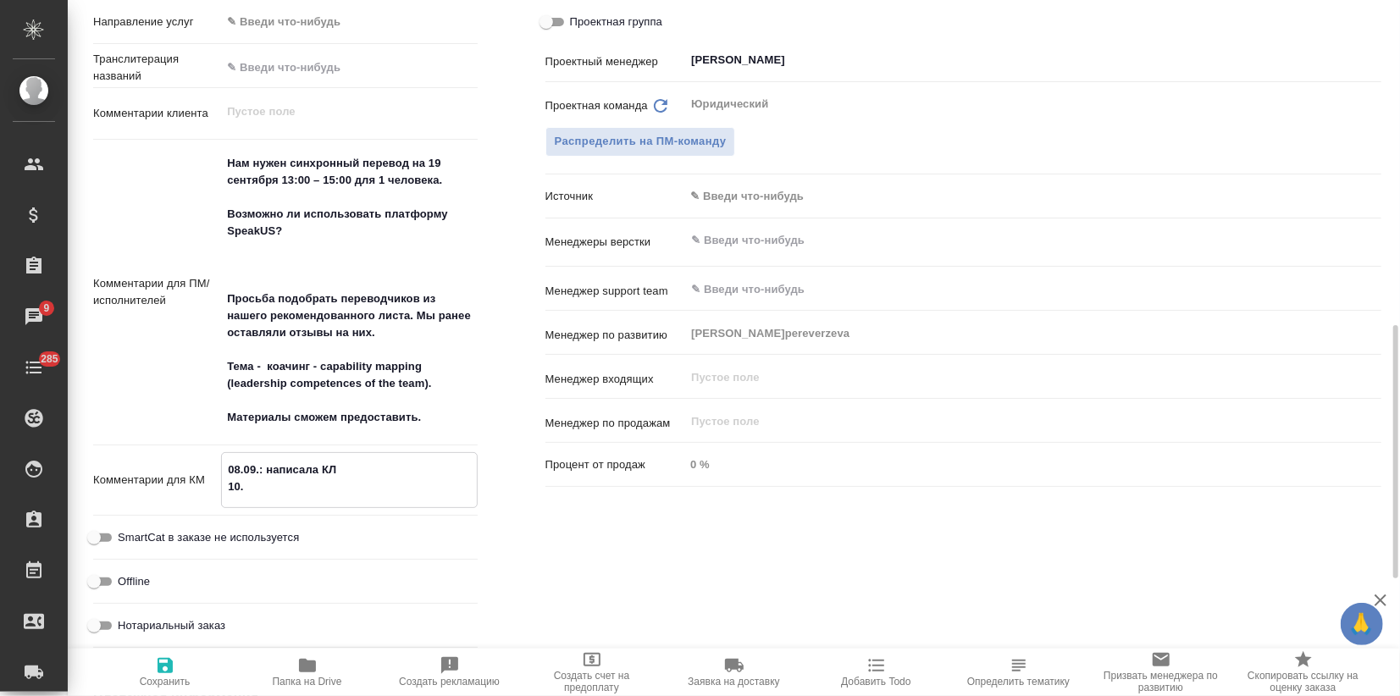
type textarea "x"
type textarea "08.09.: написала КЛ 10.09"
type textarea "x"
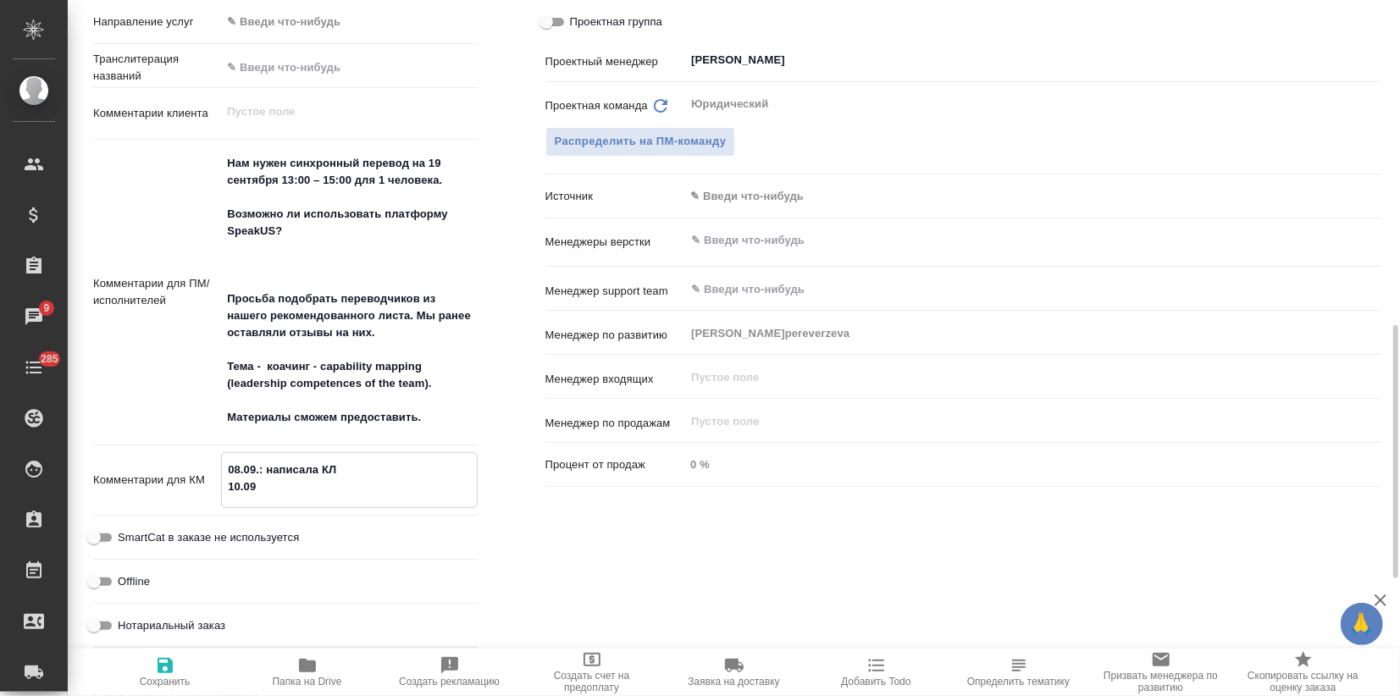
type textarea "x"
type textarea "08.09.: написала КЛ 10.09."
type textarea "x"
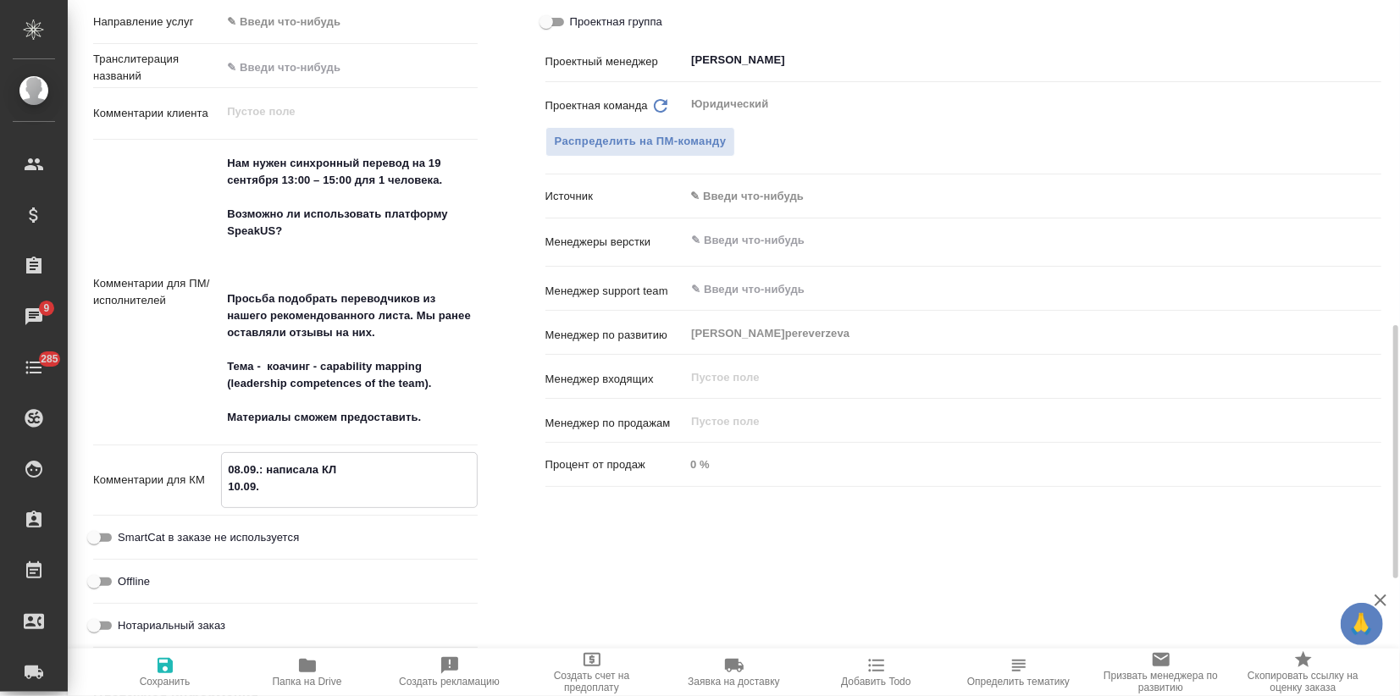
type textarea "x"
type textarea "08.09.: написала КЛ 10.09.:"
type textarea "x"
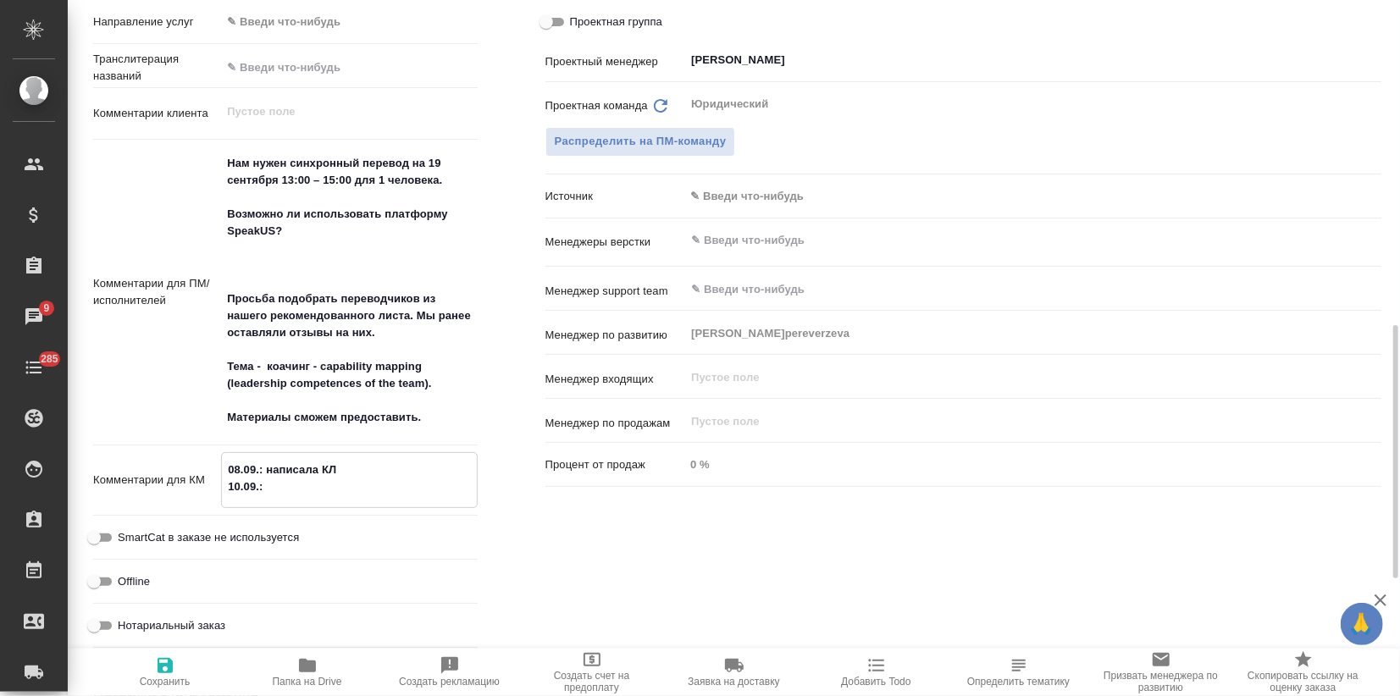
type textarea "08.09.: написала КЛ 10.09.:"
type textarea "x"
type textarea "08.09.: написала КЛ 10.09.: н"
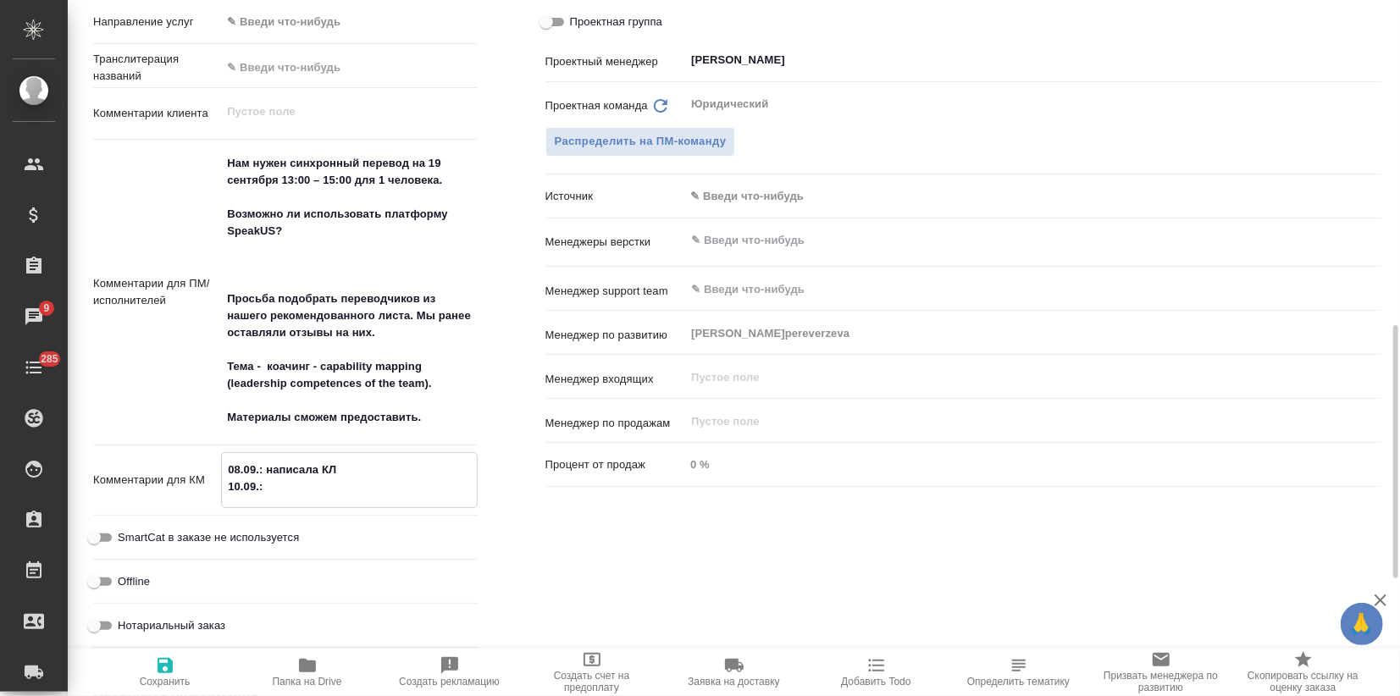
type textarea "x"
type textarea "08.09.: написала КЛ 10.09.: на"
type textarea "x"
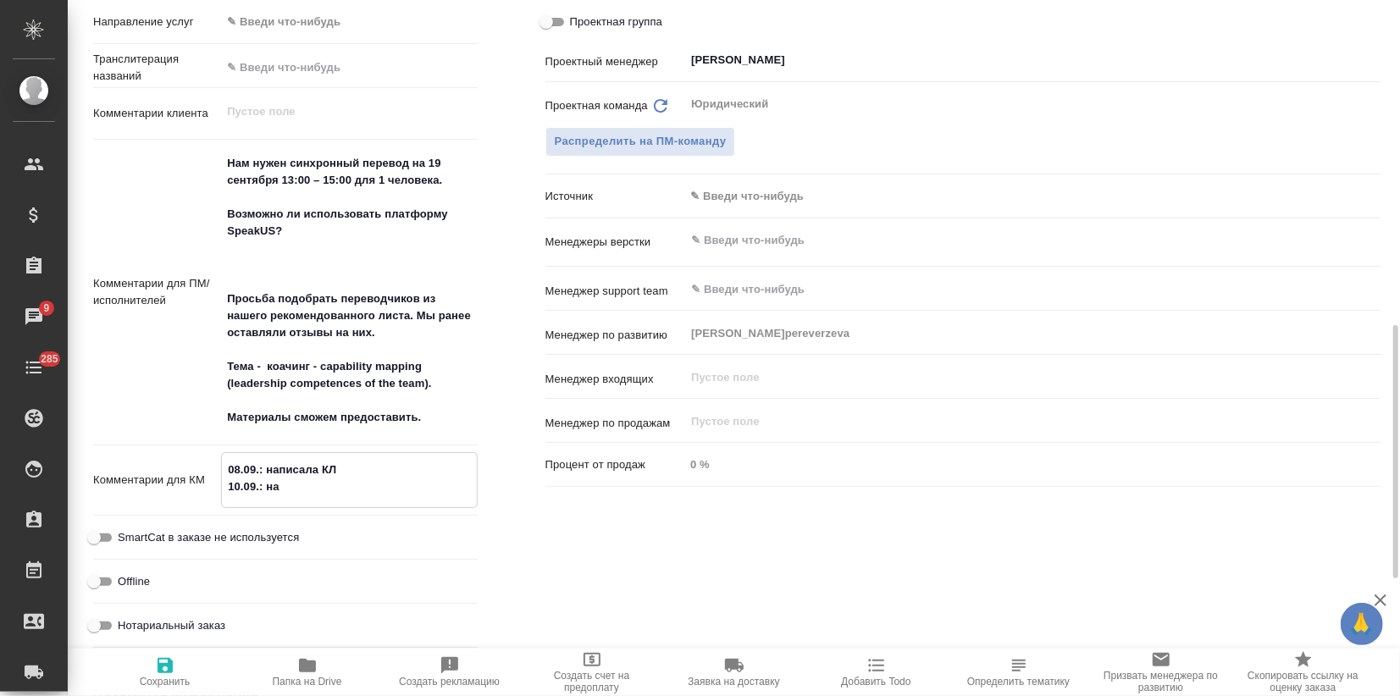
type textarea "x"
type textarea "08.09.: написала КЛ 10.09.: нап"
type textarea "x"
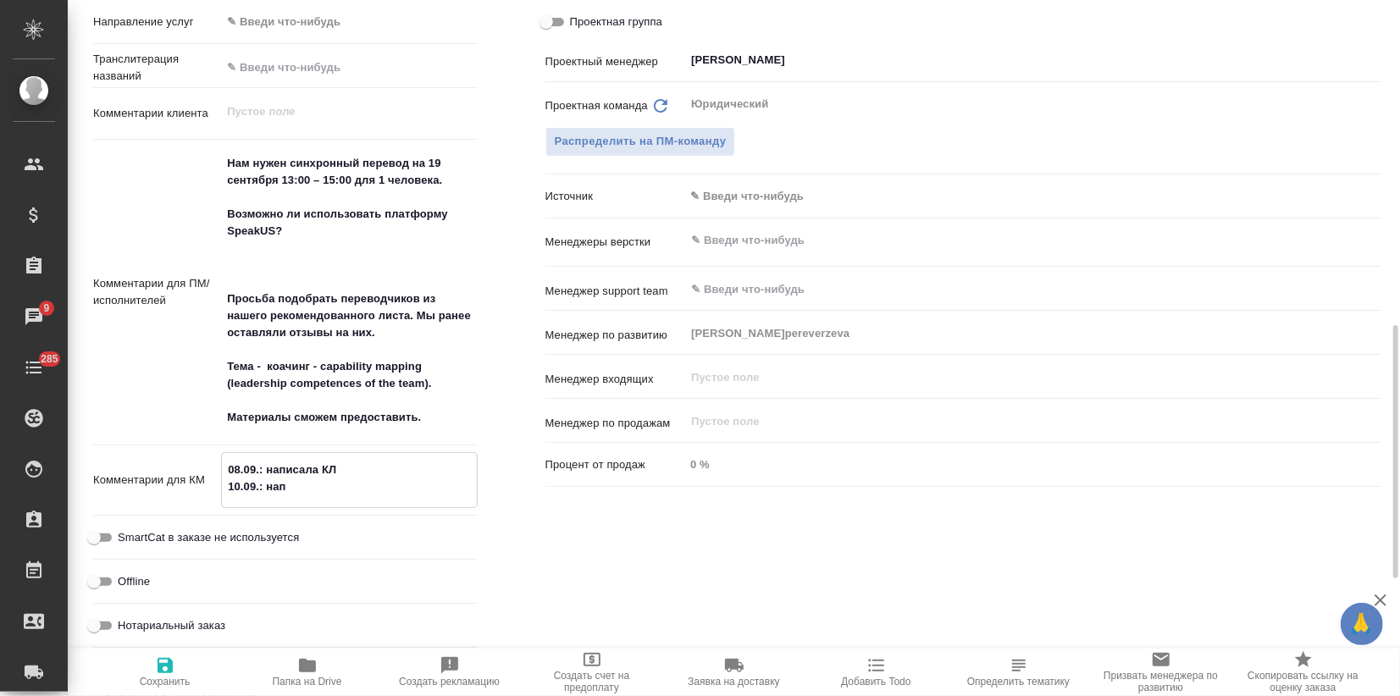
type textarea "x"
type textarea "08.09.: написала КЛ 10.09.: напи"
type textarea "x"
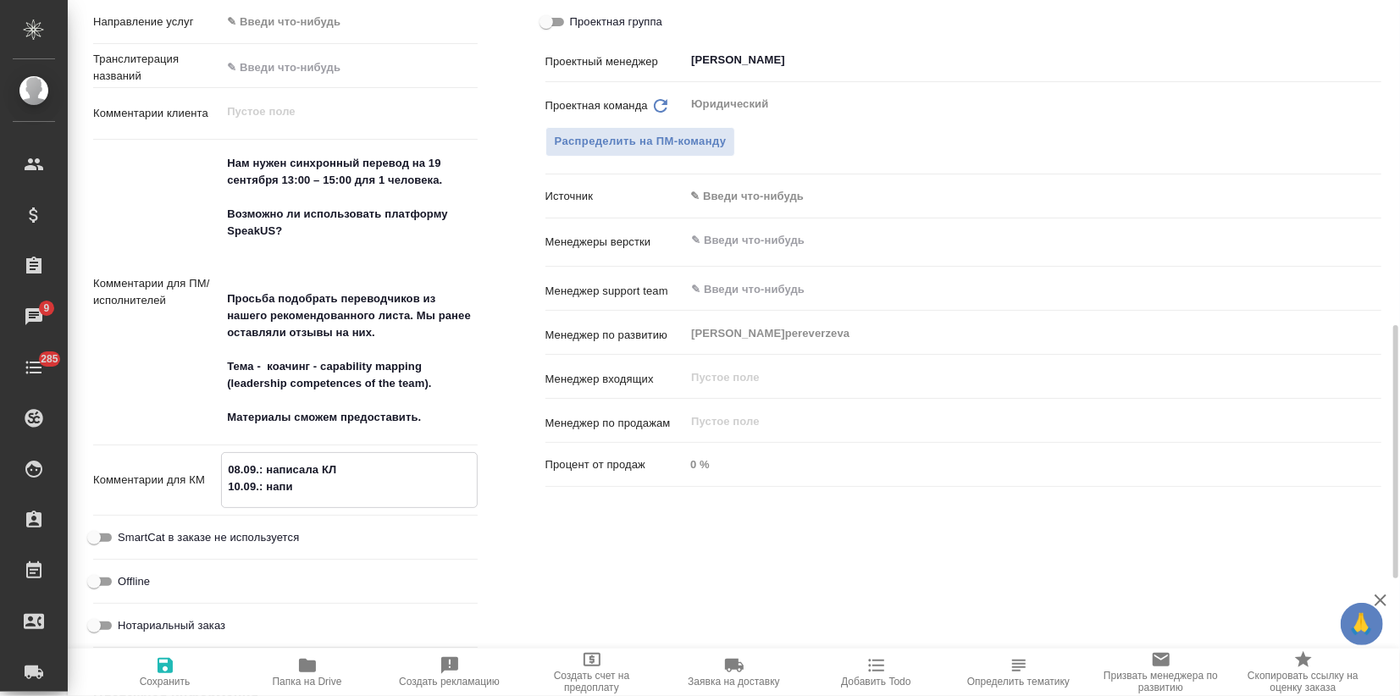
type textarea "08.09.: написала КЛ 10.09.: напис"
type textarea "x"
type textarea "08.09.: написала КЛ 10.09.: написа"
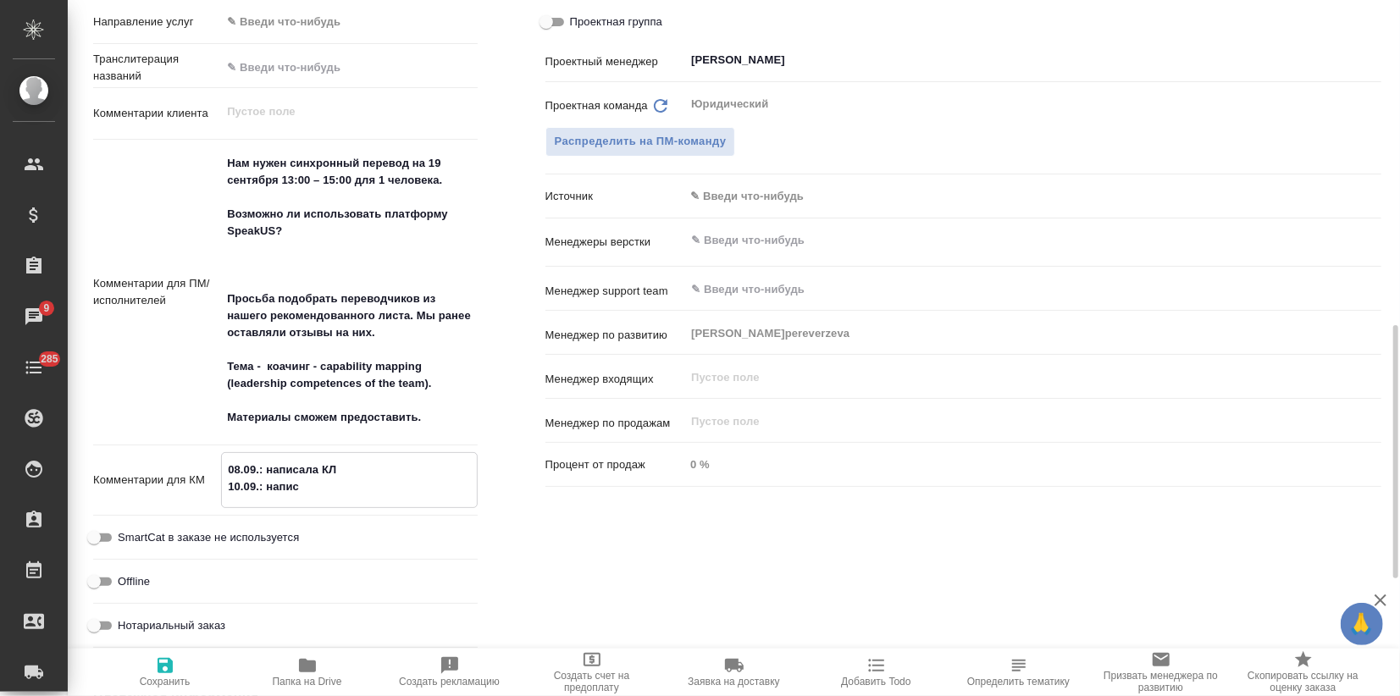
type textarea "x"
type textarea "08.09.: написала КЛ 10.09.: написал"
type textarea "x"
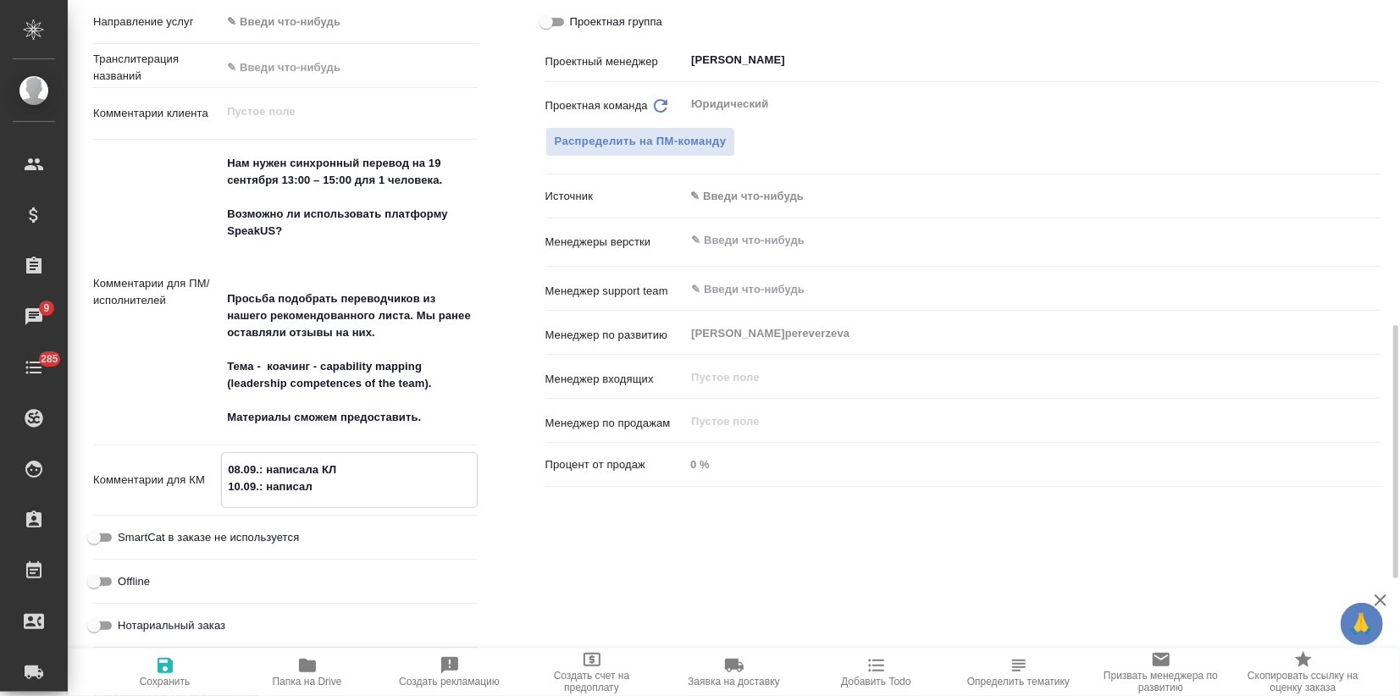
type textarea "x"
type textarea "08.09.: написала КЛ 10.09.: написала"
type textarea "x"
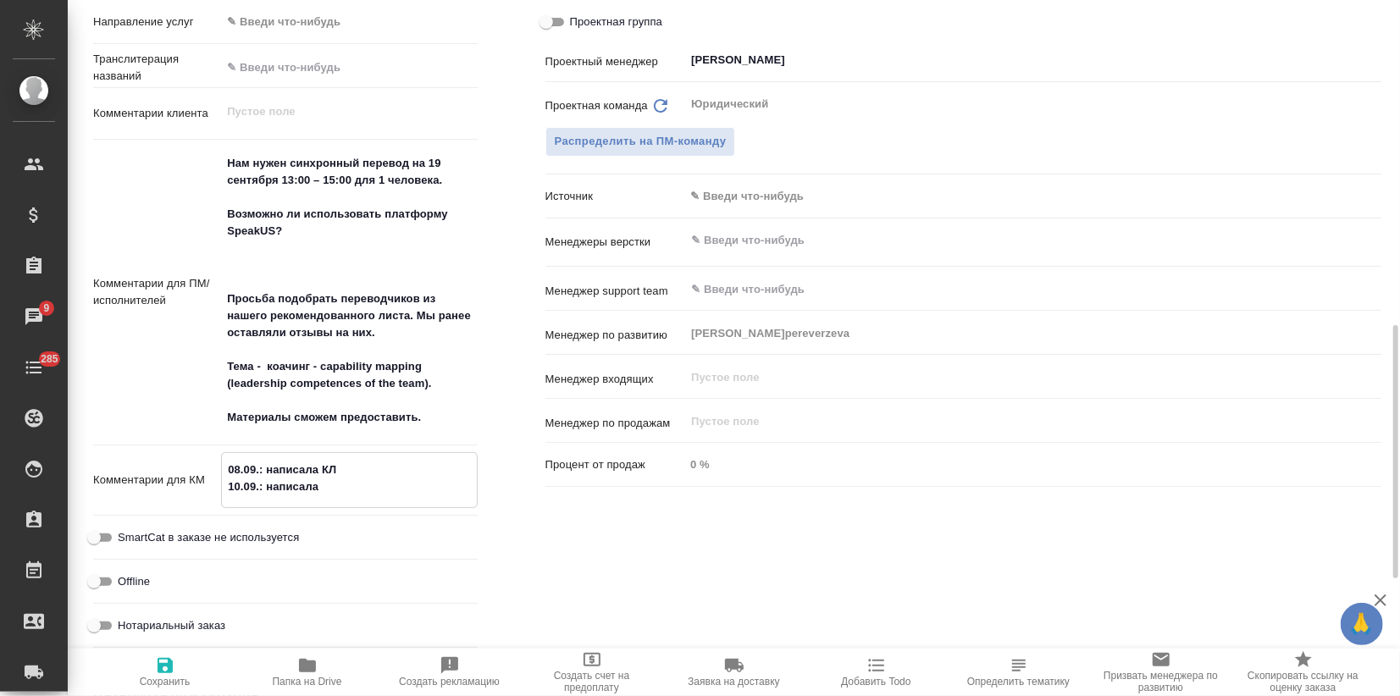
type textarea "x"
type textarea "08.09.: написала КЛ 10.09.: написала"
type textarea "x"
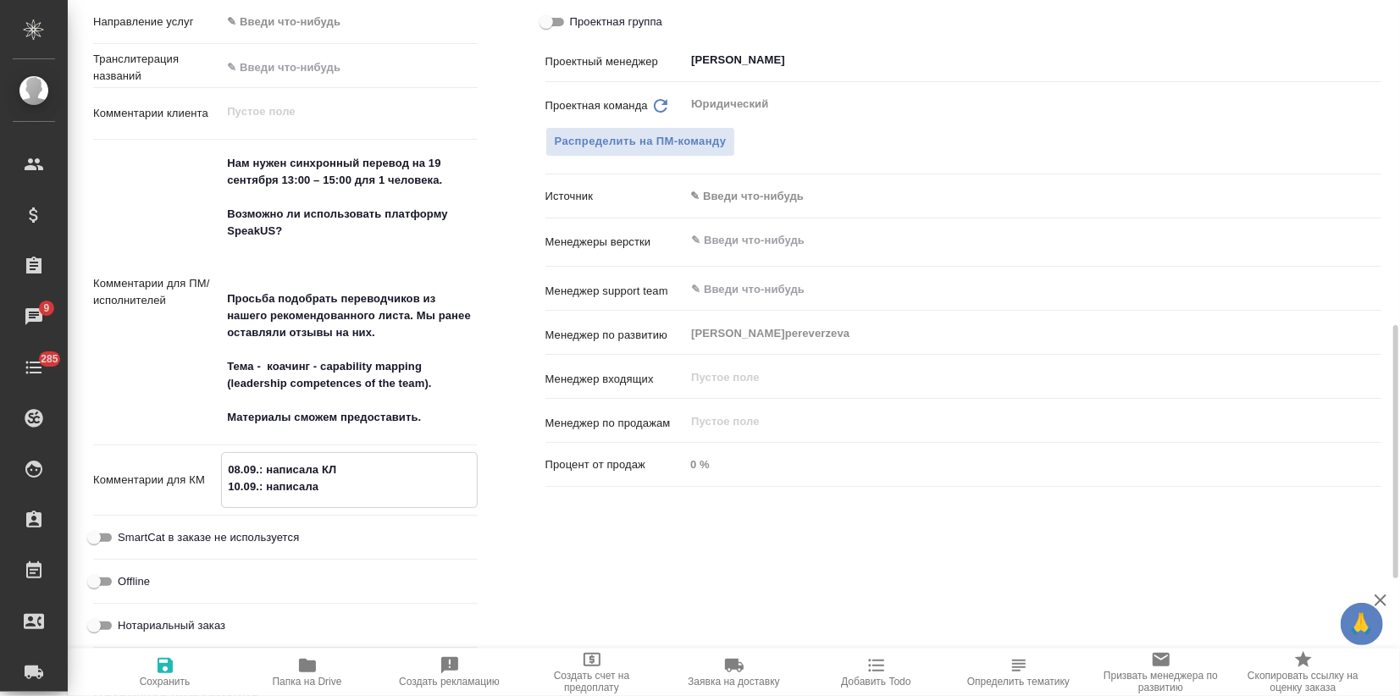
type textarea "08.09.: написала КЛ 10.09.: написала [PERSON_NAME]"
type textarea "x"
type textarea "08.09.: написала КЛ 10.09.: написала КЛ"
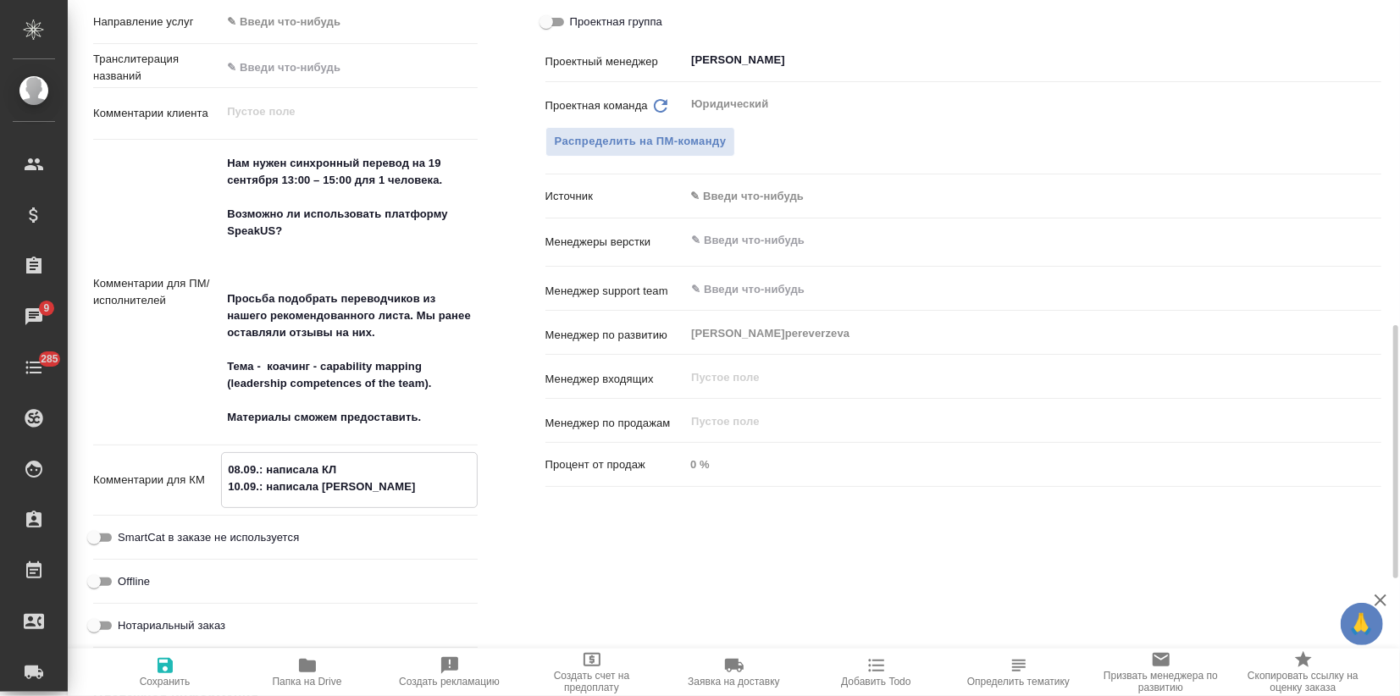
type textarea "x"
type textarea "08.09.: написала КЛ 10.09.: написала КЛ"
type textarea "x"
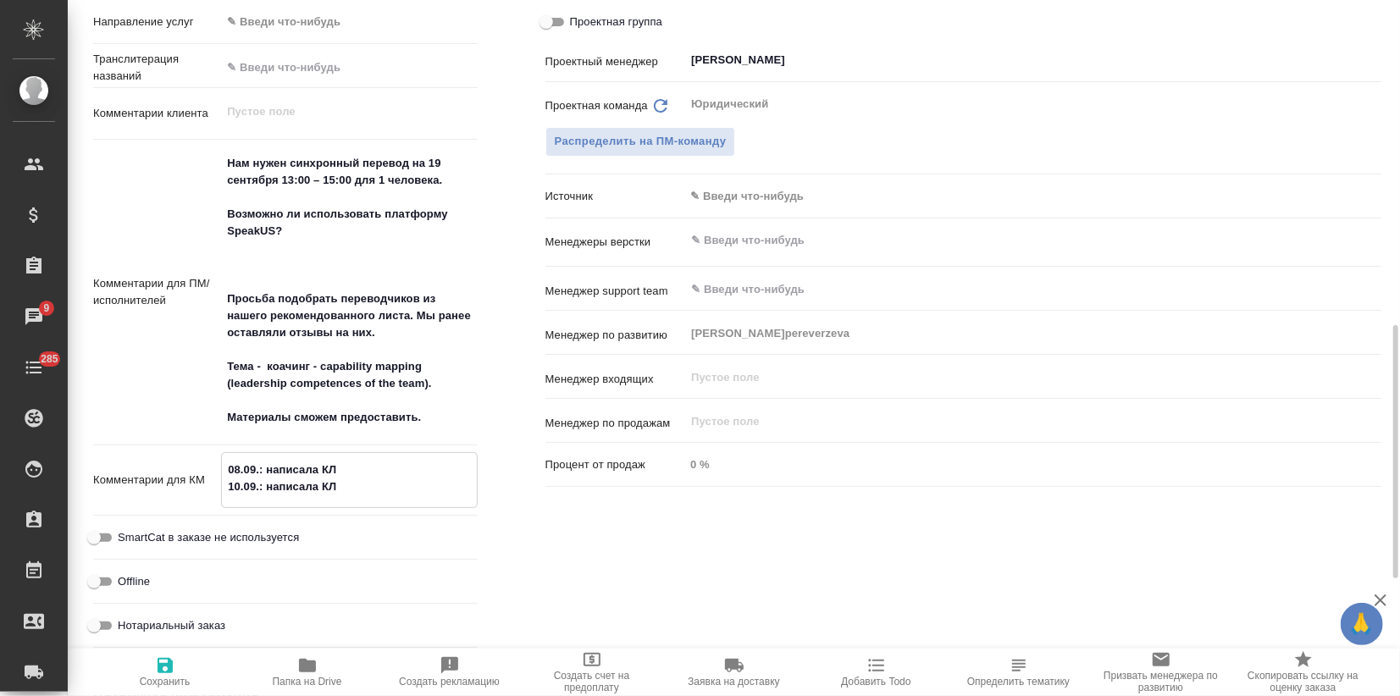
type textarea "x"
type textarea "08.09.: написала КЛ 10.09.: написала КЛ в"
type textarea "x"
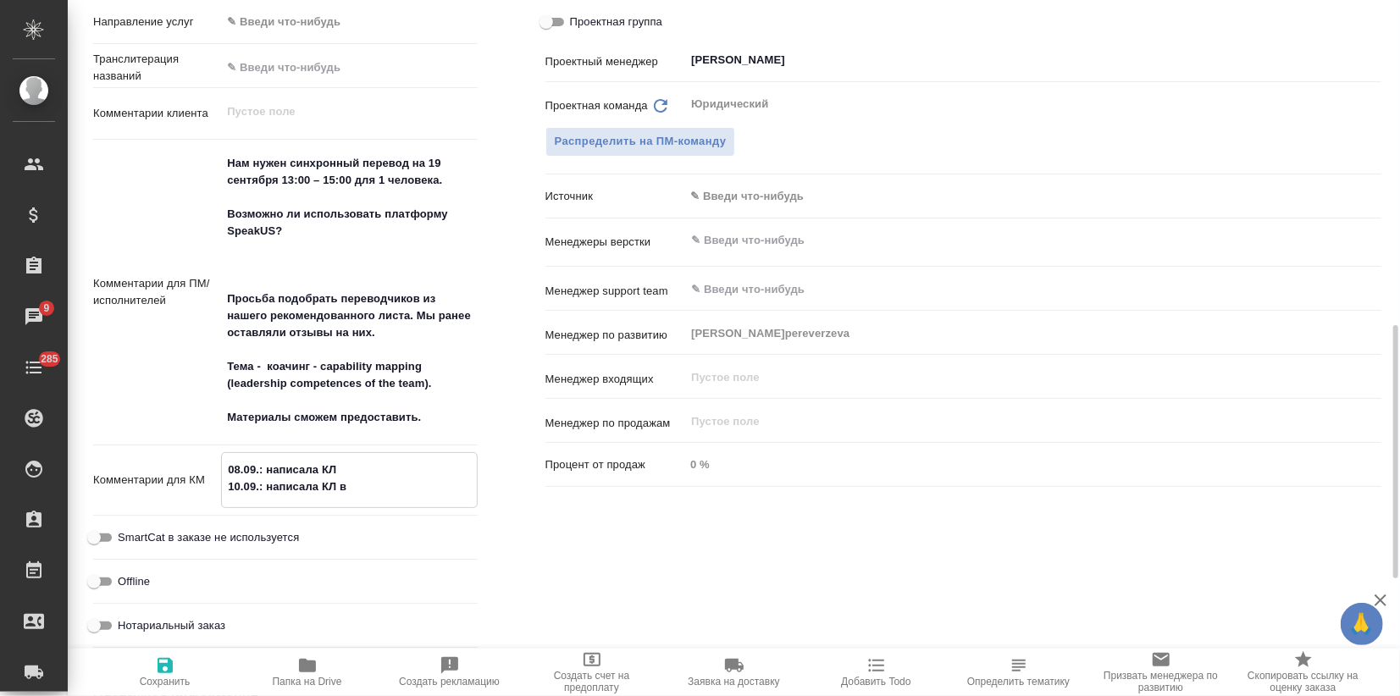
type textarea "x"
type textarea "08.09.: написала КЛ 10.09.: написала КЛ в"
type textarea "x"
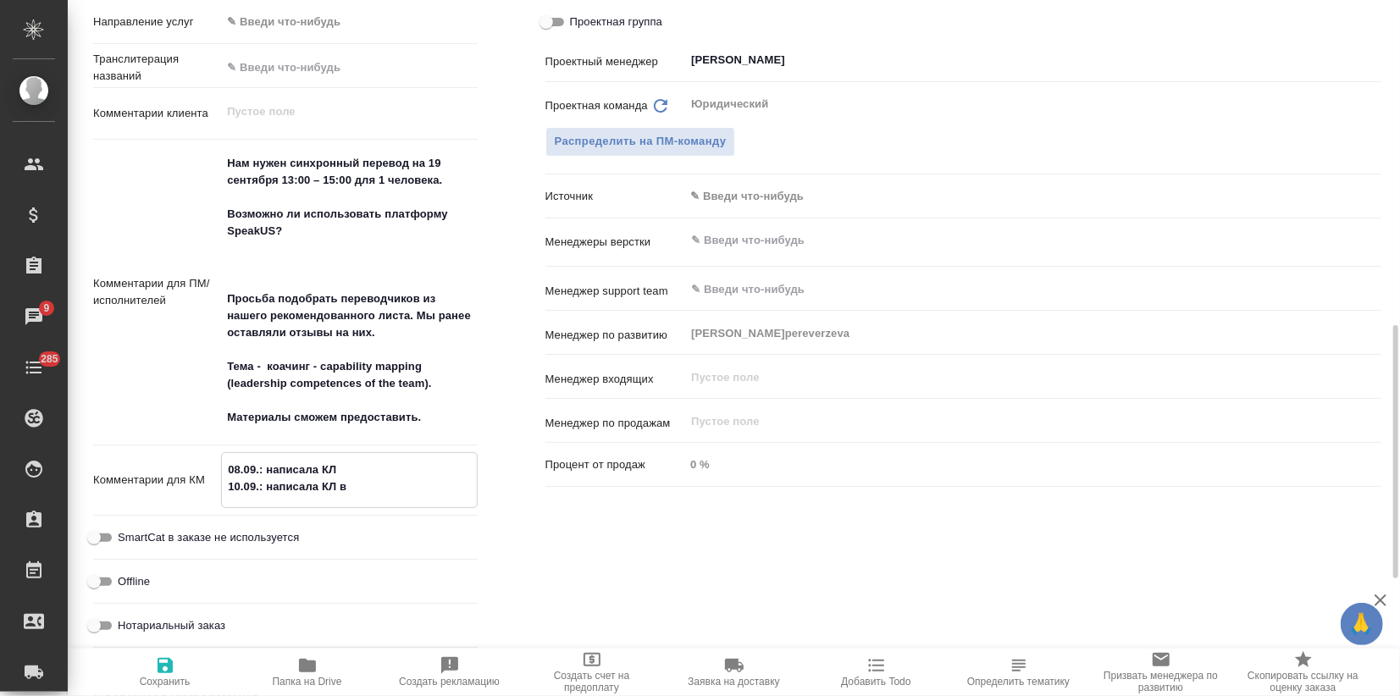
type textarea "08.09.: написала КЛ 10.09.: написала КЛ в w"
type textarea "x"
type textarea "08.09.: написала КЛ 10.09.: написала КЛ в wh"
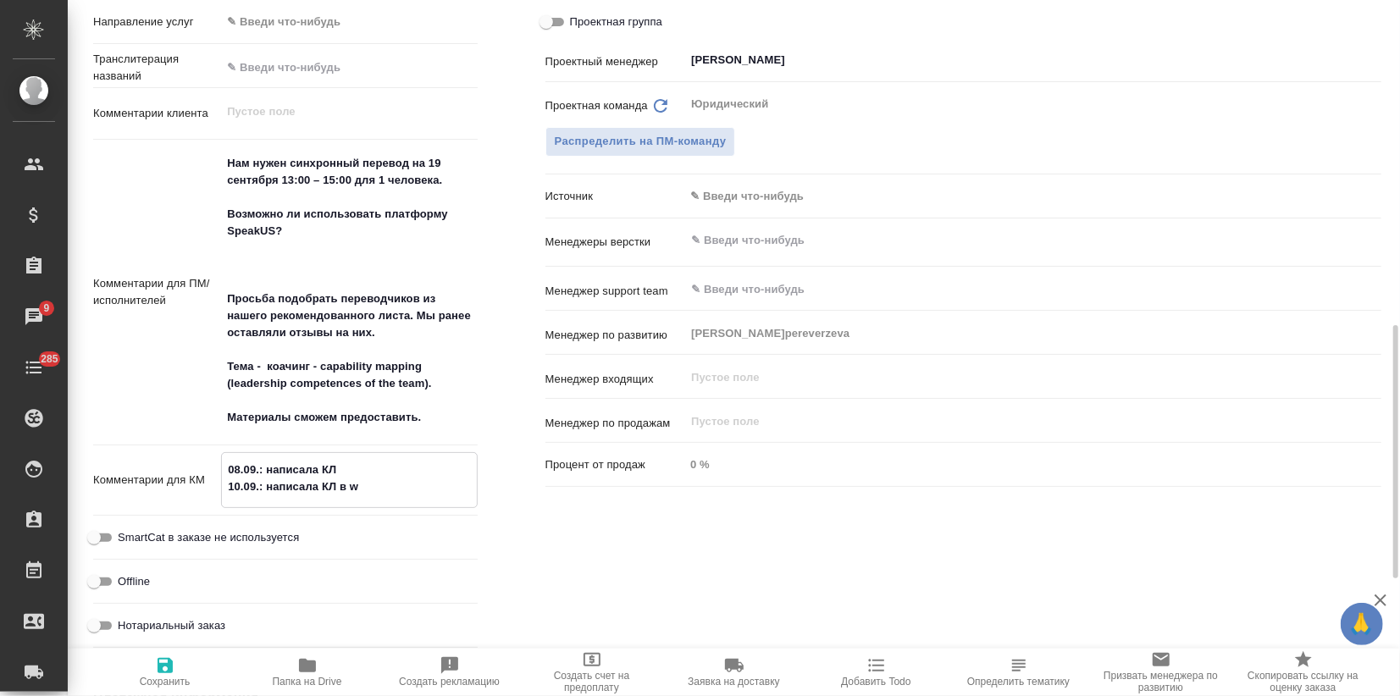
type textarea "x"
type textarea "08.09.: написала КЛ 10.09.: написала КЛ в wha"
type textarea "x"
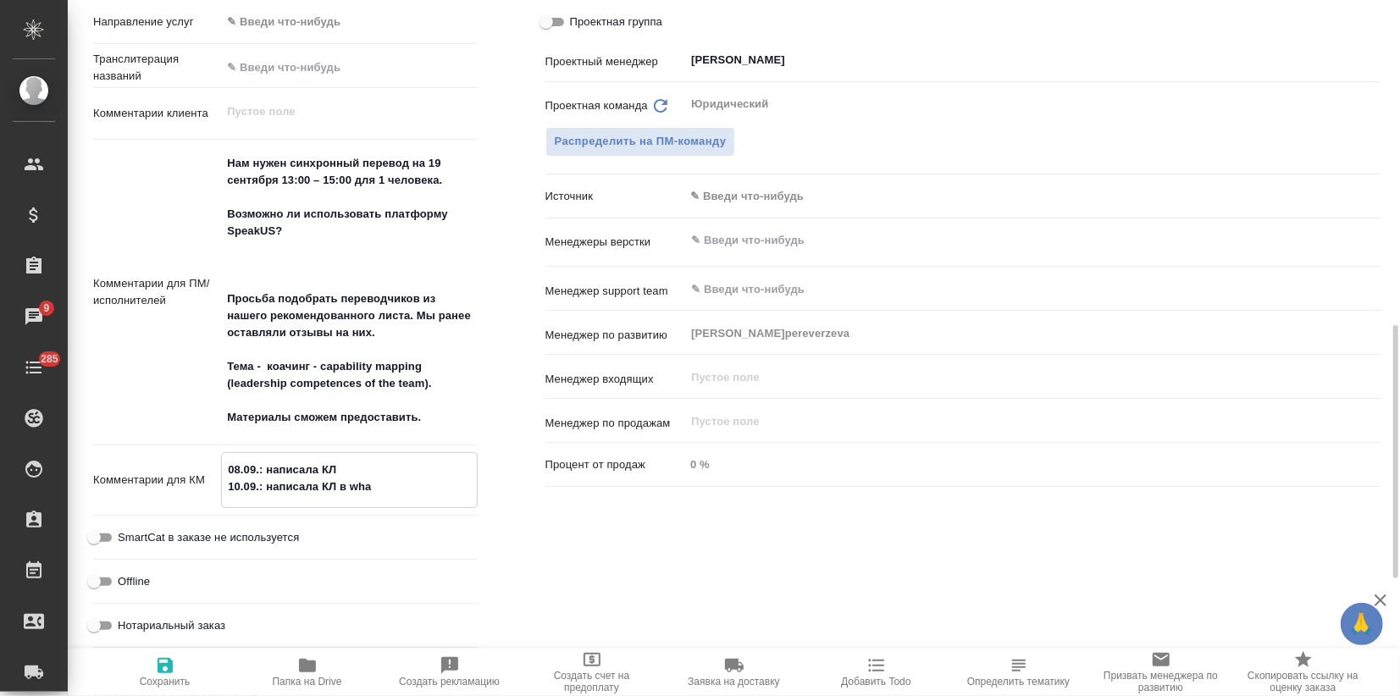
type textarea "x"
type textarea "08.09.: написала КЛ 10.09.: написала КЛ в what"
type textarea "x"
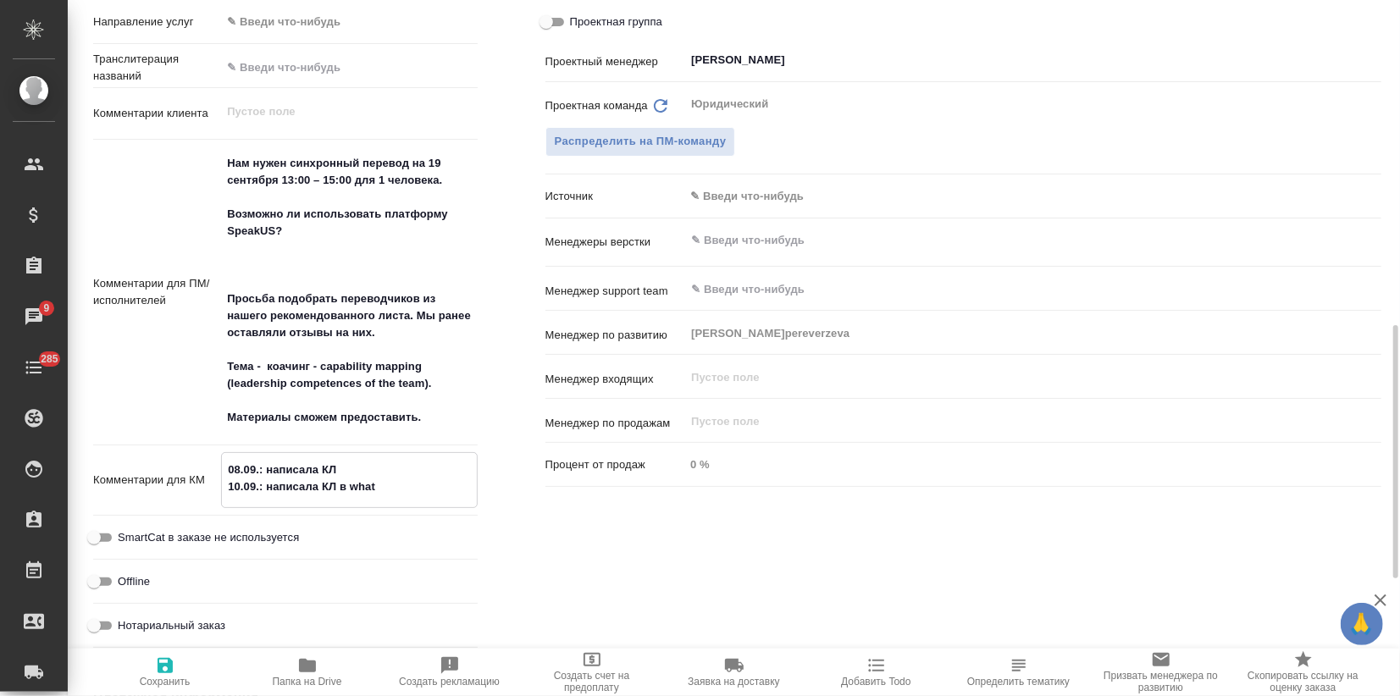
type textarea "x"
type textarea "08.09.: написала КЛ 10.09.: написала КЛ в whats"
type textarea "x"
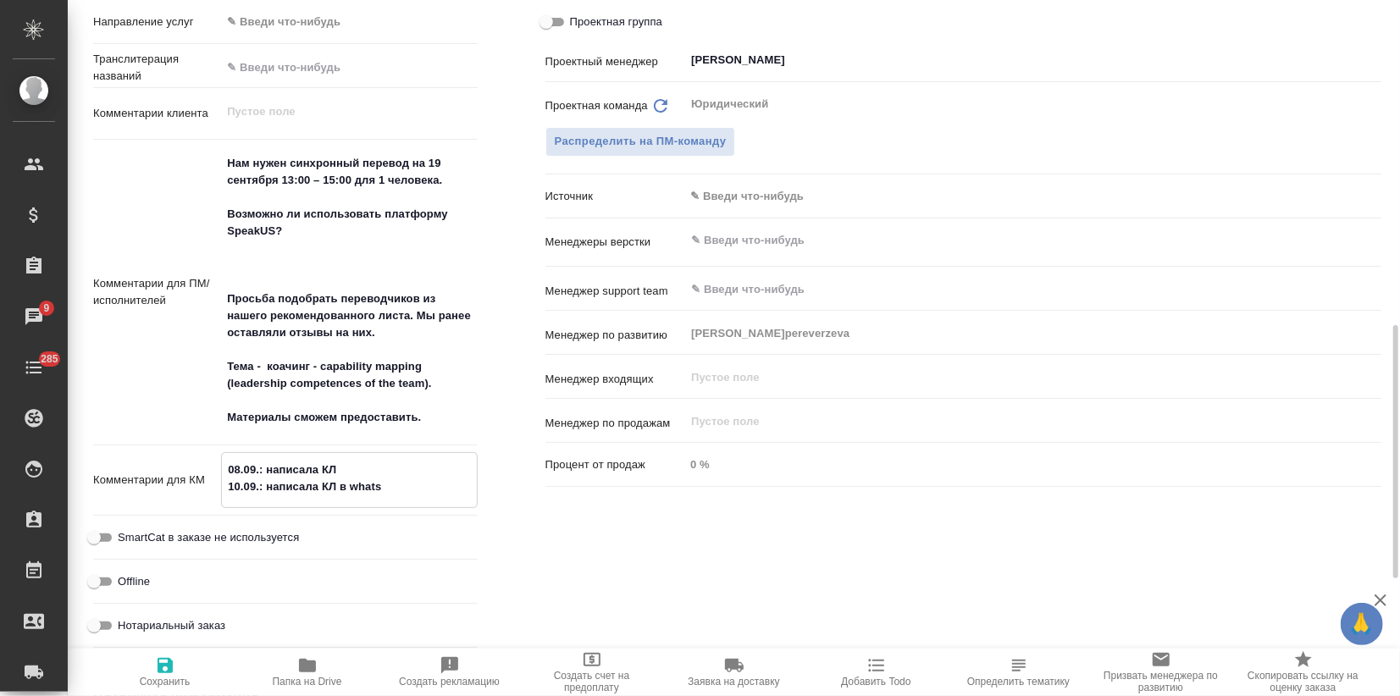
type textarea "08.09.: написала КЛ 10.09.: написала КЛ в whatsa"
type textarea "x"
type textarea "08.09.: написала КЛ 10.09.: написала КЛ в whats"
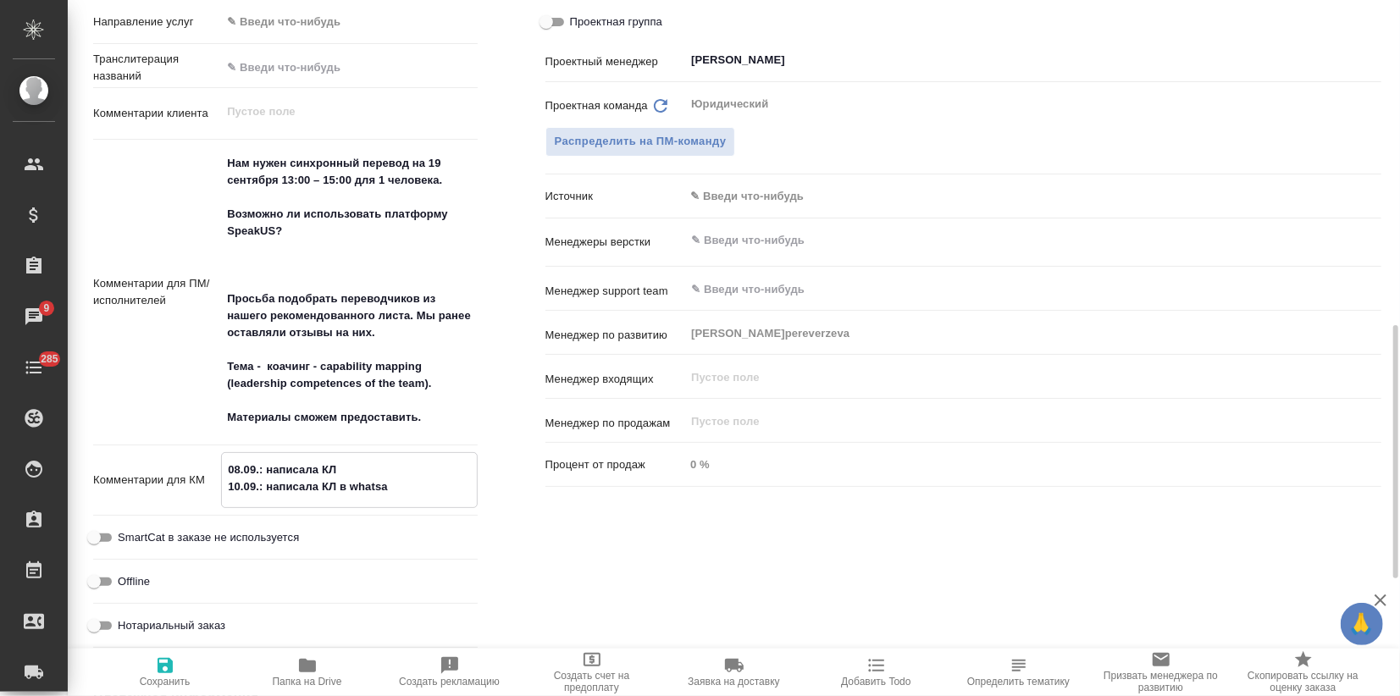
type textarea "x"
type textarea "08.09.: написала КЛ 10.09.: написала КЛ в whatsu"
type textarea "x"
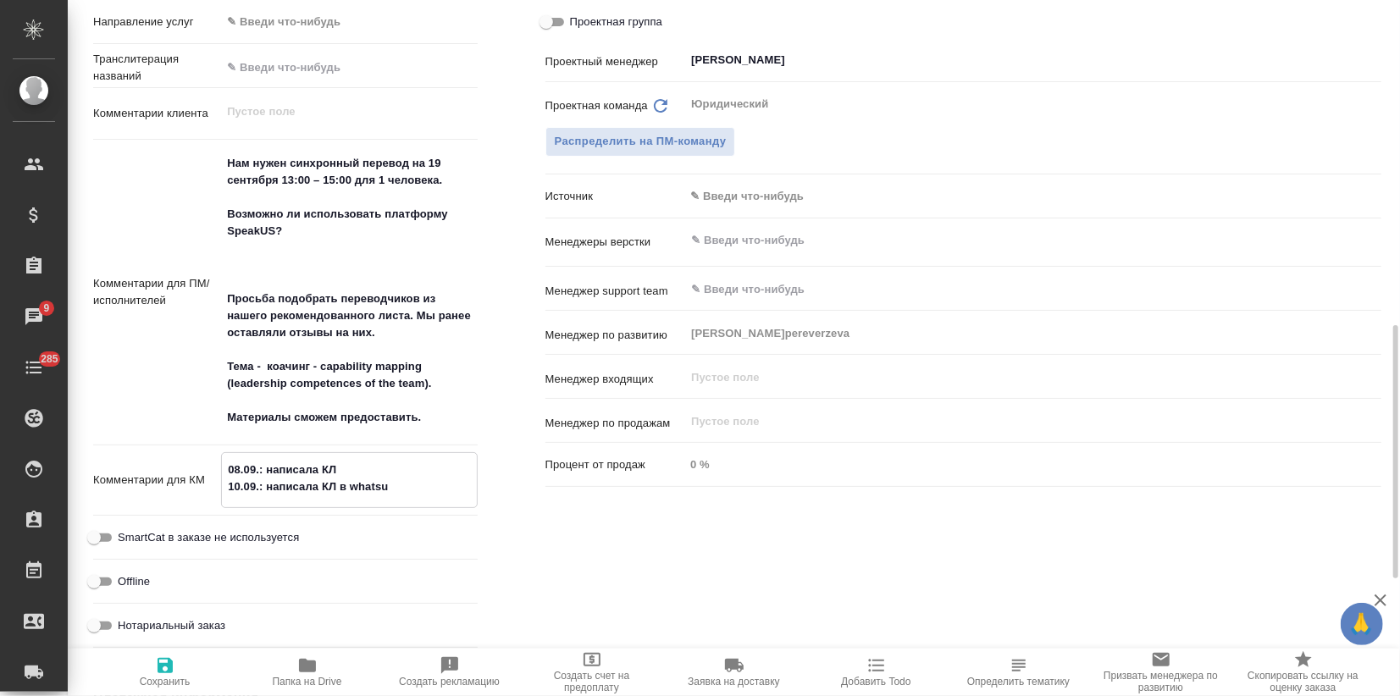
type textarea "08.09.: написала КЛ 10.09.: написала КЛ в whatsup"
type textarea "x"
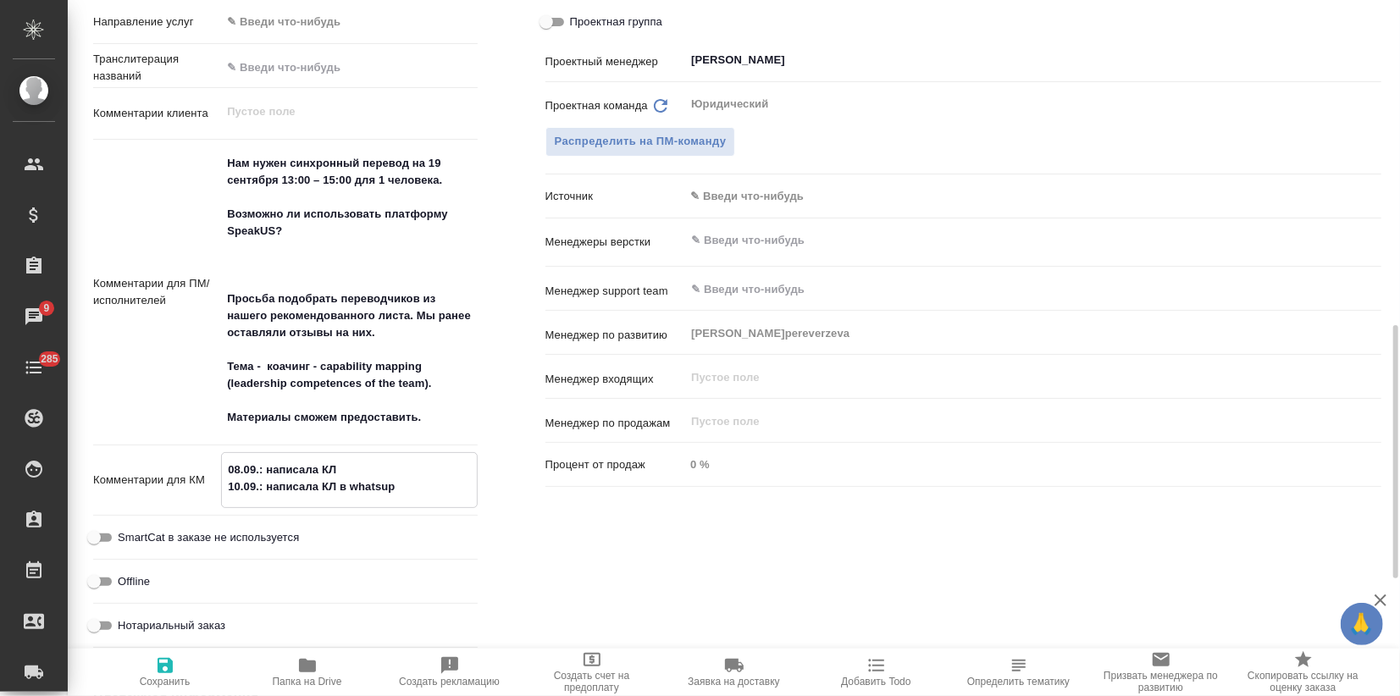
type textarea "x"
type textarea "08.09.: написала КЛ 10.09.: написала КЛ в whatsupp"
type textarea "x"
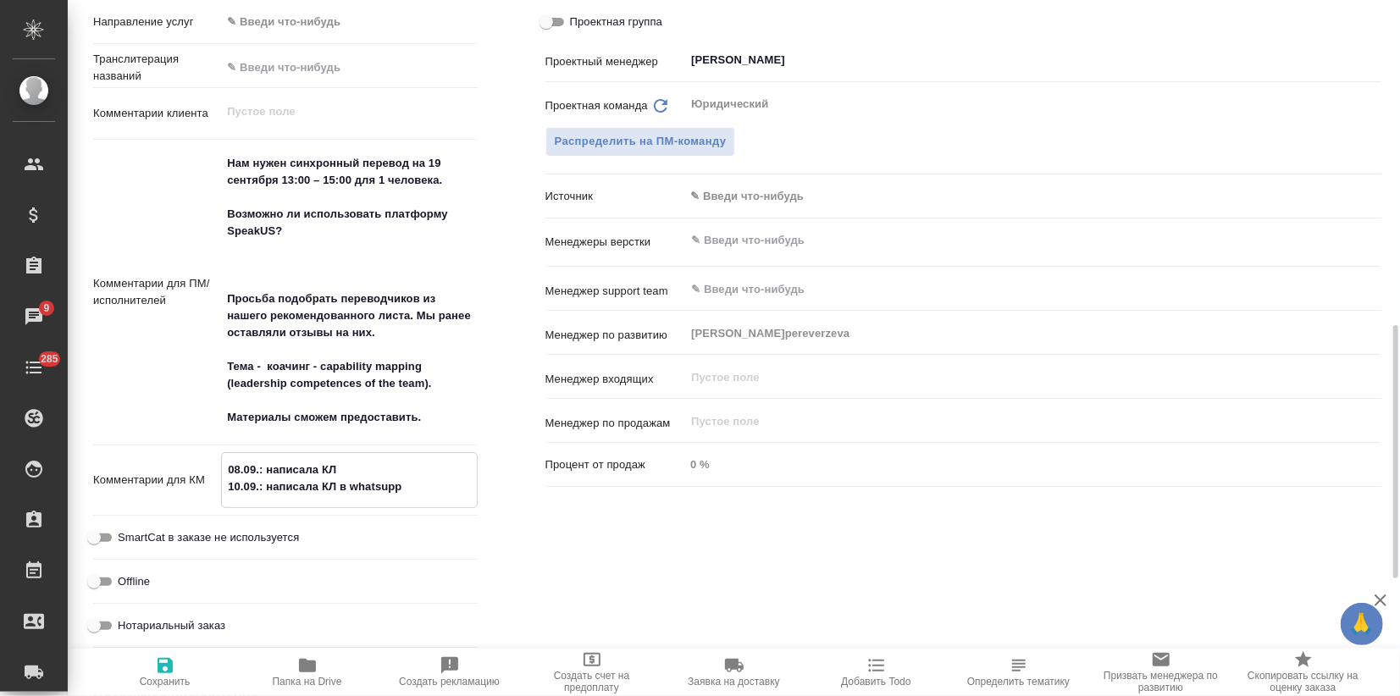
type textarea "08.09.: написала КЛ 10.09.: написала КЛ в whatsup"
type textarea "x"
type textarea "08.09.: написала КЛ 10.09.: написала КЛ в whatsup,"
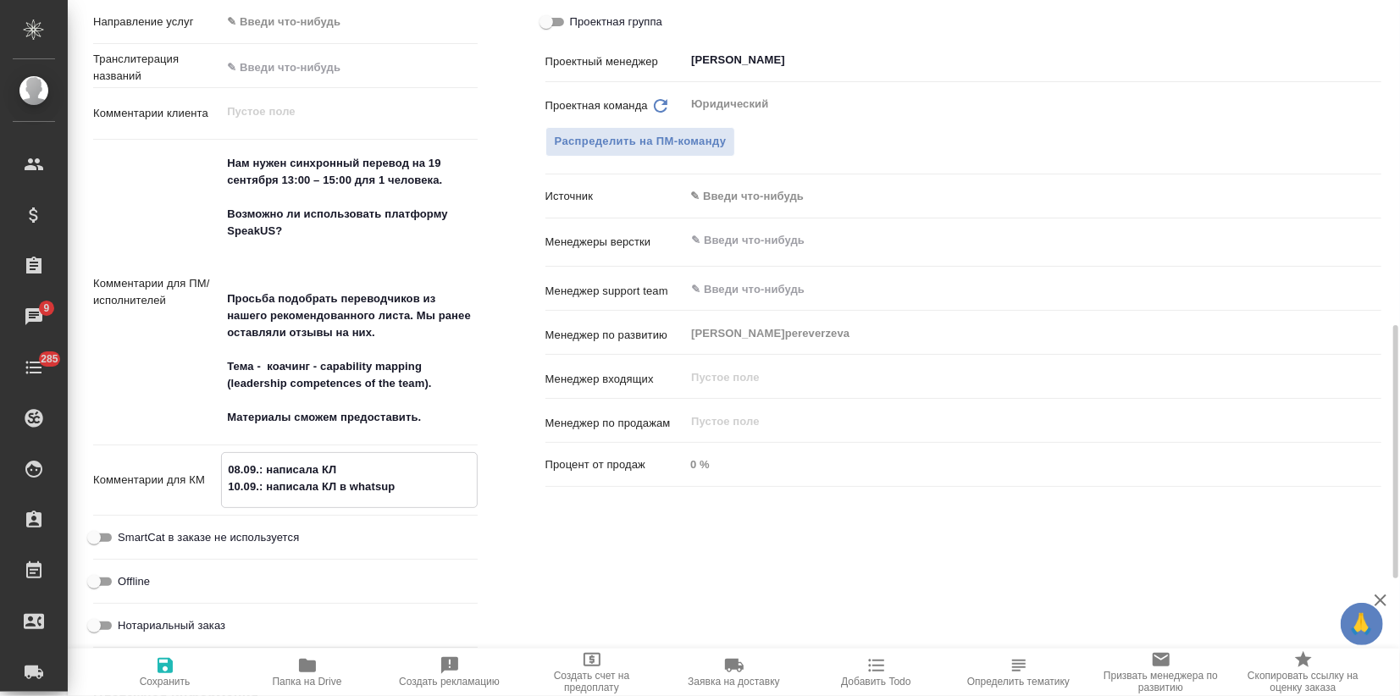
type textarea "x"
type textarea "08.09.: написала КЛ 10.09.: написала КЛ в whatsup,"
type textarea "x"
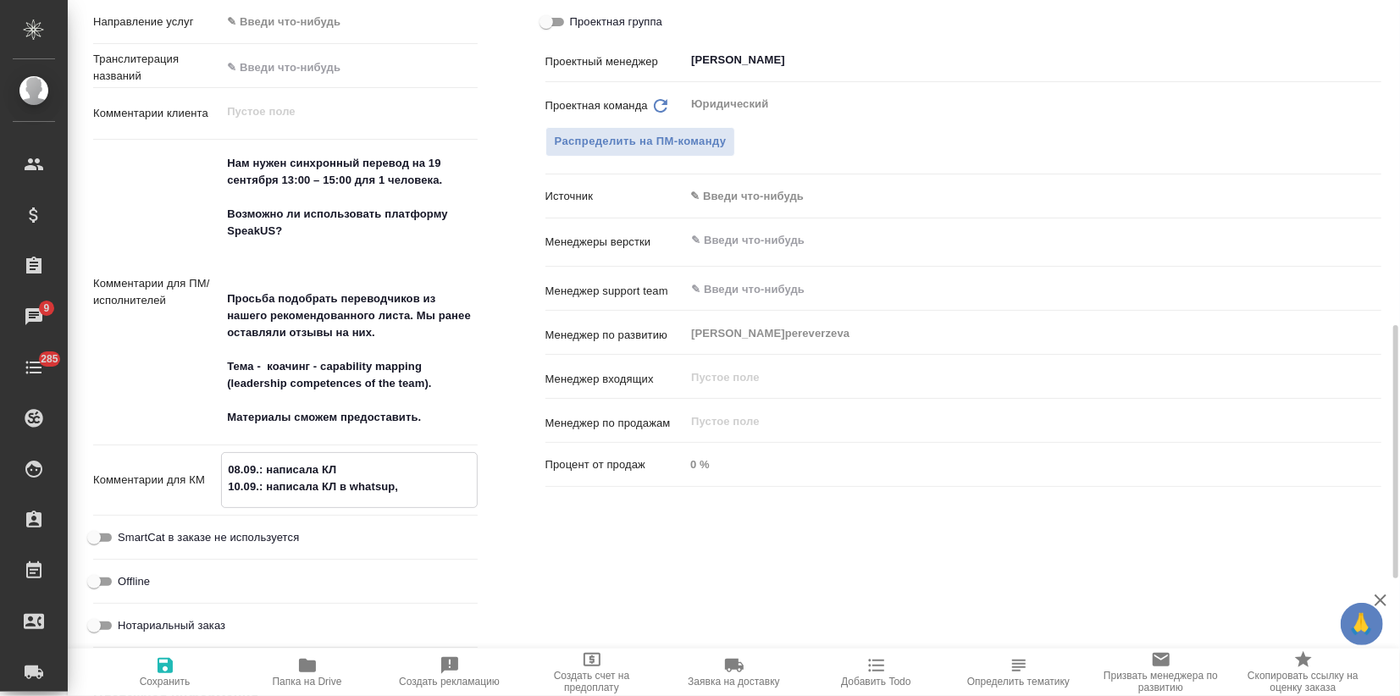
type textarea "x"
type textarea "08.09.: написала КЛ 10.09.: написала КЛ в whatsup, п"
type textarea "x"
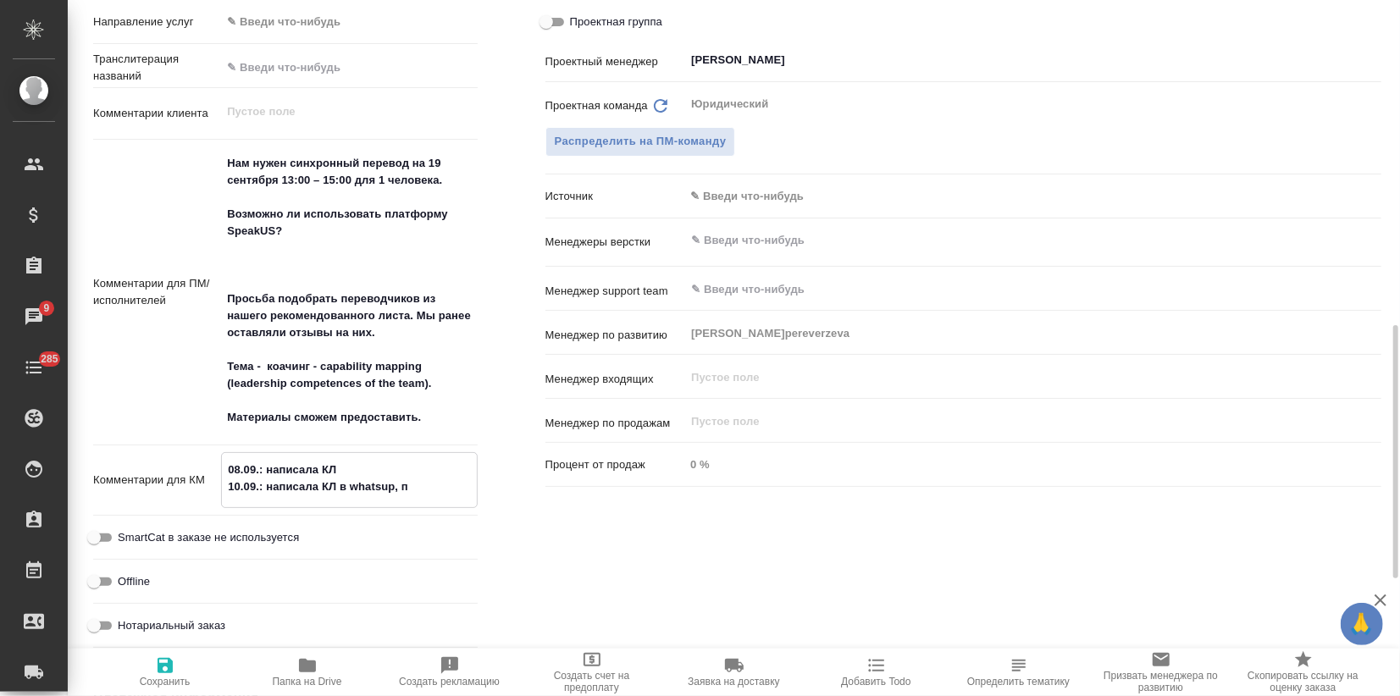
type textarea "x"
type textarea "08.09.: написала КЛ 10.09.: написала КЛ в whatsup, пр"
type textarea "x"
type textarea "08.09.: написала КЛ 10.09.: написала КЛ в whatsup, п"
type textarea "x"
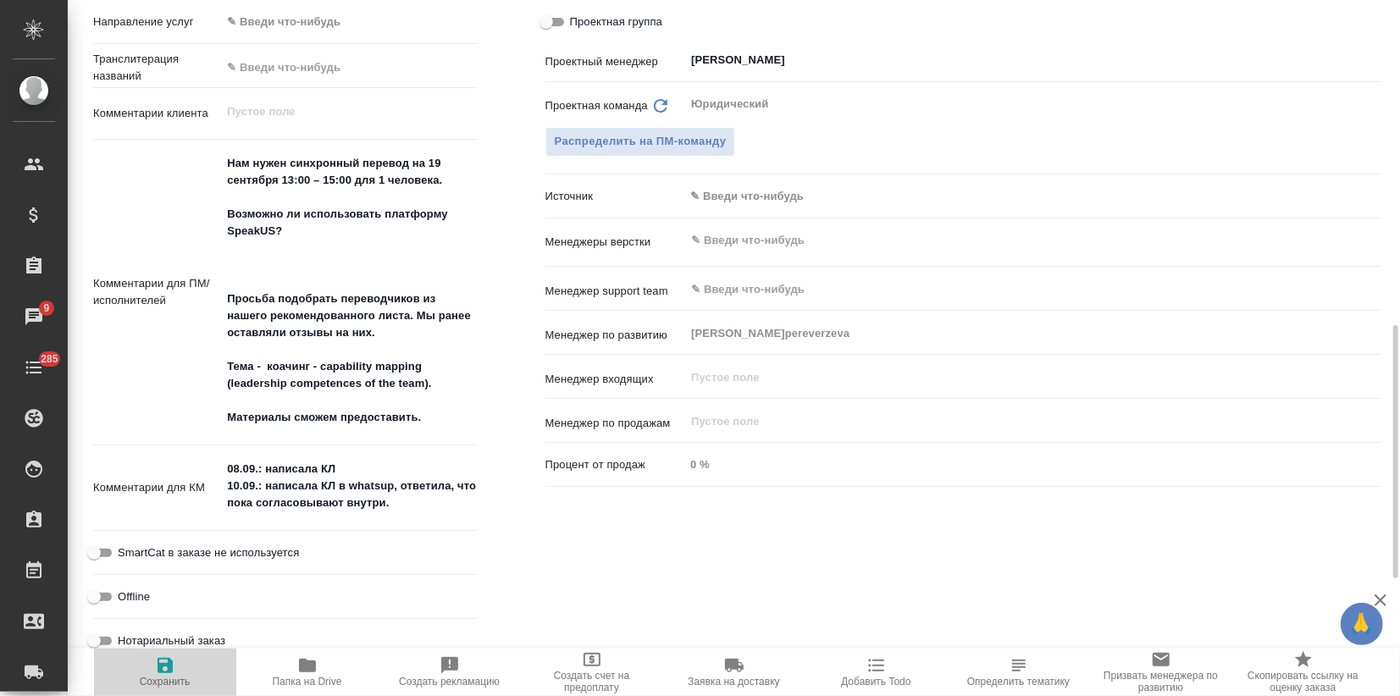
click at [163, 660] on icon "button" at bounding box center [165, 665] width 20 height 20
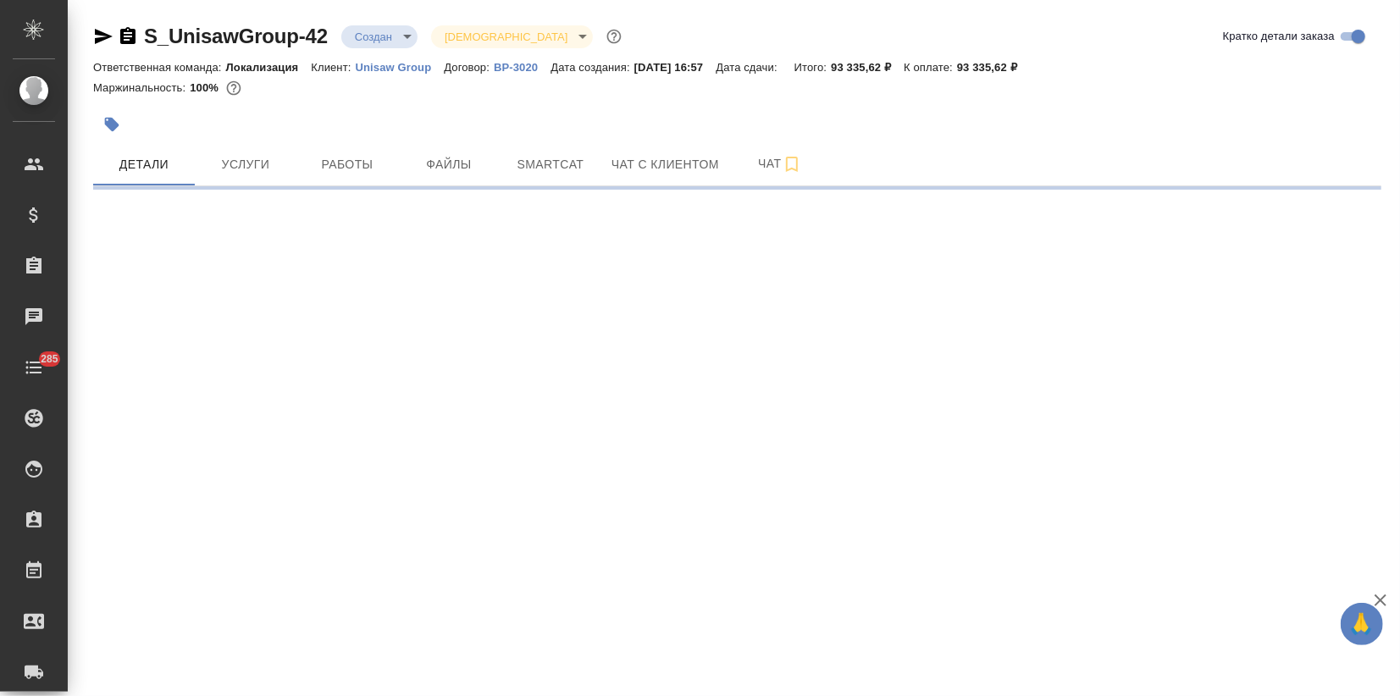
select select "RU"
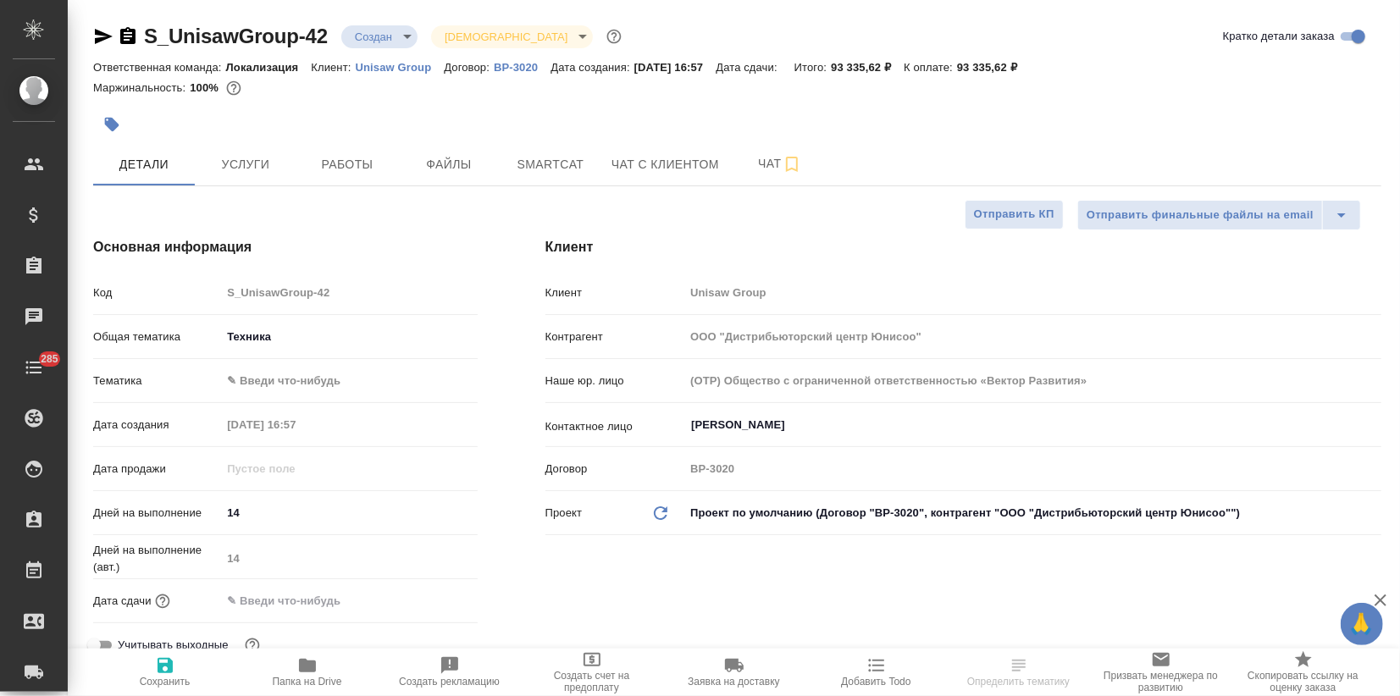
type textarea "x"
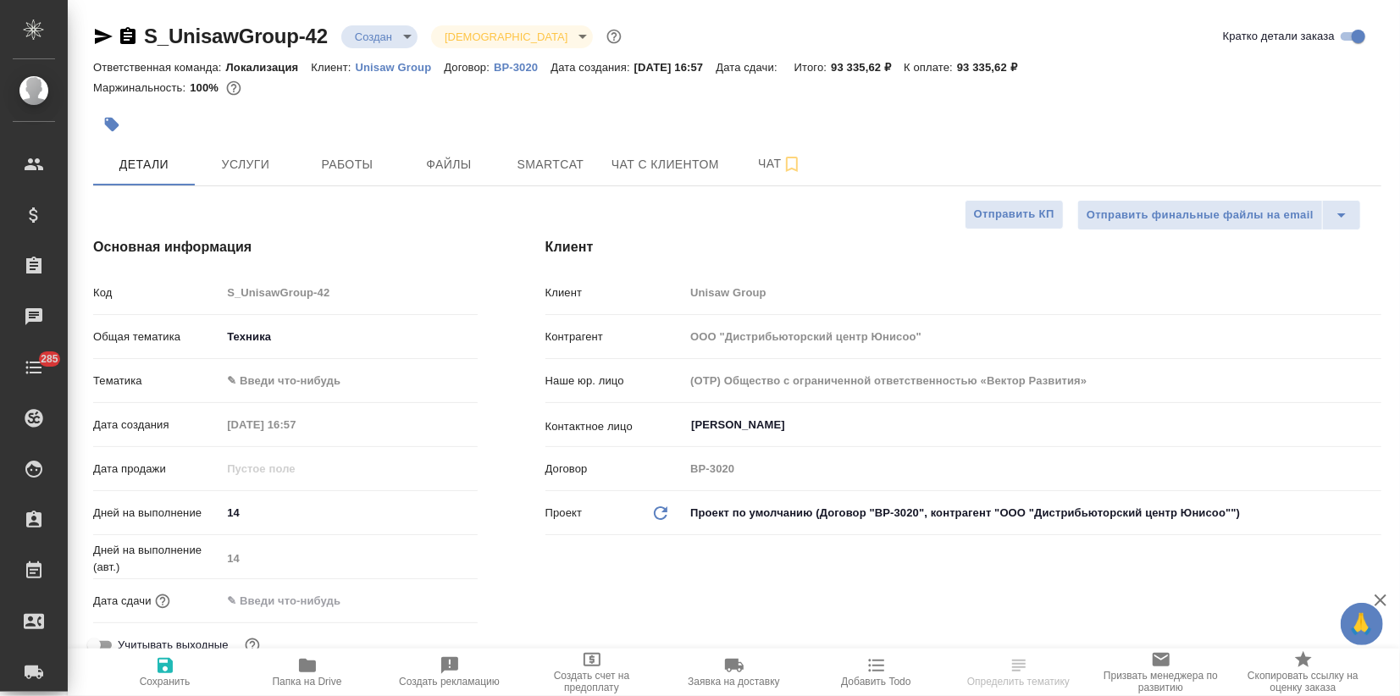
type textarea "x"
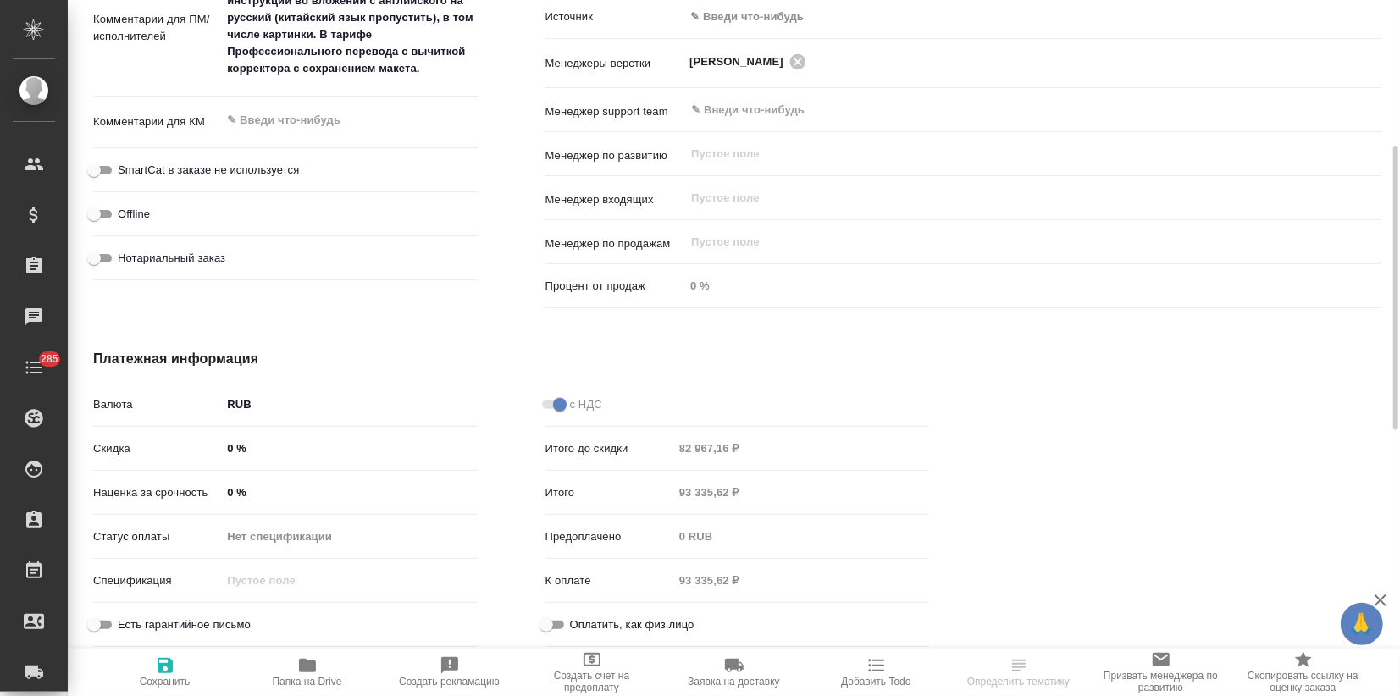
scroll to position [727, 0]
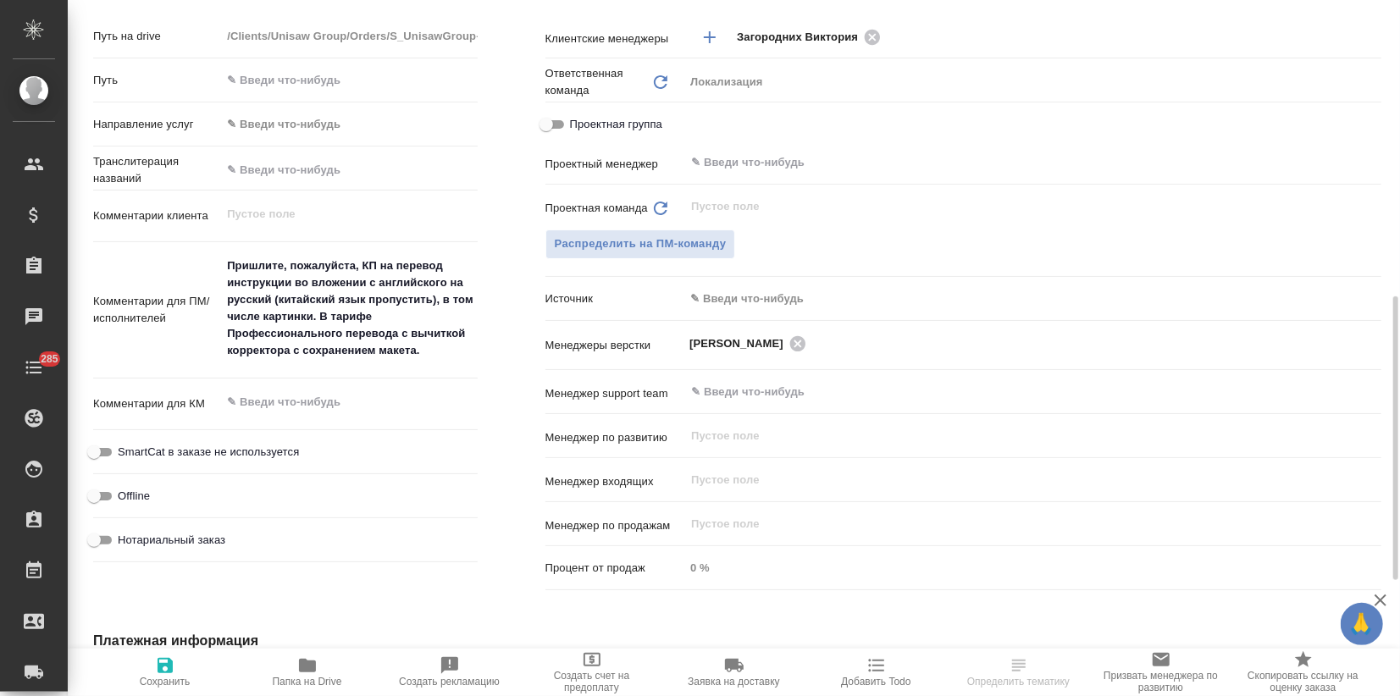
type textarea "x"
click at [270, 401] on textarea at bounding box center [349, 402] width 256 height 29
type textarea "1"
type textarea "x"
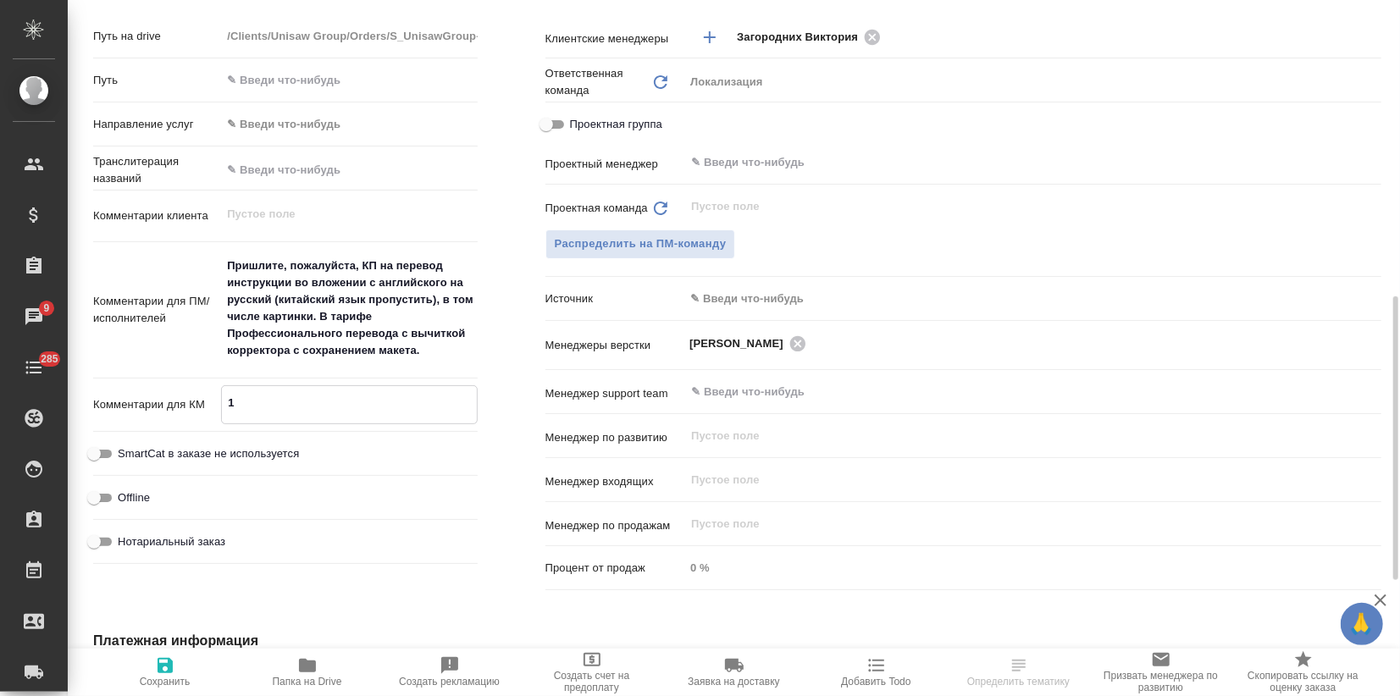
type textarea "x"
type textarea "10"
type textarea "x"
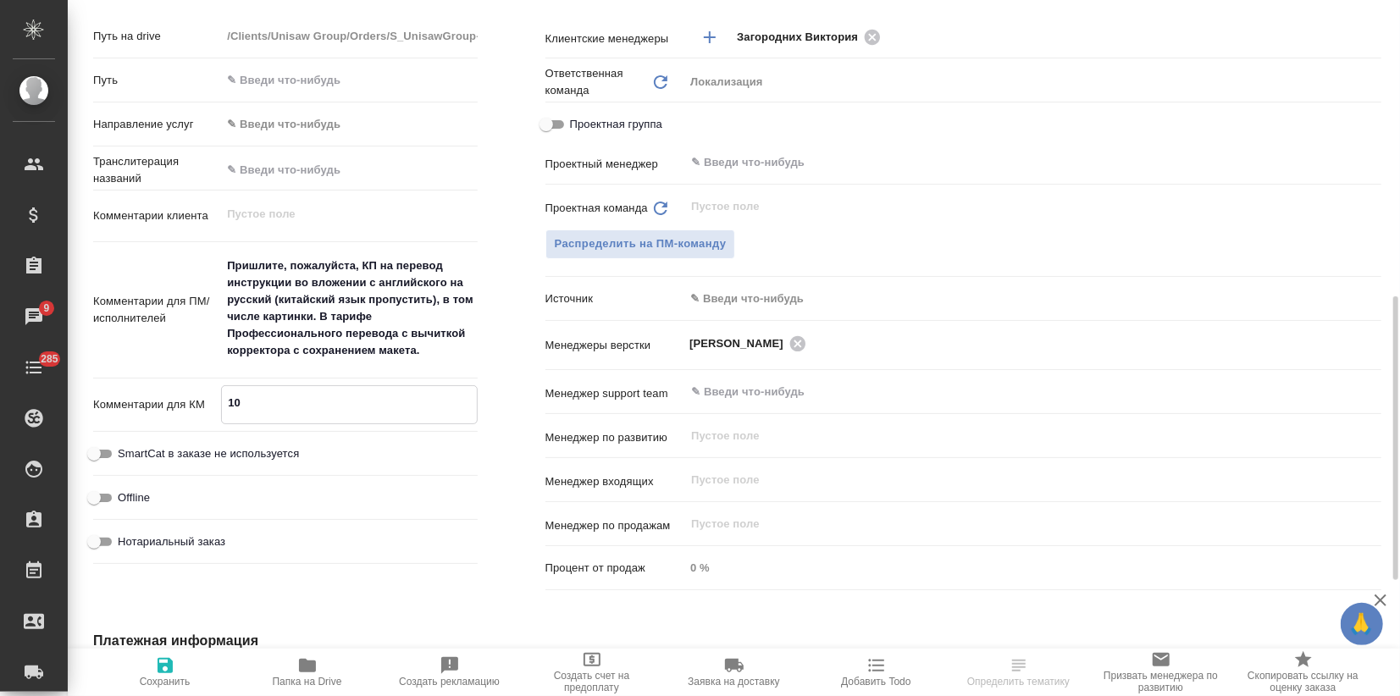
type textarea "x"
type textarea "10."
type textarea "x"
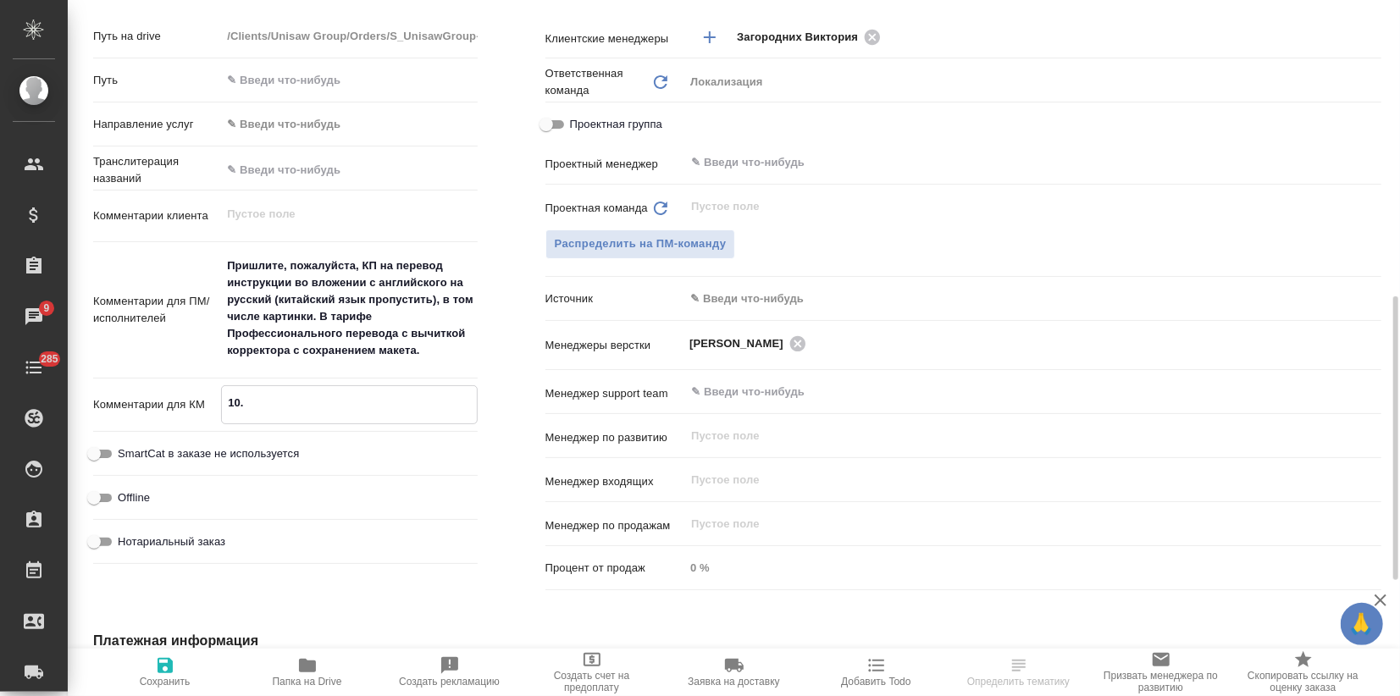
type textarea "x"
type textarea "10.0"
type textarea "x"
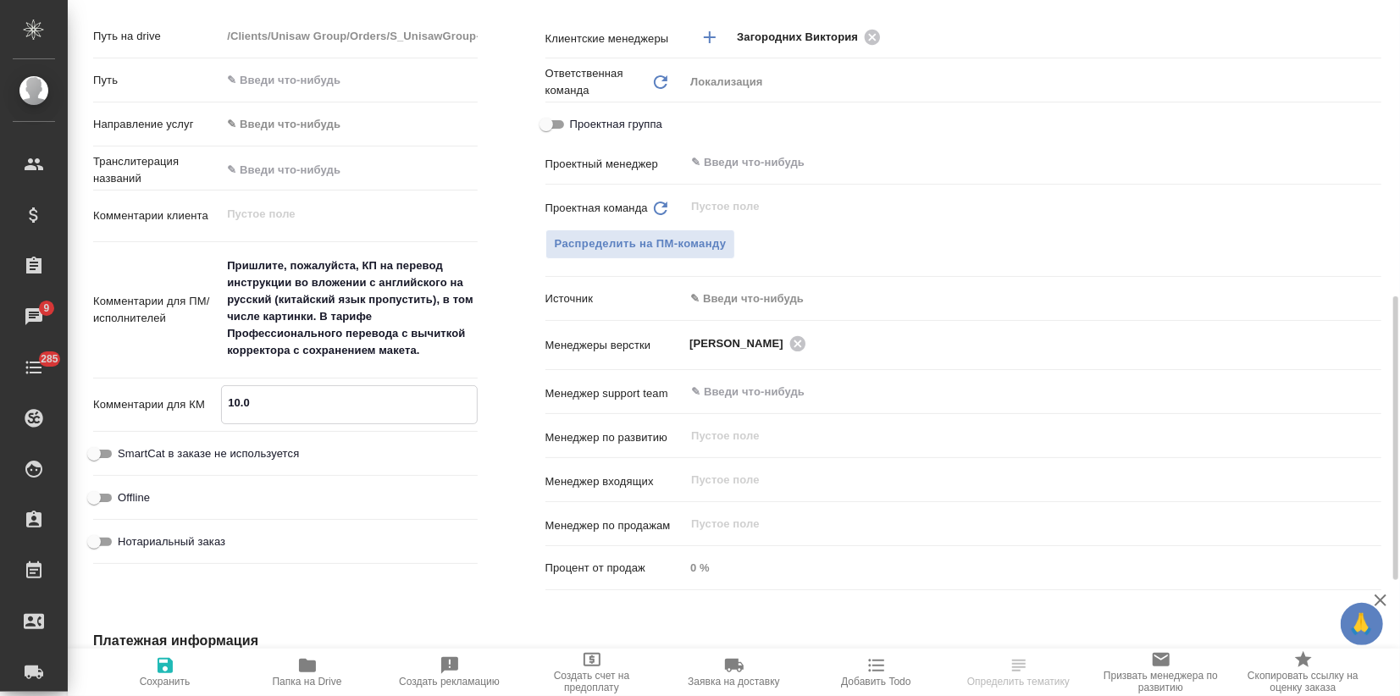
type textarea "10.09"
type textarea "x"
type textarea "10.09."
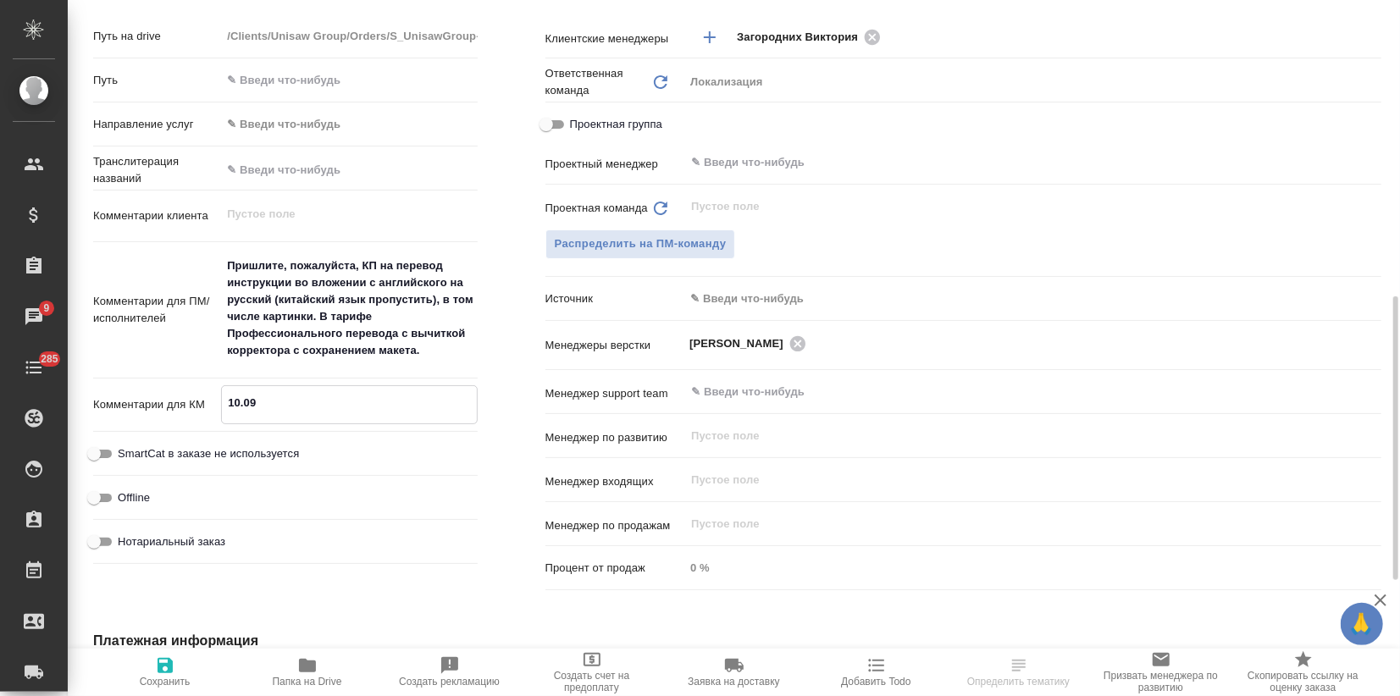
type textarea "x"
type textarea "10.09.:"
type textarea "x"
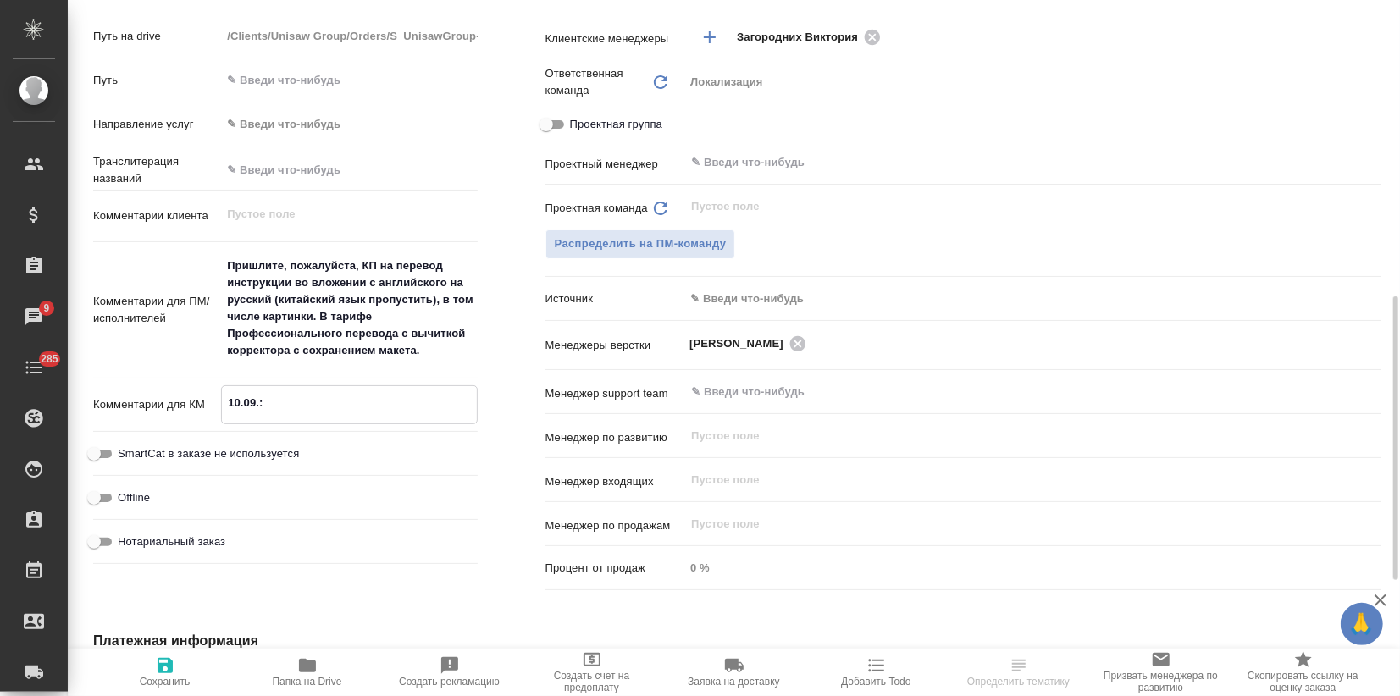
type textarea "x"
type textarea "10.09.:"
type textarea "x"
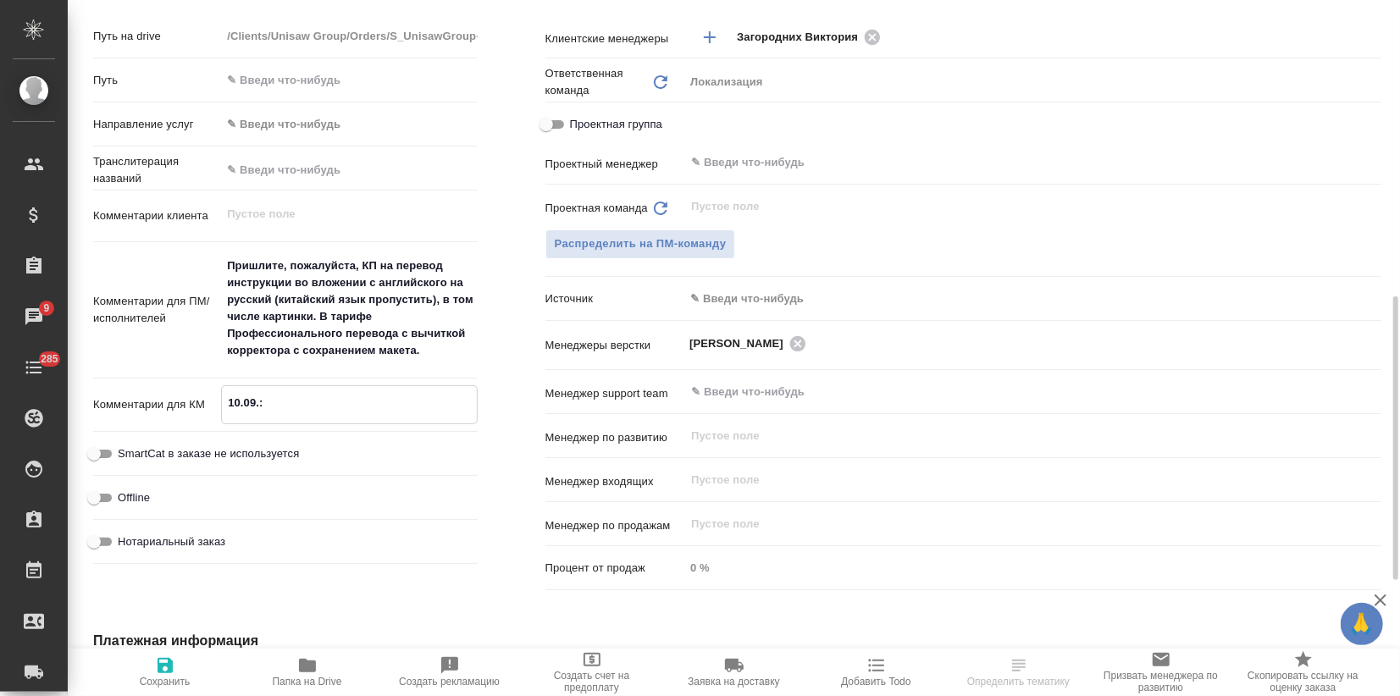
type textarea "x"
type textarea "10.09.: т"
type textarea "x"
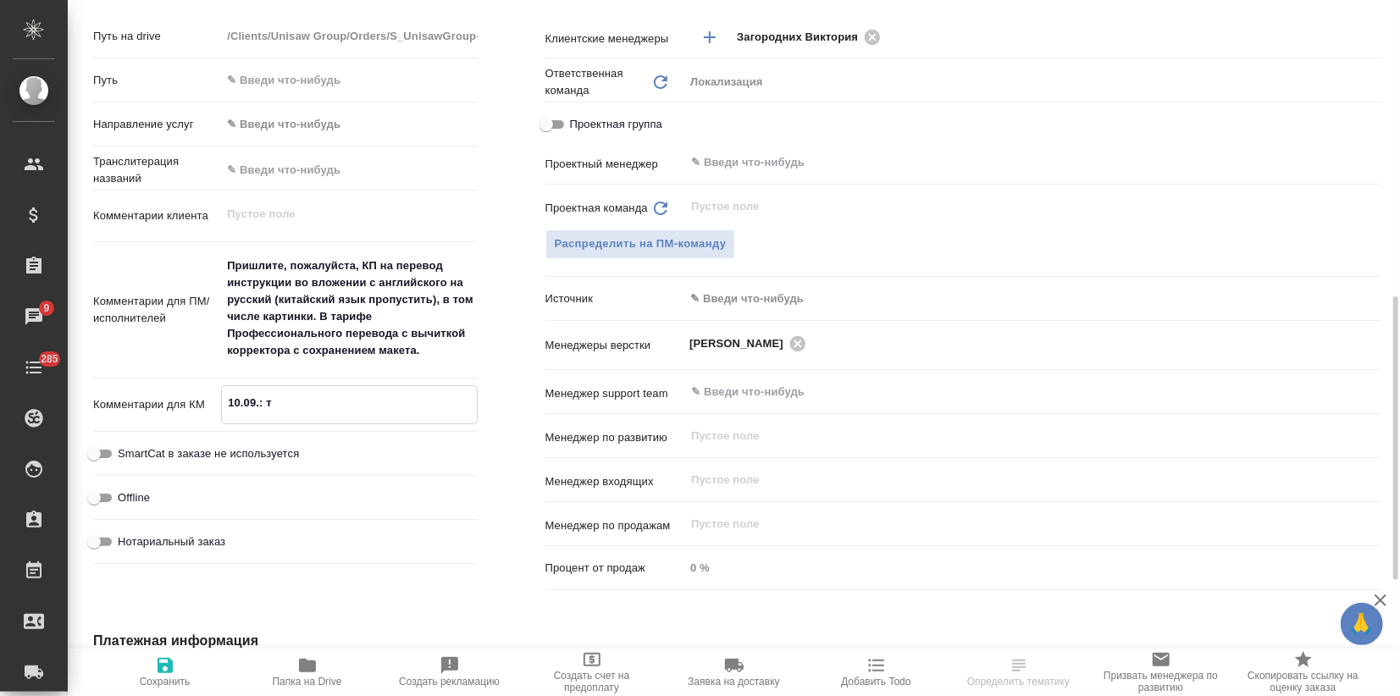
type textarea "10.09.: ту"
type textarea "x"
type textarea "10.09.: тут"
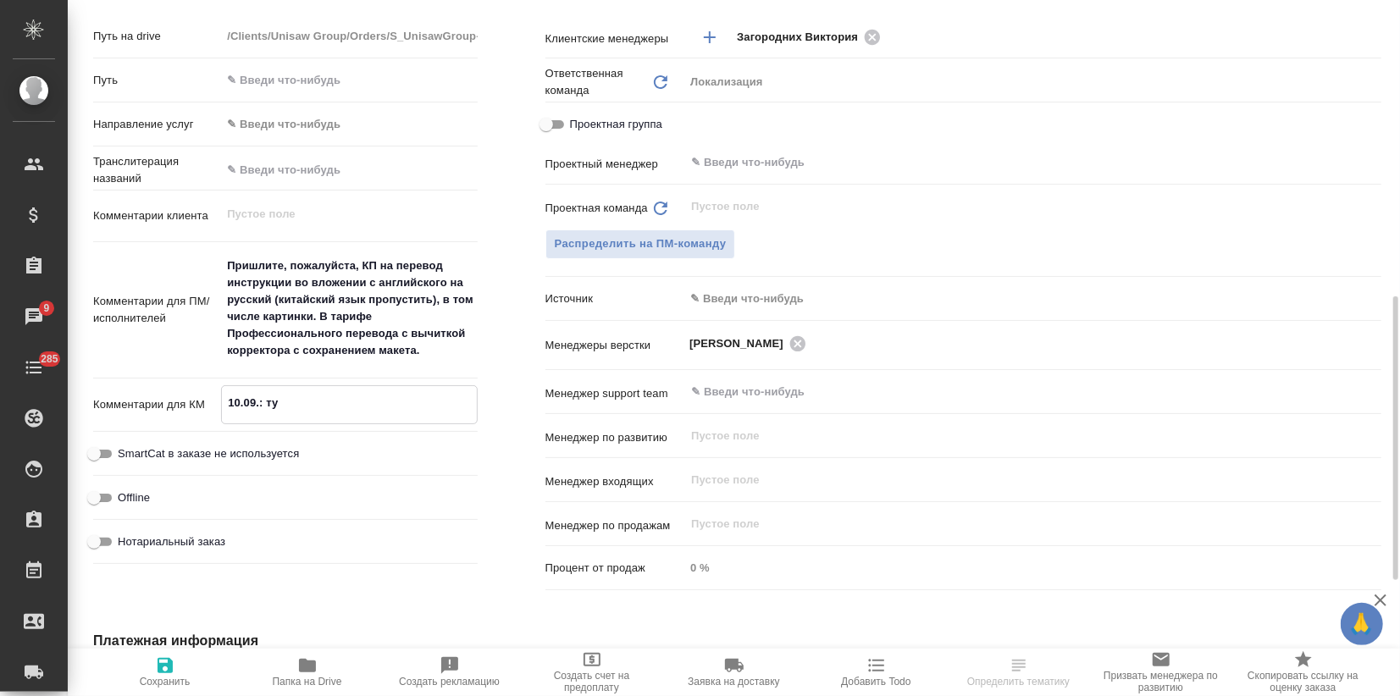
type textarea "x"
type textarea "10.09.: тут"
type textarea "x"
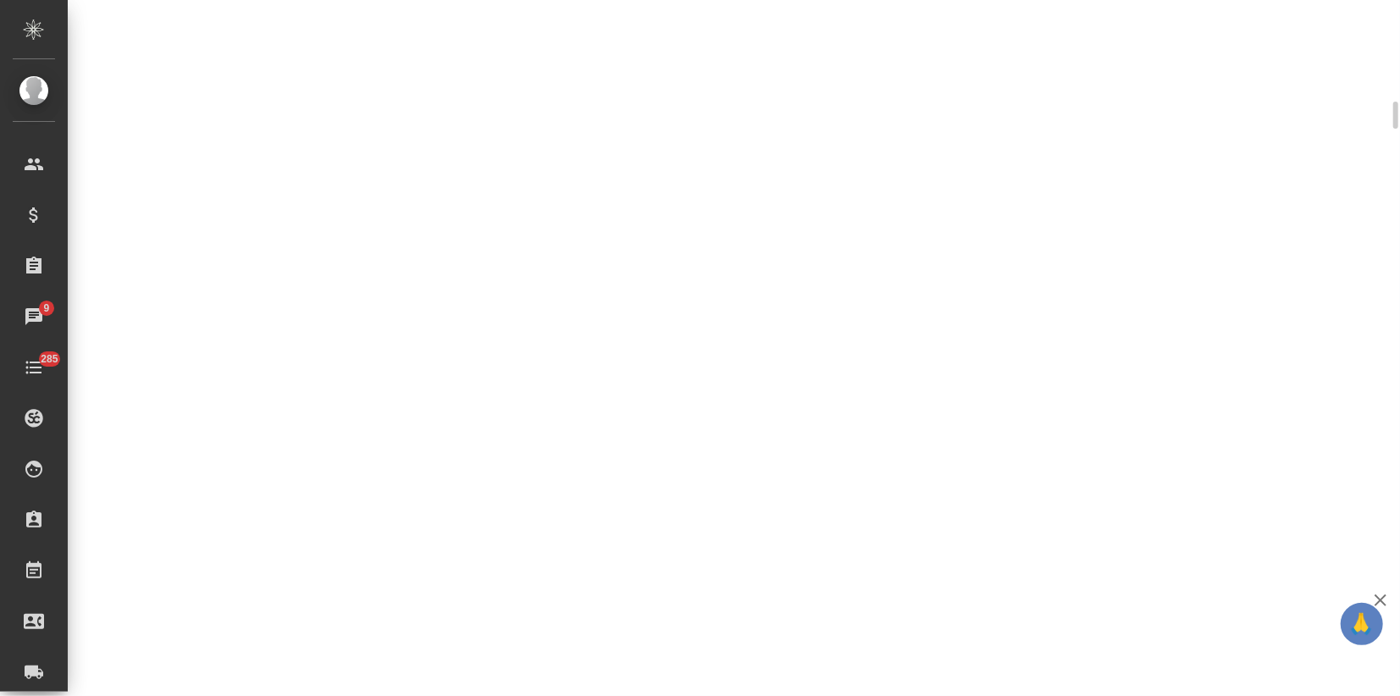
scroll to position [727, 0]
select select "RU"
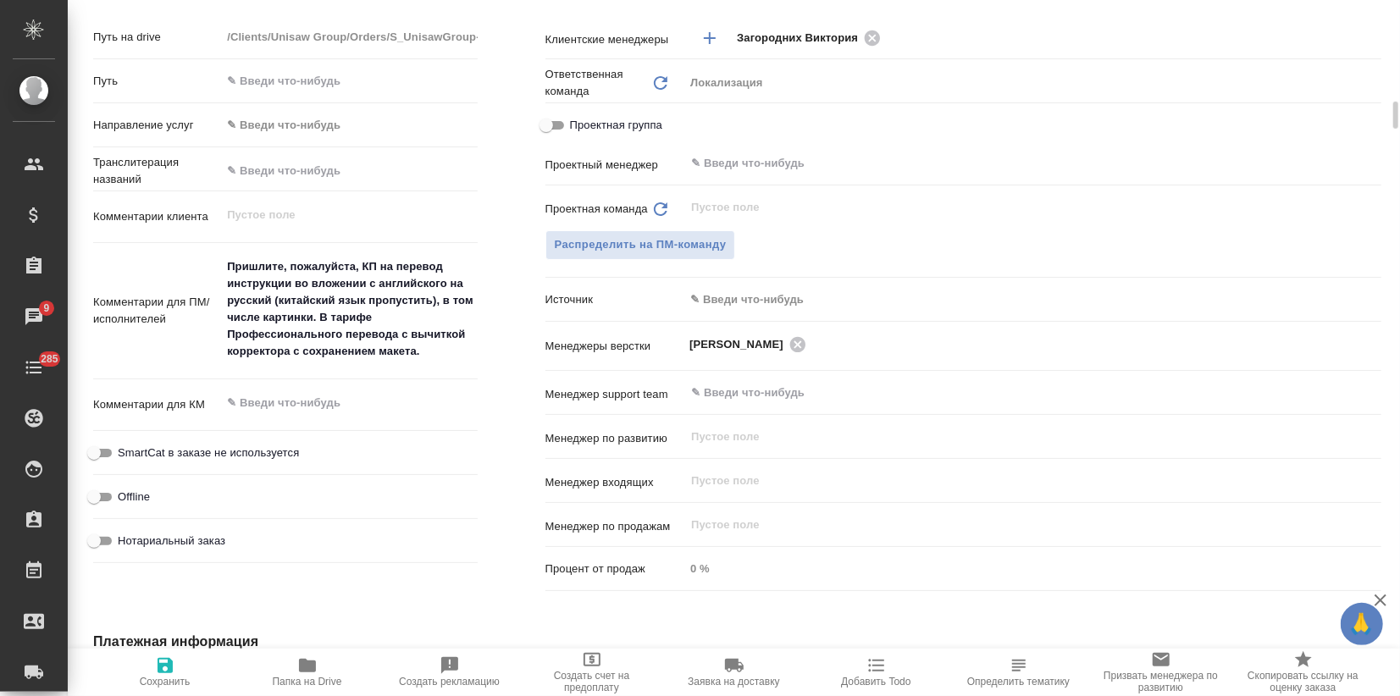
type textarea "x"
click at [373, 413] on textarea at bounding box center [349, 404] width 254 height 29
type textarea "x"
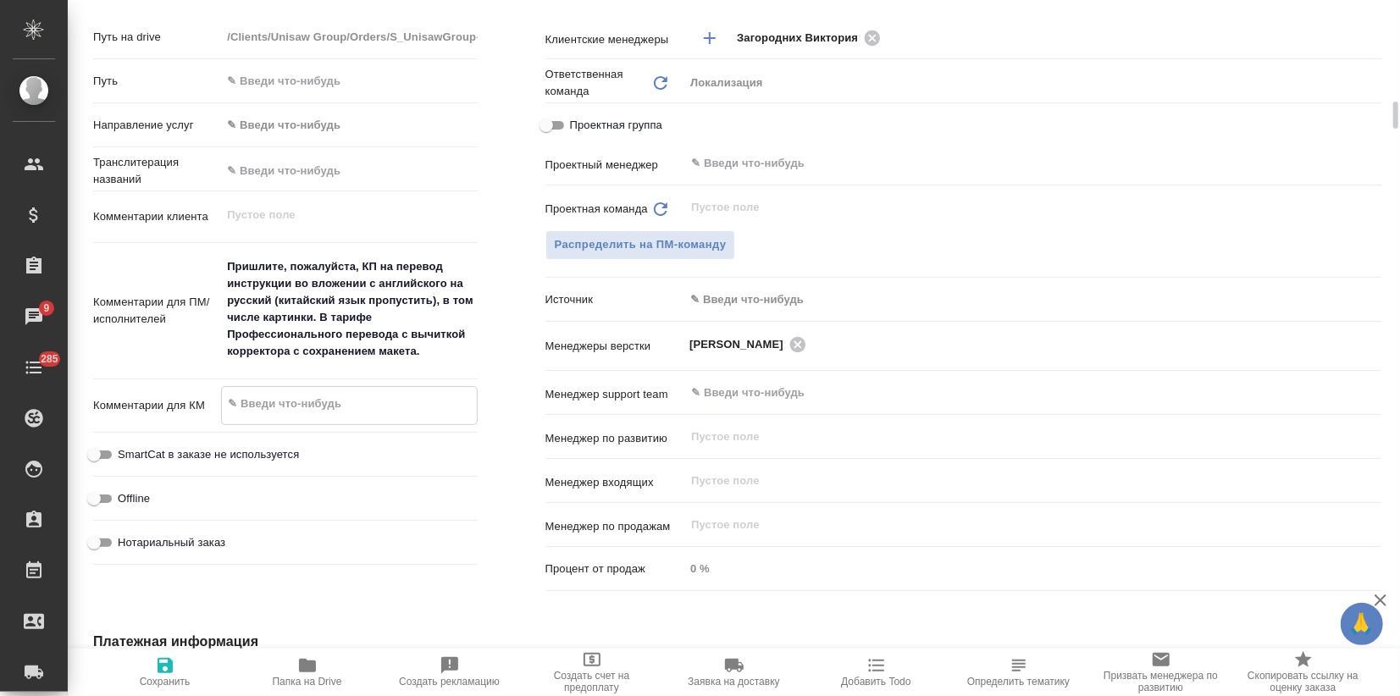
type textarea "x"
type textarea "1"
type textarea "x"
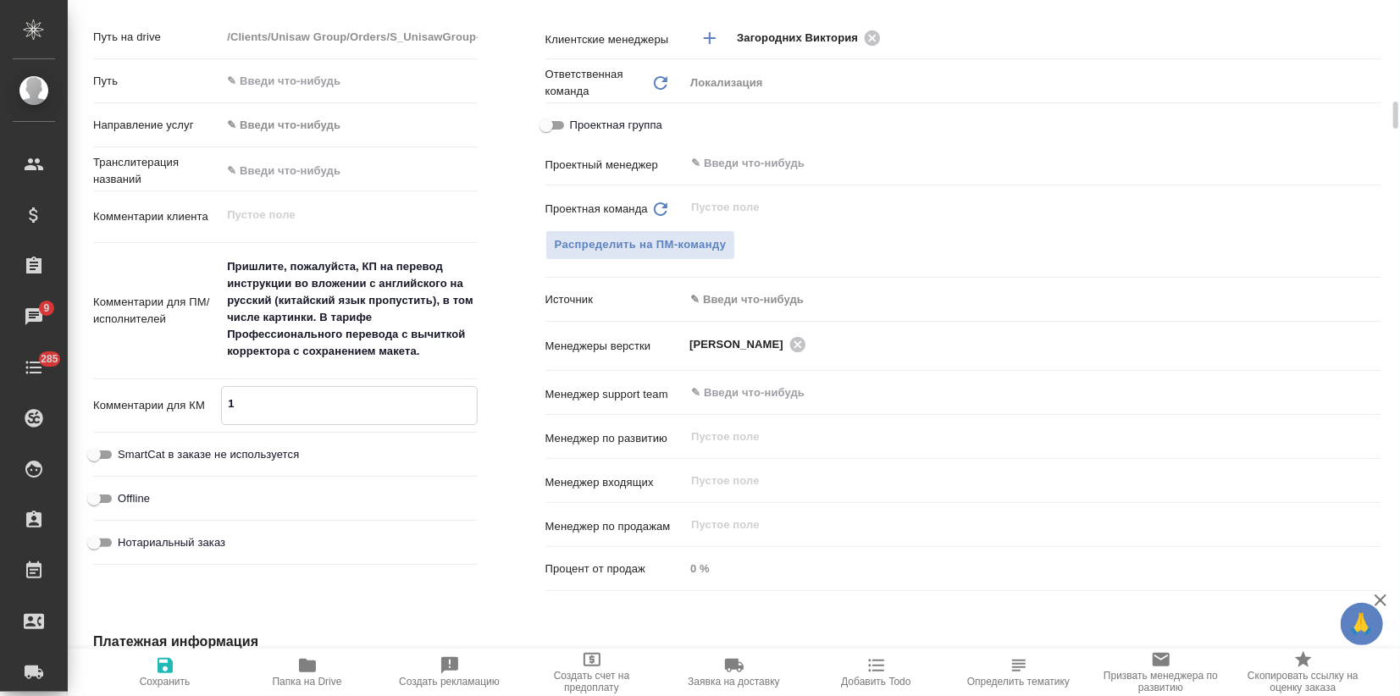
type textarea "10"
type textarea "x"
type textarea "10."
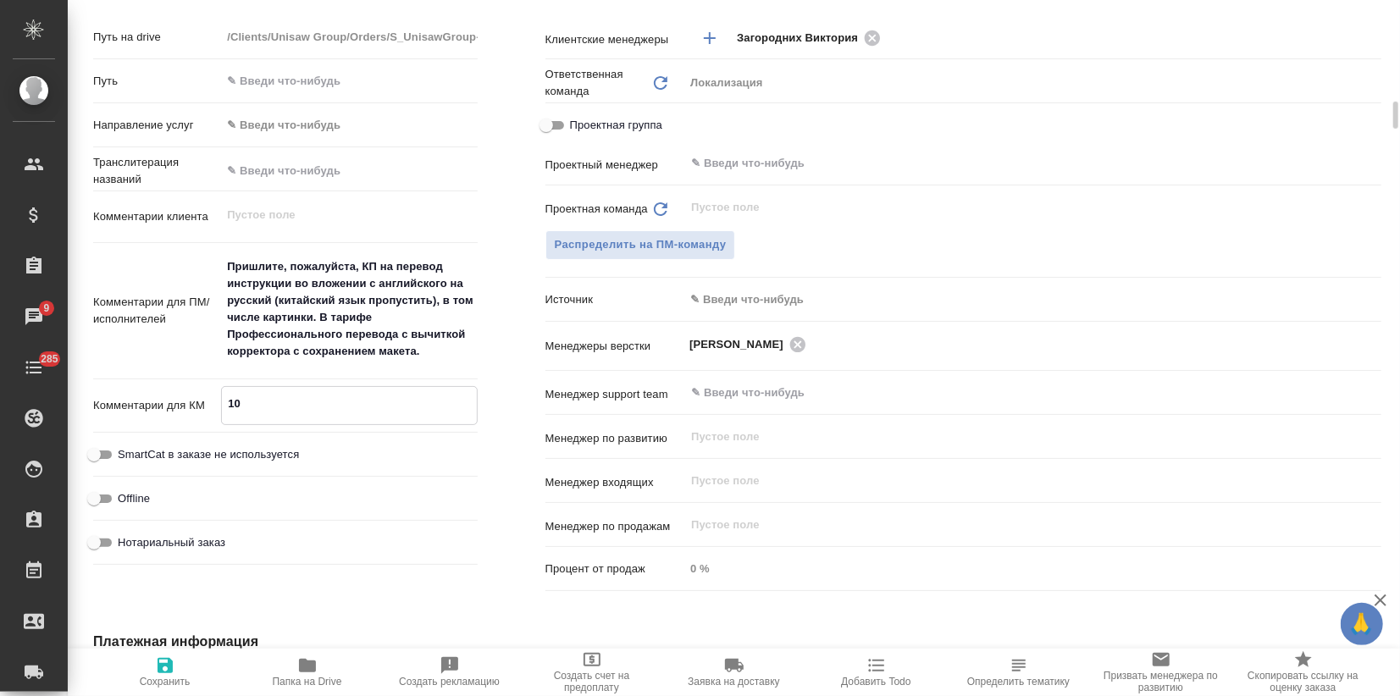
type textarea "x"
type textarea "10.0"
type textarea "x"
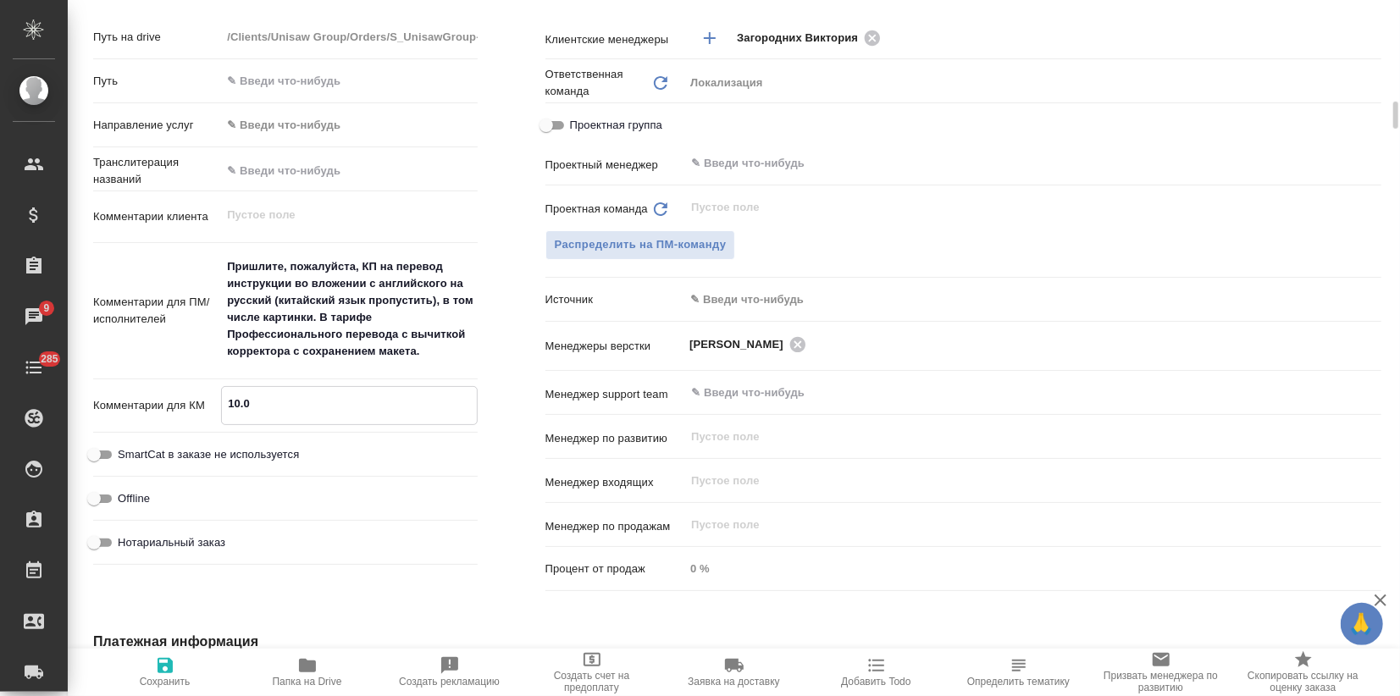
type textarea "x"
type textarea "10.09"
type textarea "x"
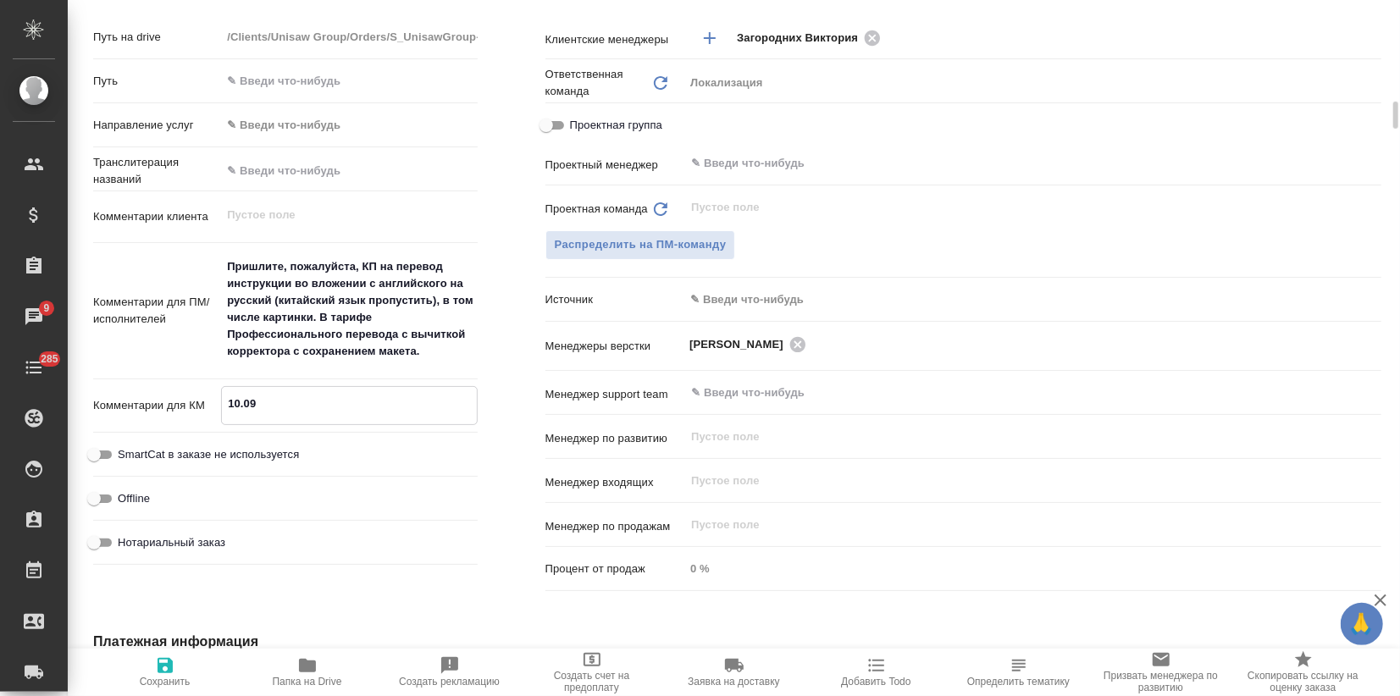
type textarea "x"
type textarea "10.09."
type textarea "x"
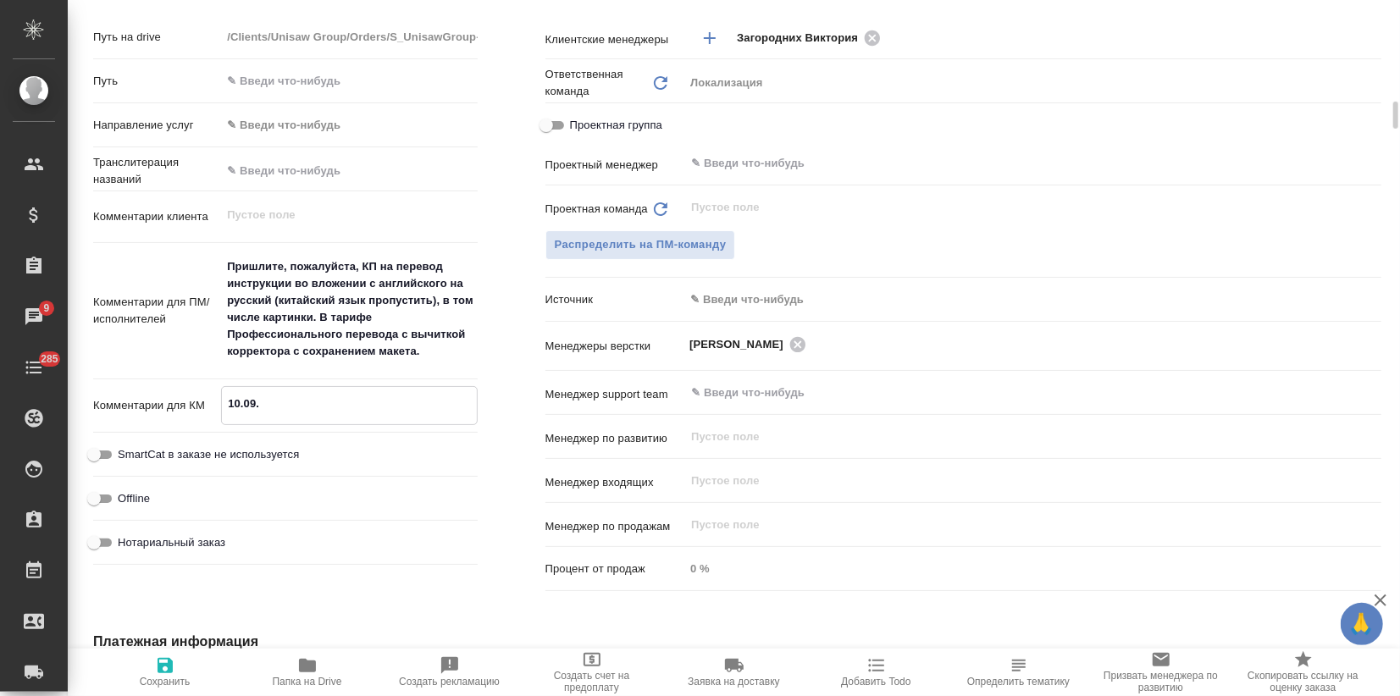
type textarea "10.09.:"
type textarea "x"
type textarea "10.09.:"
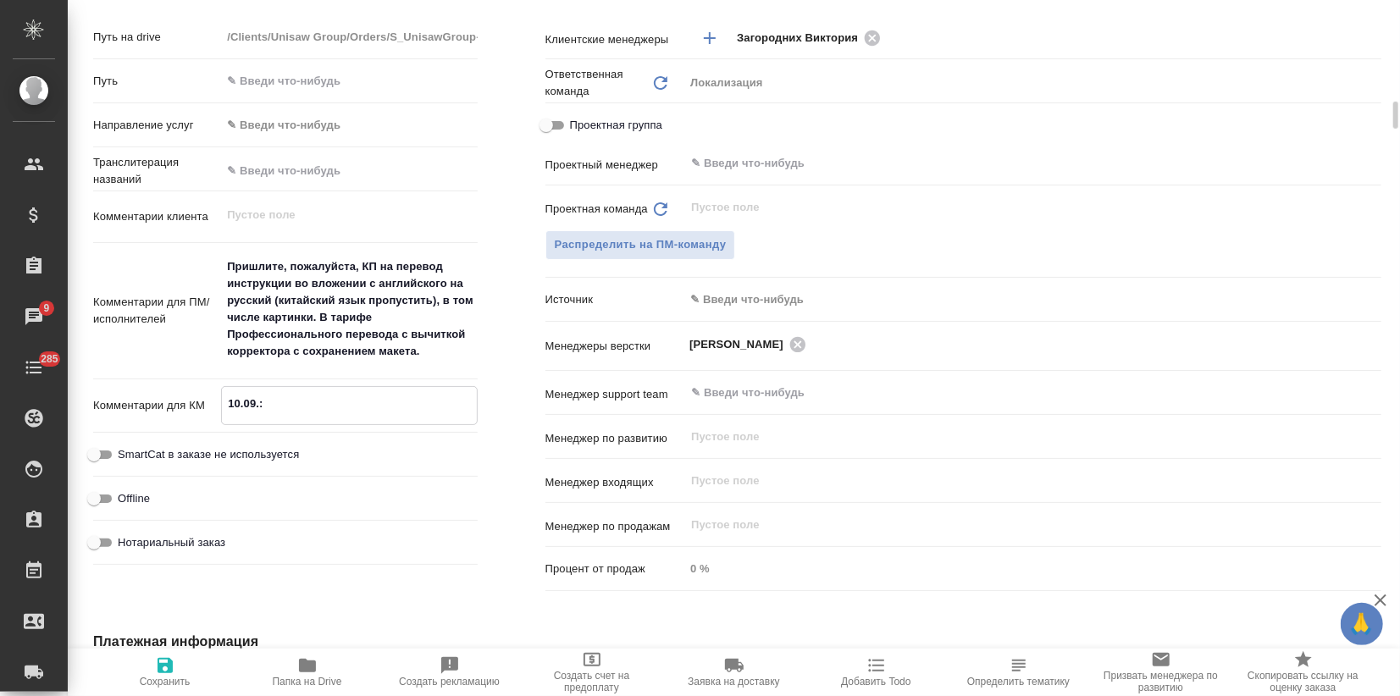
type textarea "x"
type textarea "10.09.: т"
type textarea "x"
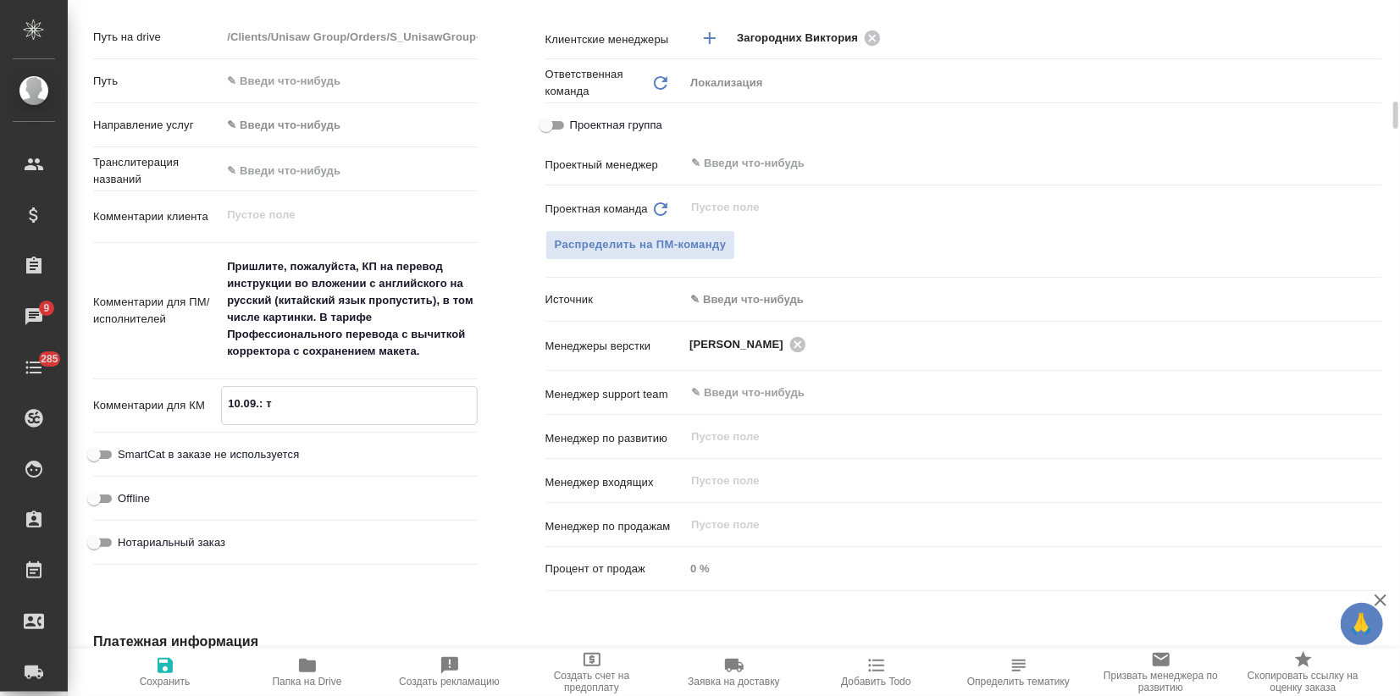
type textarea "x"
type textarea "10.09.: ту"
type textarea "x"
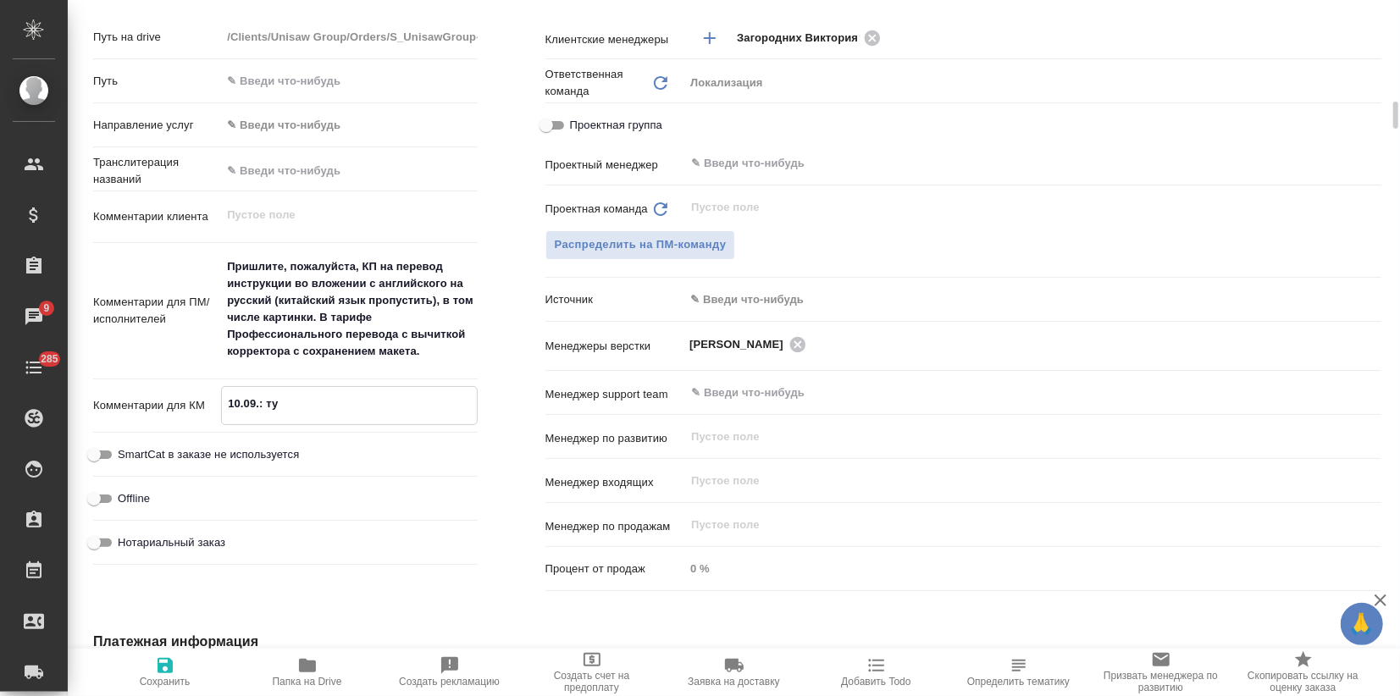
type textarea "x"
type textarea "10.09.: тут"
type textarea "x"
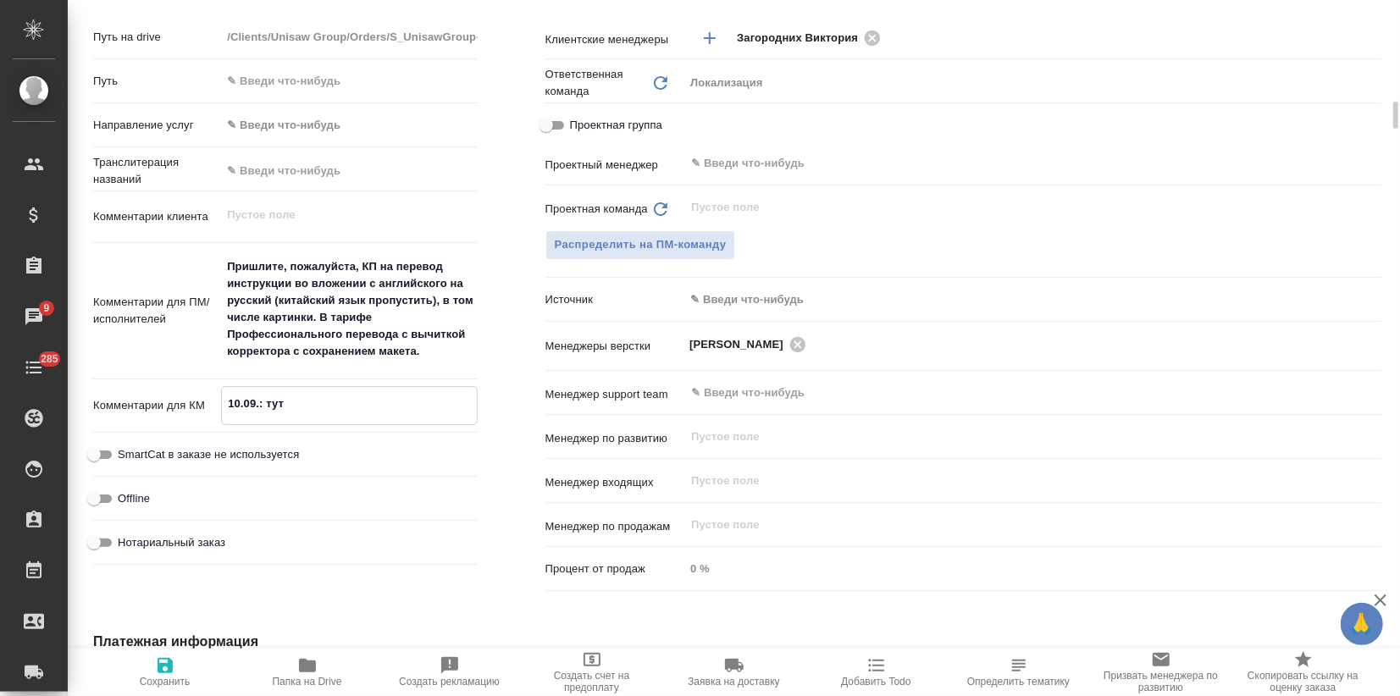
type textarea "10.09.: тут"
type textarea "x"
type textarea "10.09.: тут [PERSON_NAME]"
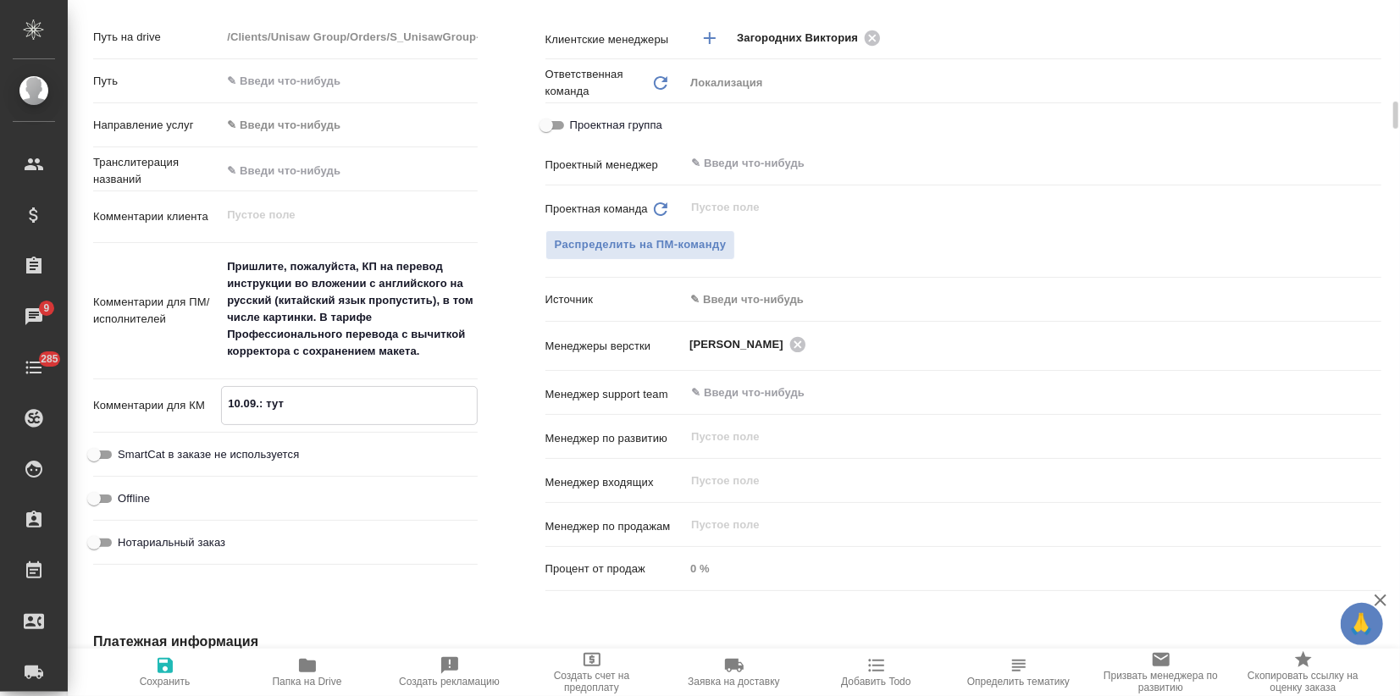
type textarea "x"
type textarea "10.09.: тут кл"
type textarea "x"
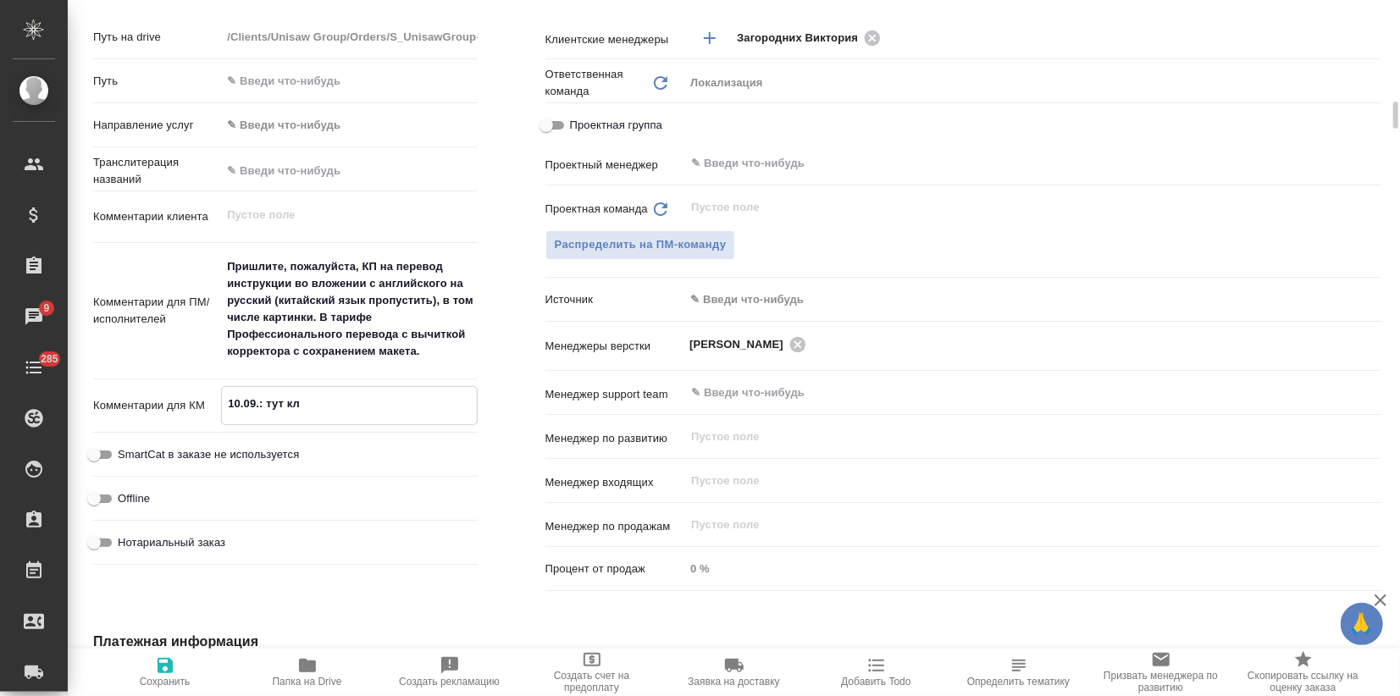
type textarea "x"
type textarea "10.09.: тут кли"
type textarea "x"
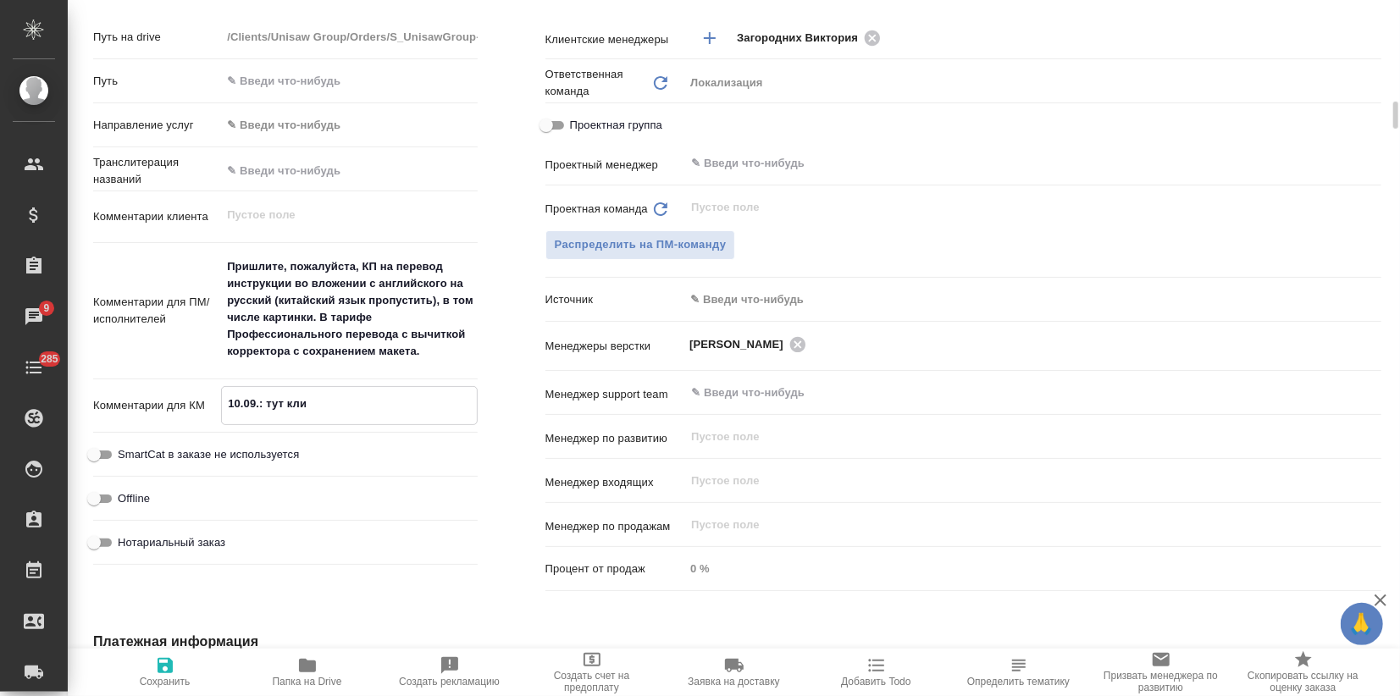
type textarea "x"
type textarea "10.09.: тут клие"
type textarea "x"
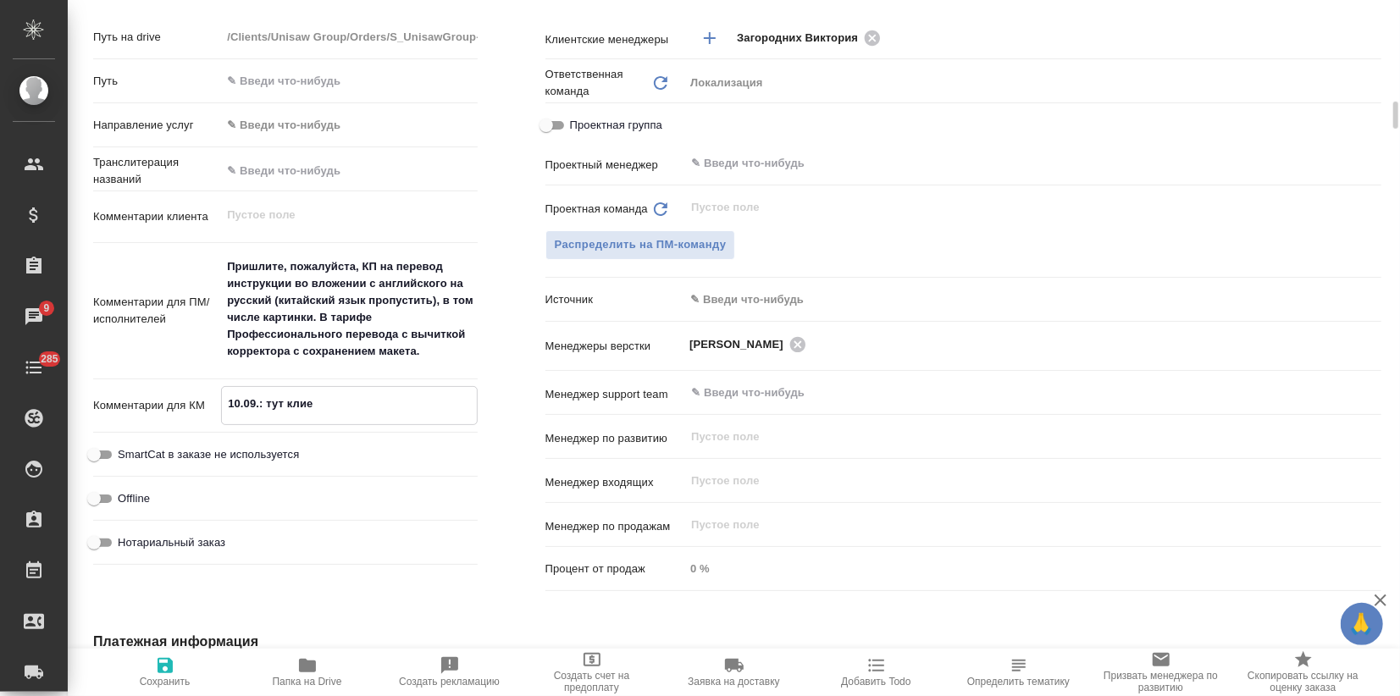
type textarea "10.09.: тут клиен"
type textarea "x"
type textarea "10.09.: тут клиент"
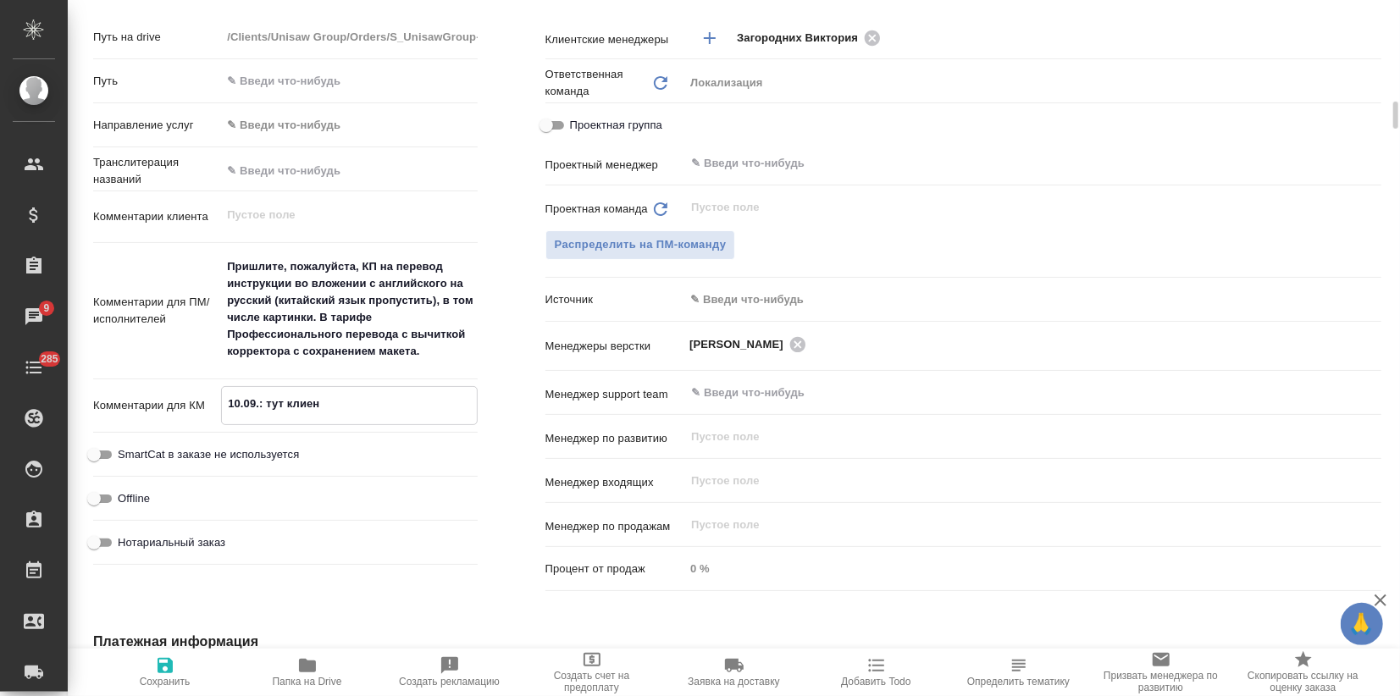
type textarea "x"
type textarea "10.09.: тут клиент"
type textarea "x"
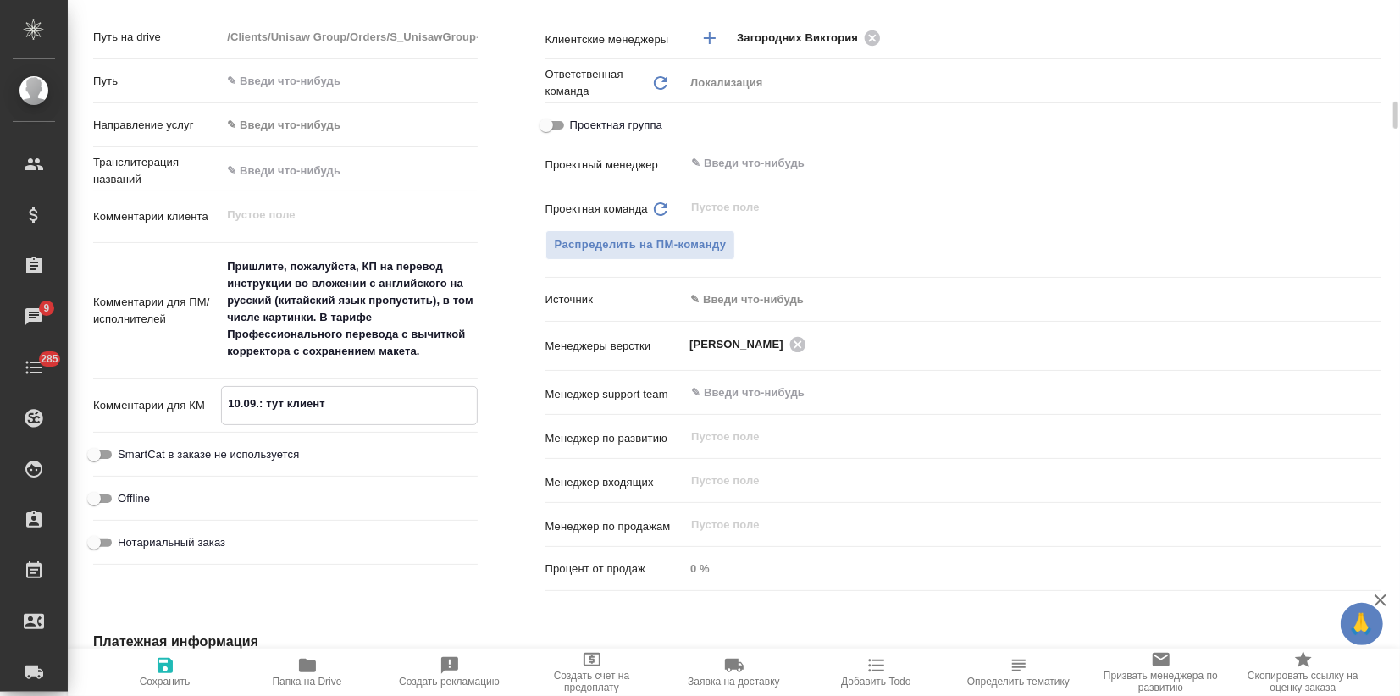
type textarea "x"
type textarea "10.09.: тут клиент п"
type textarea "x"
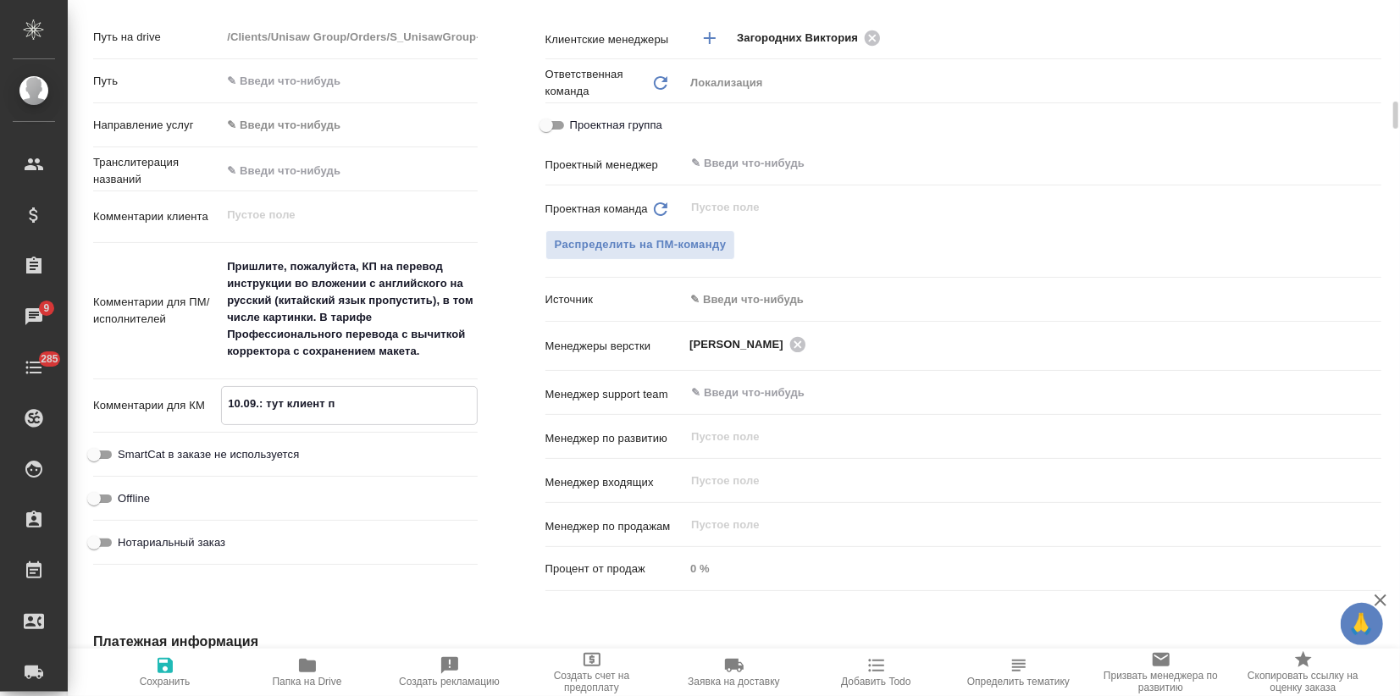
type textarea "x"
type textarea "10.09.: тут клиент по"
type textarea "x"
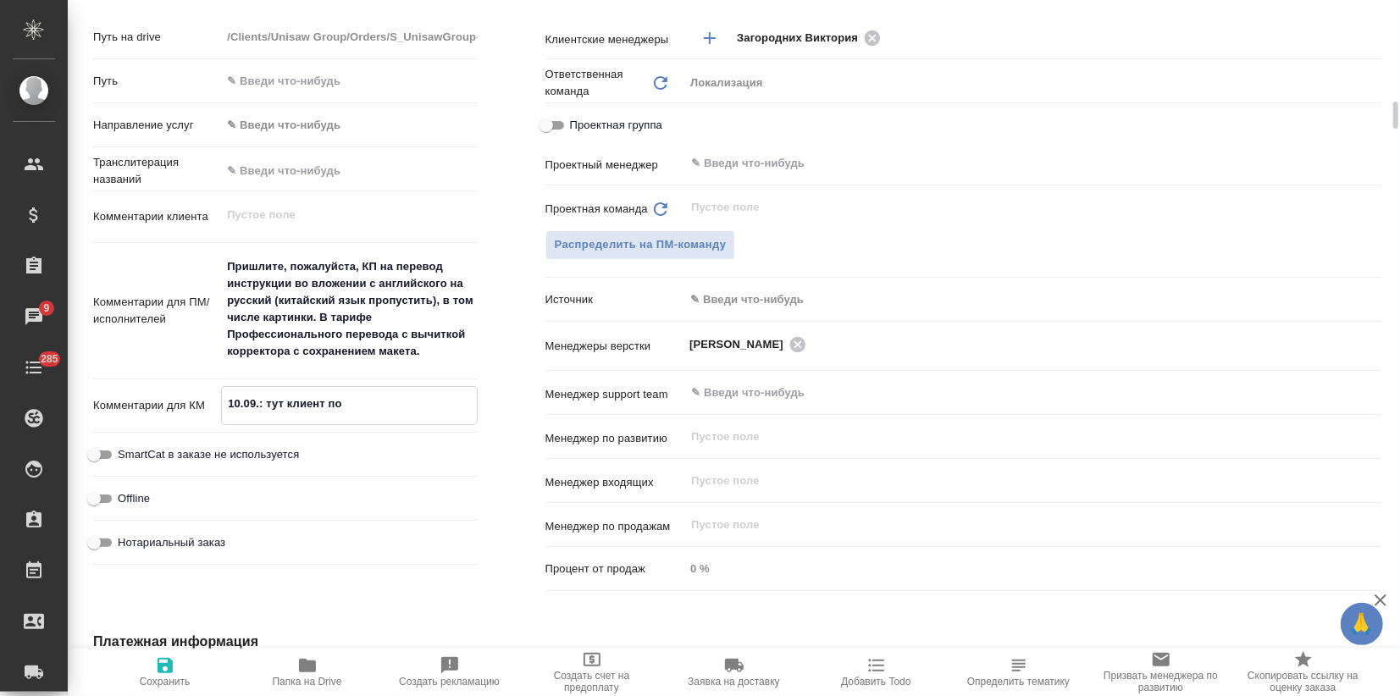
type textarea "10.09.: тут клиент по"
type textarea "x"
type textarea "10.09.: тут клиент по ф"
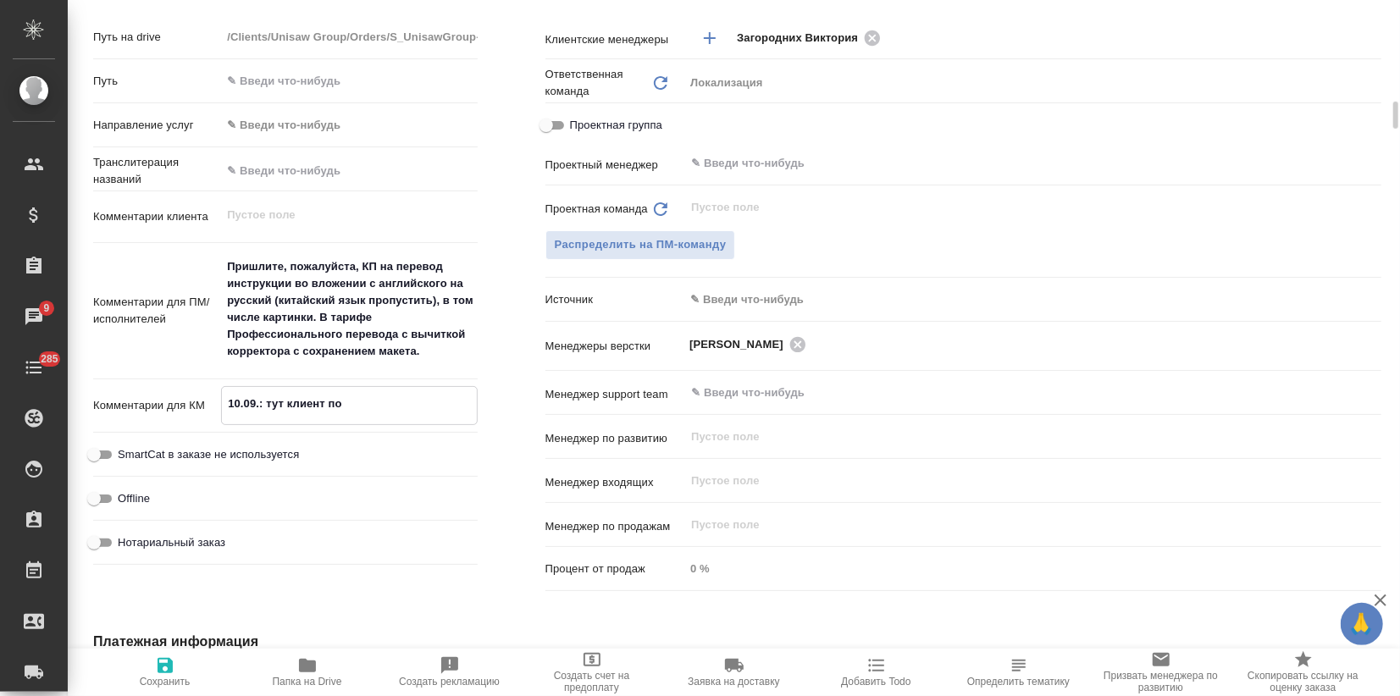
type textarea "x"
type textarea "10.09.: тут клиент по фа"
type textarea "x"
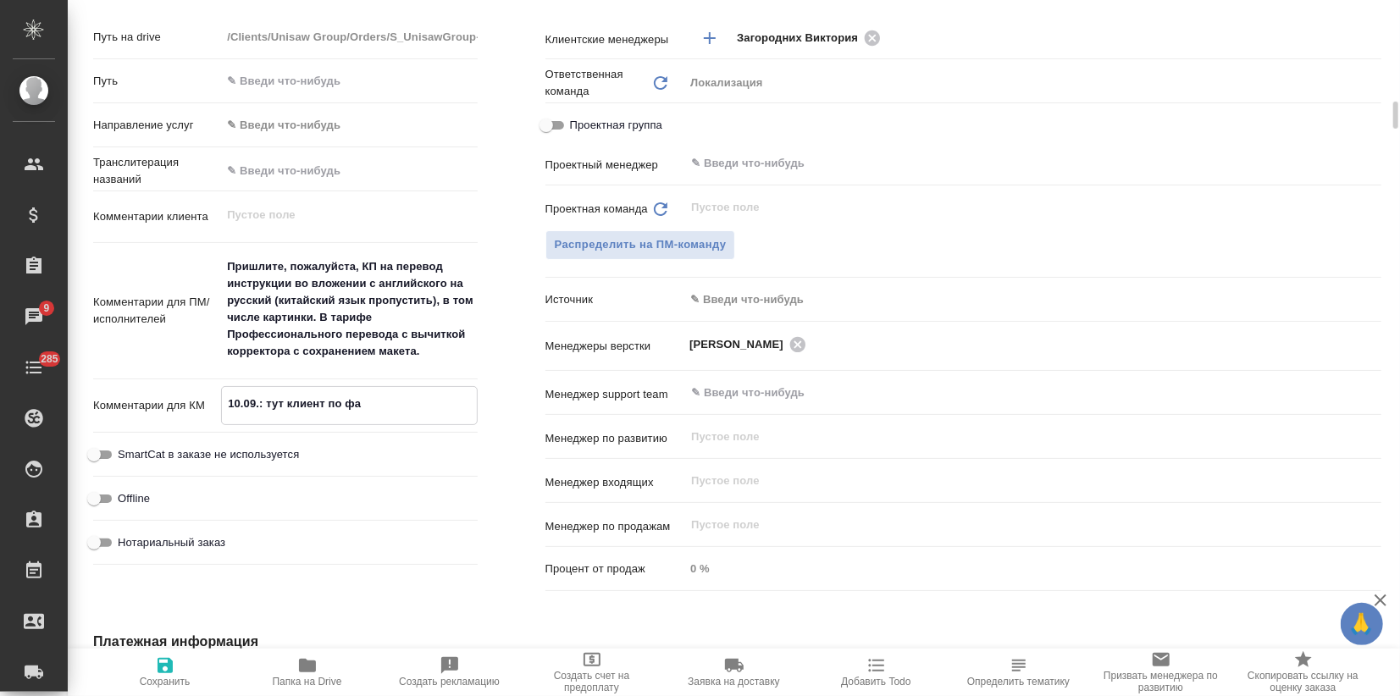
type textarea "x"
type textarea "10.09.: тут клиент по фак"
type textarea "x"
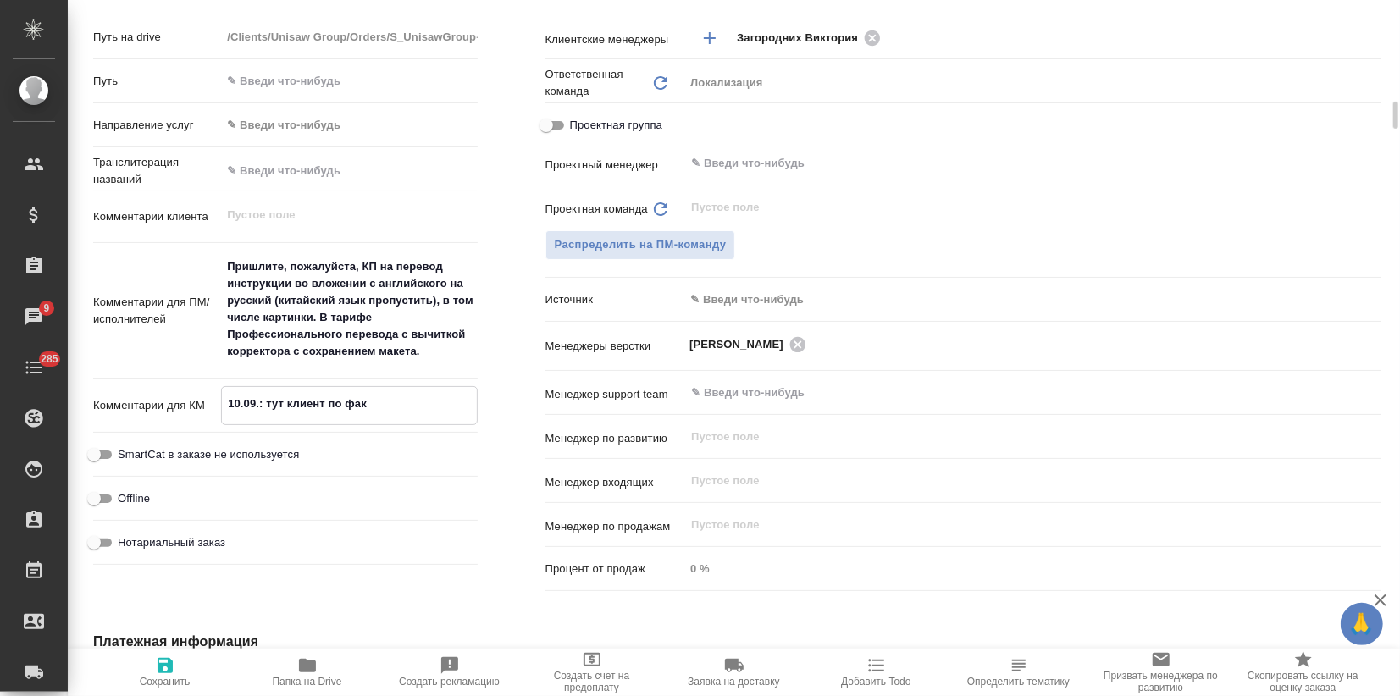
type textarea "x"
type textarea "10.09.: тут клиент по факт"
type textarea "x"
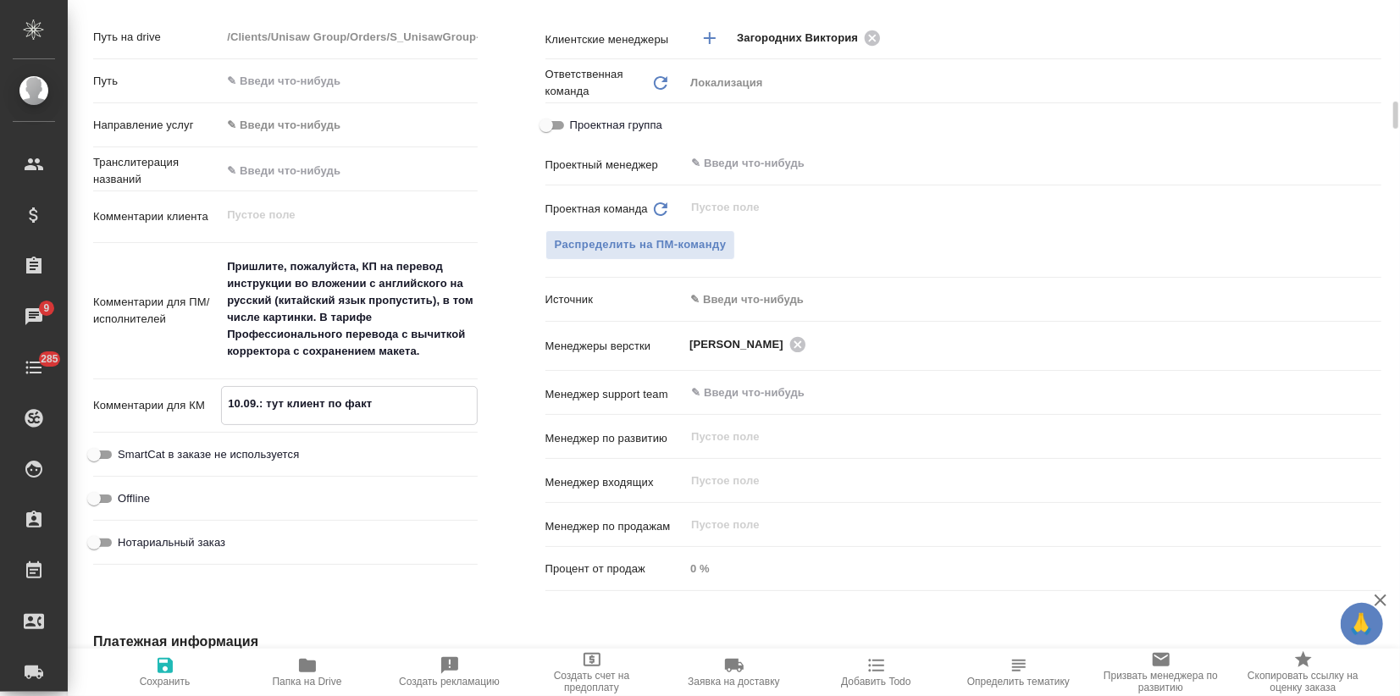
type textarea "10.09.: тут клиент по факту"
type textarea "x"
type textarea "10.09.: тут клиент по факту"
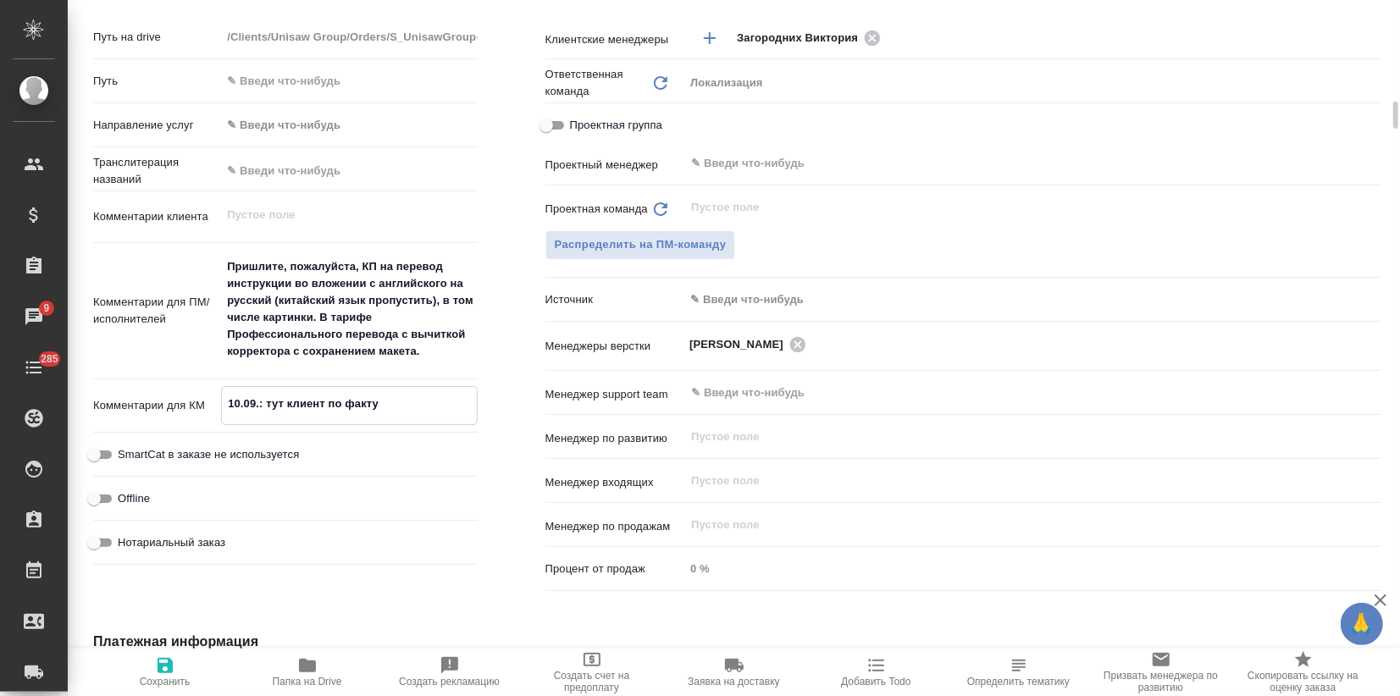
type textarea "x"
type textarea "10.09.: тут клиент по факту о"
type textarea "x"
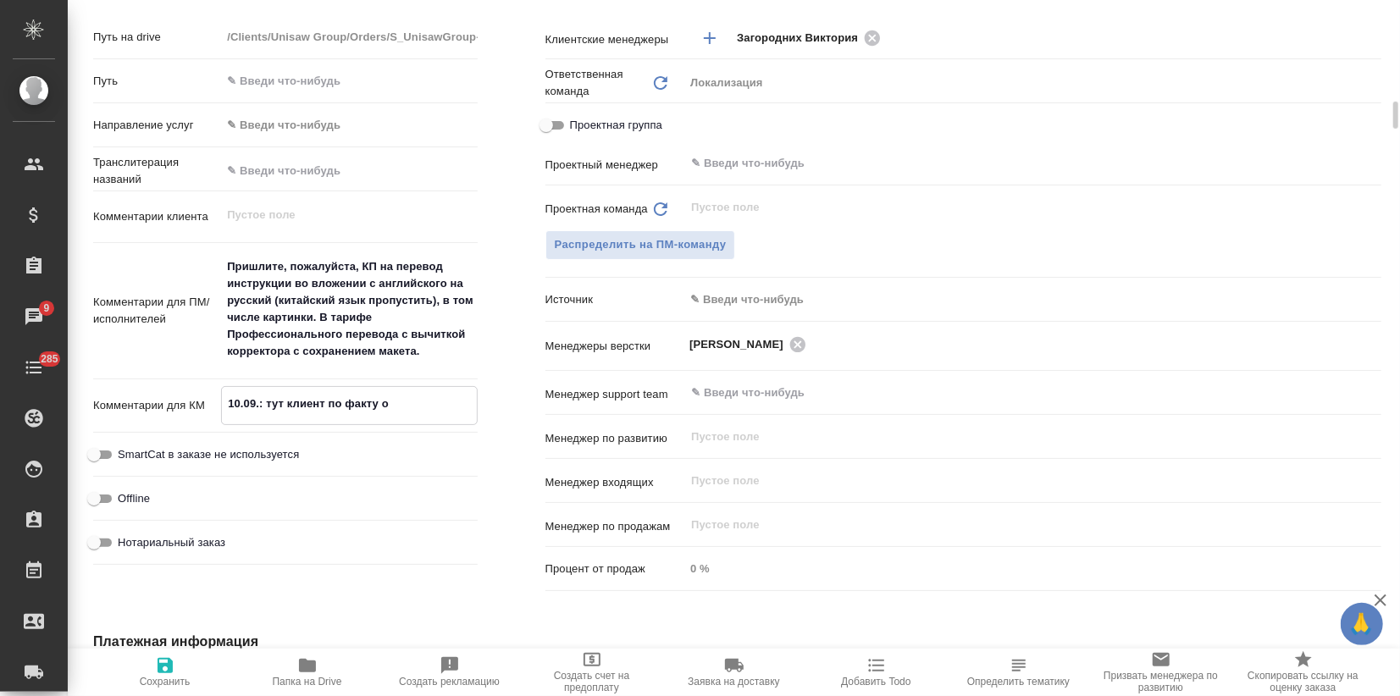
type textarea "x"
type textarea "10.09.: тут клиент по факту от"
type textarea "x"
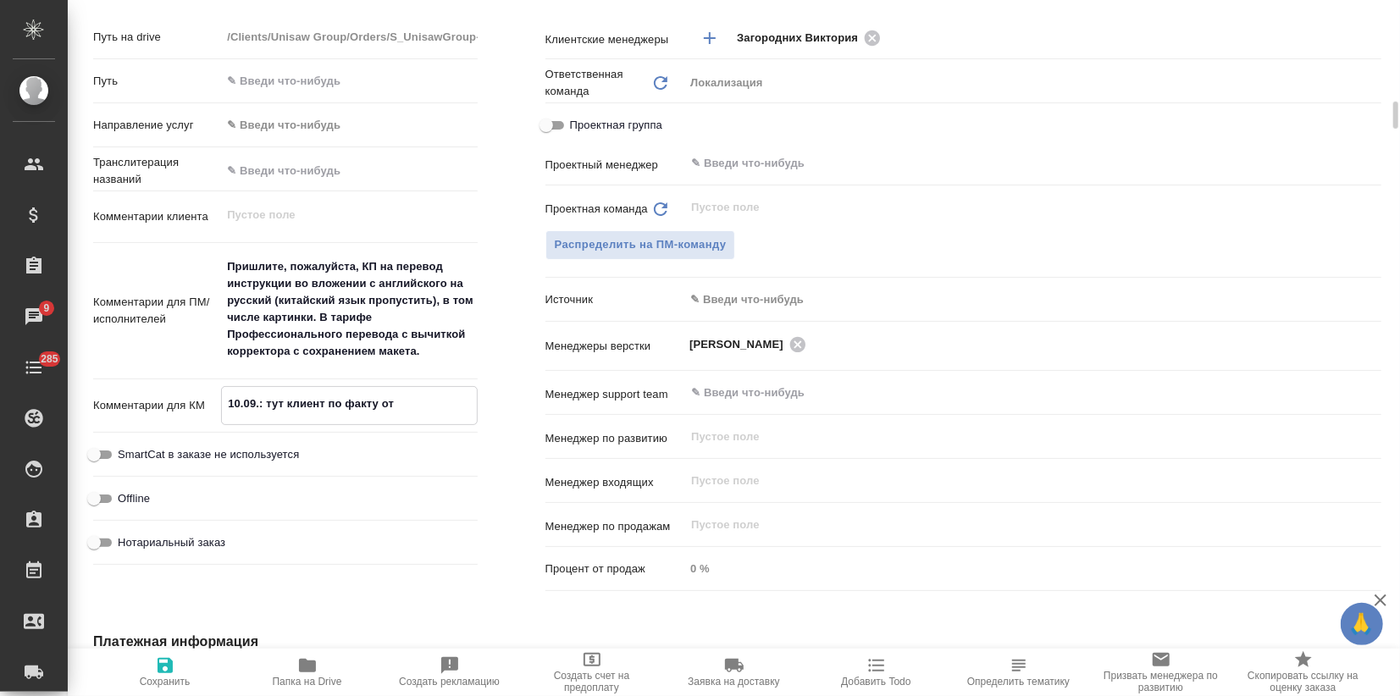
type textarea "x"
type textarea "10.09.: тут клиент по факту отм"
type textarea "x"
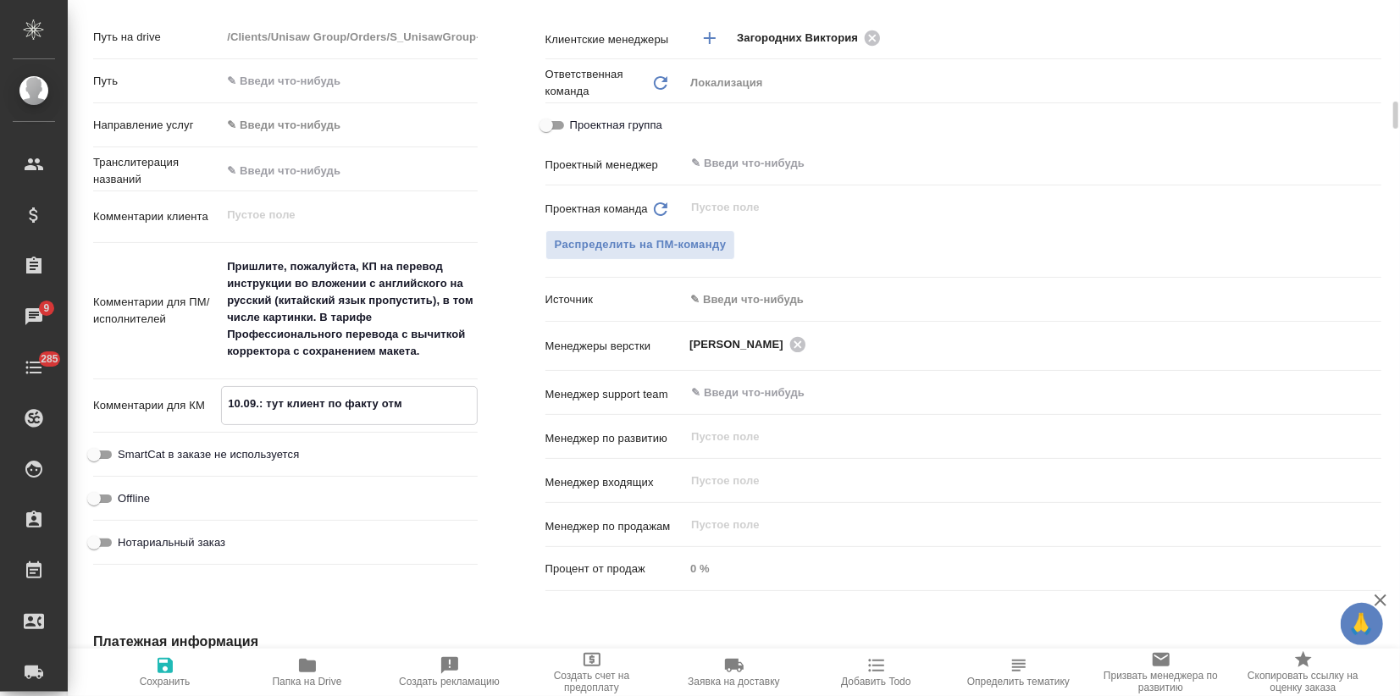
type textarea "10.09.: тут клиент по факту отме"
type textarea "x"
type textarea "10.09.: тут клиент по факту отмен"
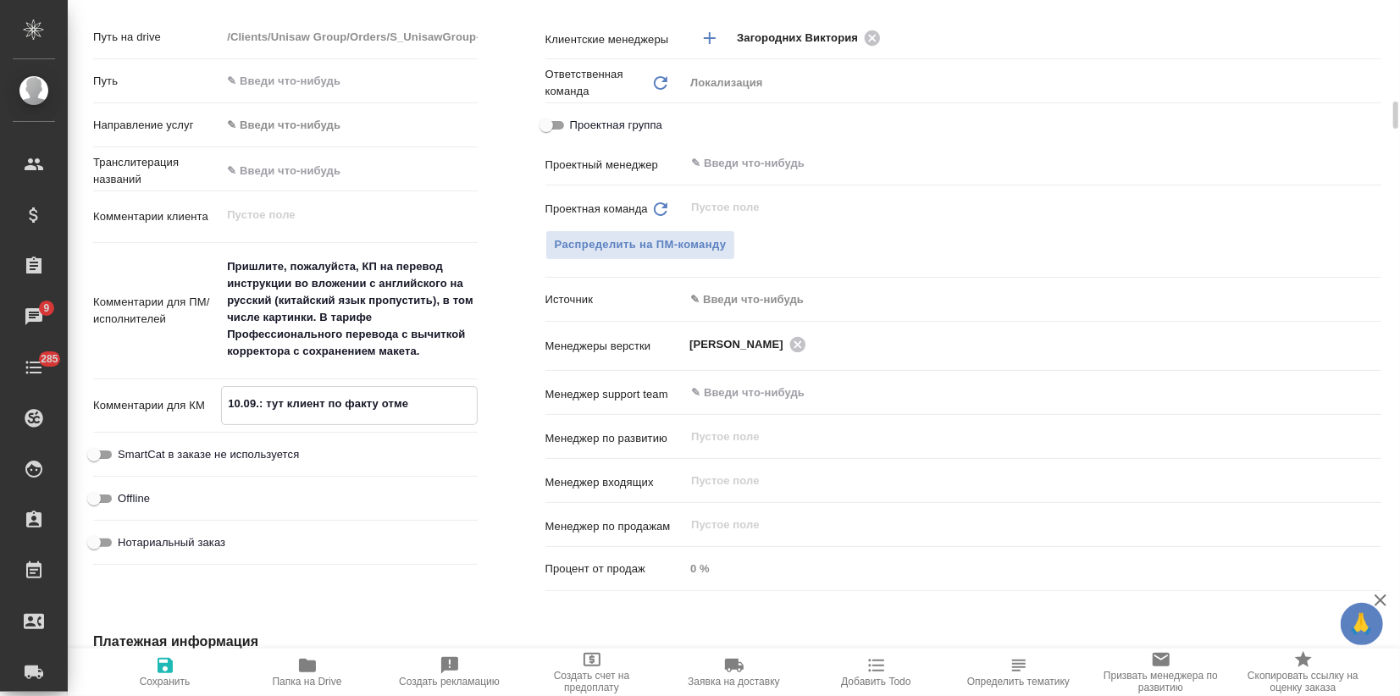
type textarea "x"
type textarea "10.09.: тут клиент по факту отмени"
type textarea "x"
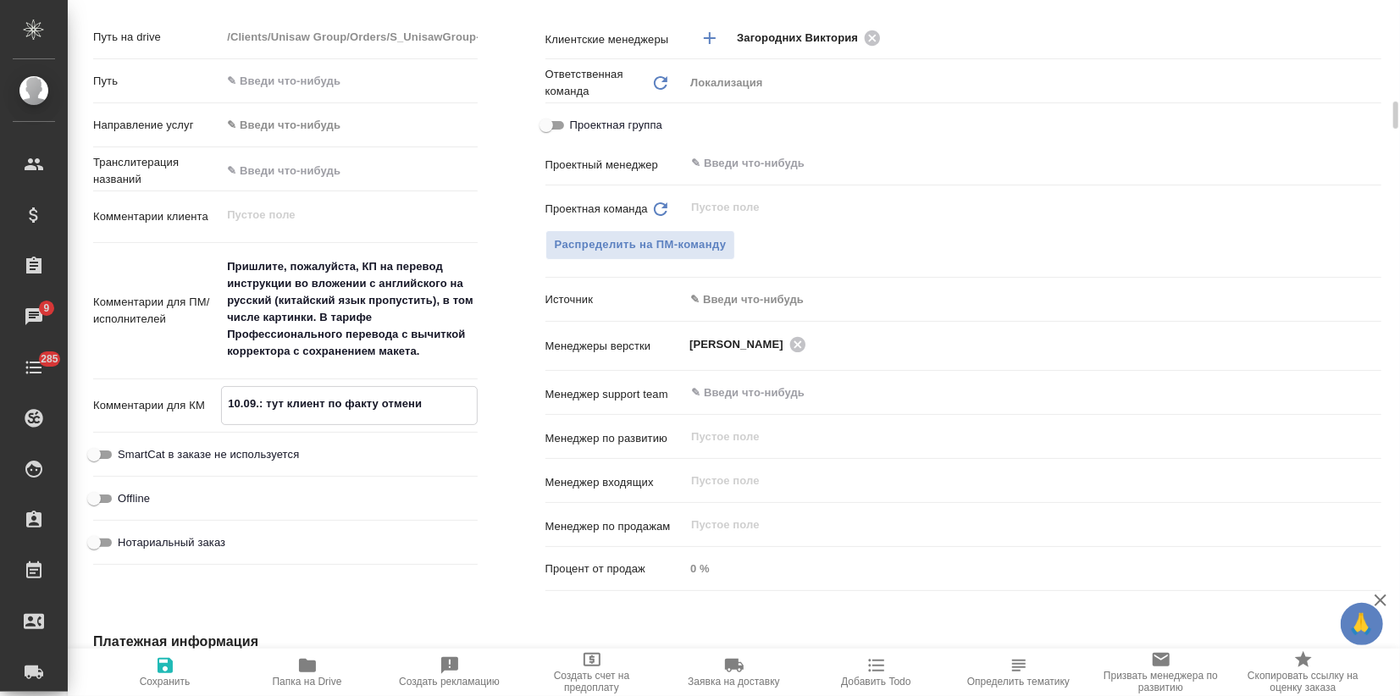
type textarea "x"
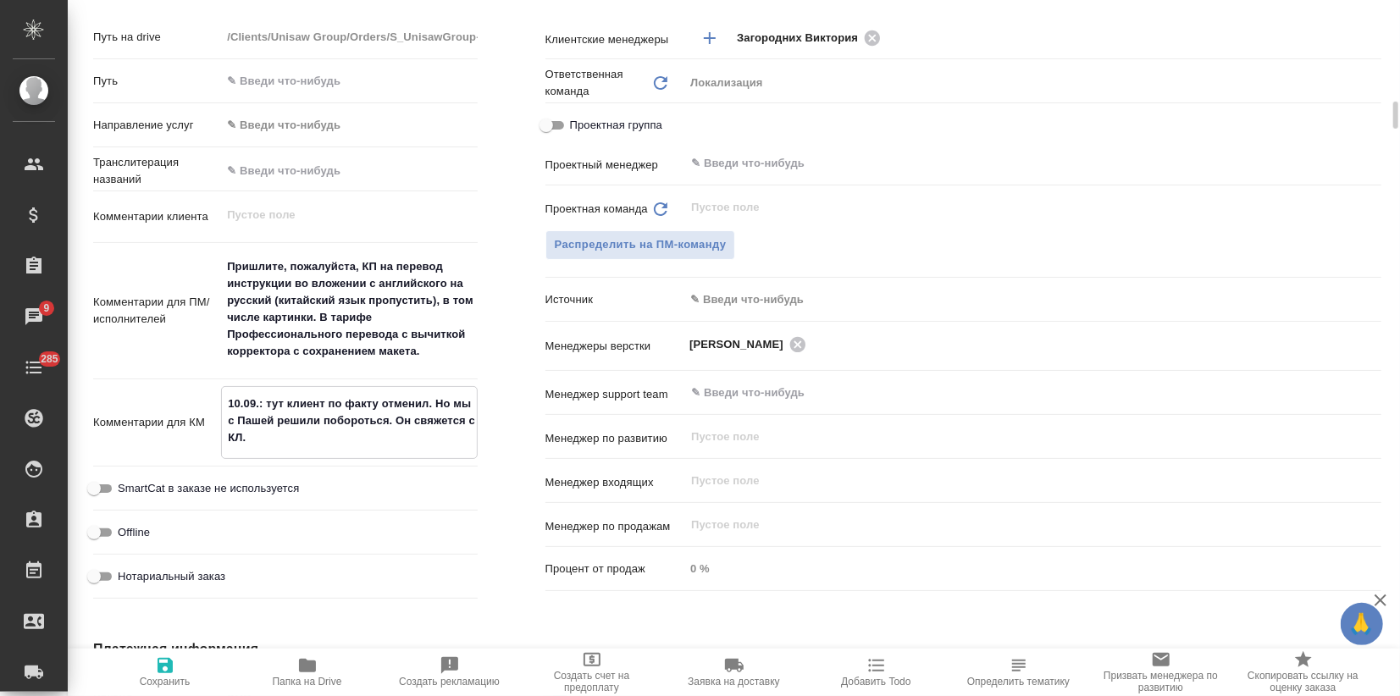
click at [175, 681] on span "Сохранить" at bounding box center [165, 682] width 51 height 12
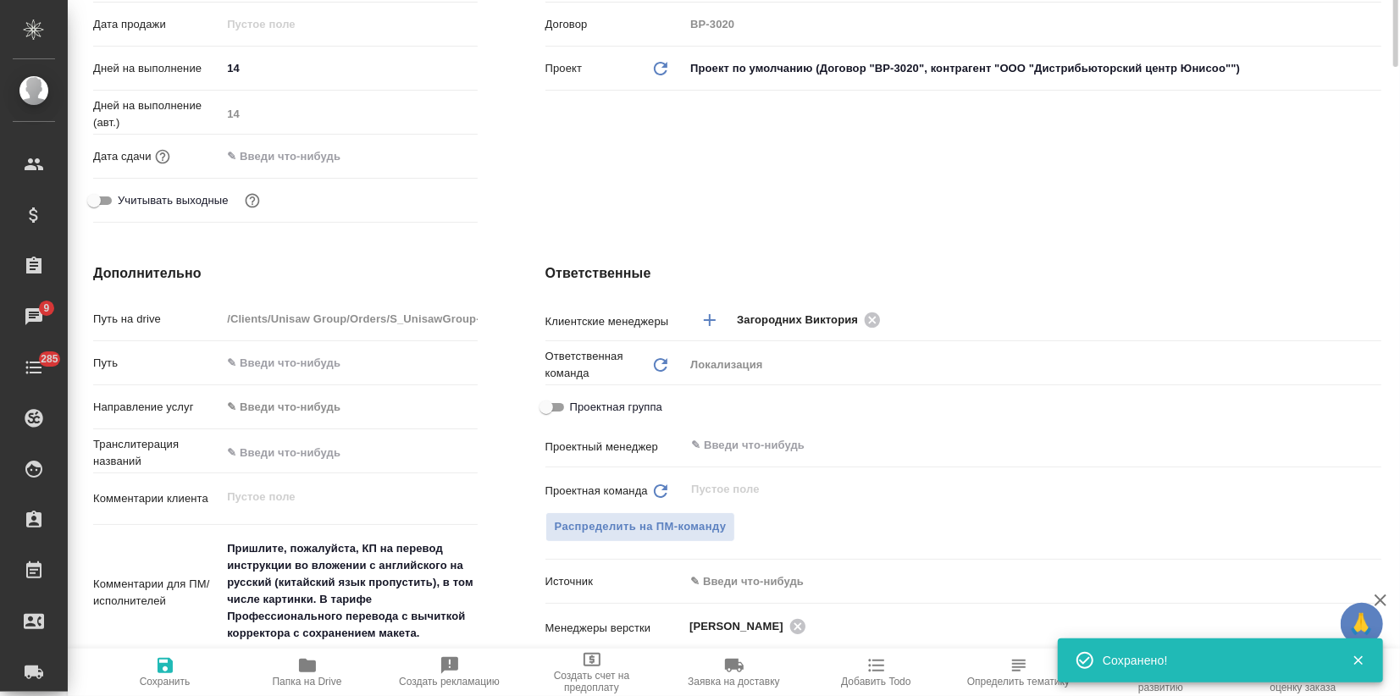
scroll to position [0, 0]
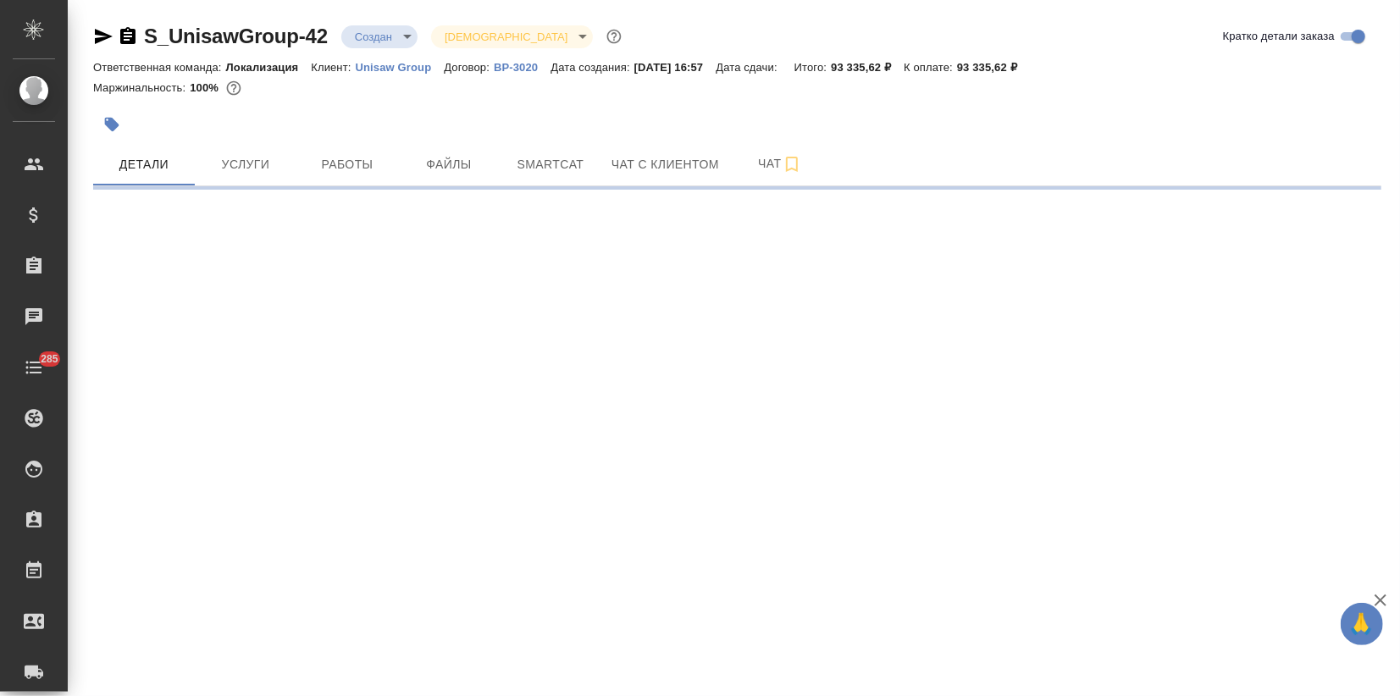
select select "RU"
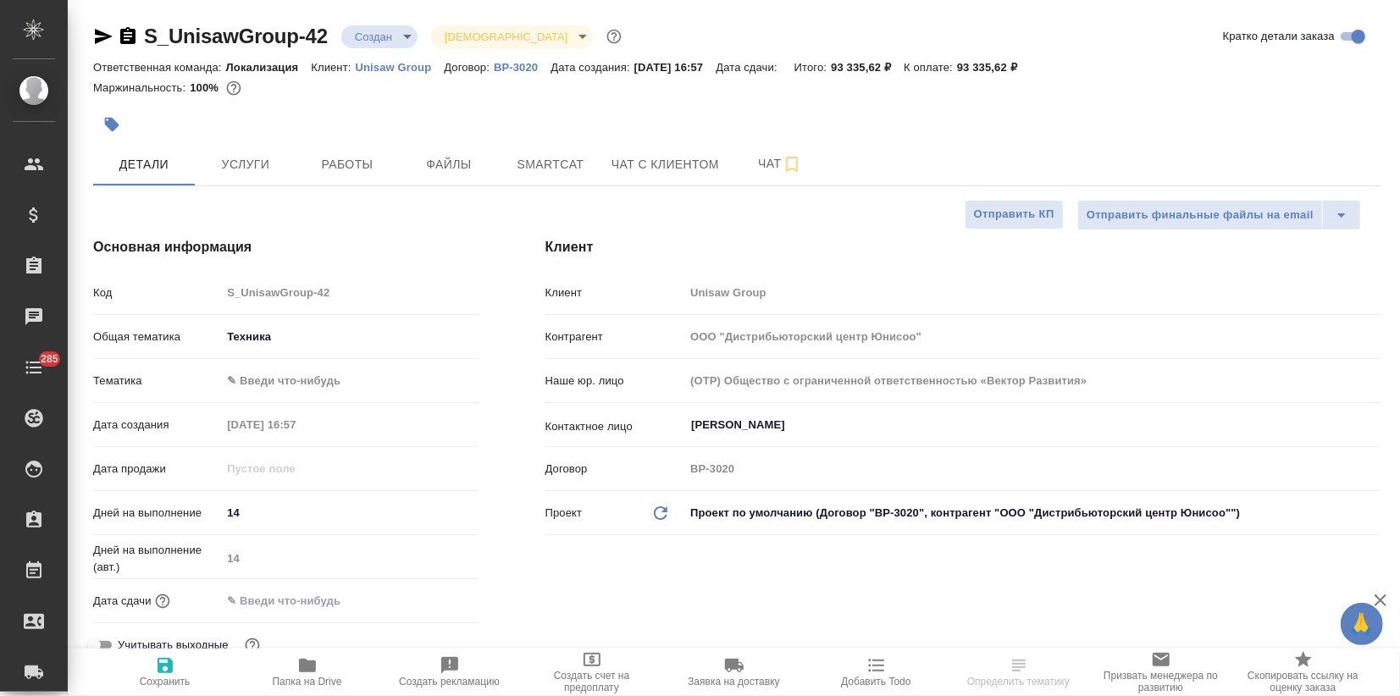
type textarea "x"
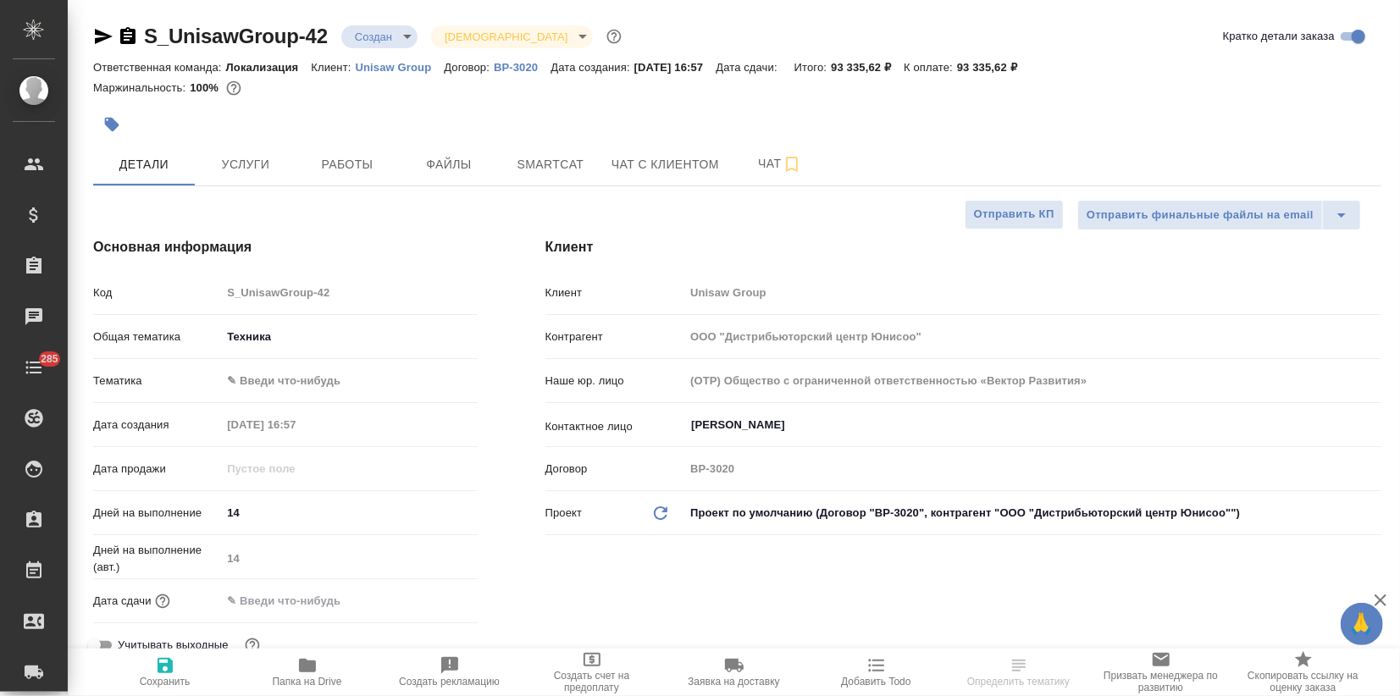
type textarea "x"
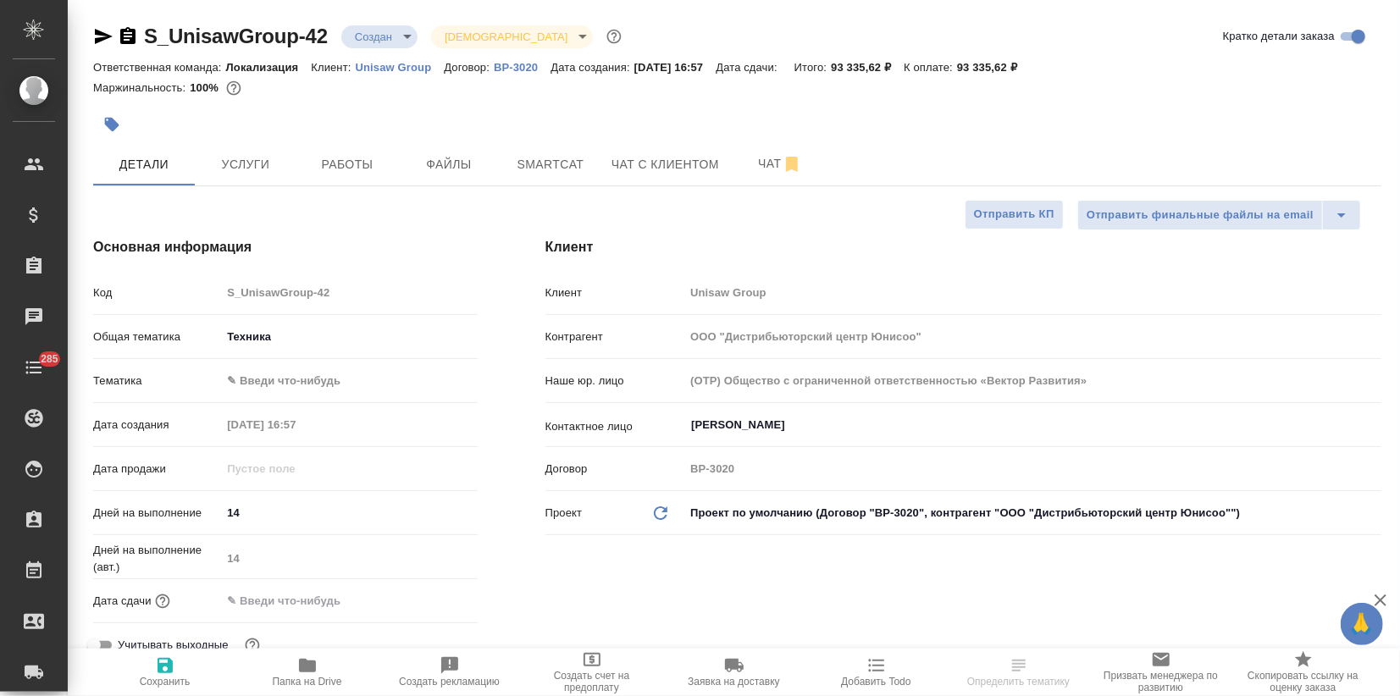
type textarea "x"
select select "RU"
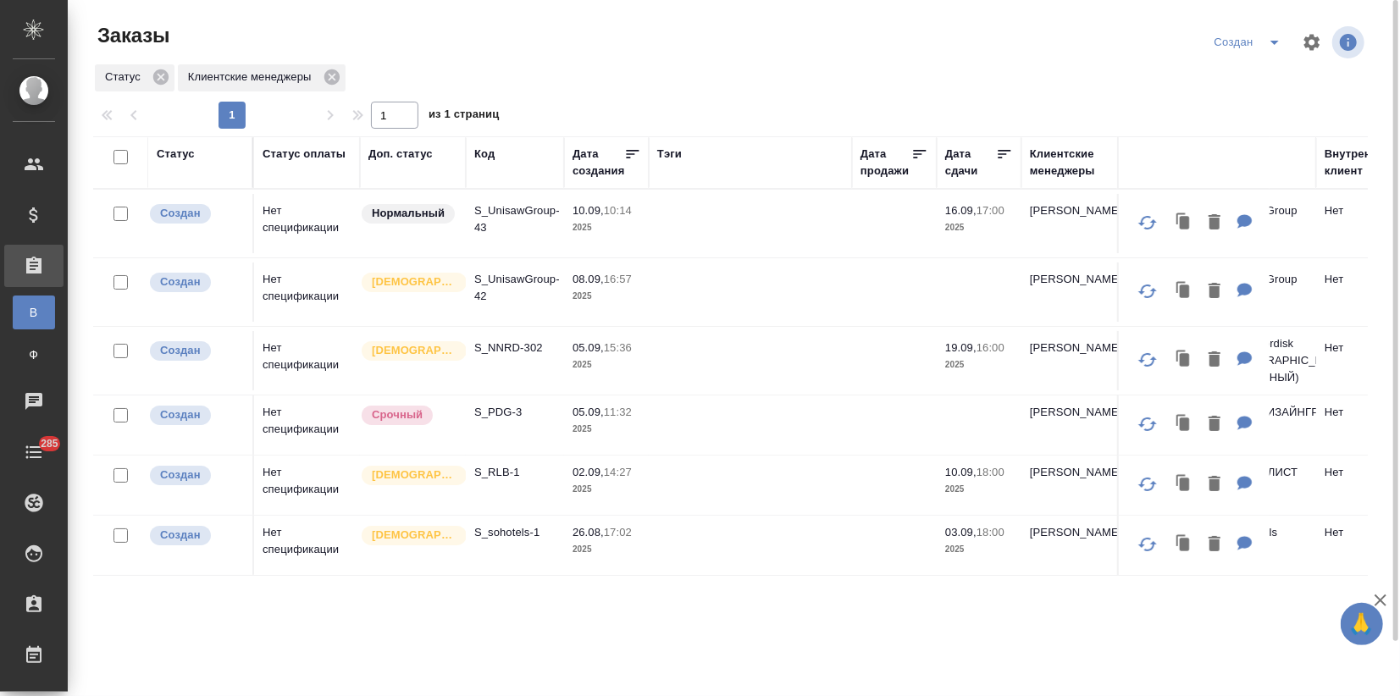
click at [492, 562] on td "S_sohotels-1" at bounding box center [515, 545] width 98 height 59
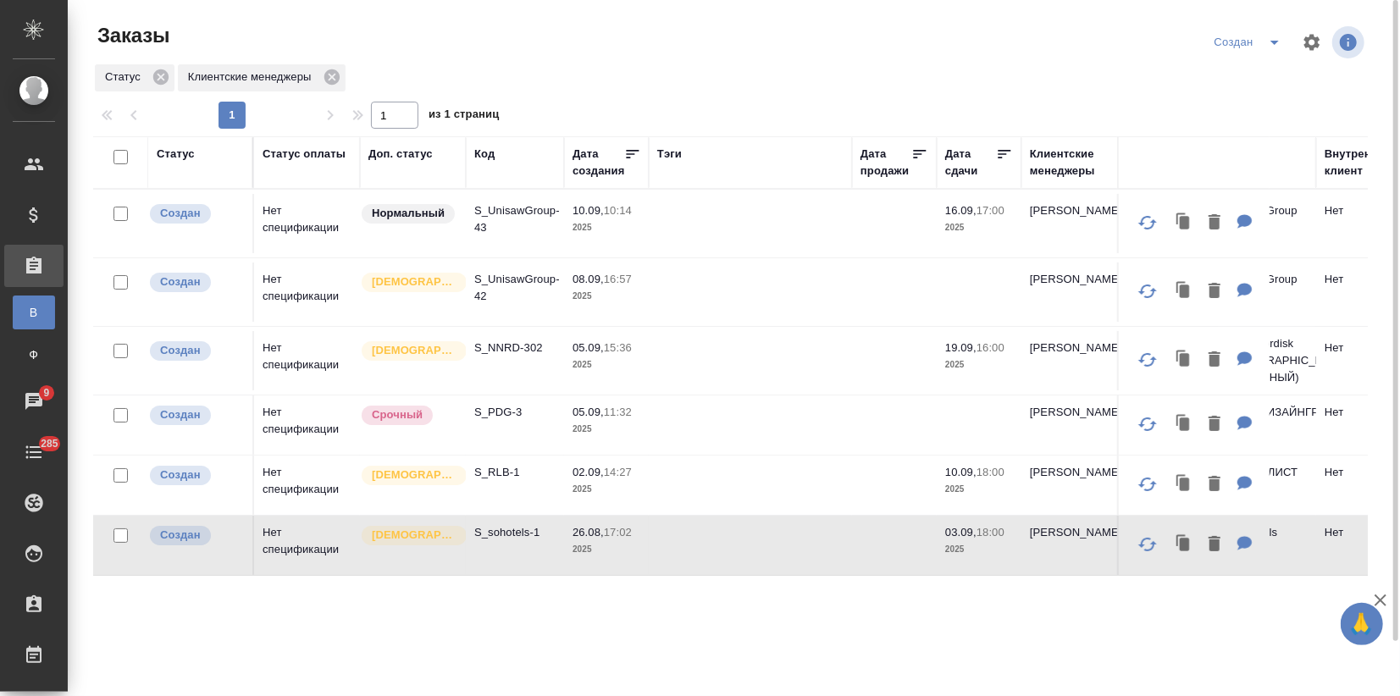
click at [492, 562] on td "S_sohotels-1" at bounding box center [515, 545] width 98 height 59
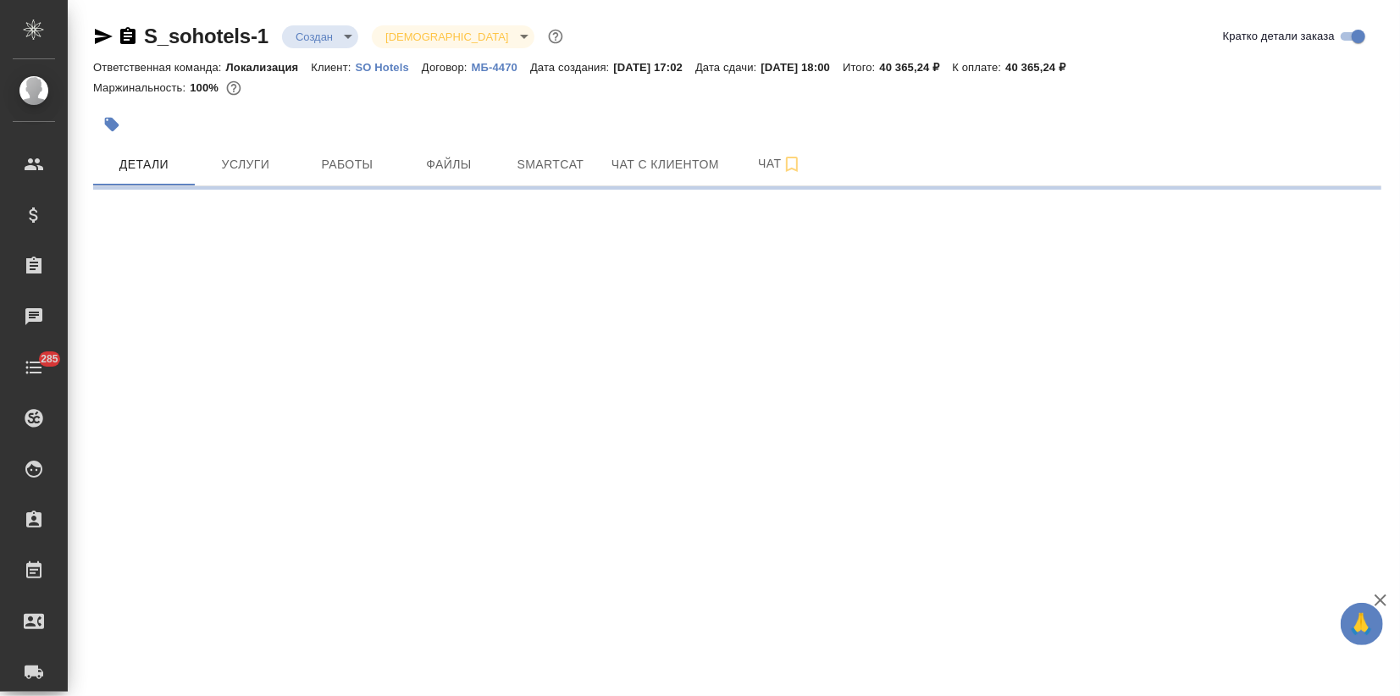
select select "RU"
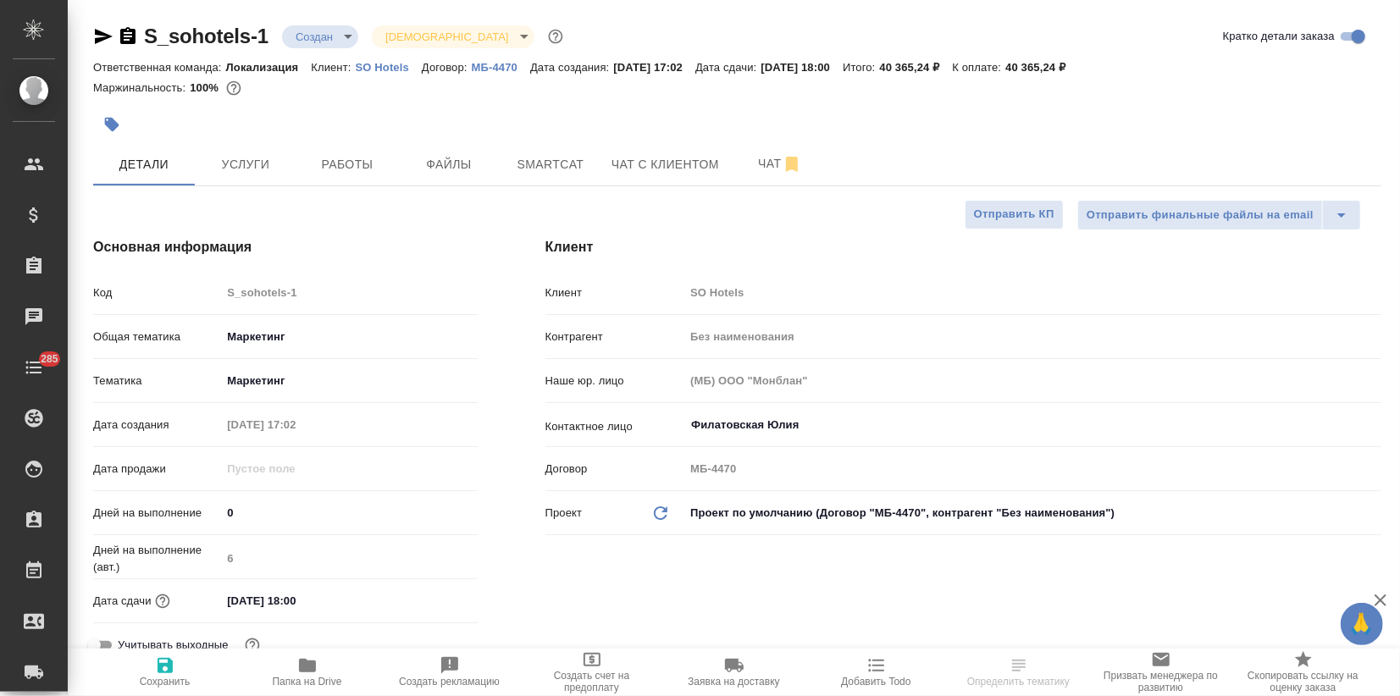
type textarea "x"
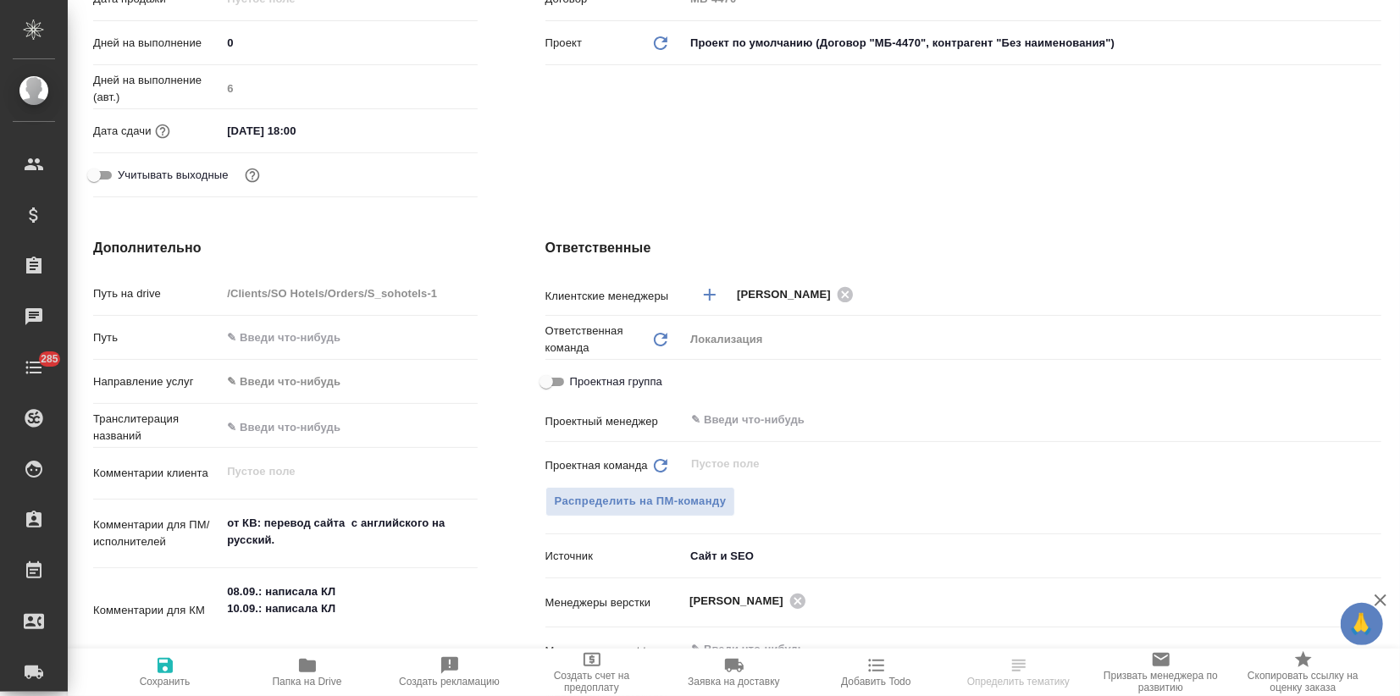
scroll to position [564, 0]
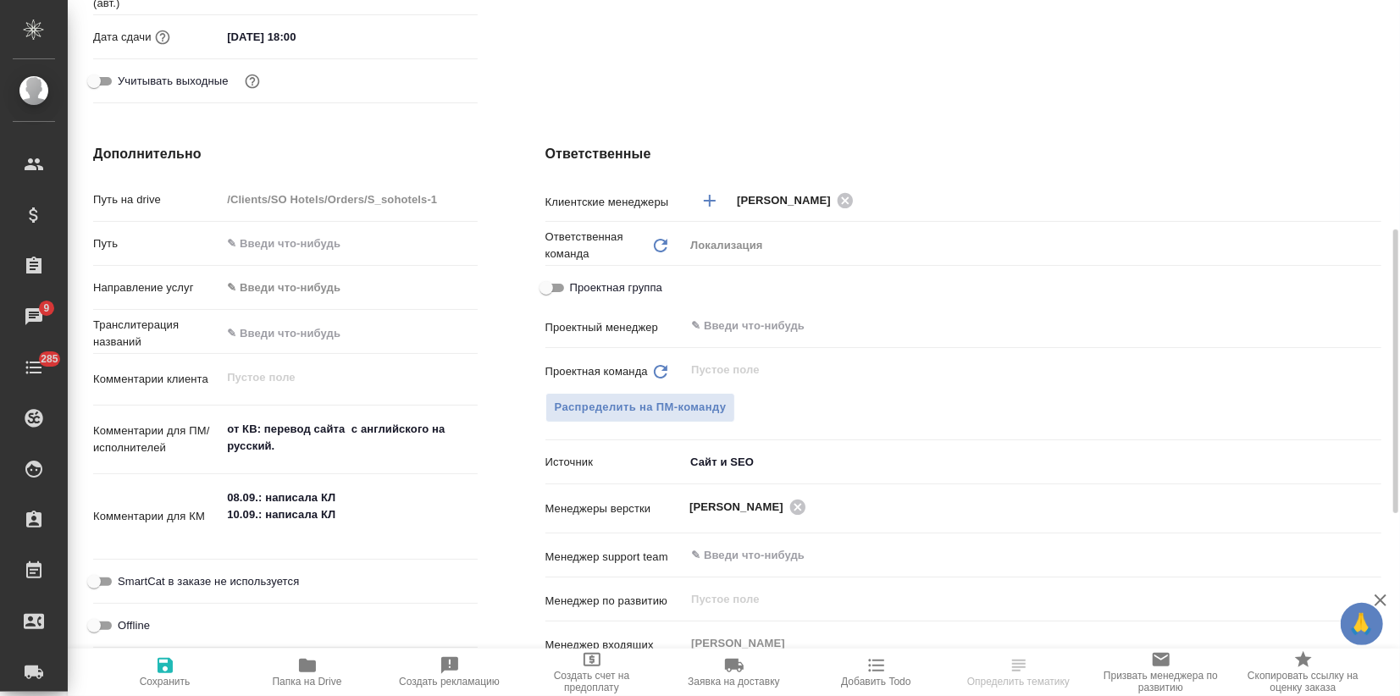
select select "RU"
type textarea "x"
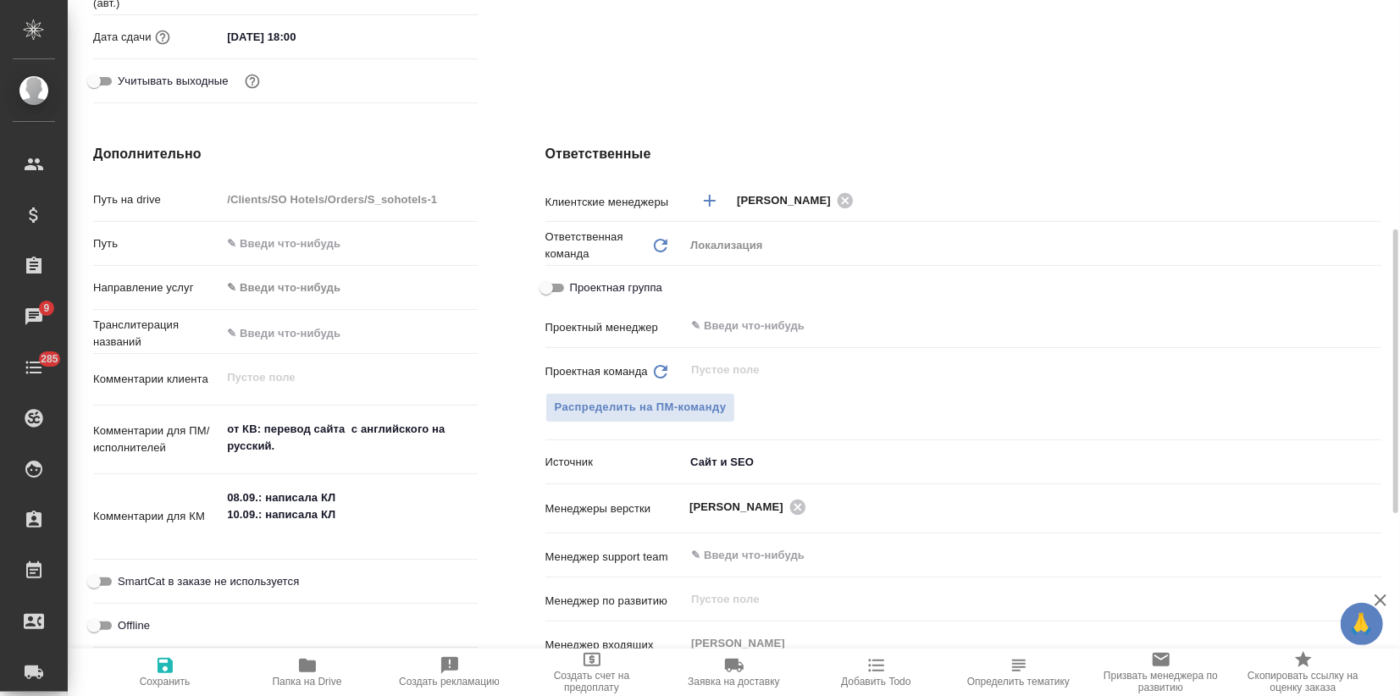
type textarea "x"
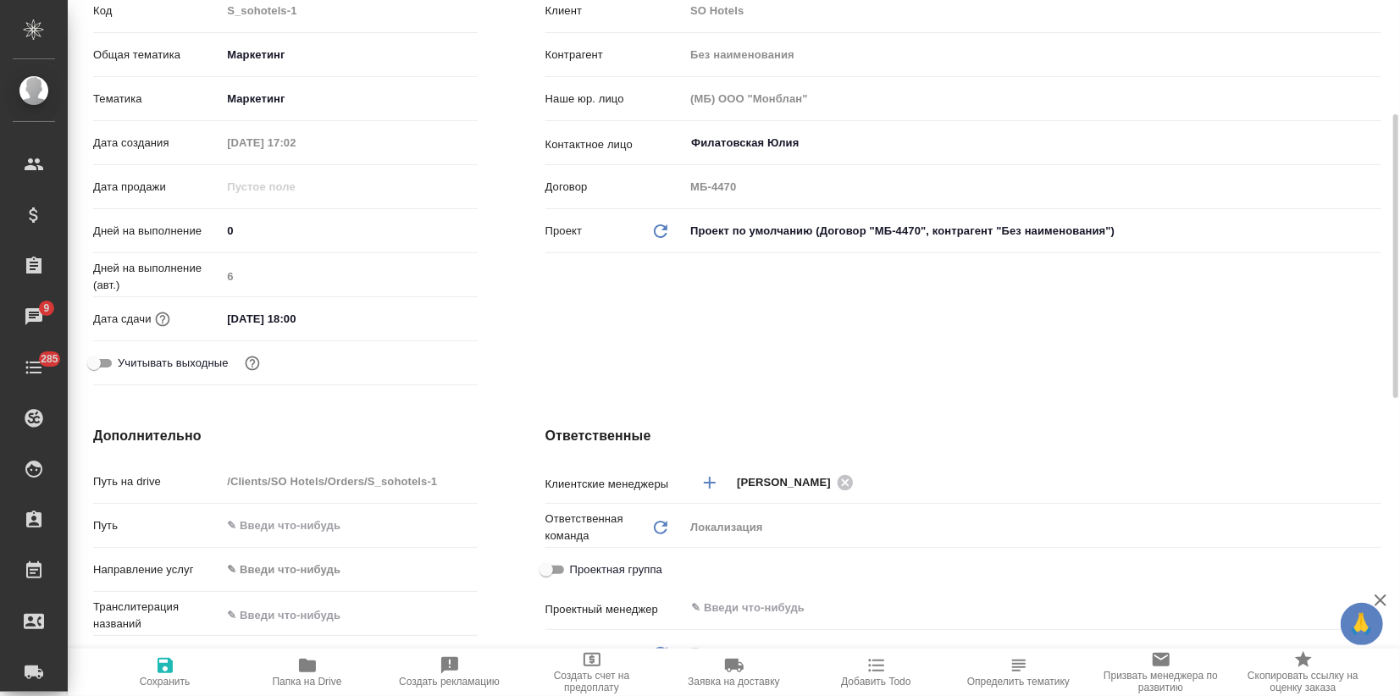
scroll to position [0, 0]
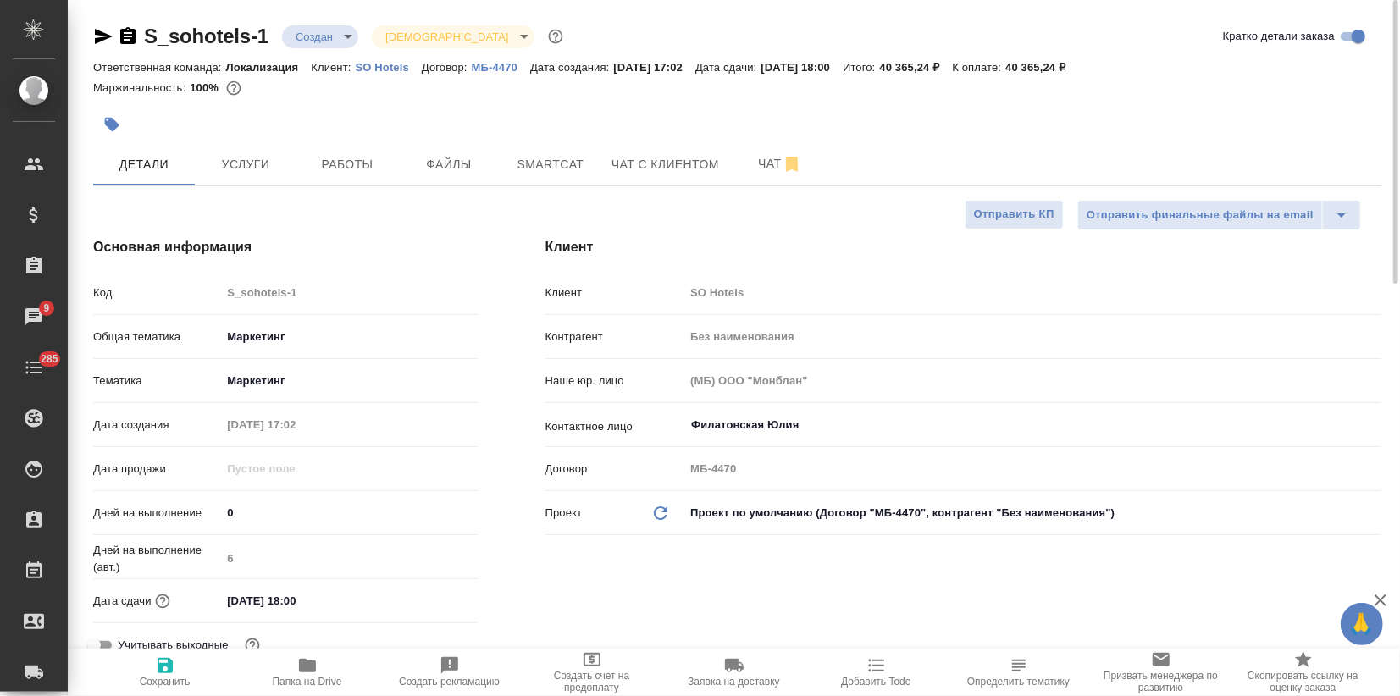
click at [334, 47] on div "S_sohotels-1 Создан new Святая троица holyTrinity" at bounding box center [329, 36] width 473 height 27
click at [321, 39] on body "🙏 .cls-1 fill:#fff; AWATERA Zagorodnikh Viktoria Клиенты Спецификации Заказы 9 …" at bounding box center [700, 348] width 1400 height 696
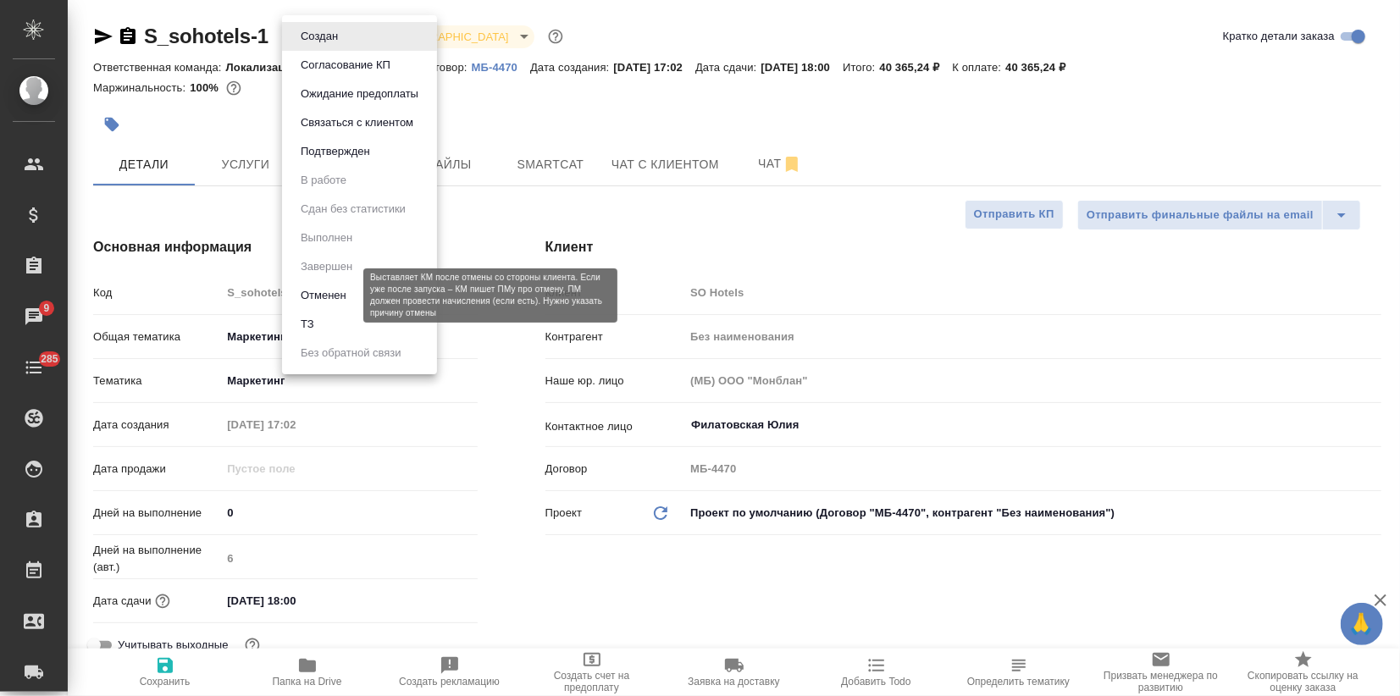
click at [329, 295] on button "Отменен" at bounding box center [324, 295] width 56 height 19
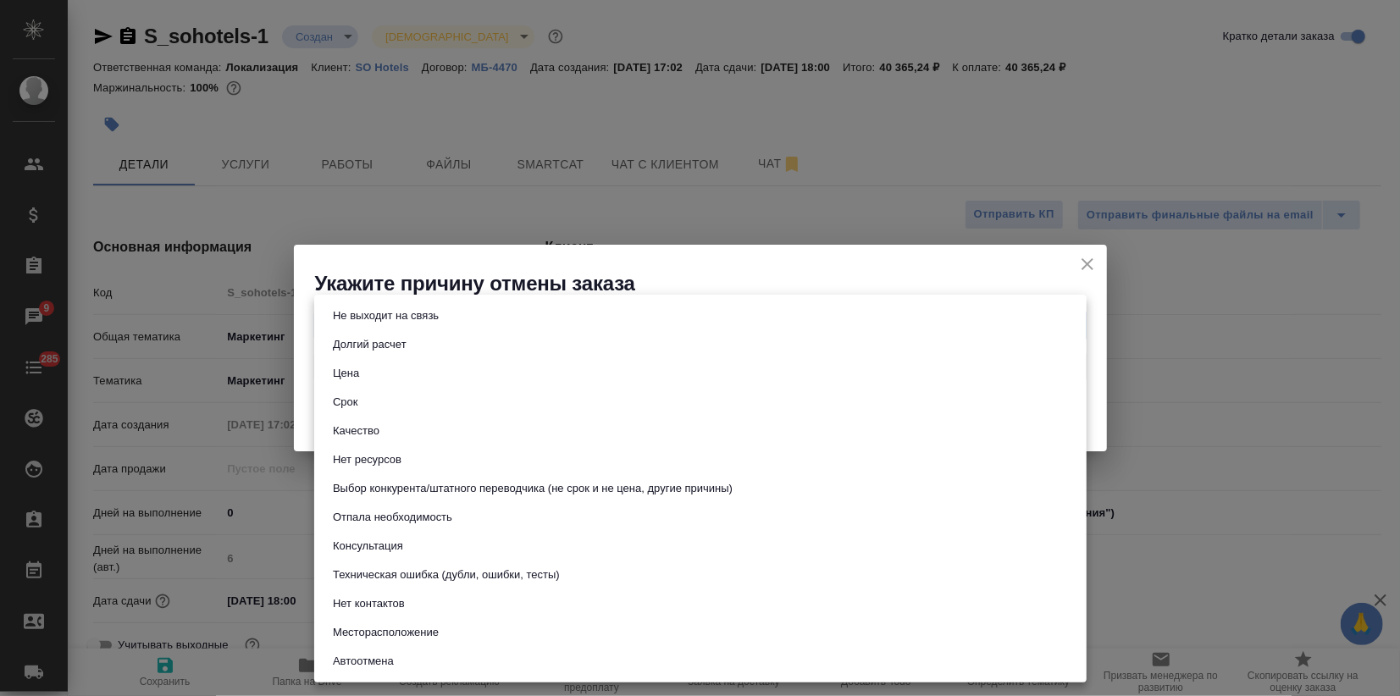
click at [450, 323] on body "🙏 .cls-1 fill:#fff; AWATERA Zagorodnikh Viktoria Клиенты Спецификации Заказы 9 …" at bounding box center [700, 348] width 1400 height 696
click at [378, 319] on button "Не выходит на связь" at bounding box center [386, 316] width 116 height 19
type input "stopContacting"
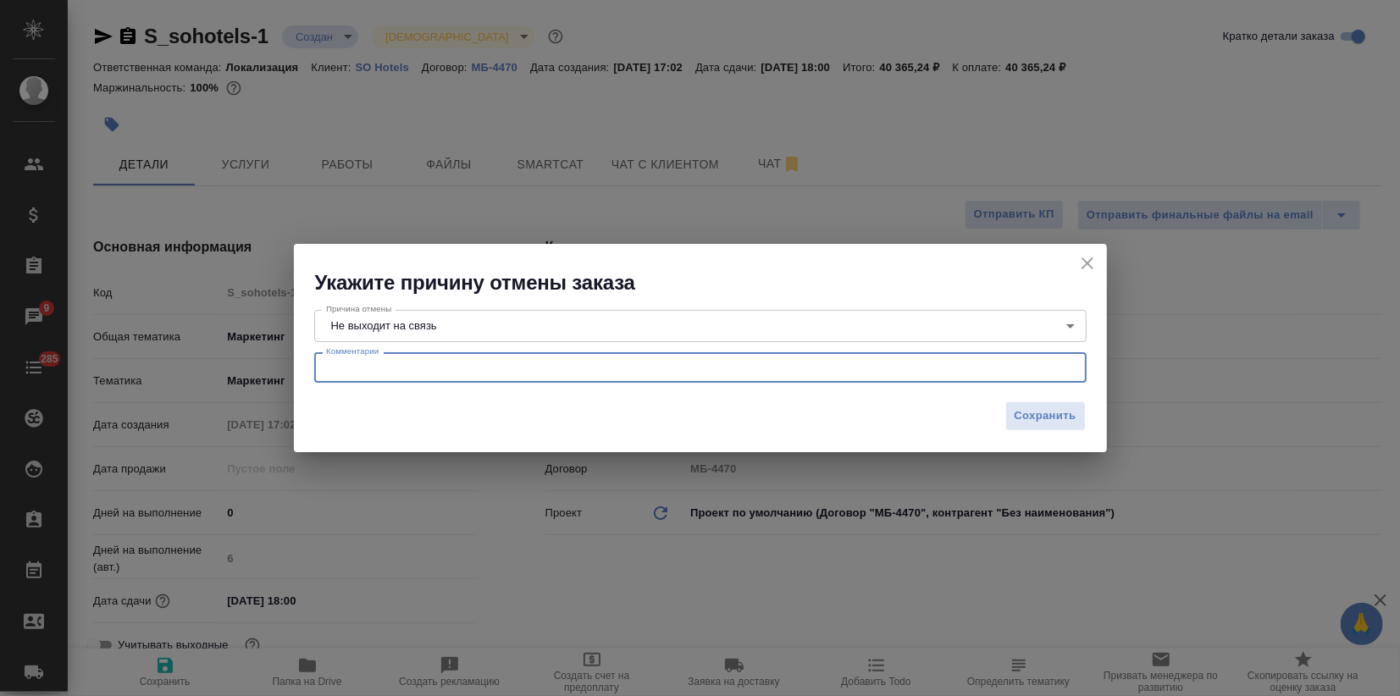
click at [364, 367] on textarea at bounding box center [700, 368] width 749 height 13
click at [473, 367] on textarea "Клиент не выходит на связь, ни по телефону, ни по e-mail." at bounding box center [700, 368] width 749 height 13
click at [664, 366] on textarea "Клиент не выходит на связь ни по телефону, ни по e-mail." at bounding box center [700, 368] width 749 height 13
type textarea "Клиент не выходит на связь ни по телефону, ни по e-mail. Пытались вдвоём с Бэлл…"
click at [1029, 429] on button "Сохранить" at bounding box center [1045, 416] width 80 height 30
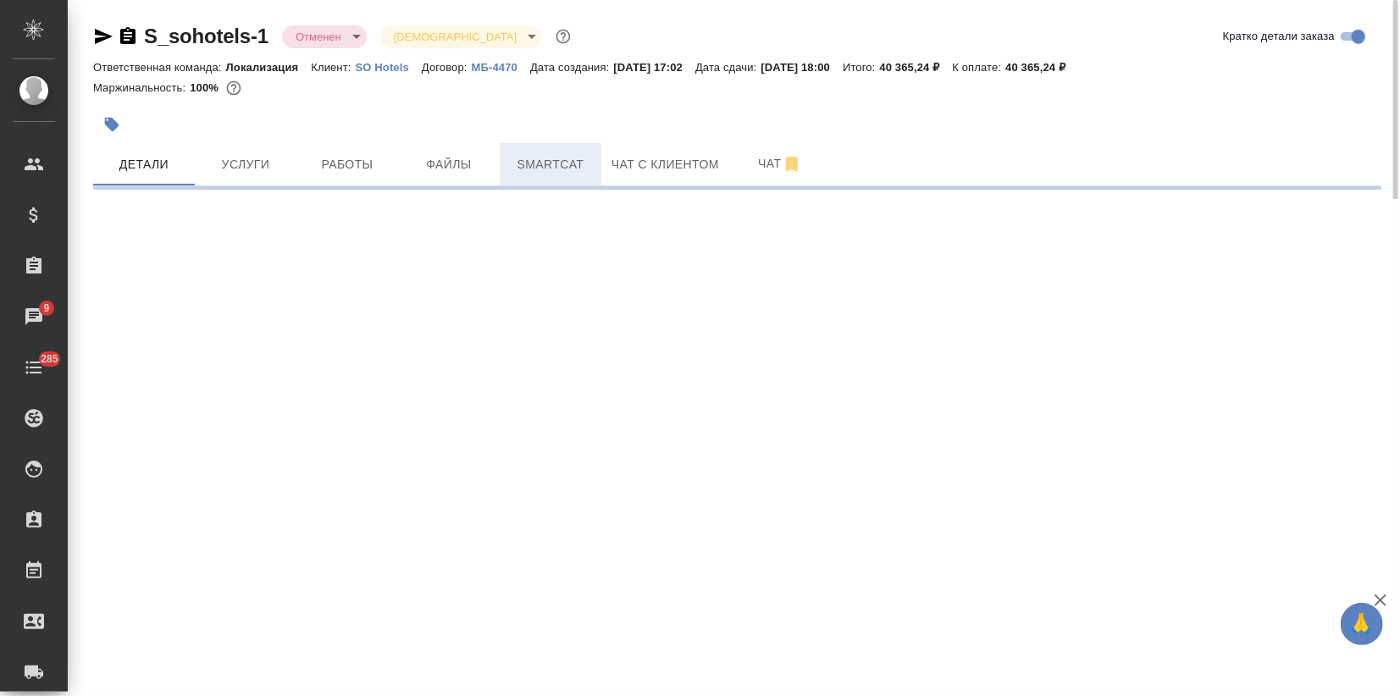
select select "RU"
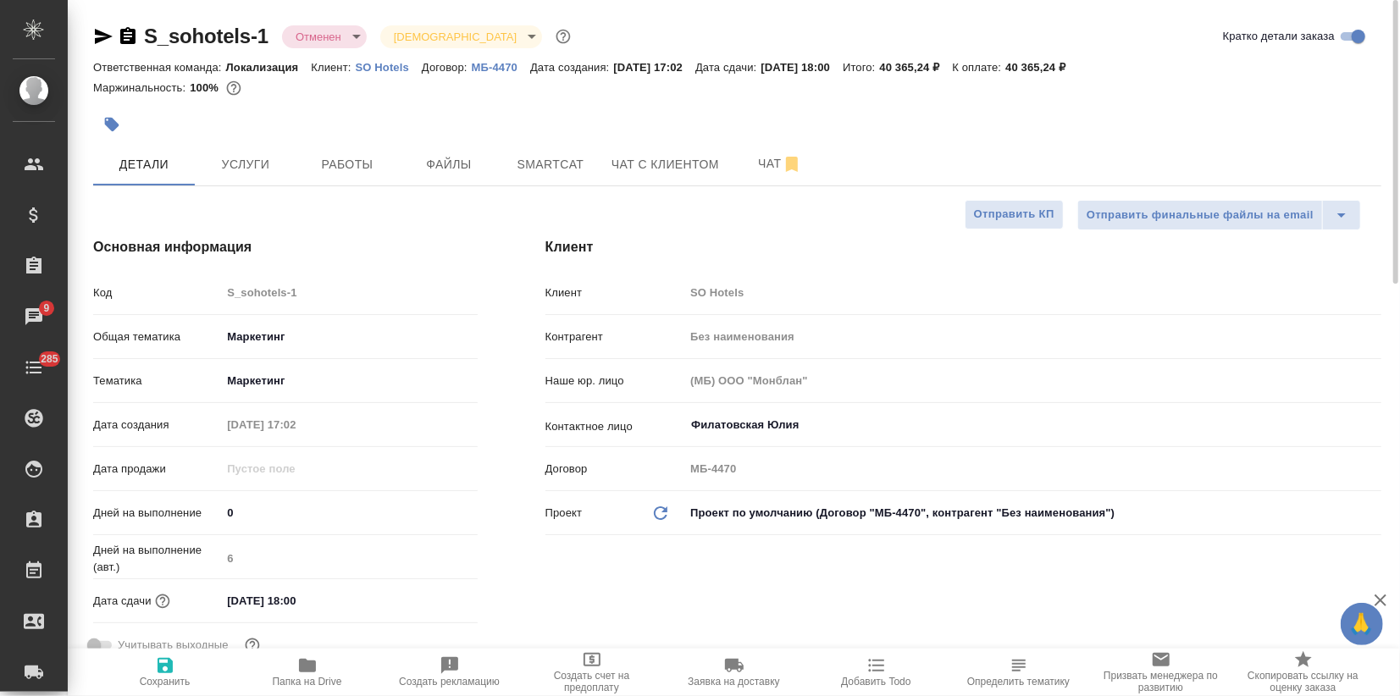
type textarea "x"
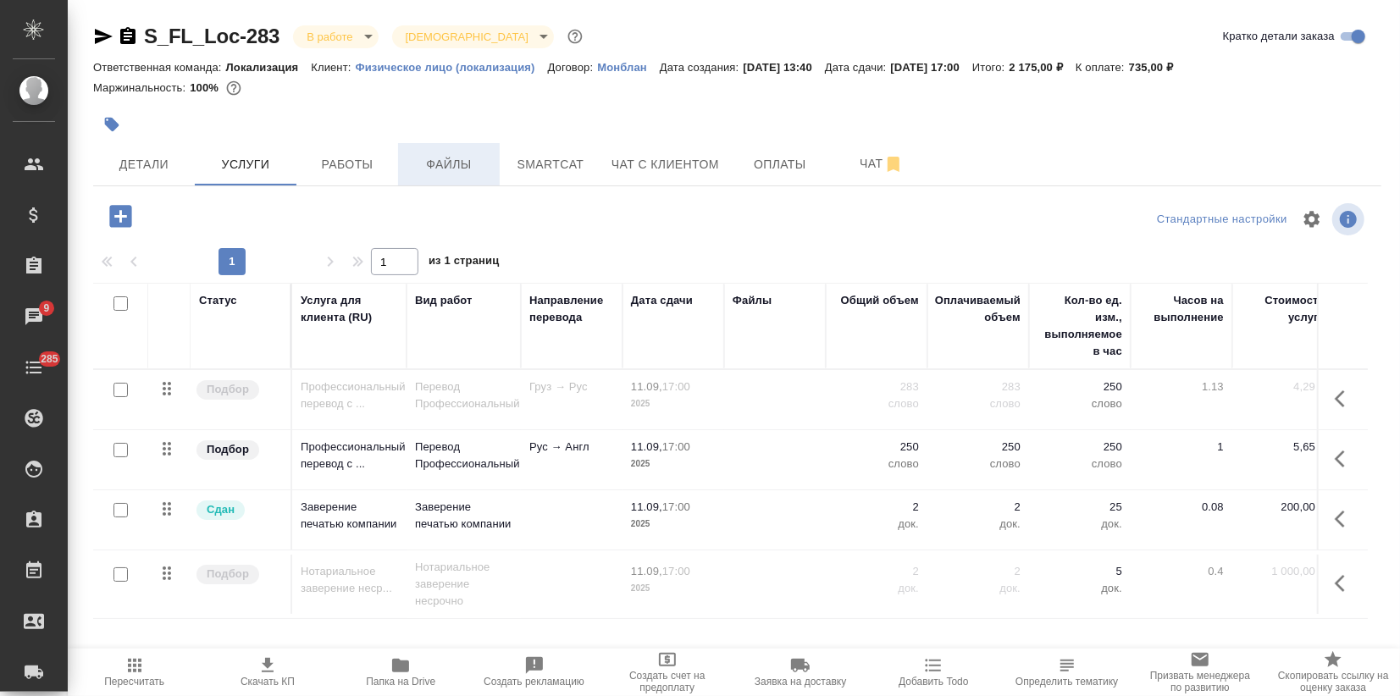
click at [458, 173] on span "Файлы" at bounding box center [448, 164] width 81 height 21
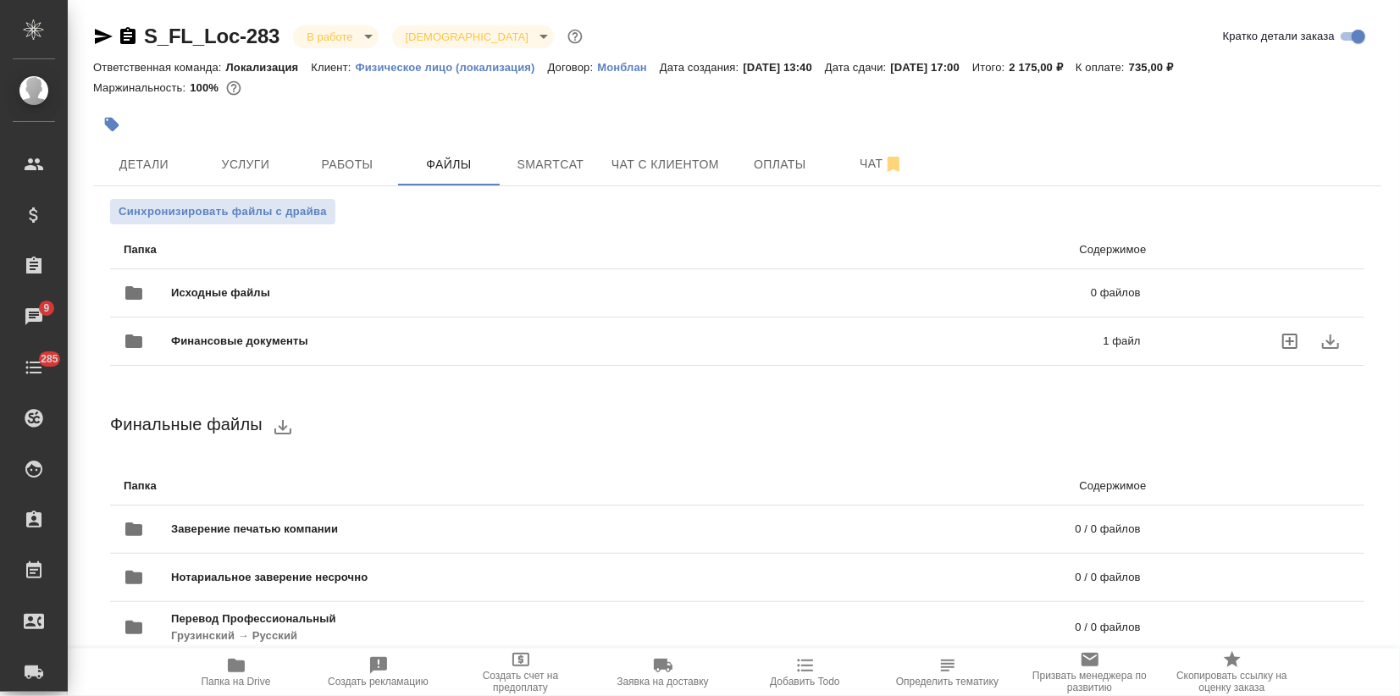
click at [324, 344] on span "Финансовые документы" at bounding box center [438, 341] width 534 height 17
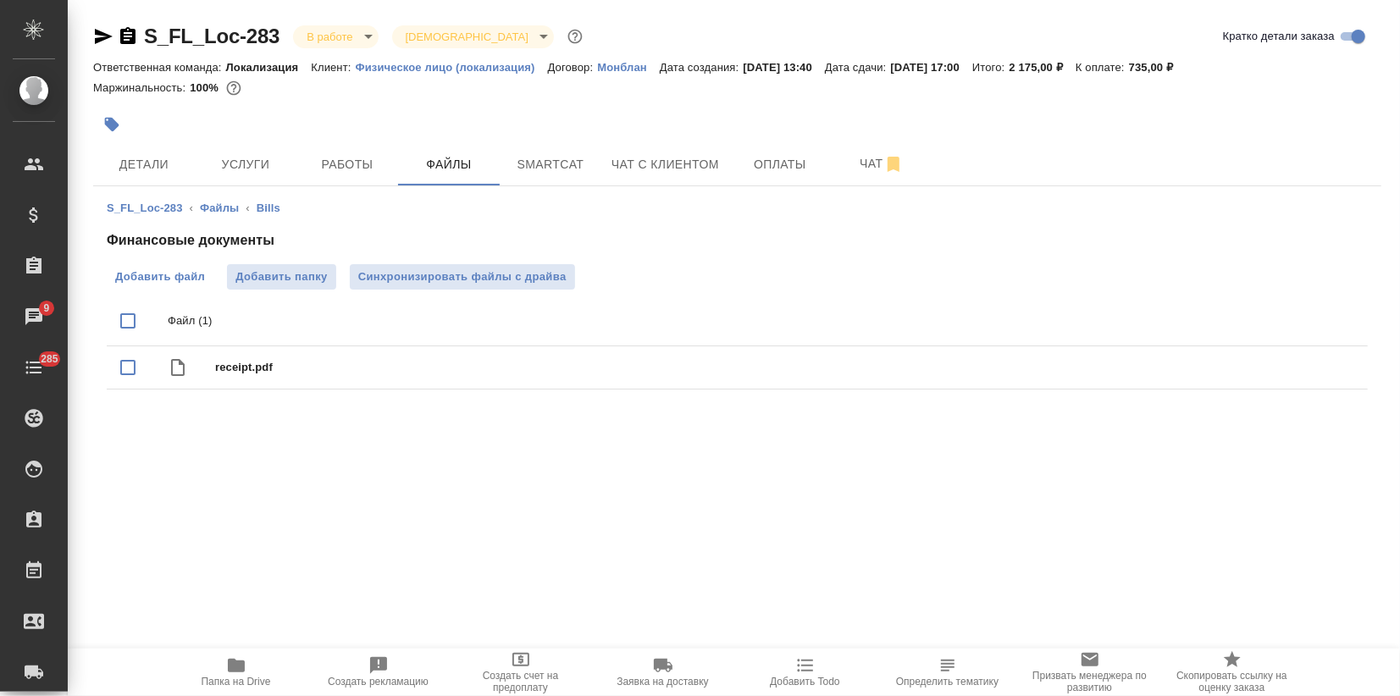
click at [169, 278] on span "Добавить файл" at bounding box center [160, 276] width 90 height 17
click at [0, 0] on input "Добавить файл" at bounding box center [0, 0] width 0 height 0
click at [788, 162] on span "Оплаты" at bounding box center [779, 164] width 81 height 21
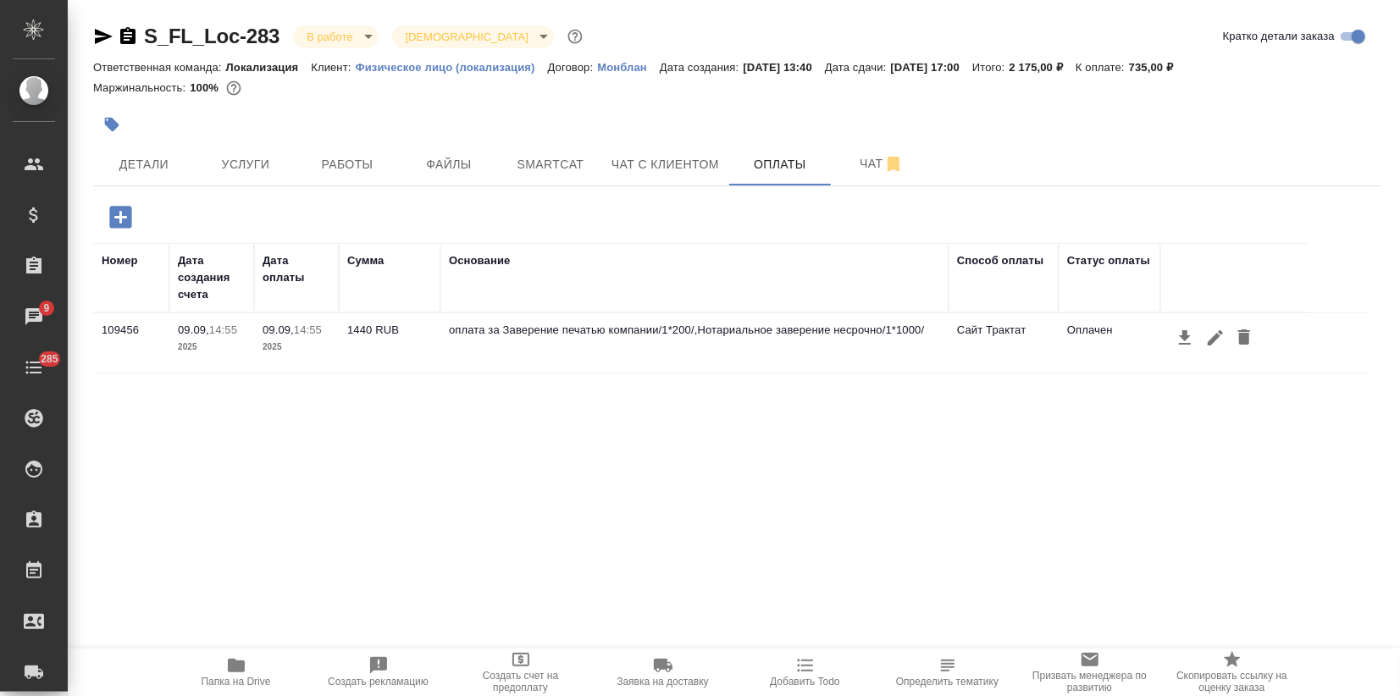
click at [127, 218] on icon "button" at bounding box center [120, 217] width 22 height 22
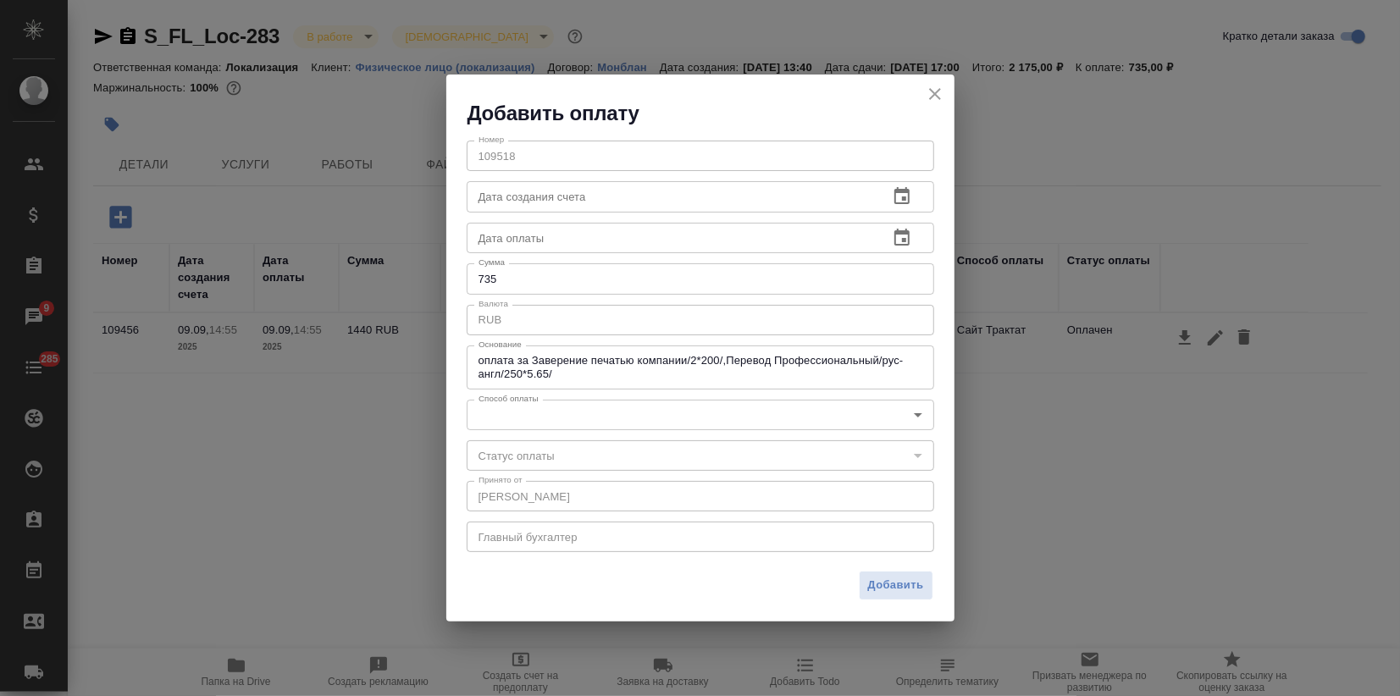
click at [528, 420] on body ".cls-1 fill:#fff; AWATERA Zagorodnikh [PERSON_NAME] Спецификации Заказы 9 Чаты …" at bounding box center [700, 348] width 1400 height 696
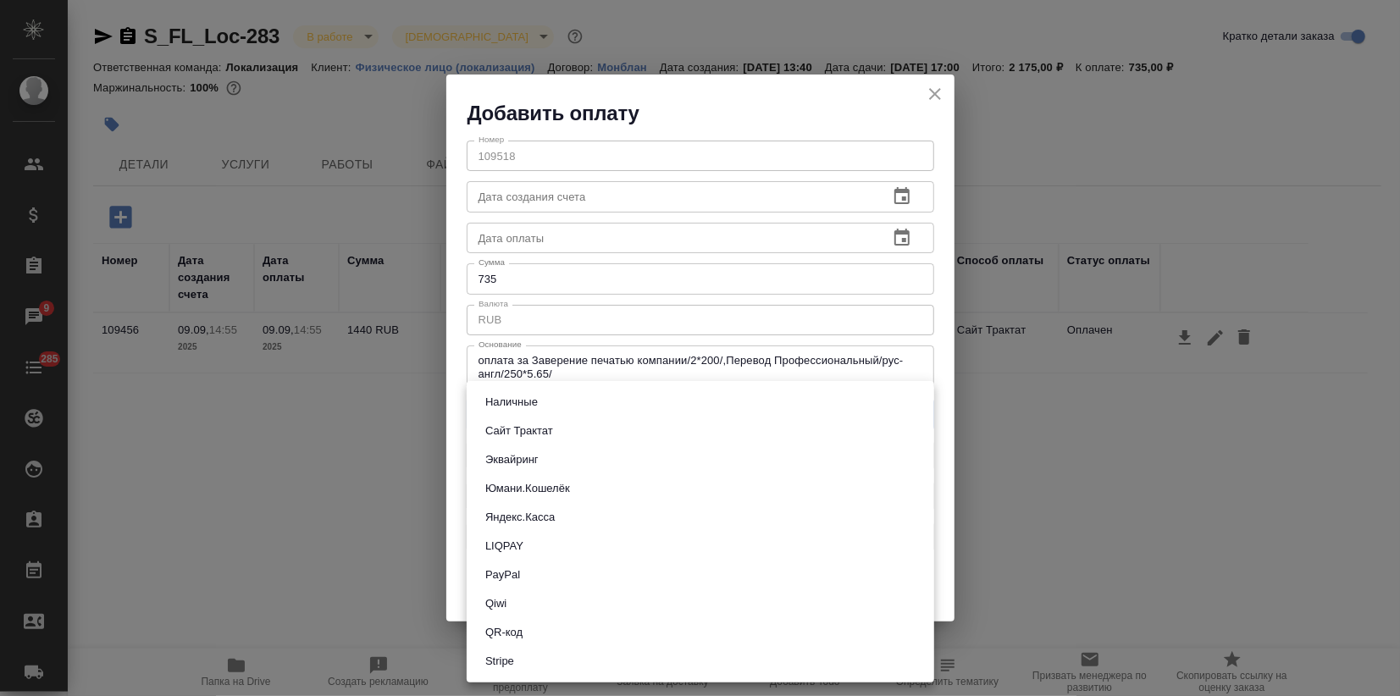
click at [520, 443] on li "Сайт Трактат" at bounding box center [700, 431] width 467 height 29
type input "site-traktat"
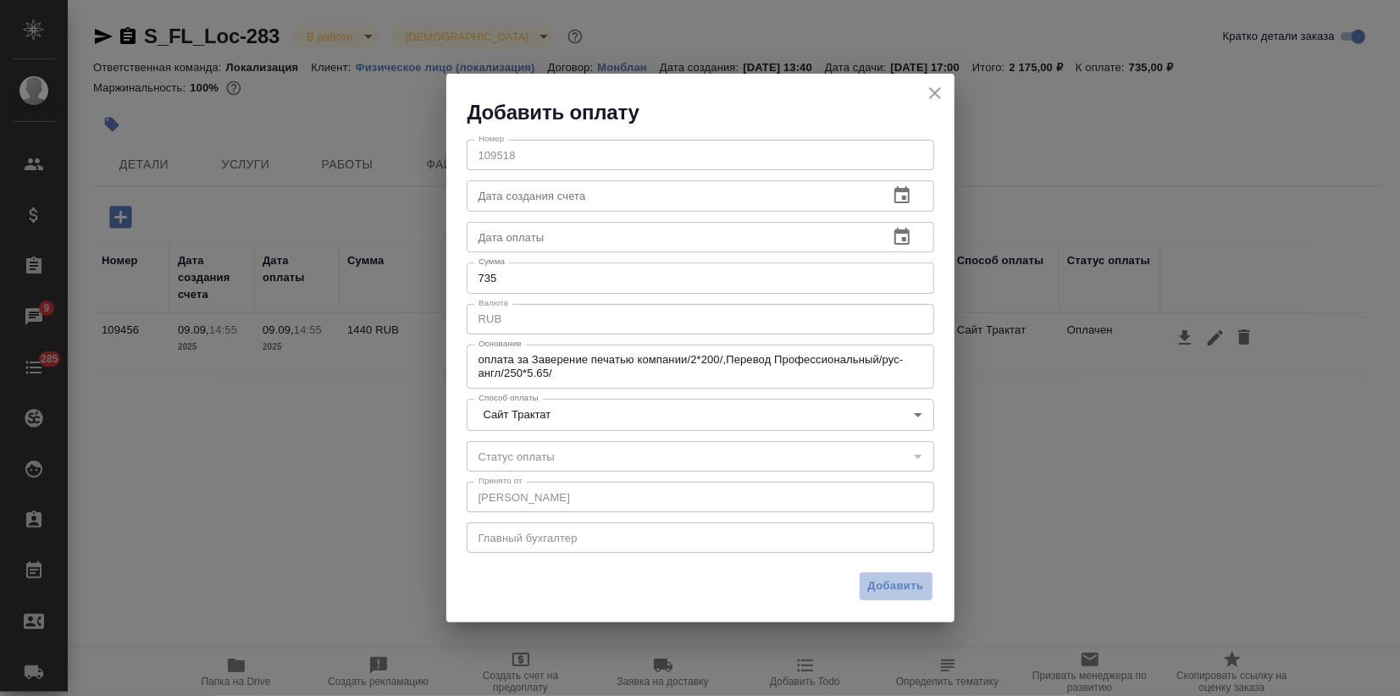
click at [881, 589] on span "Добавить" at bounding box center [896, 586] width 56 height 19
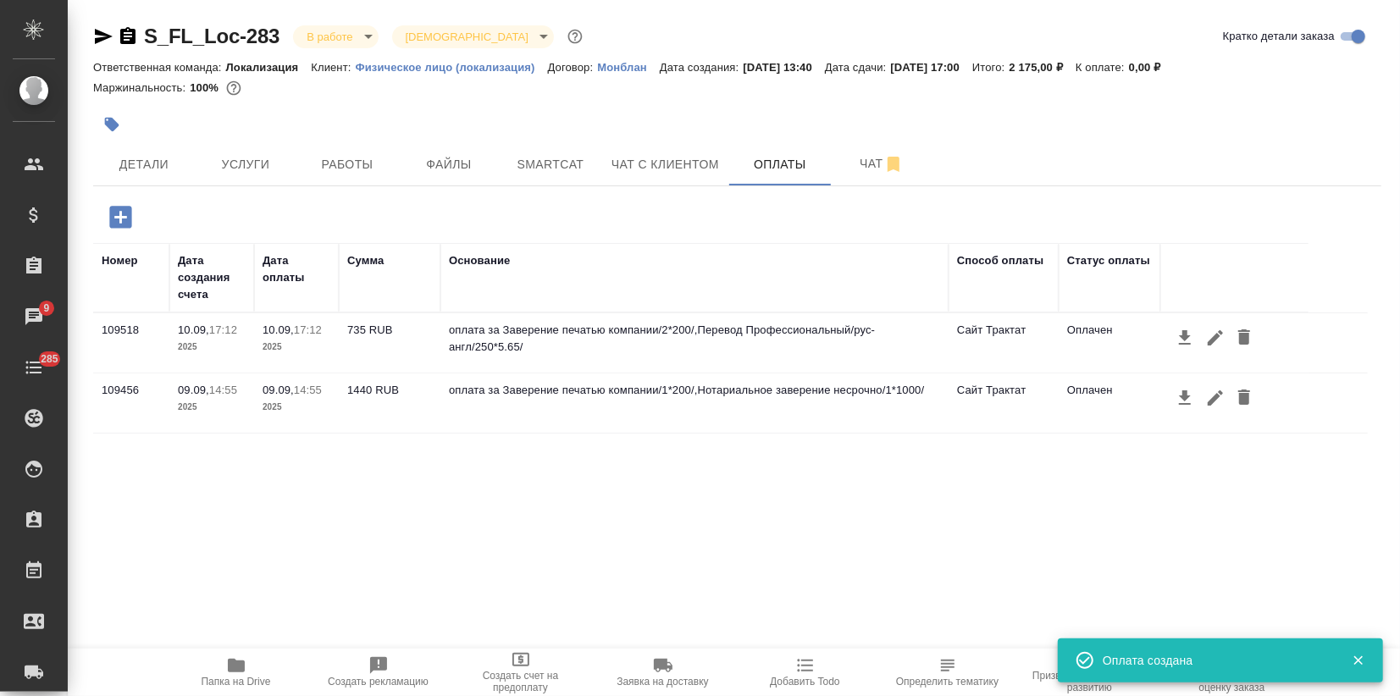
click at [361, 41] on body ".cls-1 fill:#fff; AWATERA Zagorodnikh [PERSON_NAME] Спецификации Заказы 9 Чаты …" at bounding box center [700, 348] width 1400 height 696
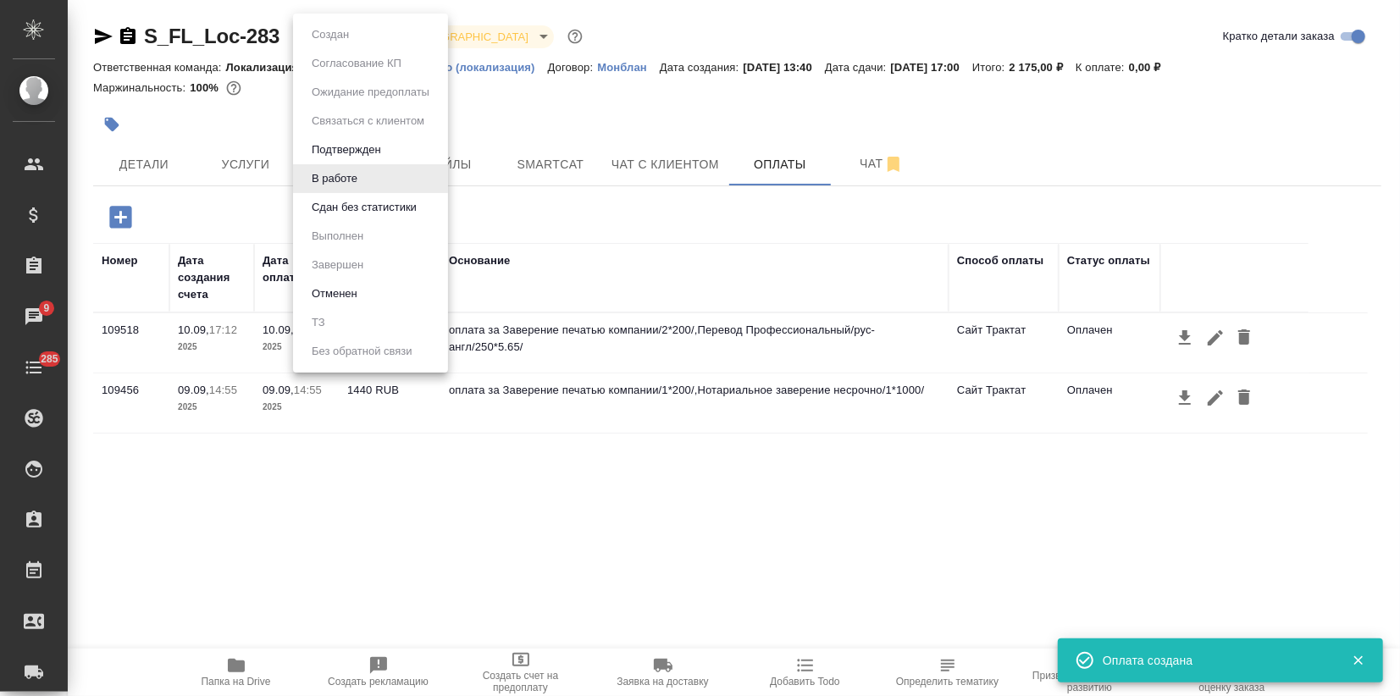
click at [617, 124] on div at bounding box center [700, 348] width 1400 height 696
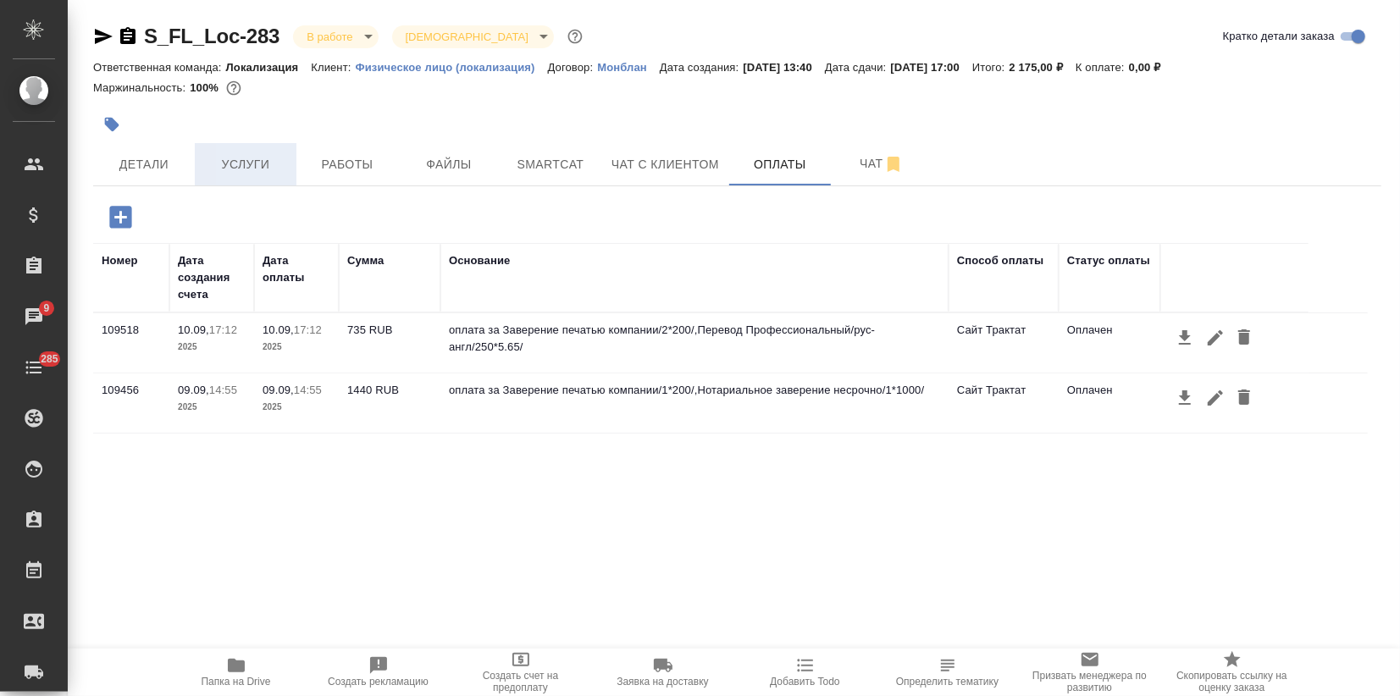
click at [237, 169] on span "Услуги" at bounding box center [245, 164] width 81 height 21
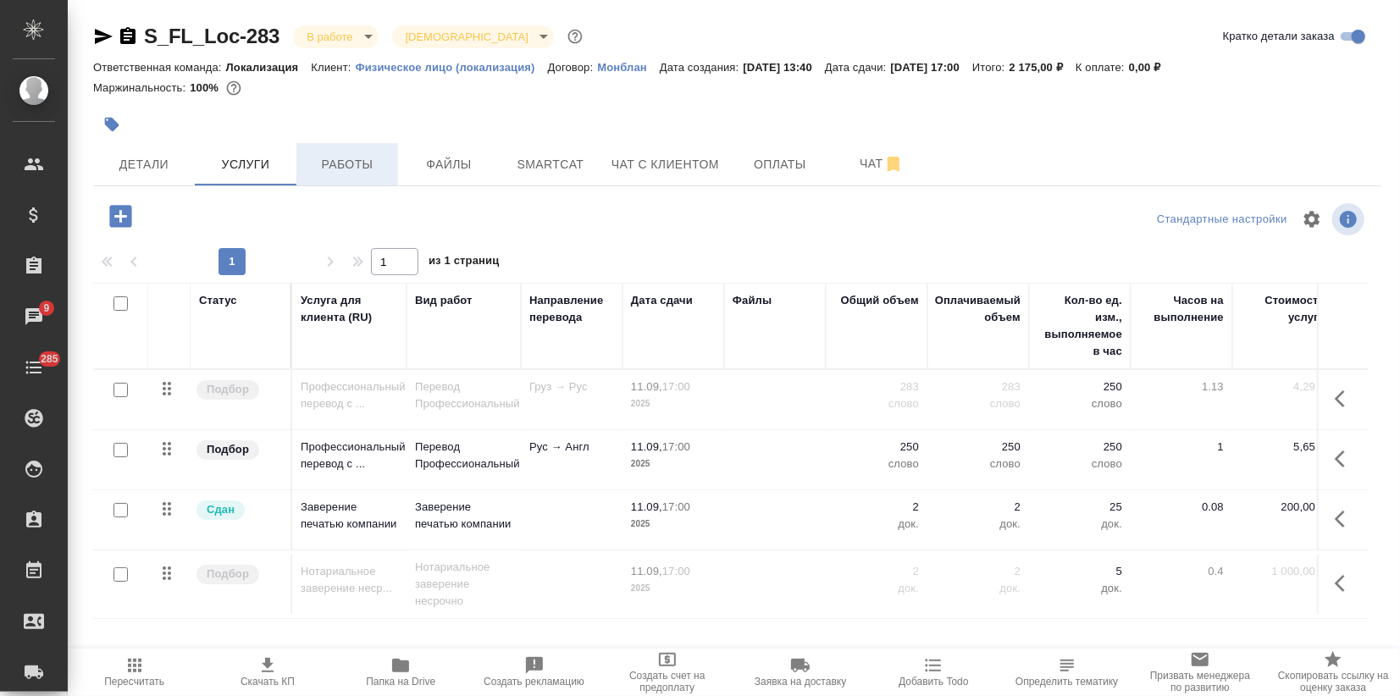
click at [337, 163] on span "Работы" at bounding box center [347, 164] width 81 height 21
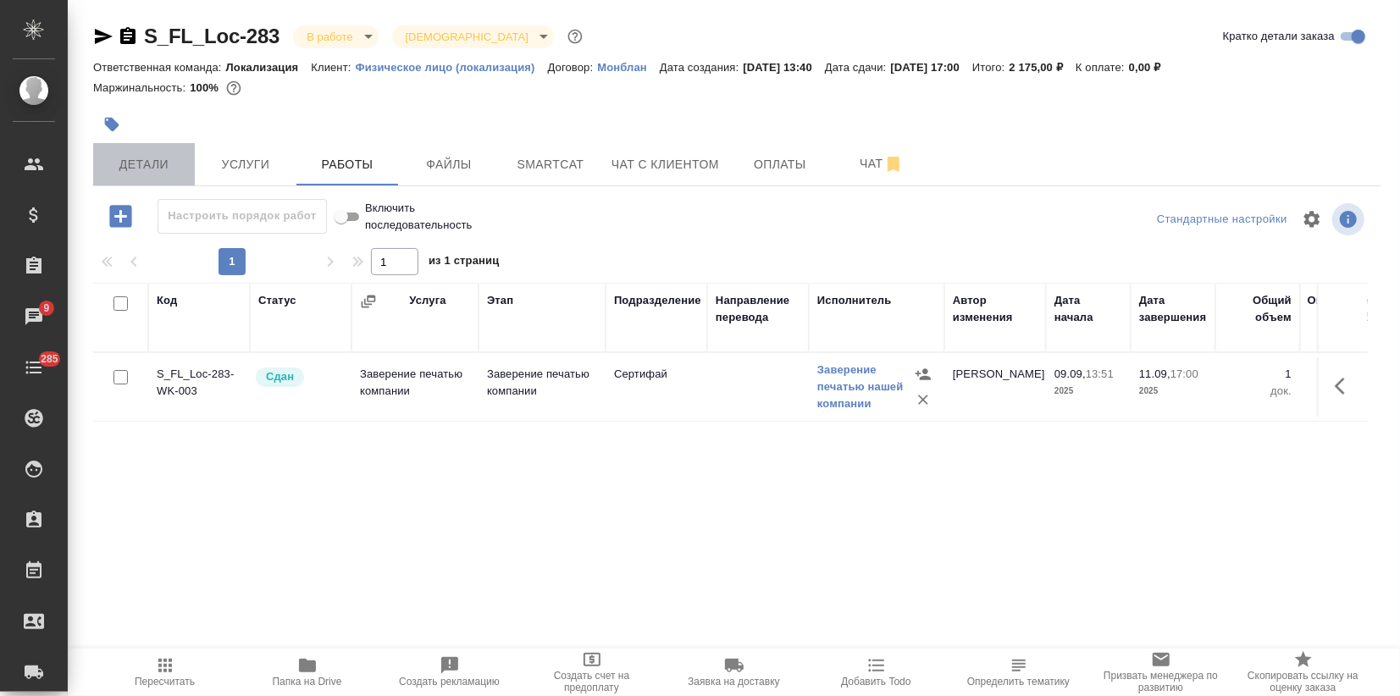
click at [138, 154] on span "Детали" at bounding box center [143, 164] width 81 height 21
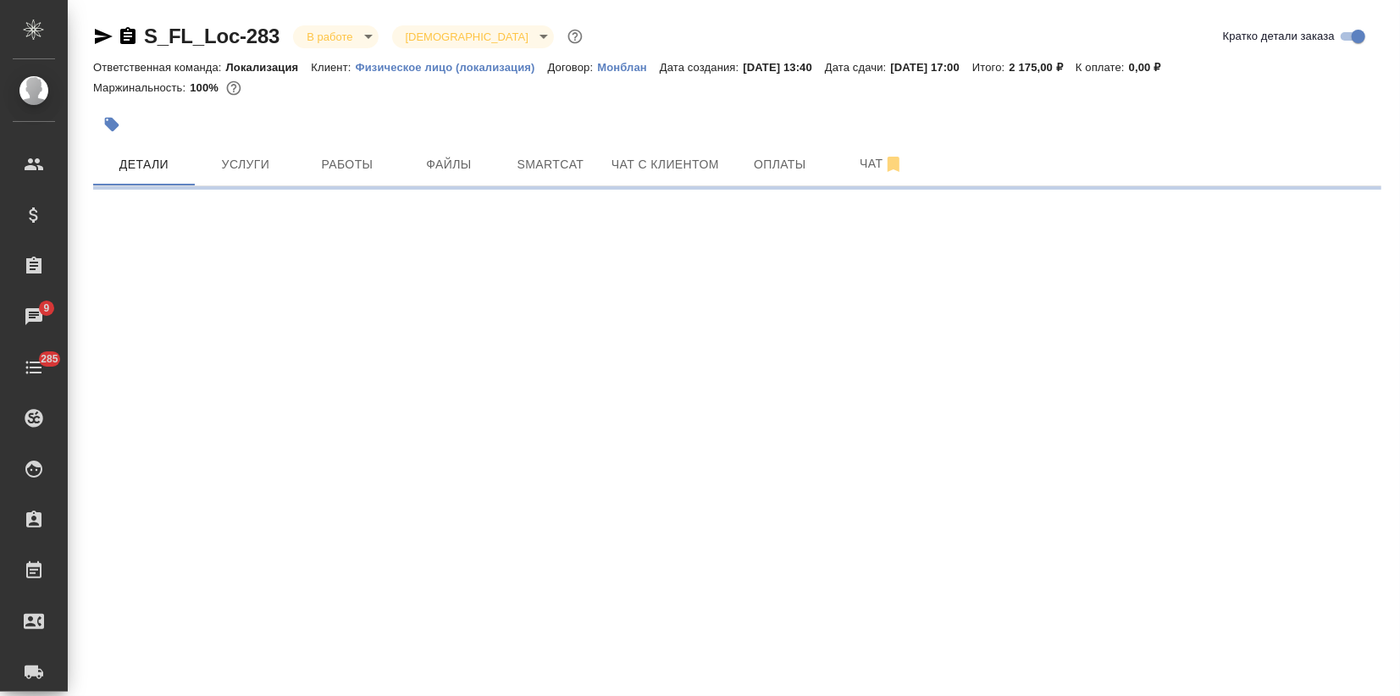
select select "RU"
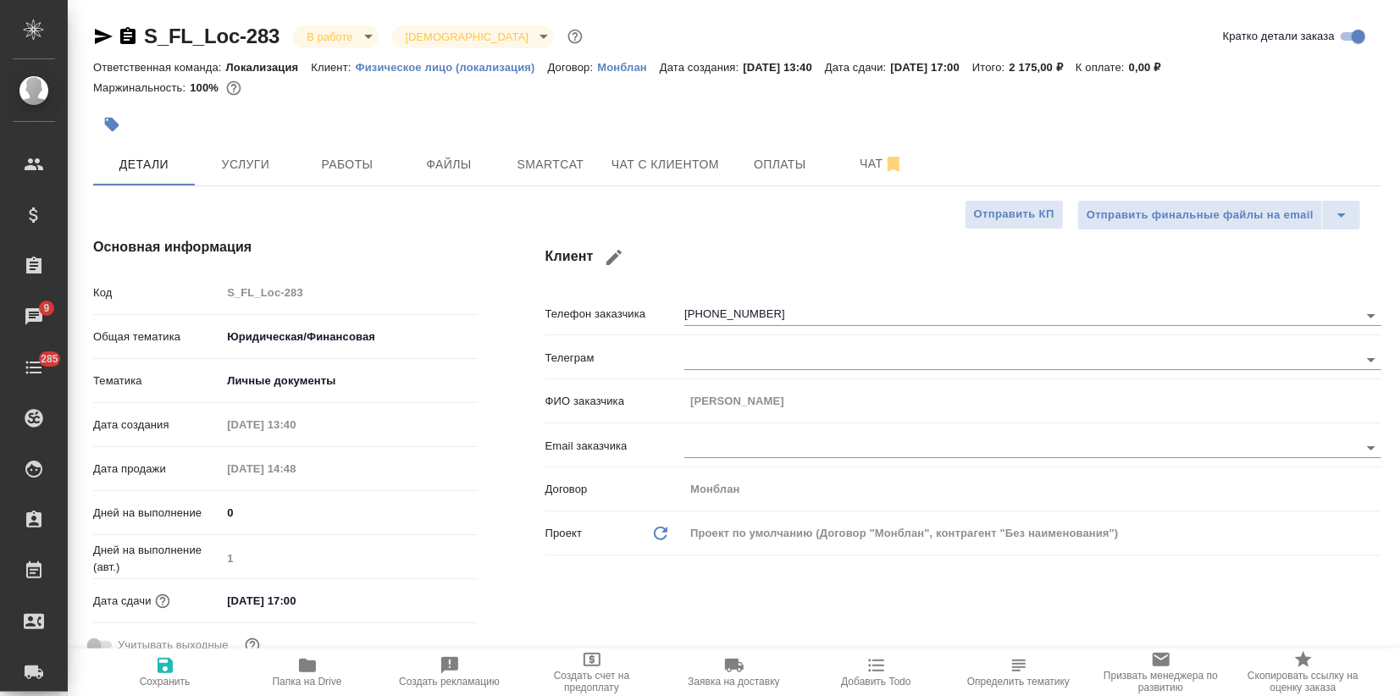
type textarea "x"
click at [333, 672] on span "Папка на Drive" at bounding box center [307, 671] width 122 height 32
type textarea "x"
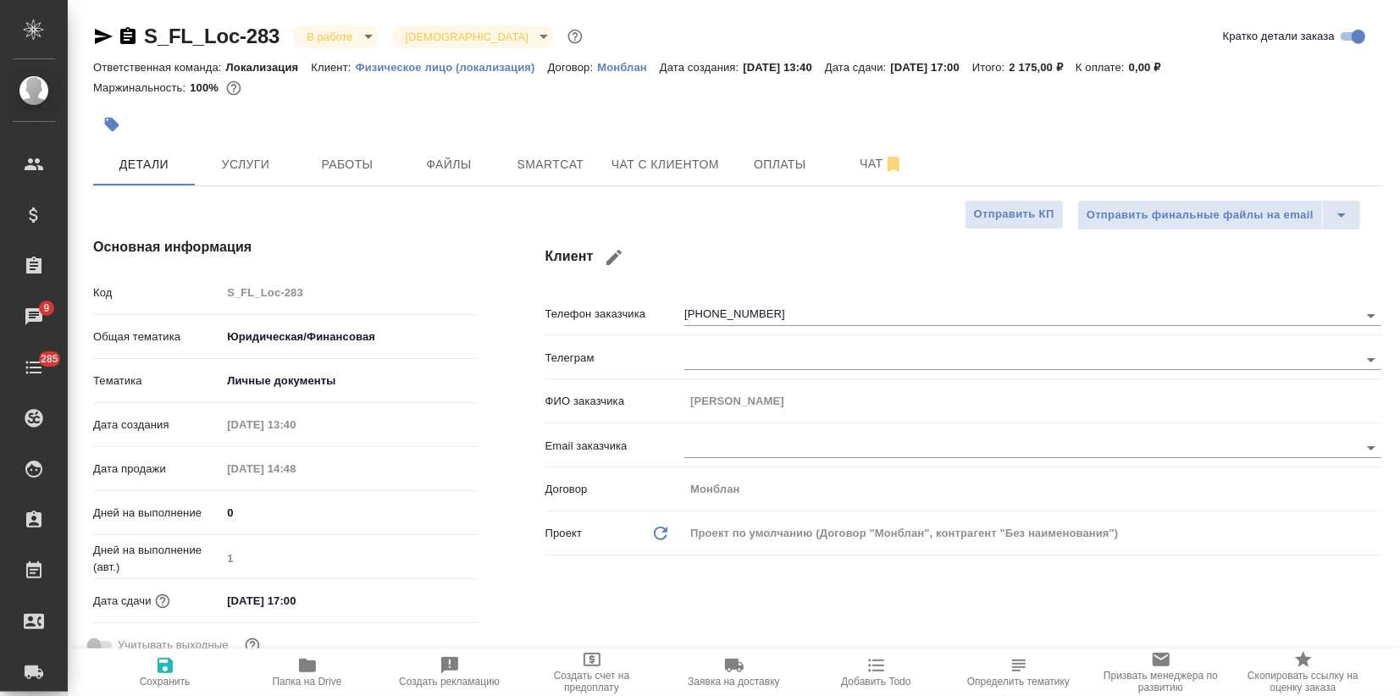
type textarea "x"
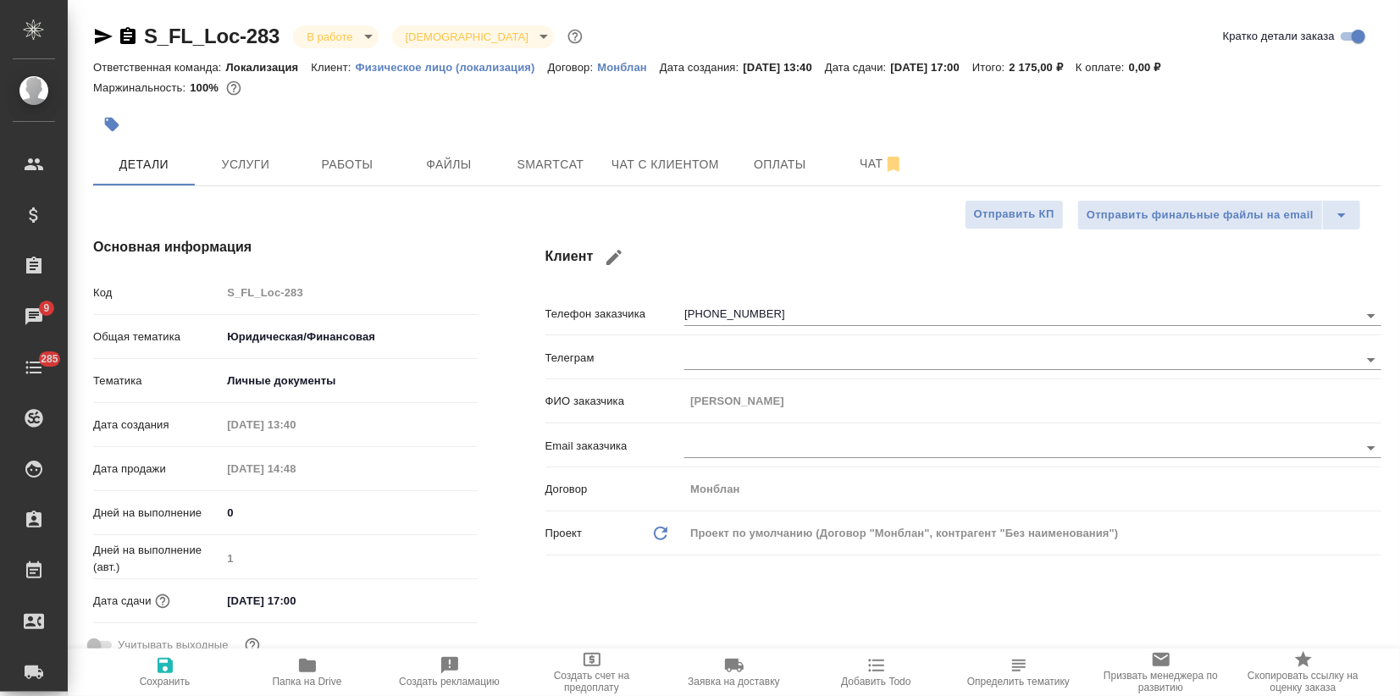
click at [323, 34] on body ".cls-1 fill:#fff; AWATERA Zagorodnikh [PERSON_NAME] Спецификации Заказы 9 Чаты …" at bounding box center [700, 348] width 1400 height 696
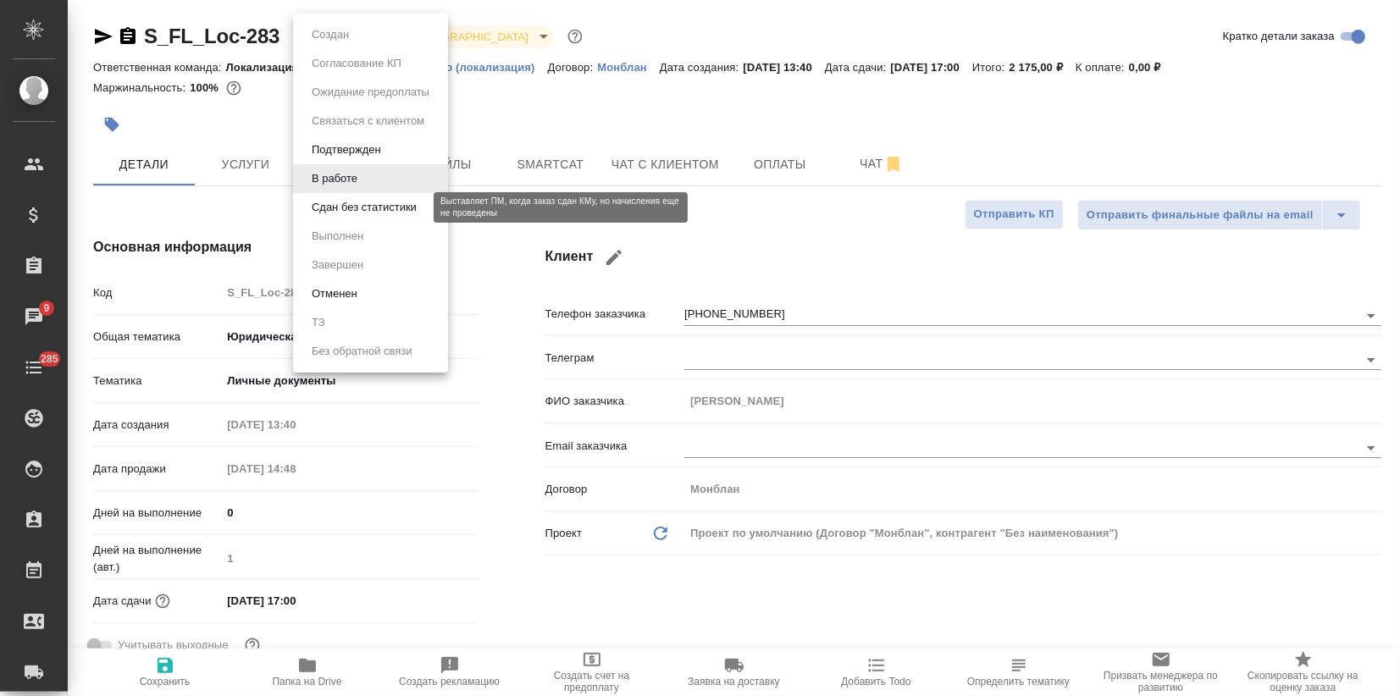
click at [349, 209] on button "Сдан без статистики" at bounding box center [364, 207] width 115 height 19
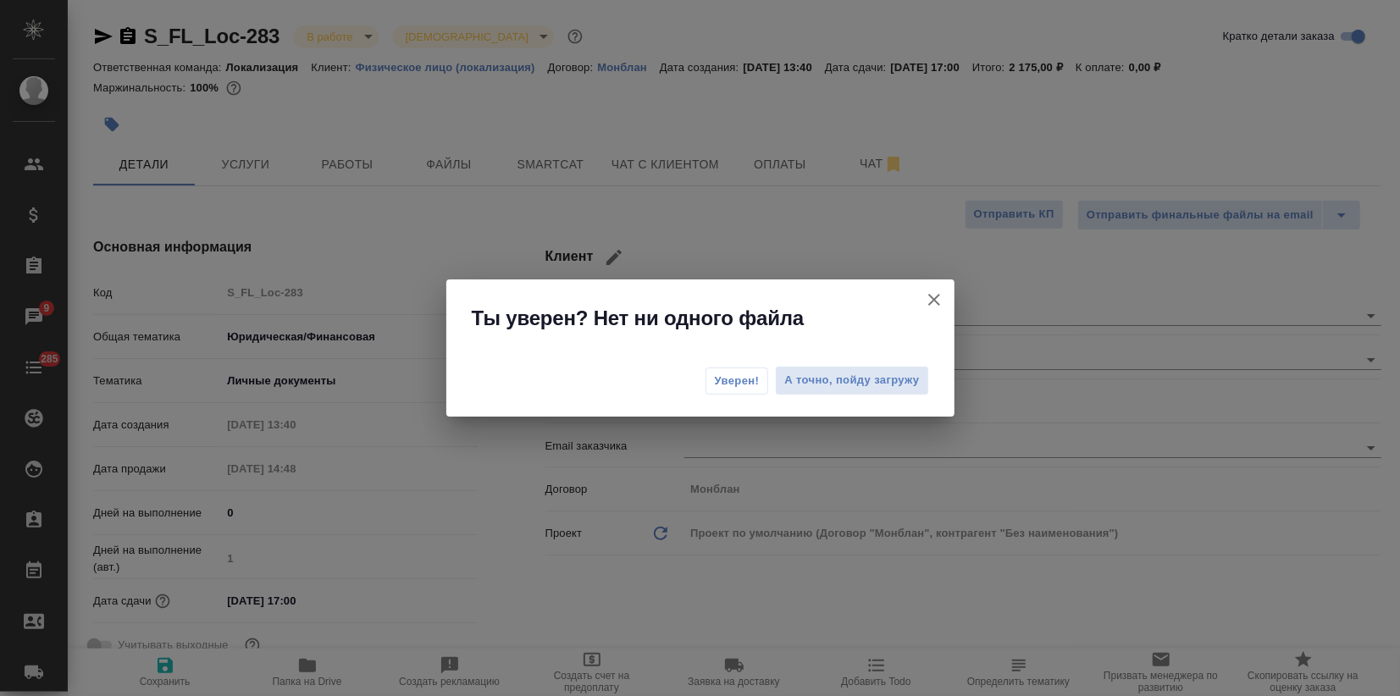
click at [745, 380] on span "Уверен!" at bounding box center [737, 381] width 45 height 17
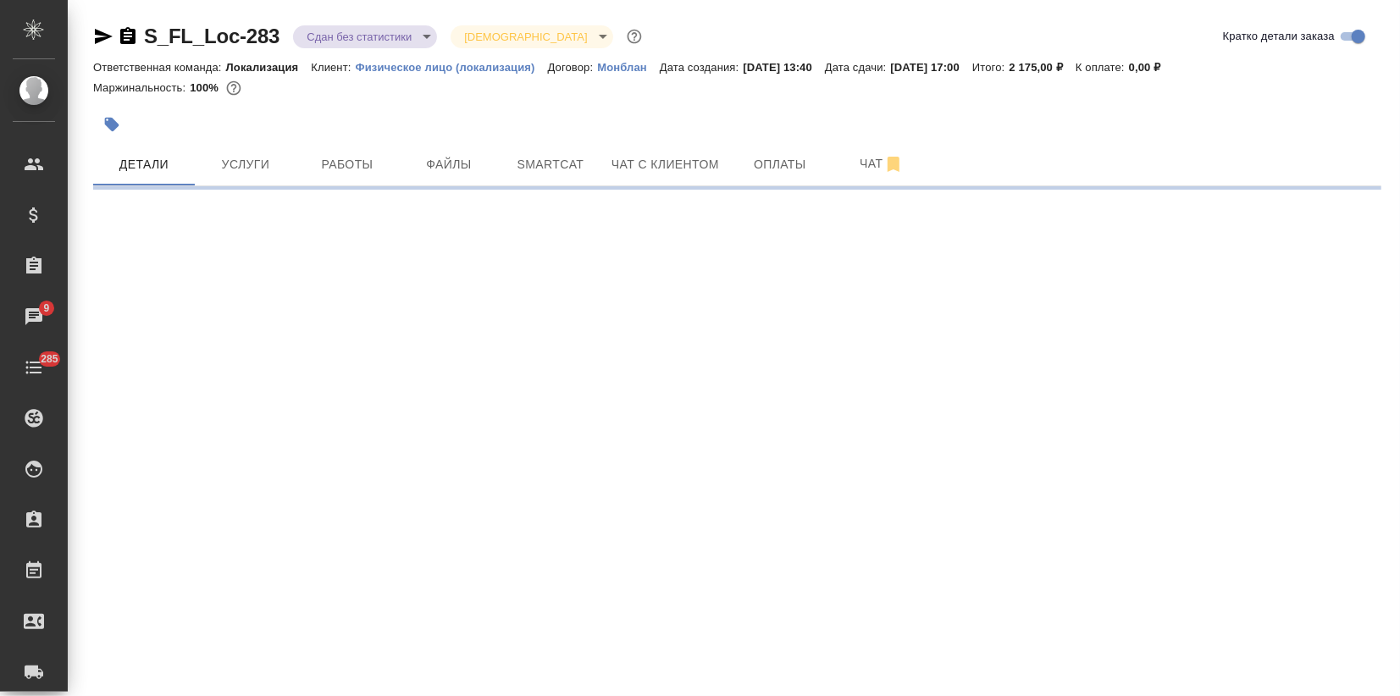
select select "RU"
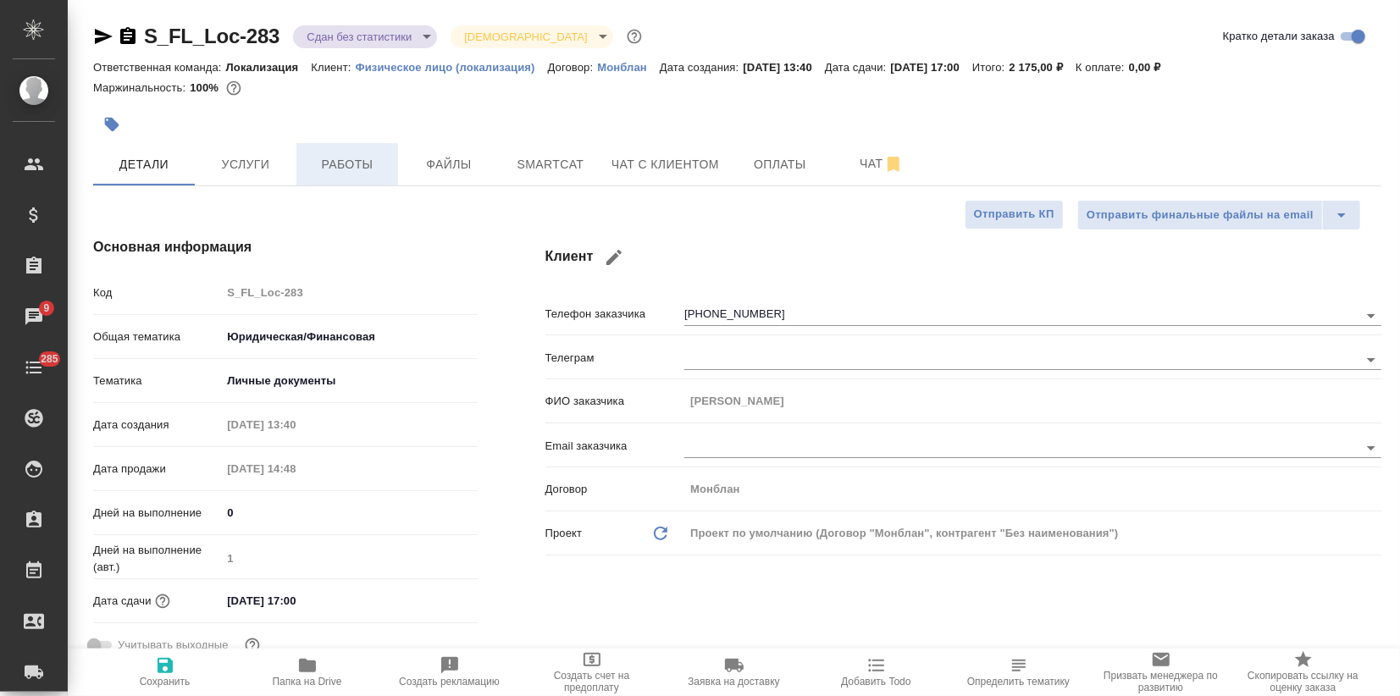
type textarea "x"
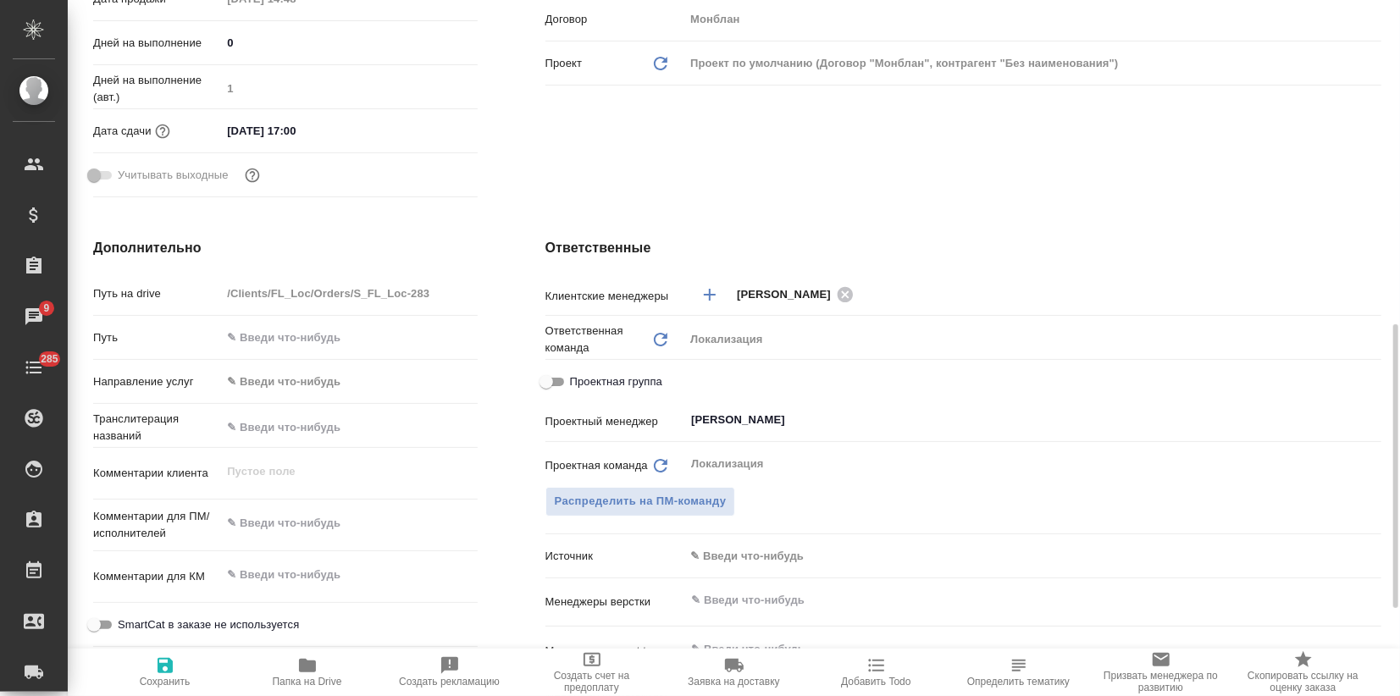
scroll to position [564, 0]
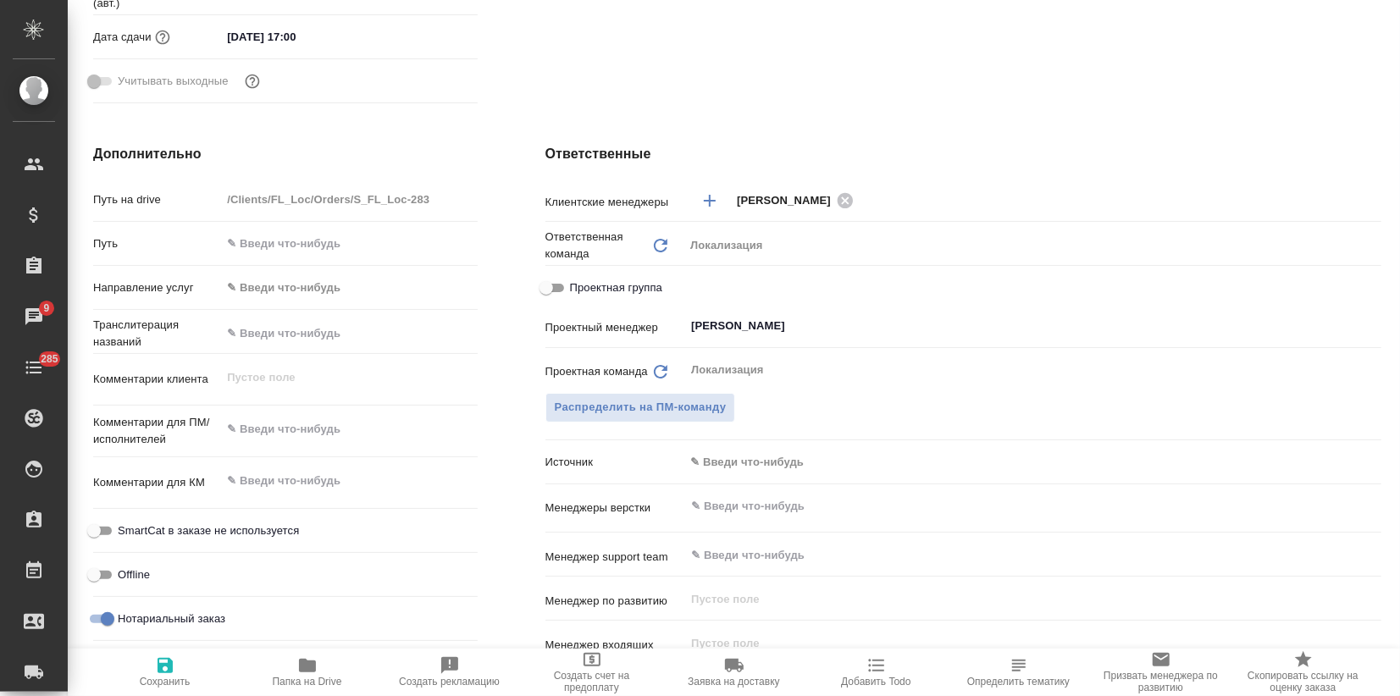
click at [93, 616] on input "Нотариальный заказ" at bounding box center [107, 619] width 61 height 20
checkbox input "false"
type textarea "x"
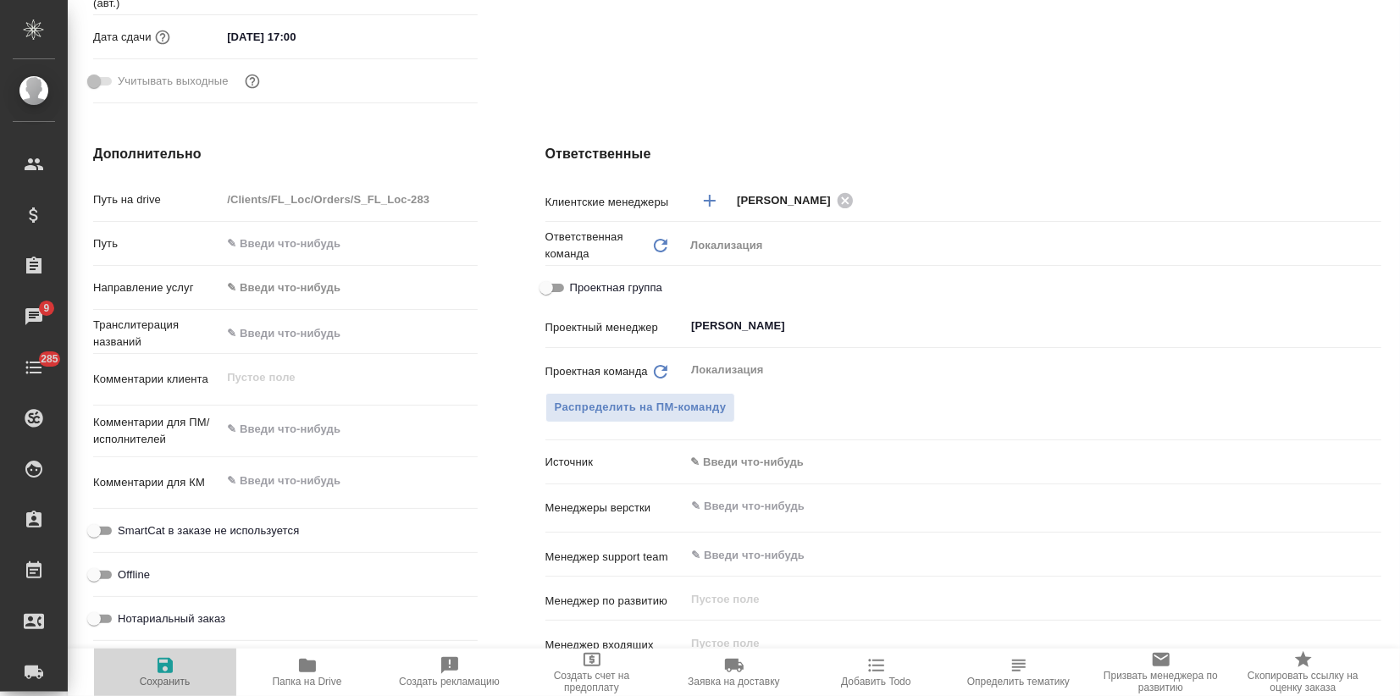
click at [163, 671] on icon "button" at bounding box center [165, 665] width 20 height 20
type textarea "x"
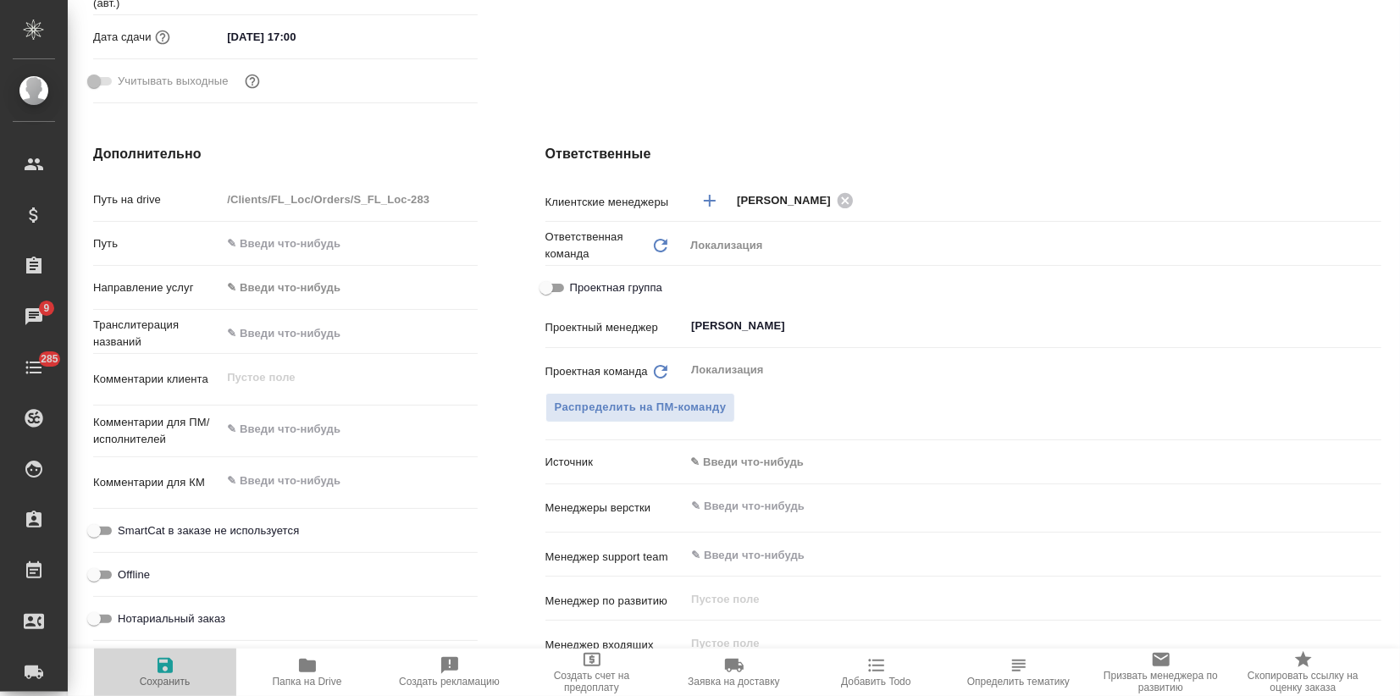
type textarea "x"
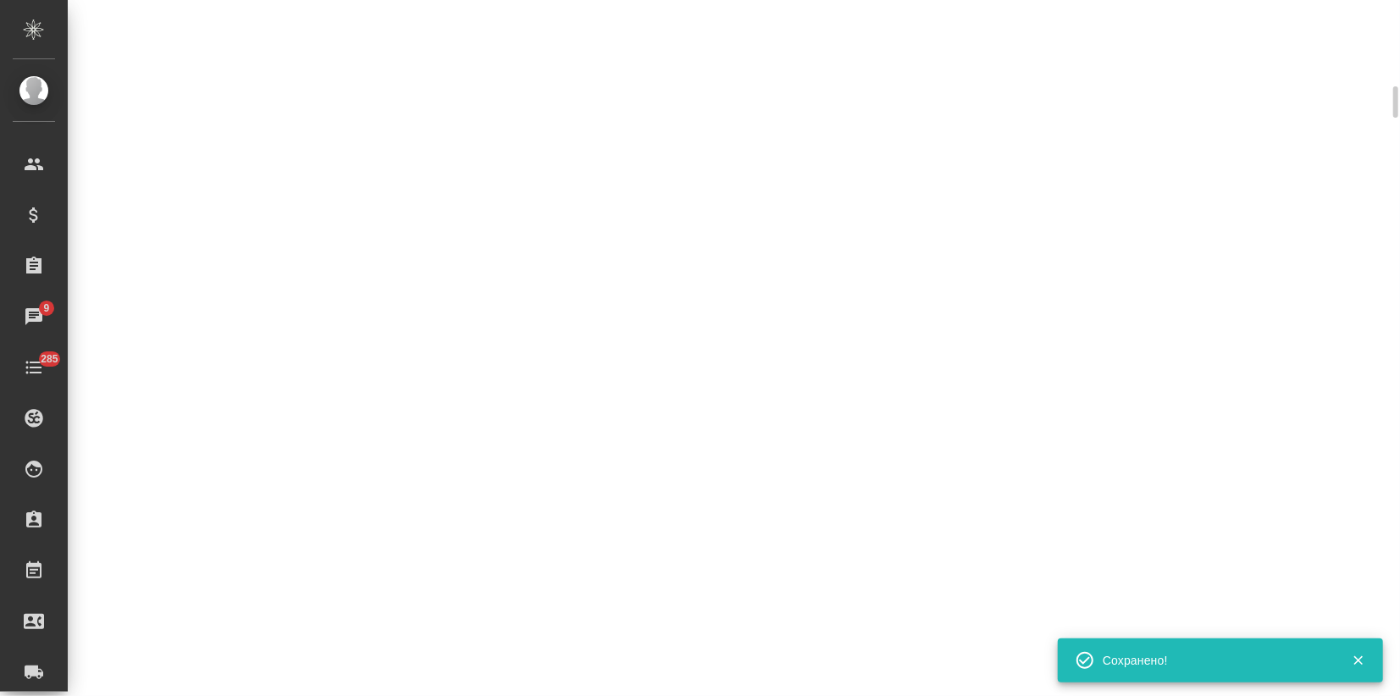
select select "RU"
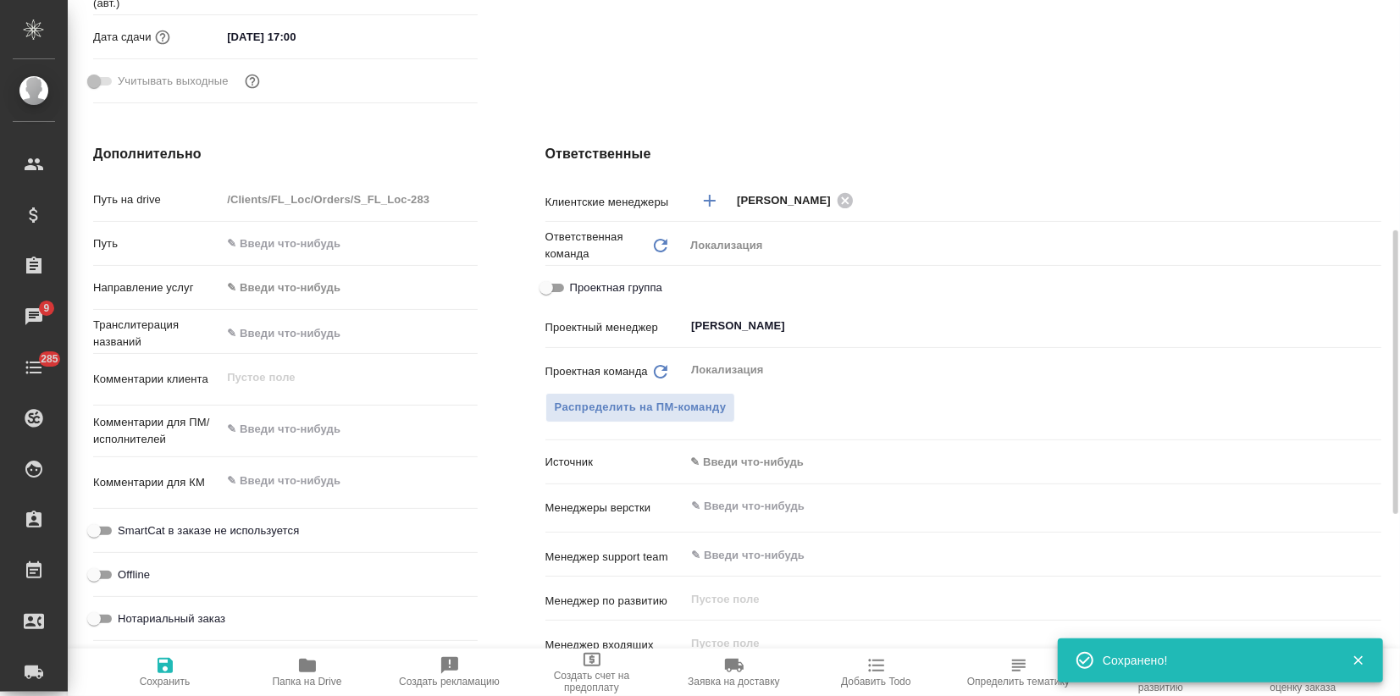
type textarea "x"
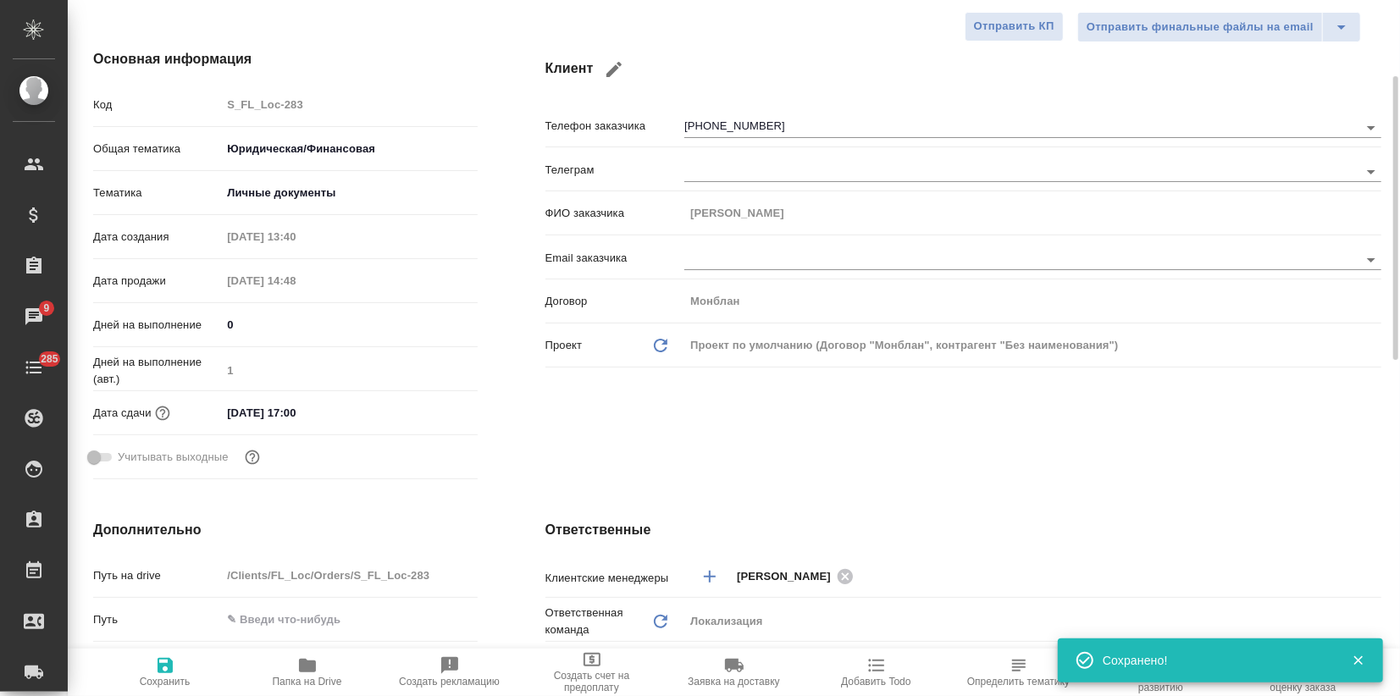
scroll to position [0, 0]
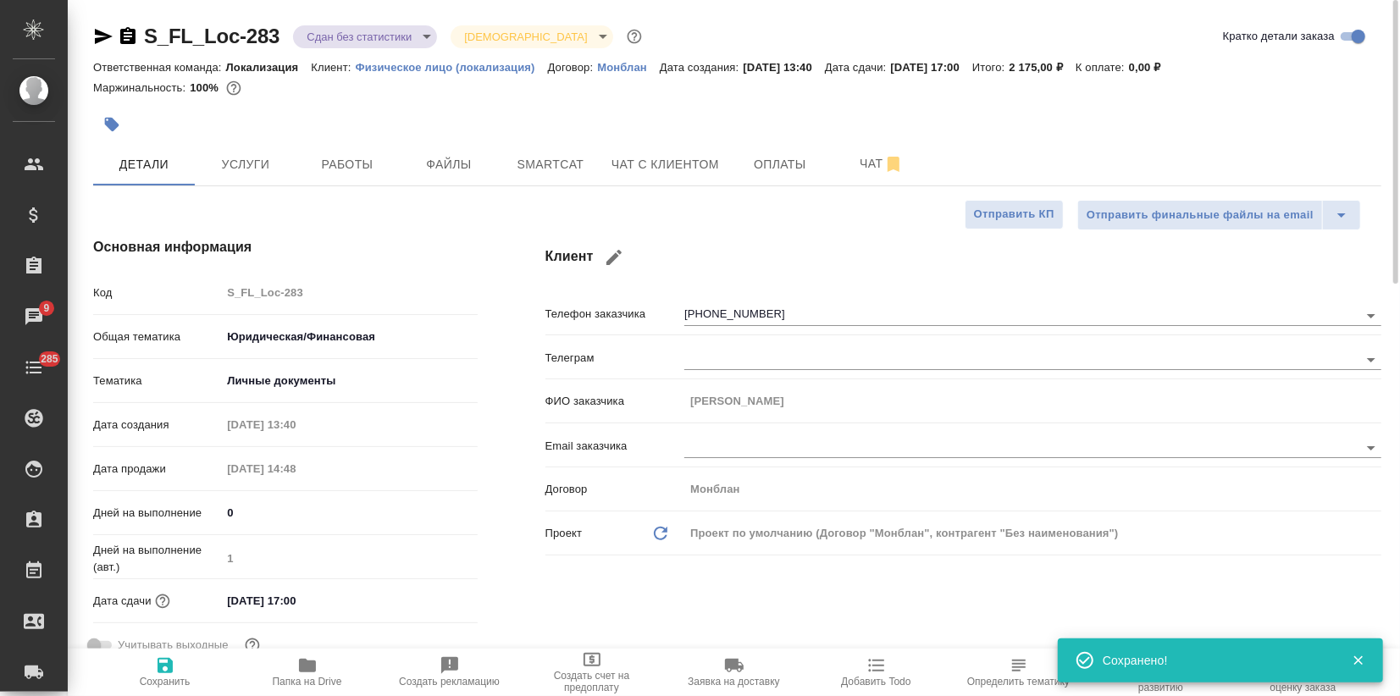
drag, startPoint x: 317, startPoint y: 166, endPoint x: 550, endPoint y: 342, distance: 292.7
click at [318, 166] on span "Работы" at bounding box center [347, 164] width 81 height 21
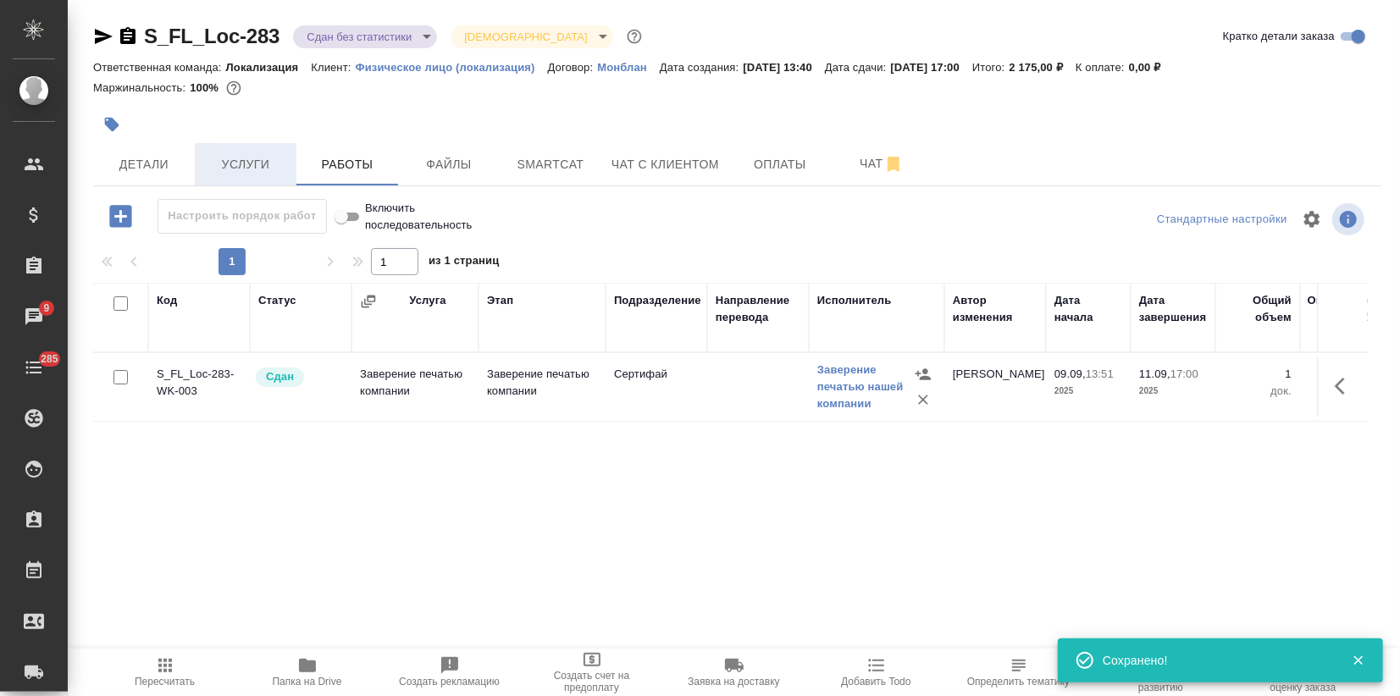
click at [240, 162] on span "Услуги" at bounding box center [245, 164] width 81 height 21
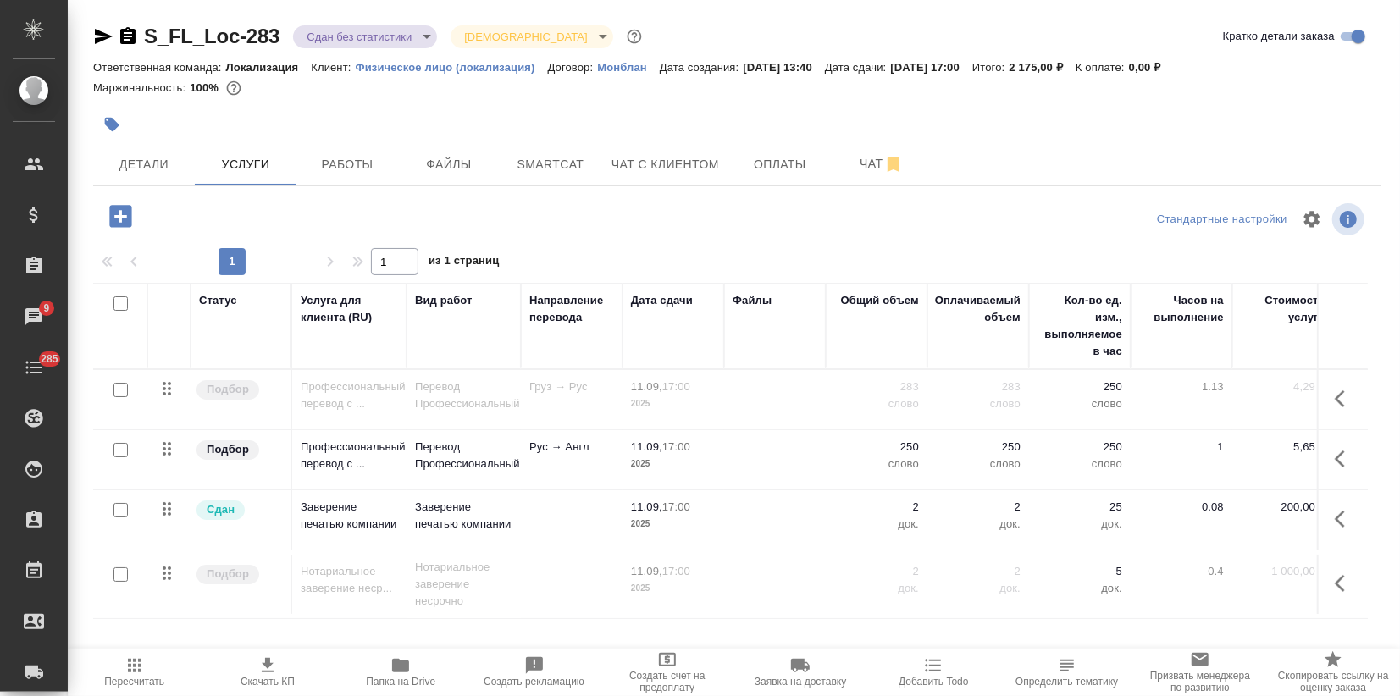
click at [419, 41] on body ".cls-1 fill:#fff; AWATERA Zagorodnikh [PERSON_NAME] Спецификации Заказы 9 Чаты …" at bounding box center [700, 348] width 1400 height 696
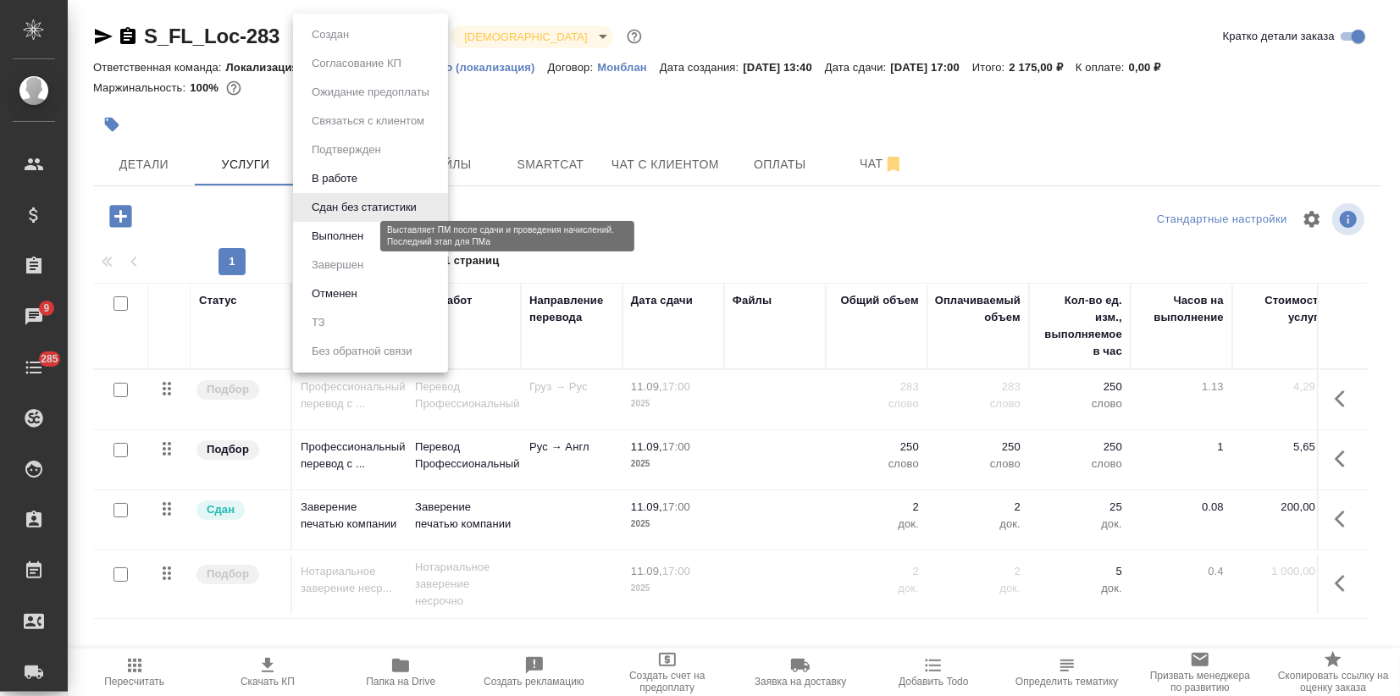
click at [357, 232] on button "Выполнен" at bounding box center [338, 236] width 62 height 19
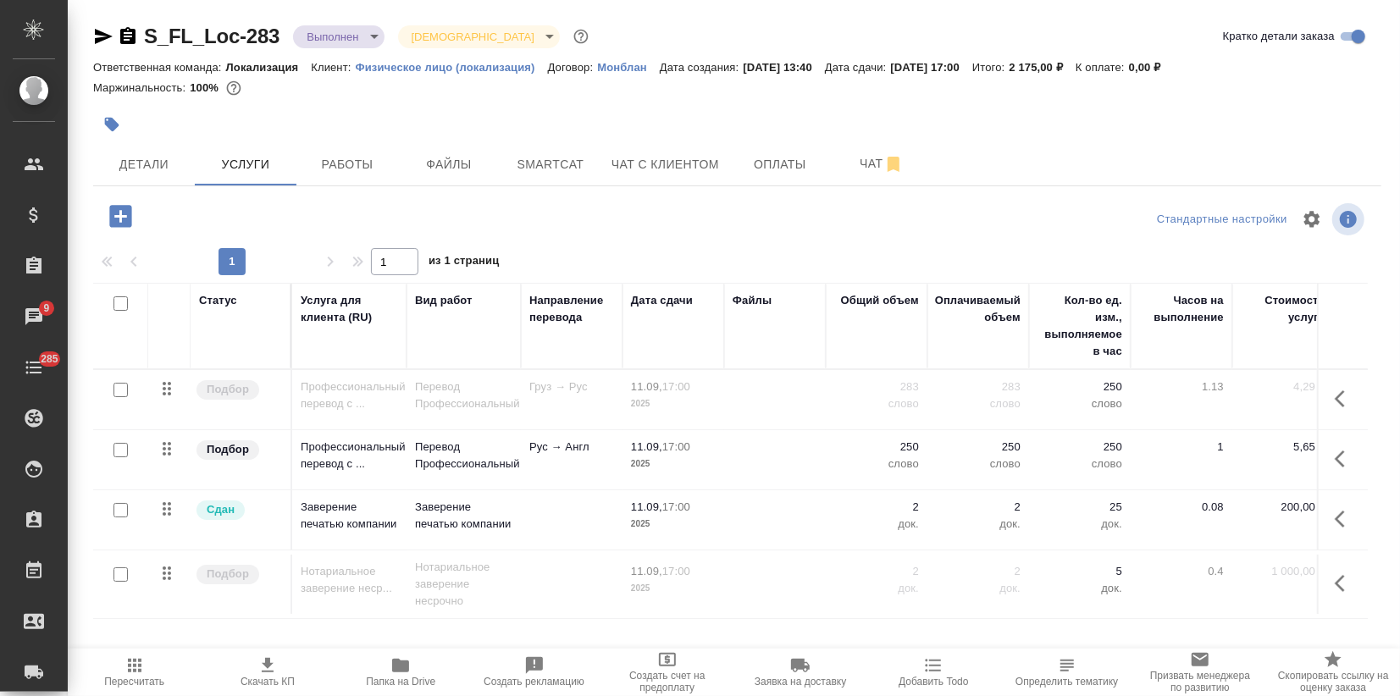
click at [366, 44] on body ".cls-1 fill:#fff; AWATERA Zagorodnikh [PERSON_NAME] Спецификации Заказы 9 Чаты …" at bounding box center [700, 348] width 1400 height 696
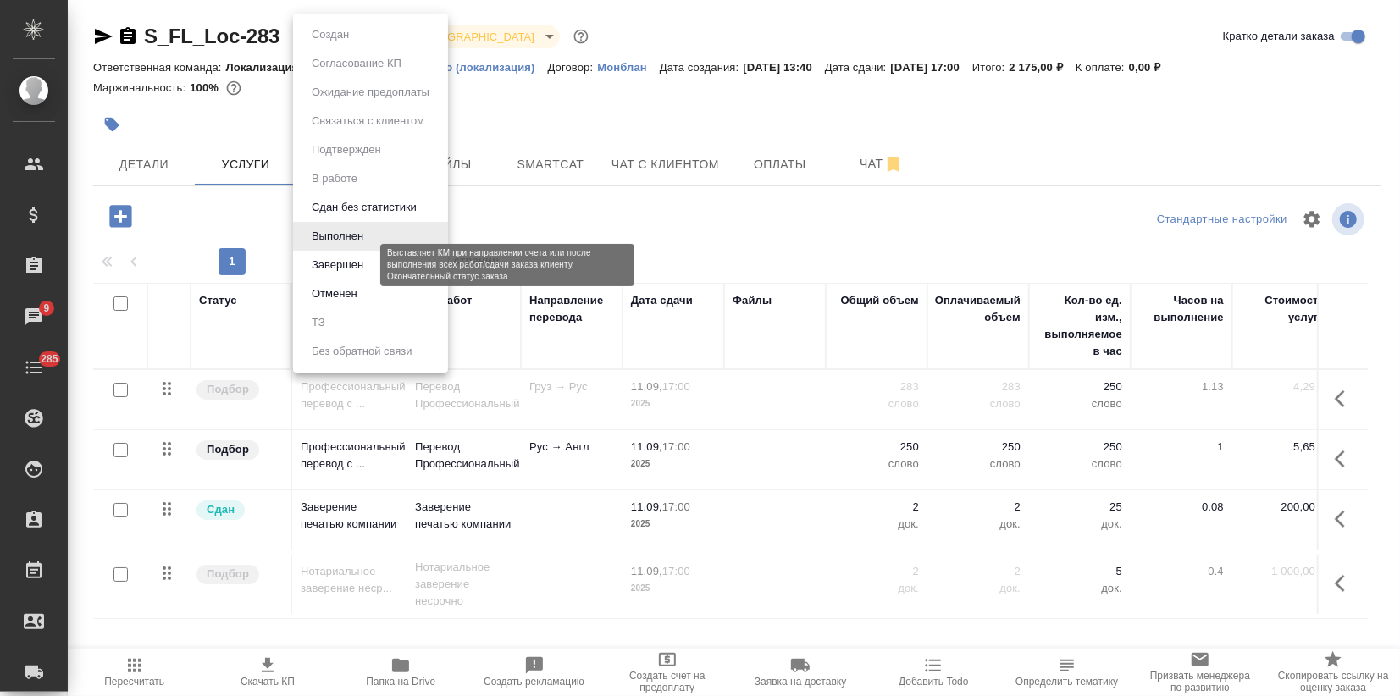
click at [352, 273] on button "Завершен" at bounding box center [338, 265] width 62 height 19
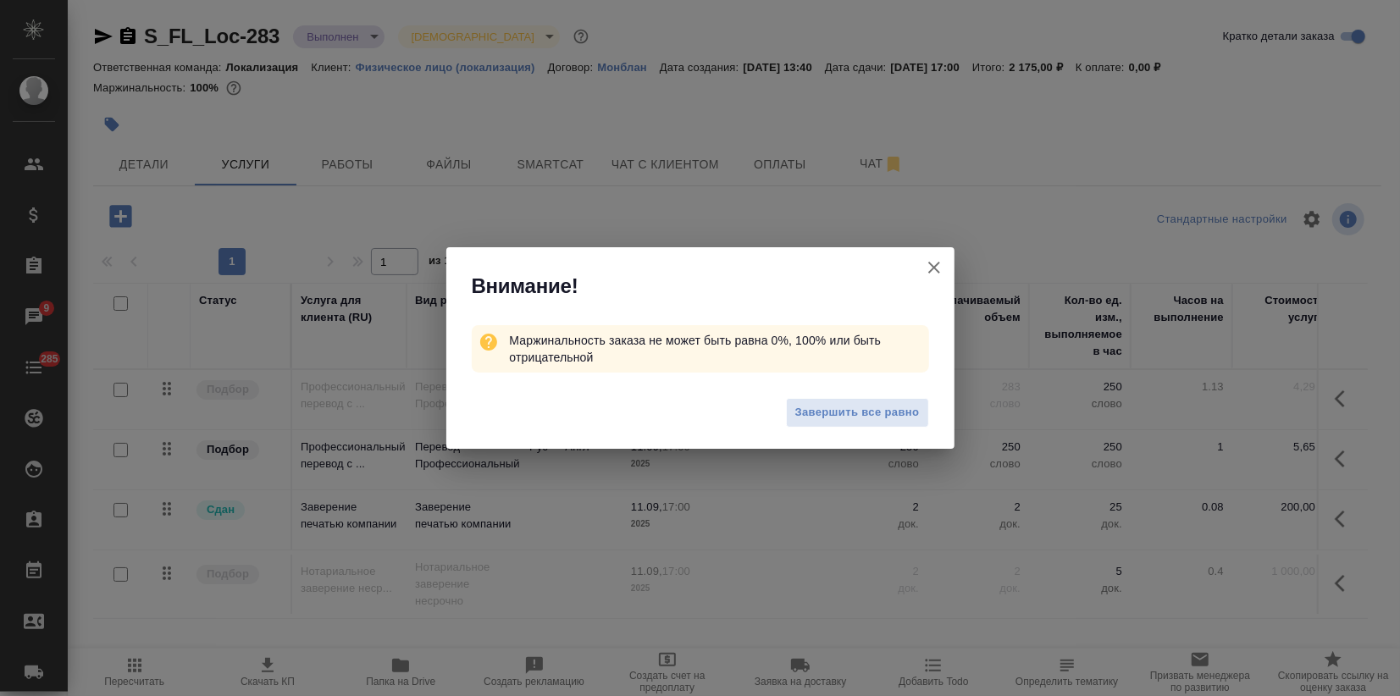
click at [830, 428] on div "Завершить все равно" at bounding box center [700, 415] width 508 height 68
click at [830, 426] on button "Завершить все равно" at bounding box center [857, 413] width 143 height 30
